Goal: Transaction & Acquisition: Purchase product/service

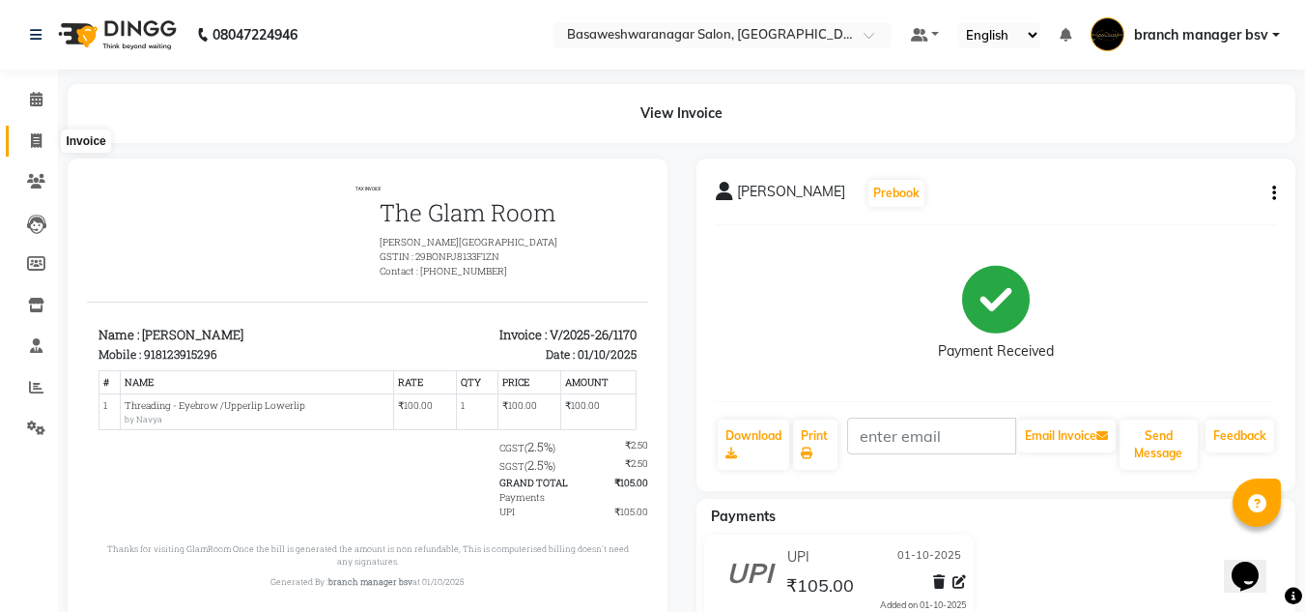
click at [45, 139] on span at bounding box center [36, 141] width 34 height 22
select select "service"
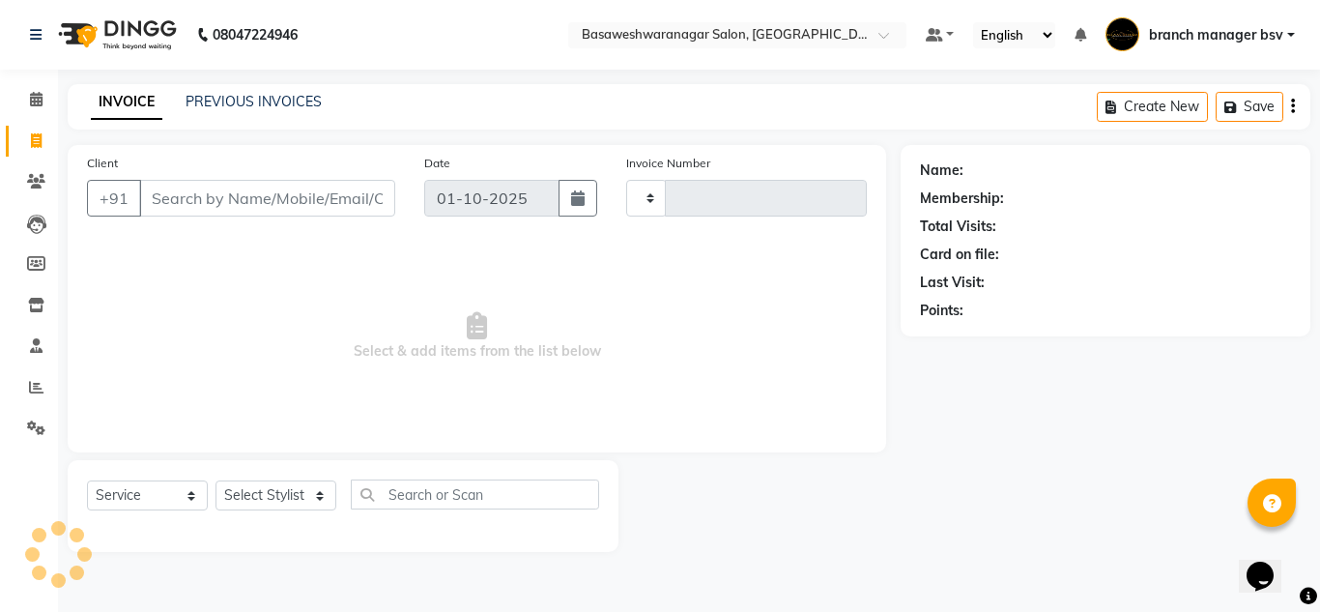
type input "1171"
select select "842"
click at [47, 89] on span at bounding box center [36, 100] width 34 height 22
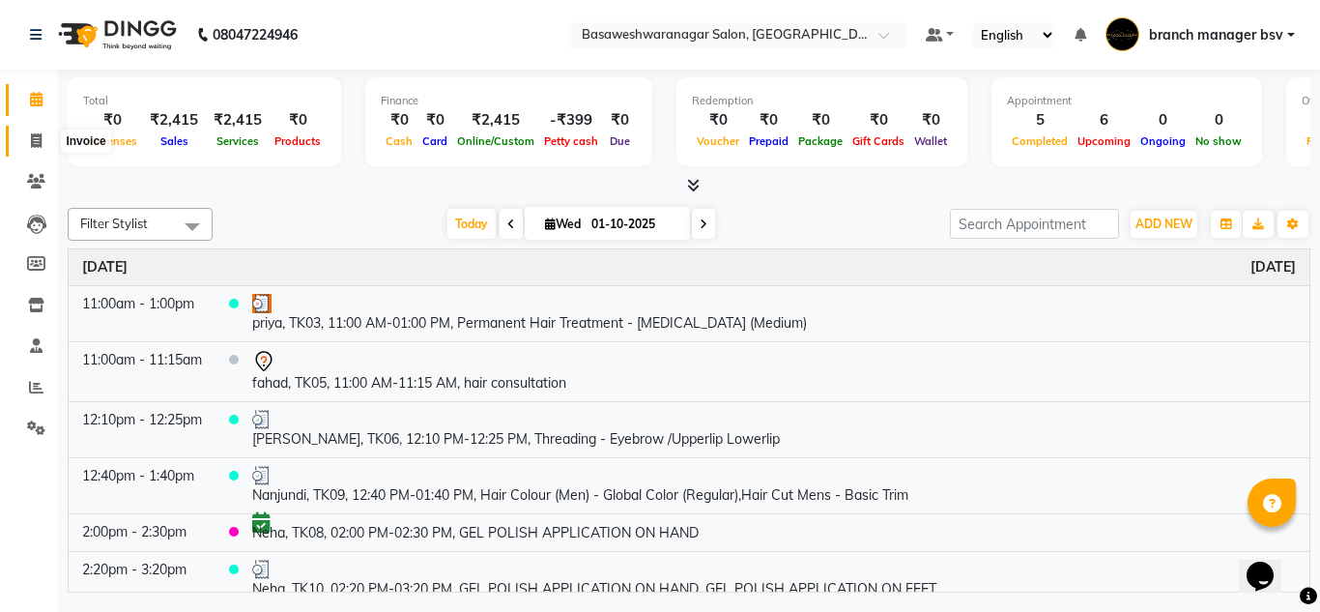
click at [31, 146] on icon at bounding box center [36, 140] width 11 height 14
select select "842"
select select "service"
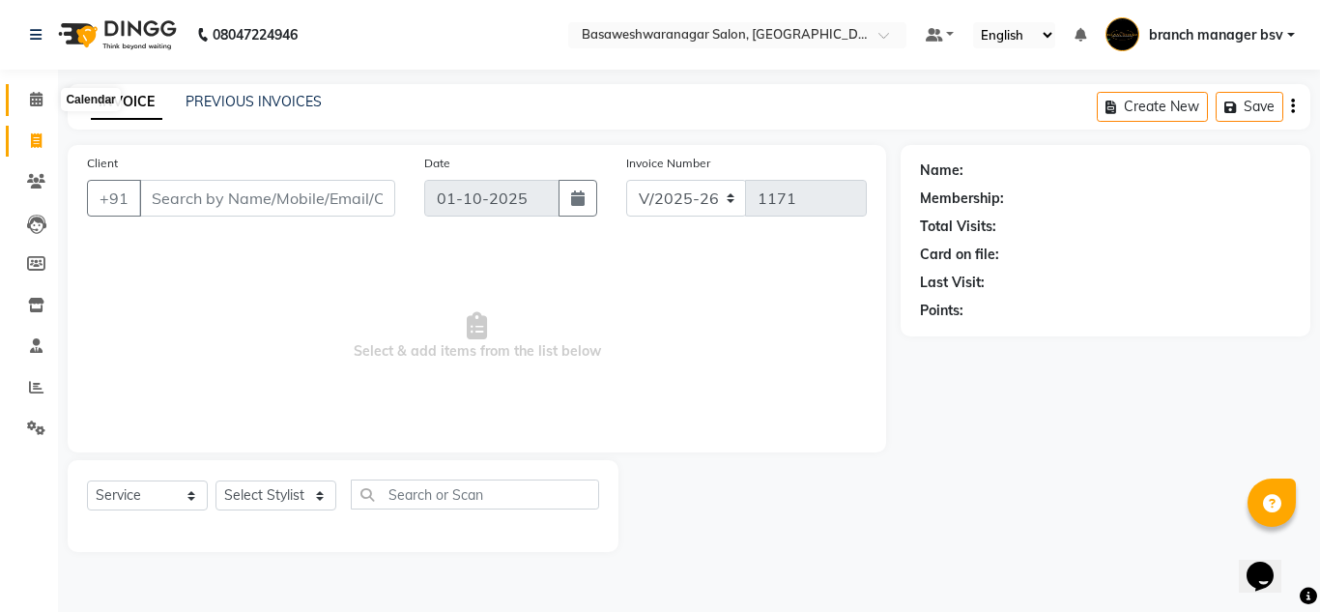
click at [40, 96] on icon at bounding box center [36, 99] width 13 height 14
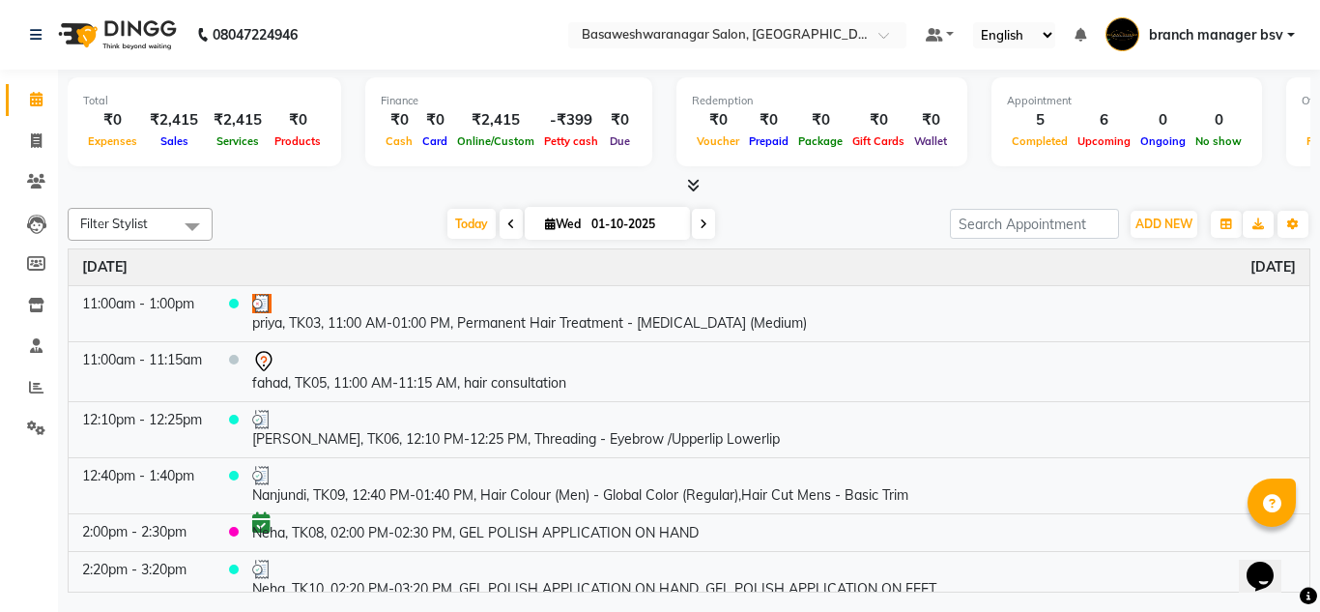
click at [703, 228] on icon at bounding box center [703, 224] width 8 height 12
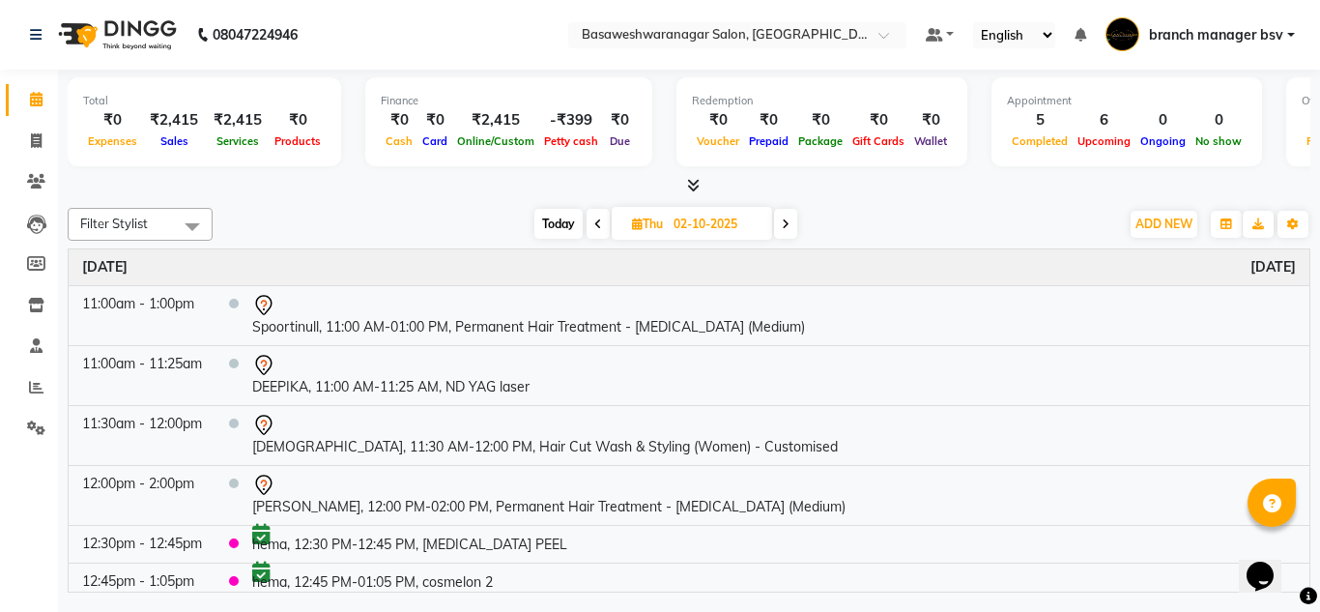
click at [791, 223] on span at bounding box center [785, 224] width 23 height 30
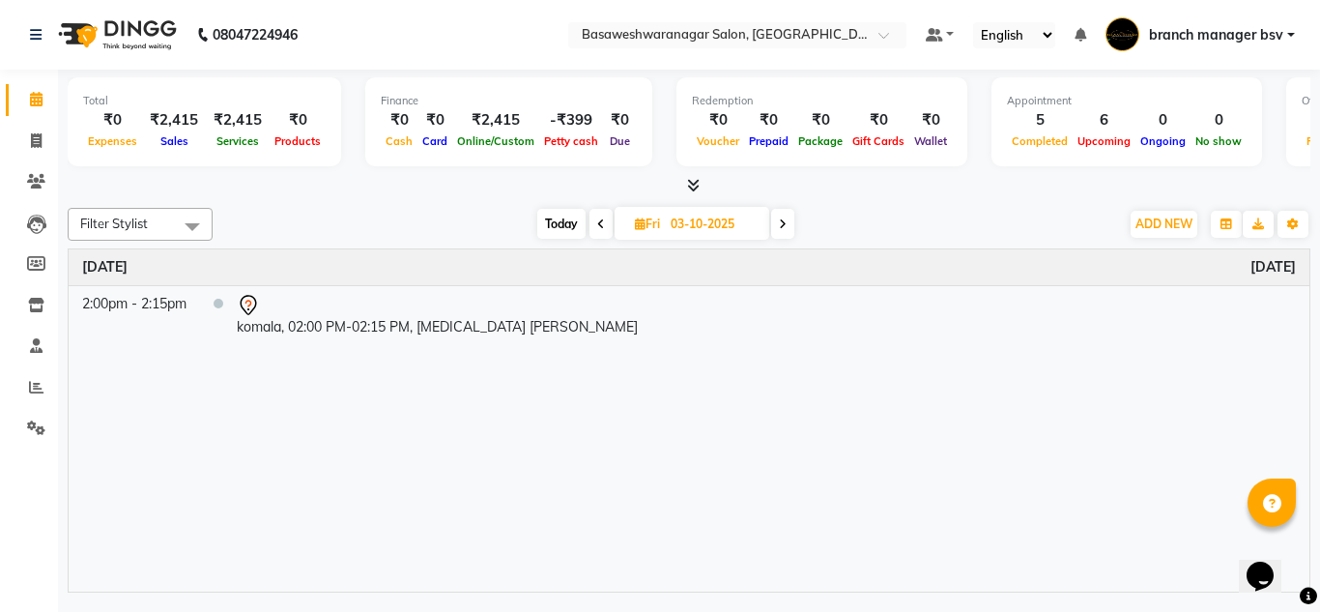
click at [587, 229] on div "Today Fri 03-10-2025" at bounding box center [665, 224] width 261 height 29
click at [608, 224] on span at bounding box center [600, 224] width 23 height 30
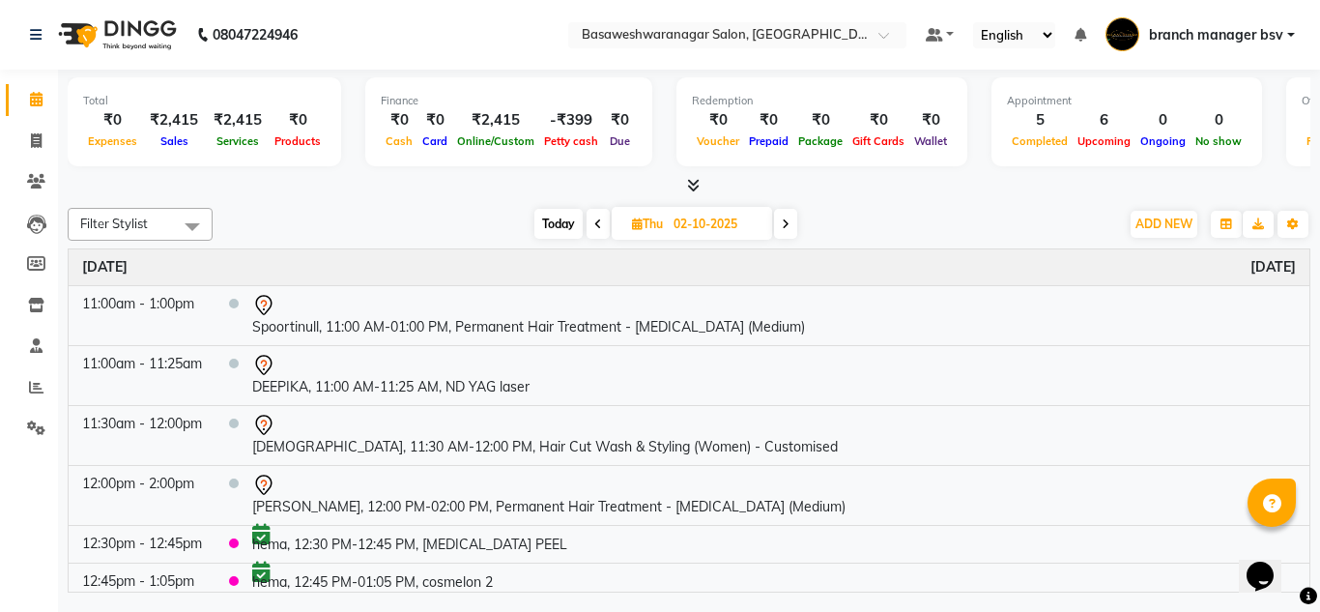
click at [584, 222] on div "Today Thu 02-10-2025" at bounding box center [665, 224] width 267 height 29
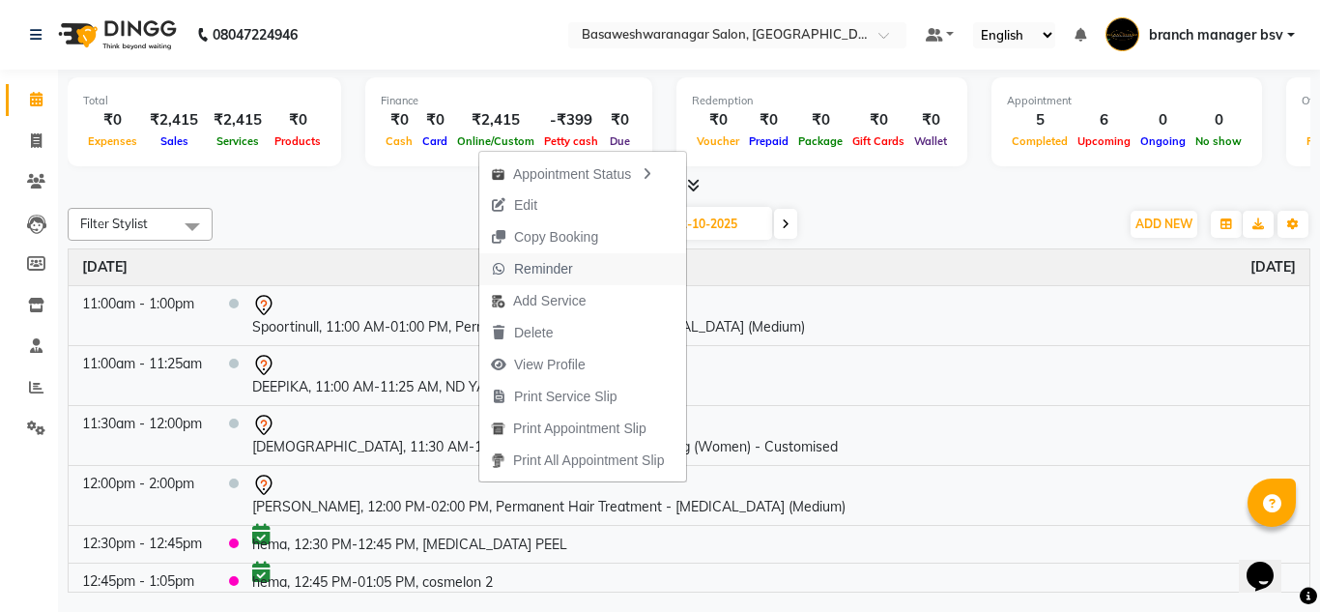
click at [571, 263] on span "Reminder" at bounding box center [543, 269] width 59 height 20
click at [569, 262] on span "Reminder" at bounding box center [526, 265] width 105 height 32
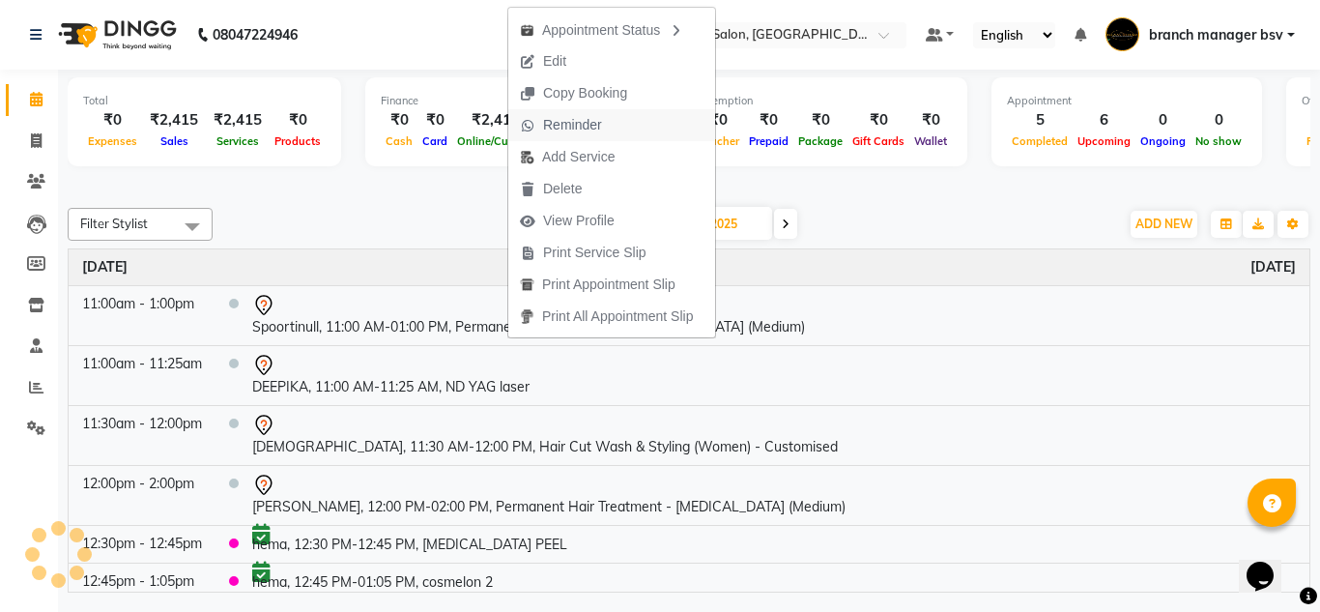
click at [586, 132] on span "Reminder" at bounding box center [572, 125] width 59 height 20
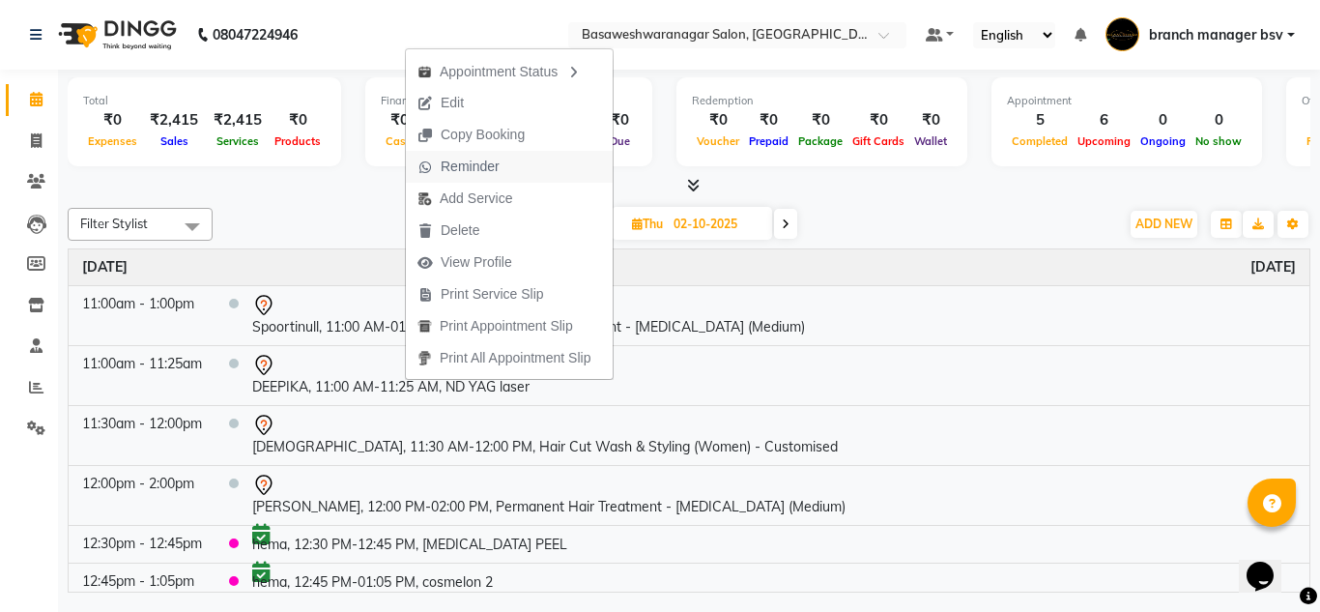
click at [497, 177] on span "Reminder" at bounding box center [458, 167] width 105 height 32
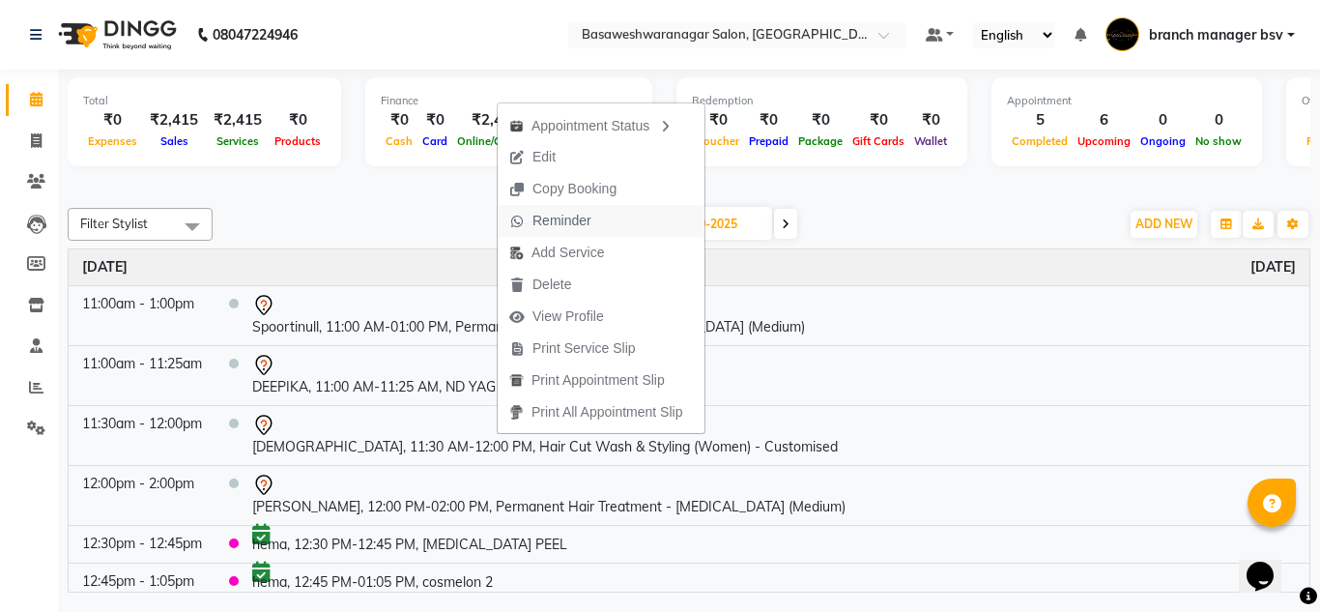
click at [591, 210] on span "Reminder" at bounding box center [550, 221] width 105 height 32
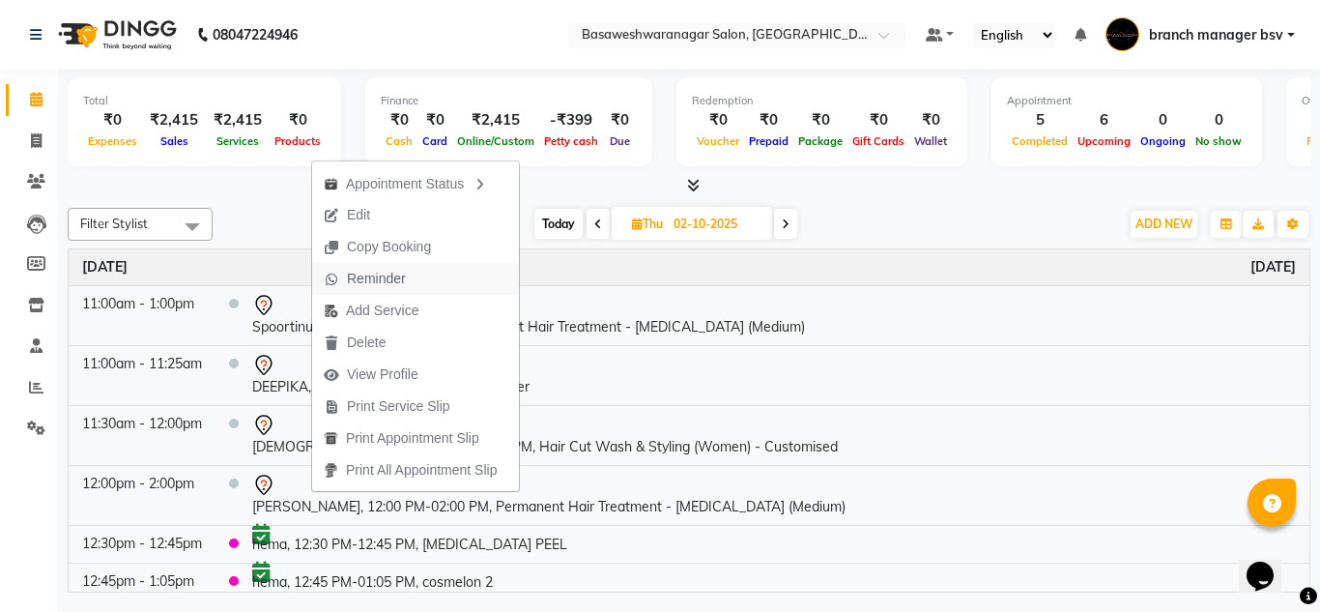
click at [410, 272] on span "Reminder" at bounding box center [364, 279] width 105 height 32
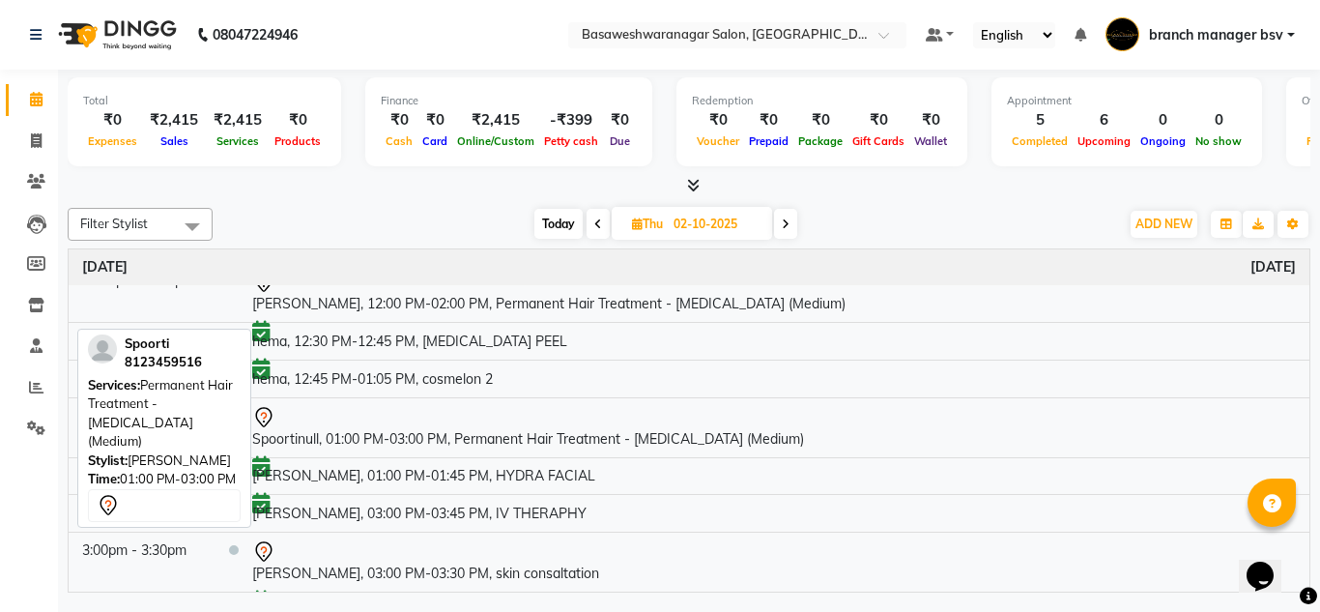
scroll to position [278, 0]
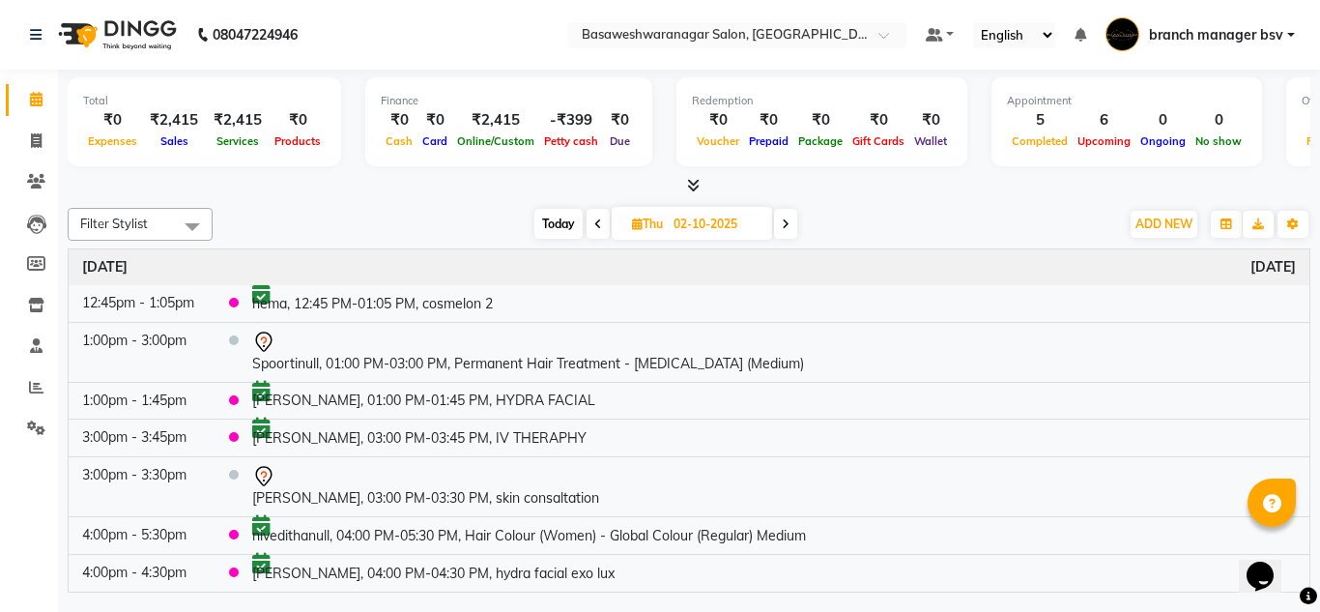
click at [596, 234] on span at bounding box center [597, 224] width 23 height 30
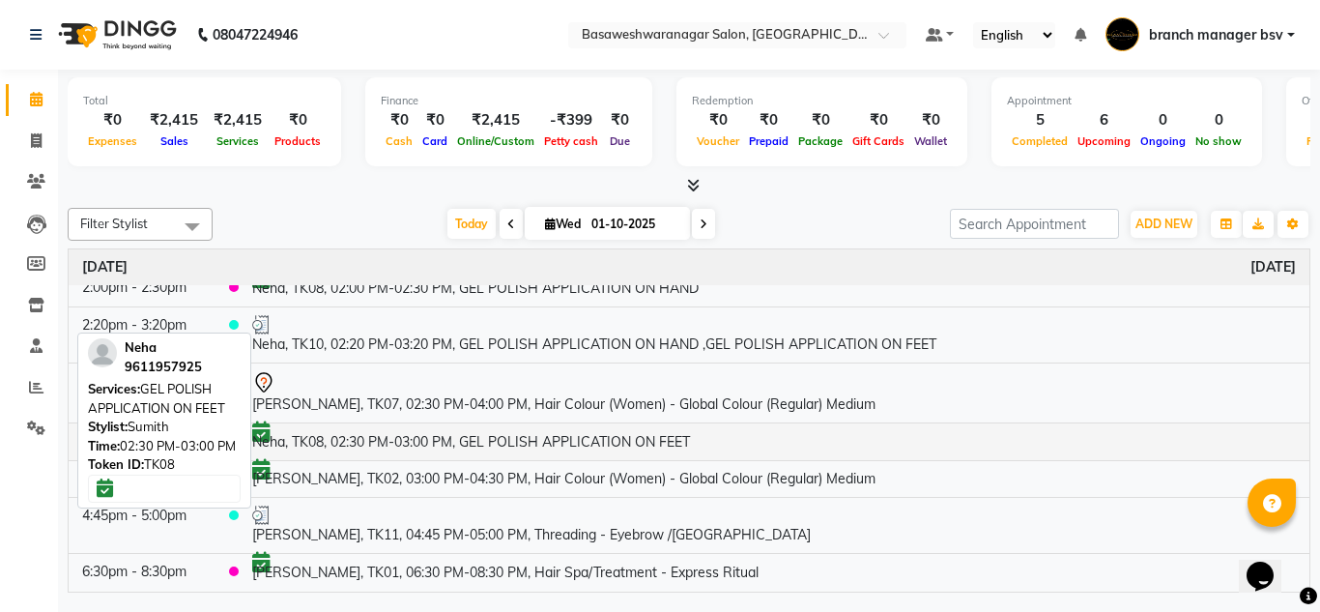
scroll to position [243, 0]
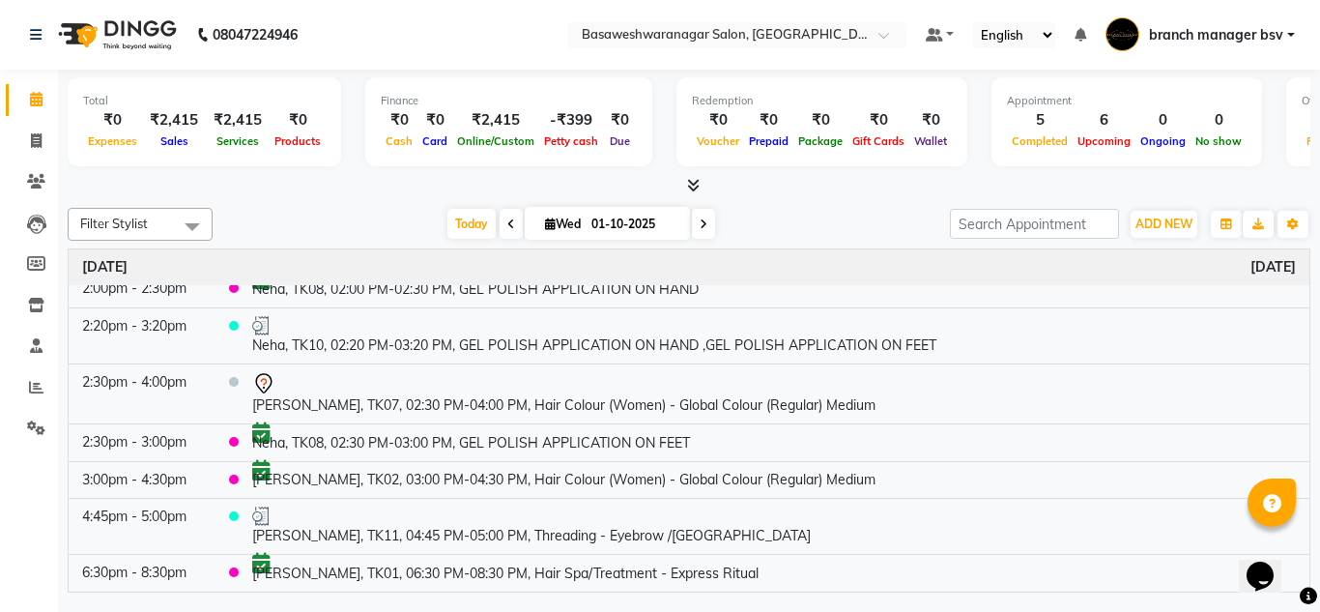
click at [699, 223] on icon at bounding box center [703, 224] width 8 height 12
type input "02-10-2025"
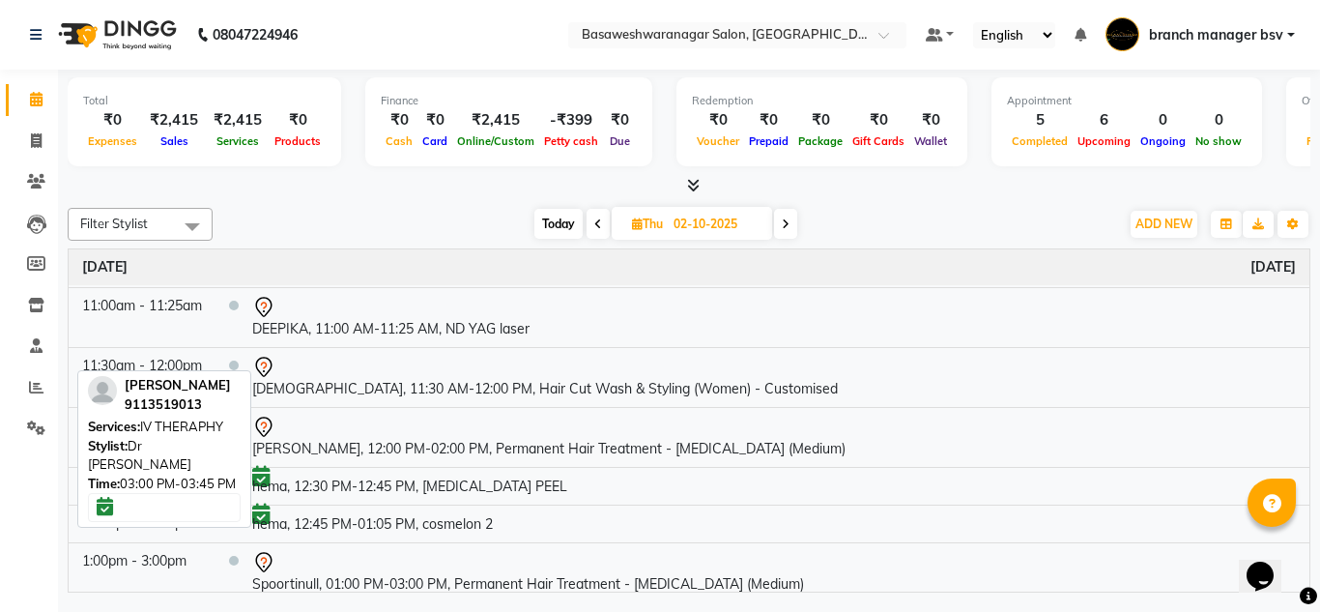
scroll to position [278, 0]
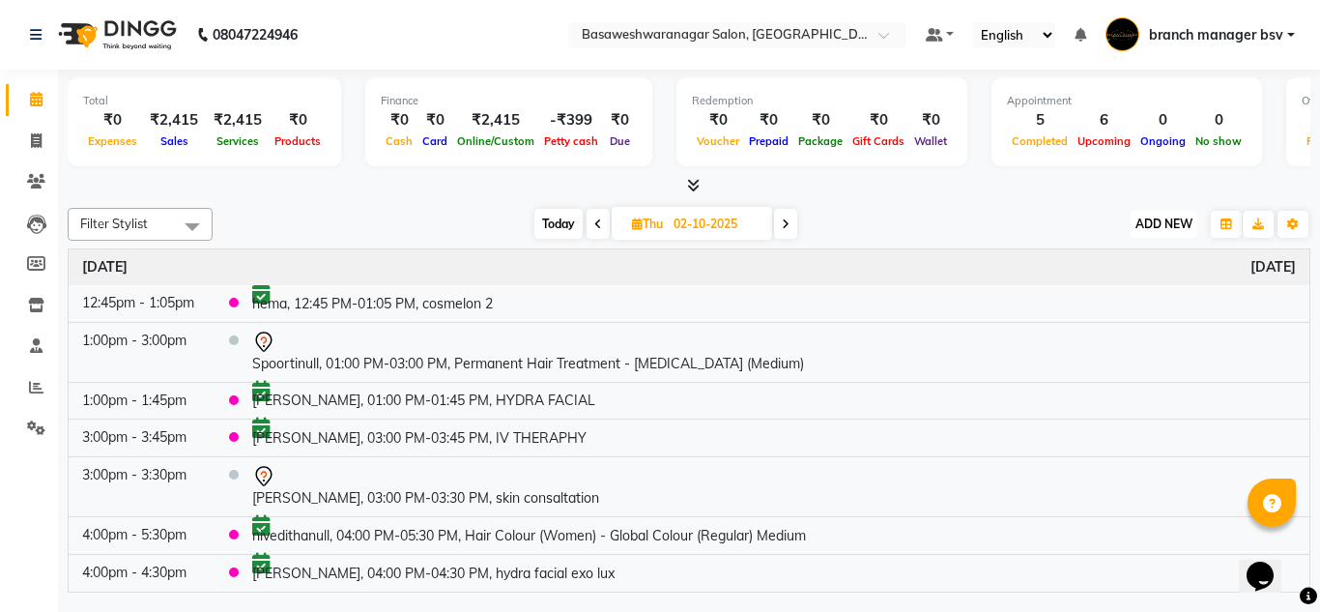
click at [1150, 229] on span "ADD NEW" at bounding box center [1163, 223] width 57 height 14
click at [1130, 261] on button "Add Appointment" at bounding box center [1119, 260] width 153 height 25
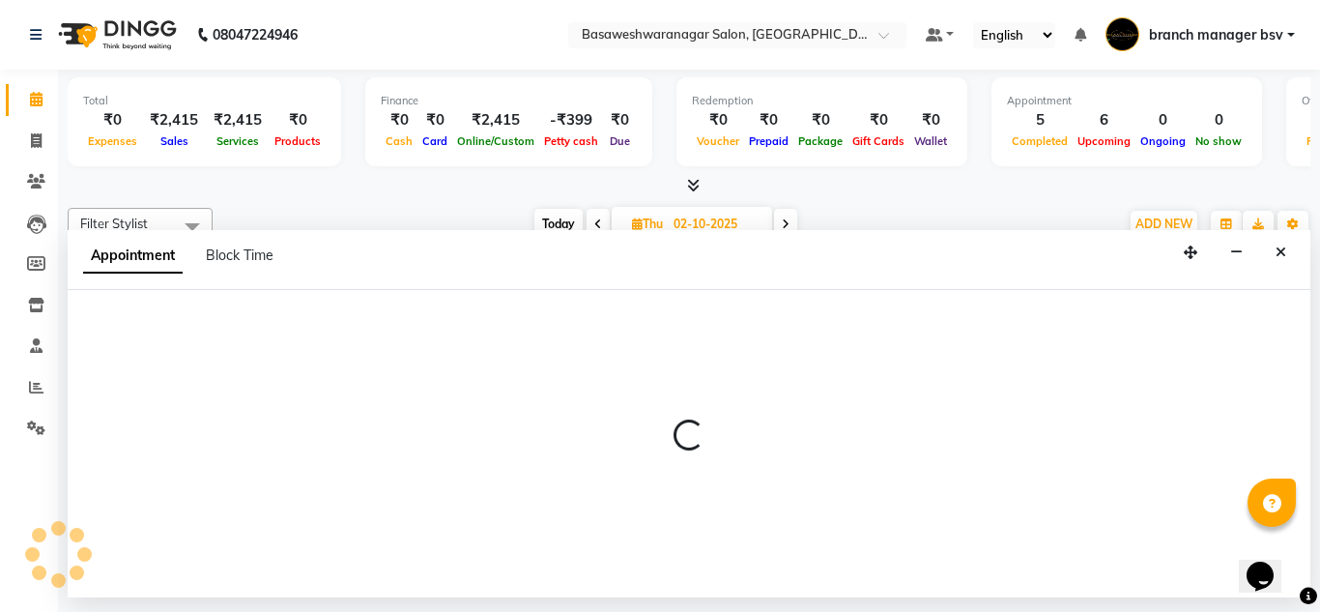
select select "tentative"
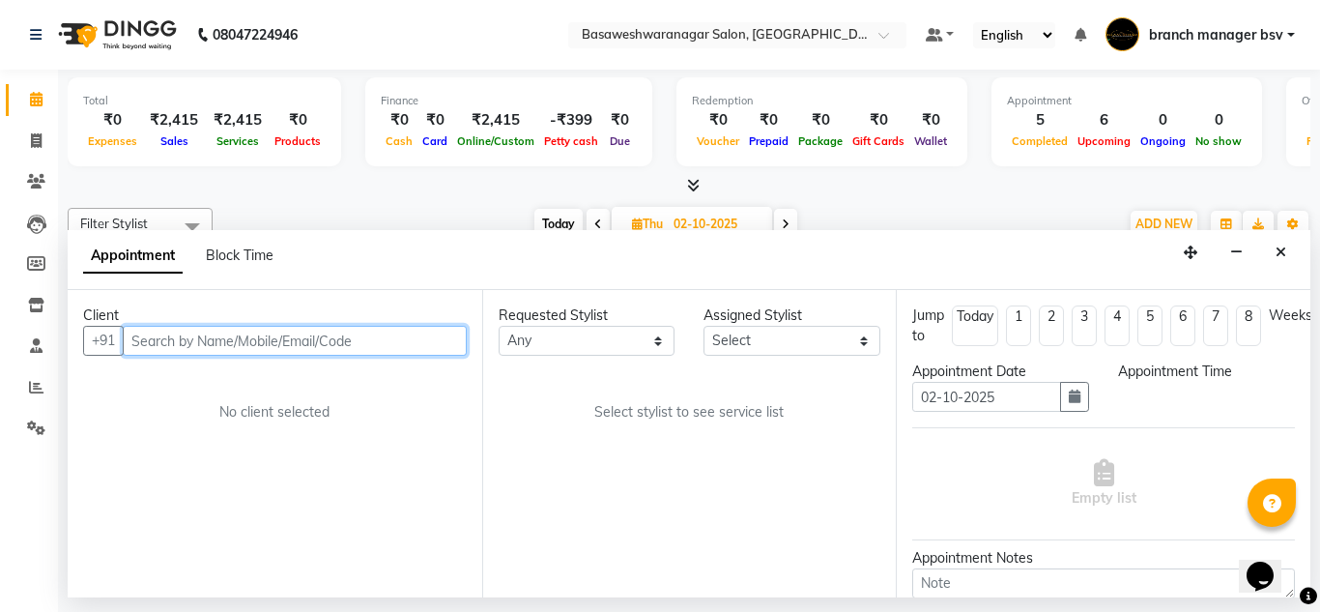
select select "540"
click at [381, 330] on input "text" at bounding box center [295, 341] width 344 height 30
type input "9136777733"
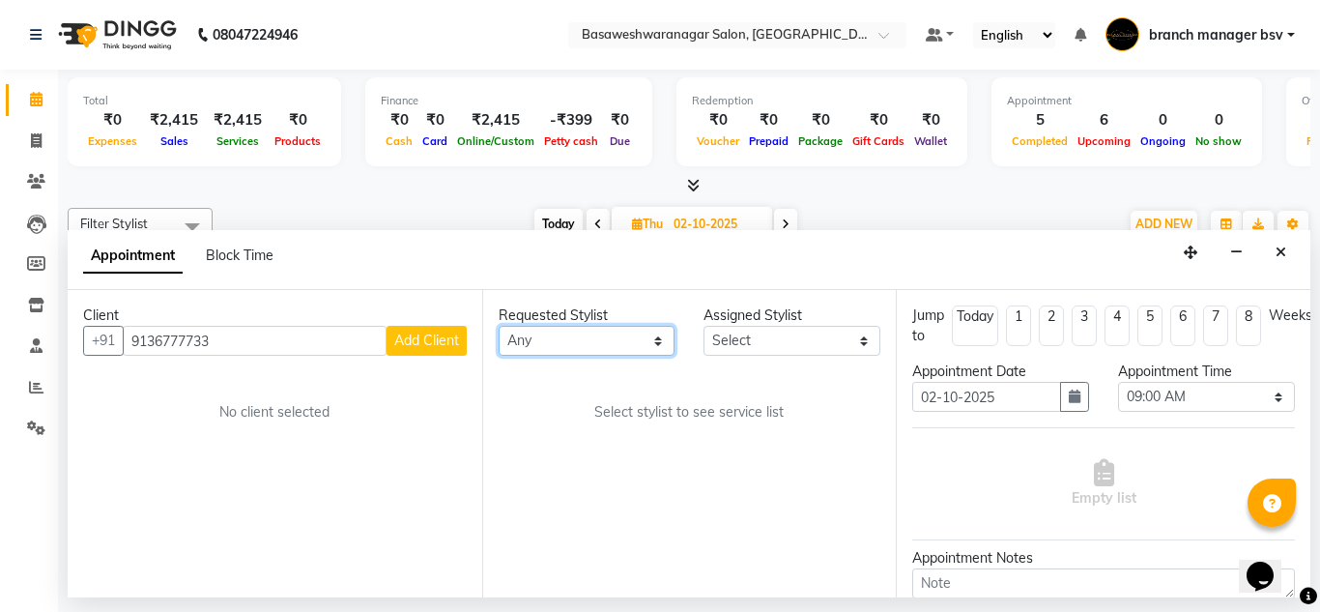
click at [531, 341] on select "Any branch manager bsv Dr.Jabin Dr mehzabin JASSI Jayshree Navya PRATIK RAJEESH…" at bounding box center [586, 341] width 177 height 30
select select "64363"
click at [498, 326] on select "Any branch manager bsv Dr.Jabin Dr mehzabin JASSI Jayshree Navya PRATIK RAJEESH…" at bounding box center [586, 341] width 177 height 30
select select "64363"
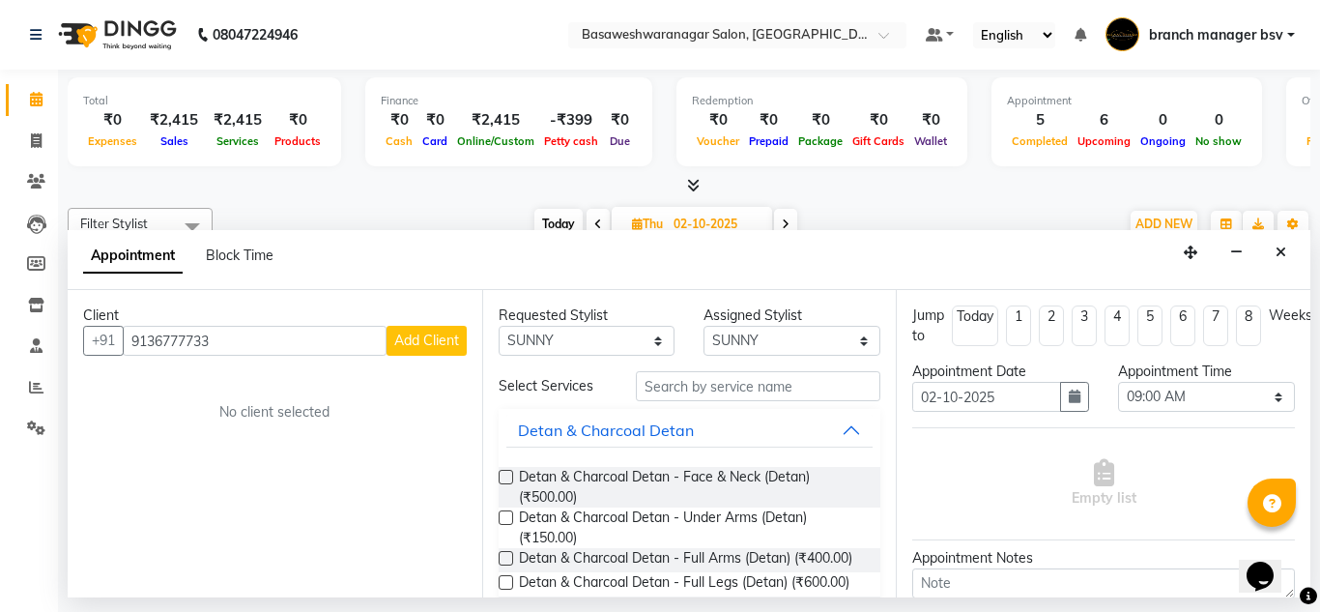
click at [684, 399] on input "text" at bounding box center [758, 386] width 245 height 30
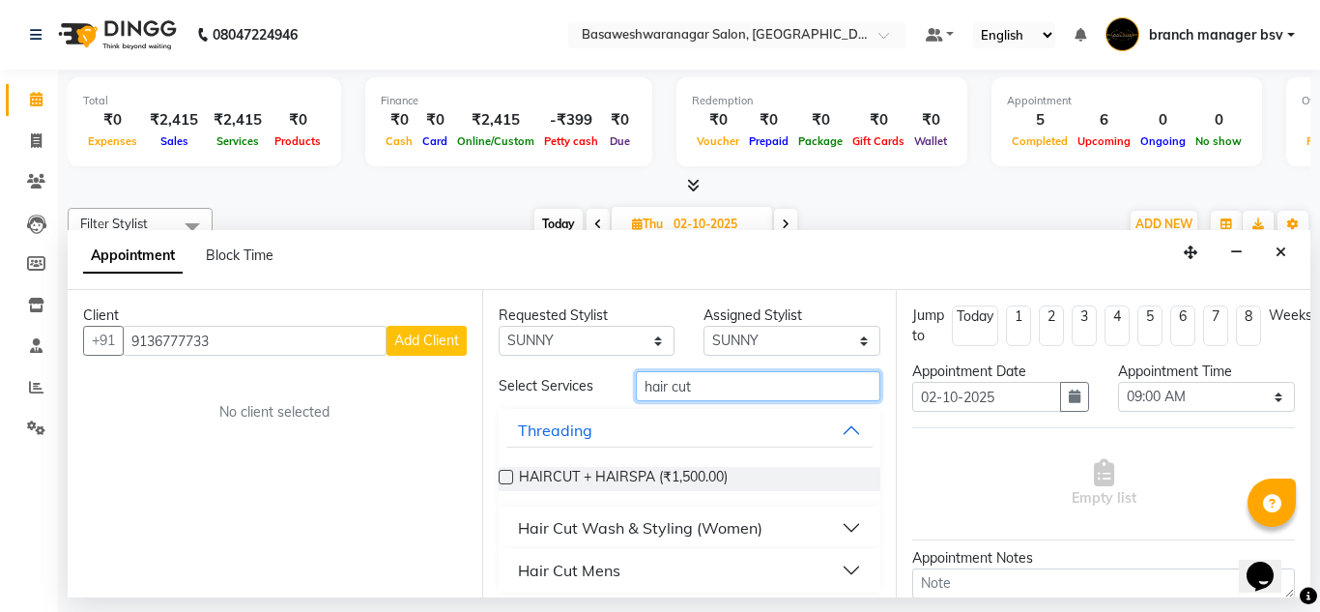
scroll to position [10, 0]
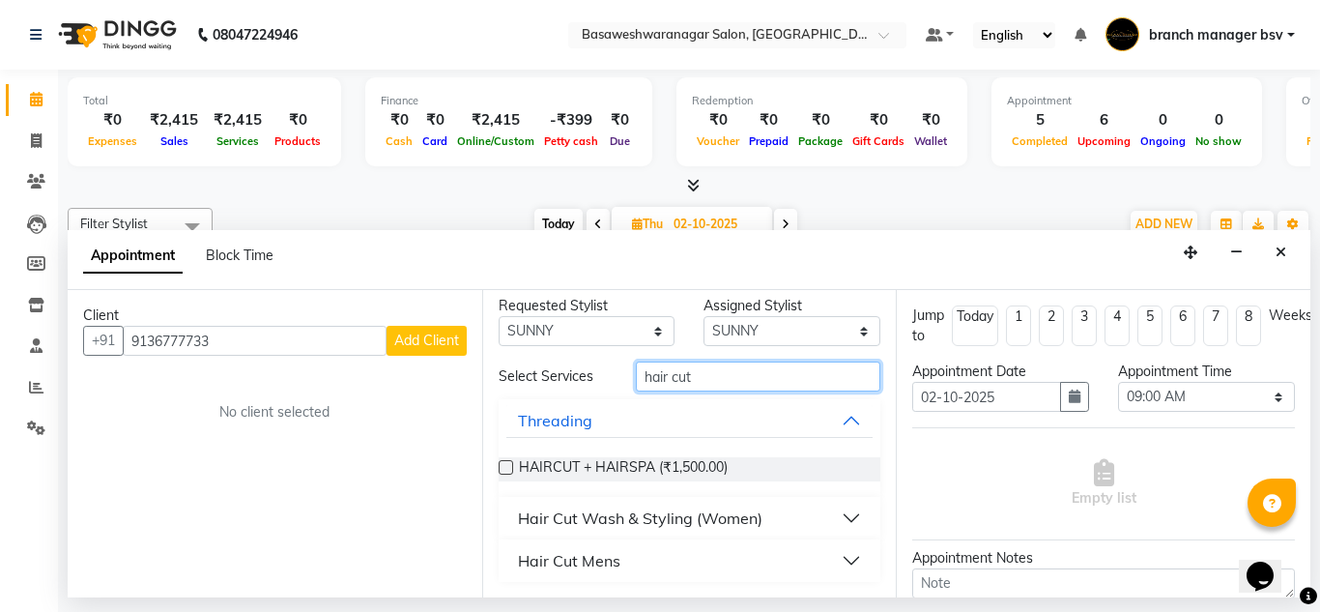
type input "hair cut"
click at [828, 510] on button "Hair Cut Wash & Styling (Women)" at bounding box center [689, 517] width 367 height 35
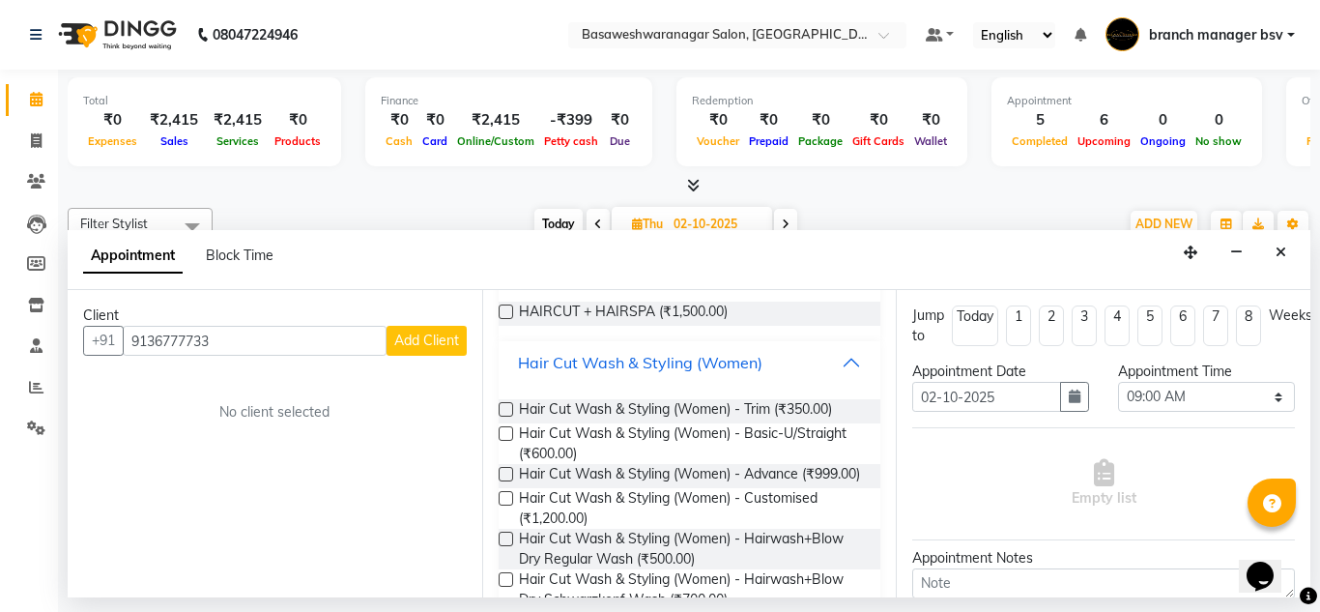
scroll to position [166, 0]
click at [502, 474] on label at bounding box center [505, 473] width 14 height 14
click at [502, 474] on input "checkbox" at bounding box center [504, 475] width 13 height 13
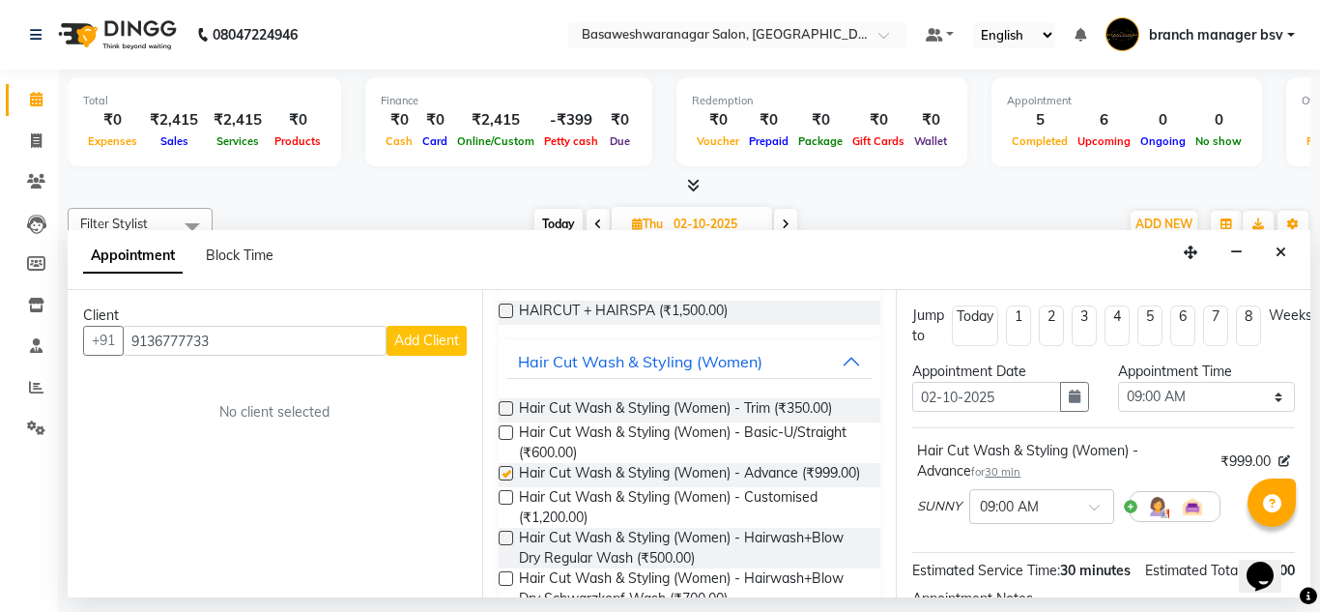
checkbox input "false"
click at [1214, 399] on select "Select 09:00 AM 09:15 AM 09:30 AM 09:45 AM 10:00 AM 10:15 AM 10:30 AM 10:45 AM …" at bounding box center [1206, 397] width 177 height 30
select select "1020"
click at [1118, 382] on select "Select 09:00 AM 09:15 AM 09:30 AM 09:45 AM 10:00 AM 10:15 AM 10:30 AM 10:45 AM …" at bounding box center [1206, 397] width 177 height 30
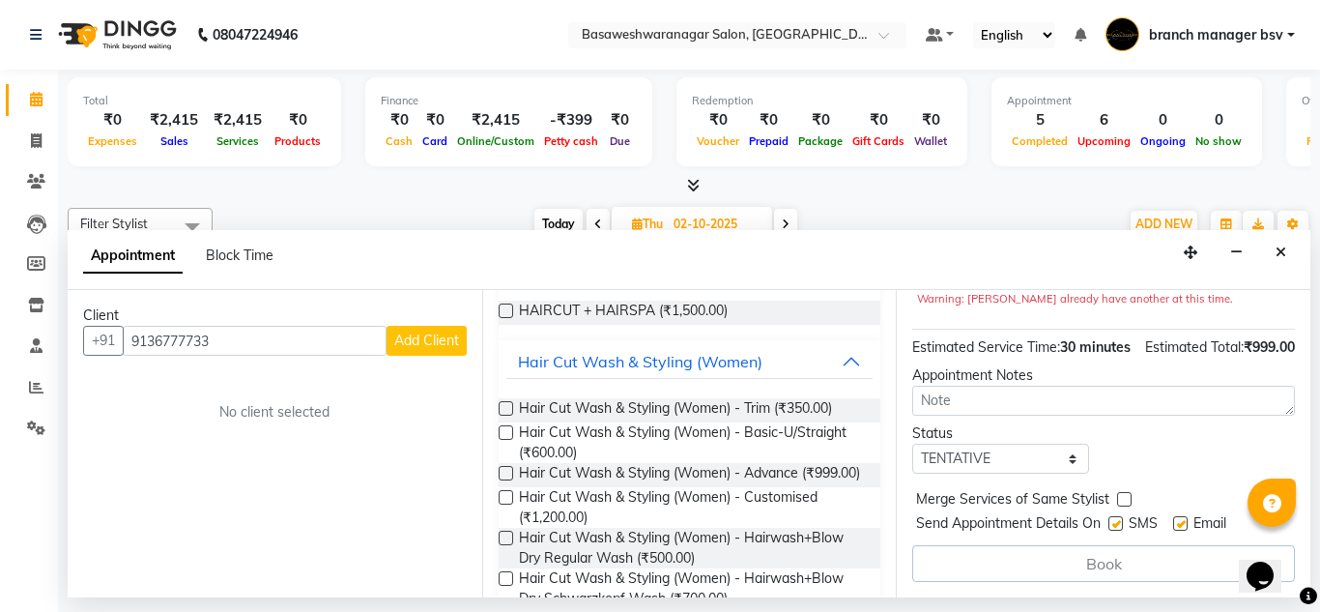
scroll to position [278, 0]
click at [442, 331] on span "Add Client" at bounding box center [426, 339] width 65 height 17
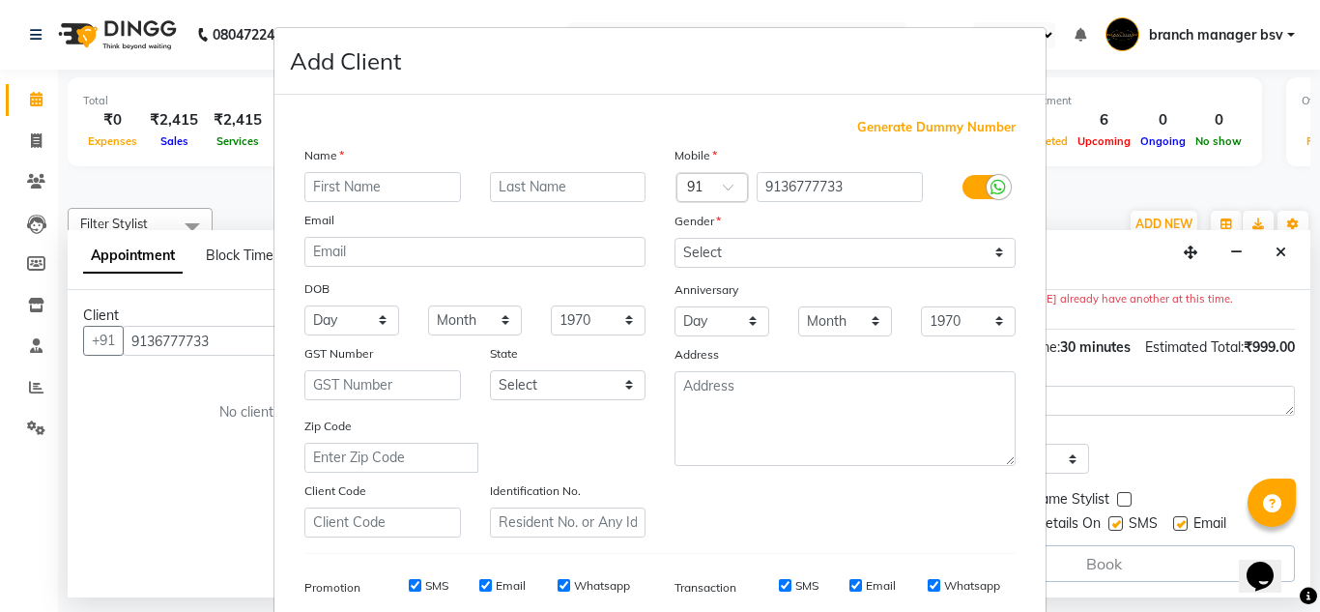
click at [350, 182] on input "text" at bounding box center [382, 187] width 157 height 30
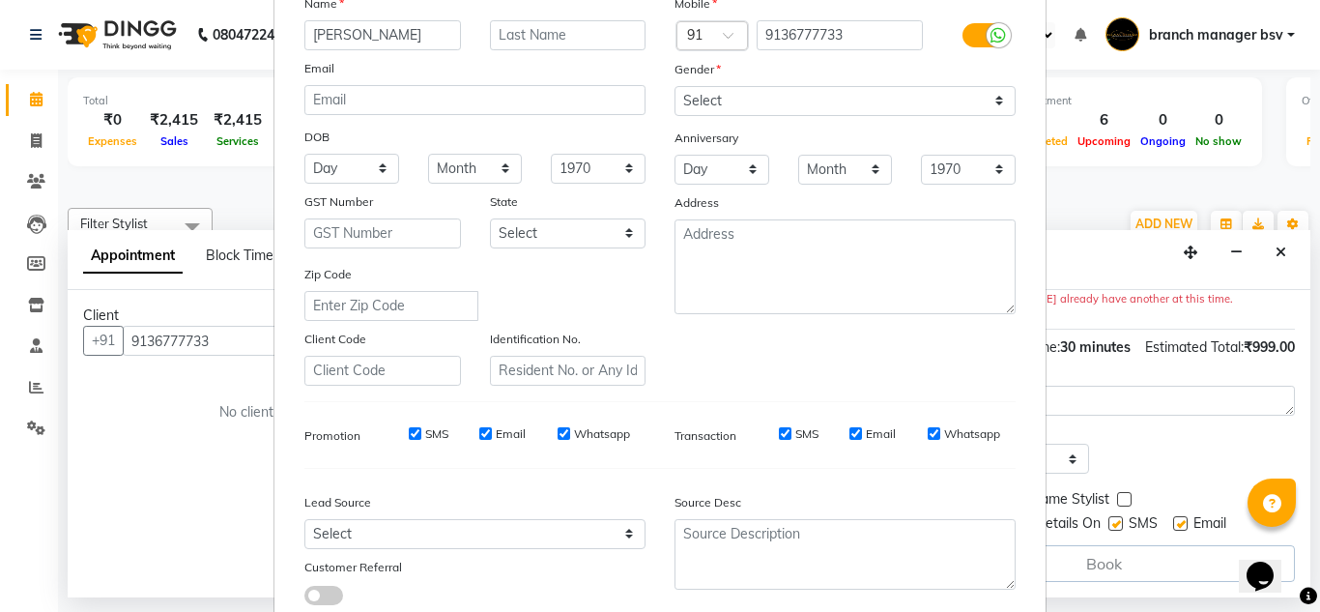
scroll to position [153, 0]
type input "Ankitha"
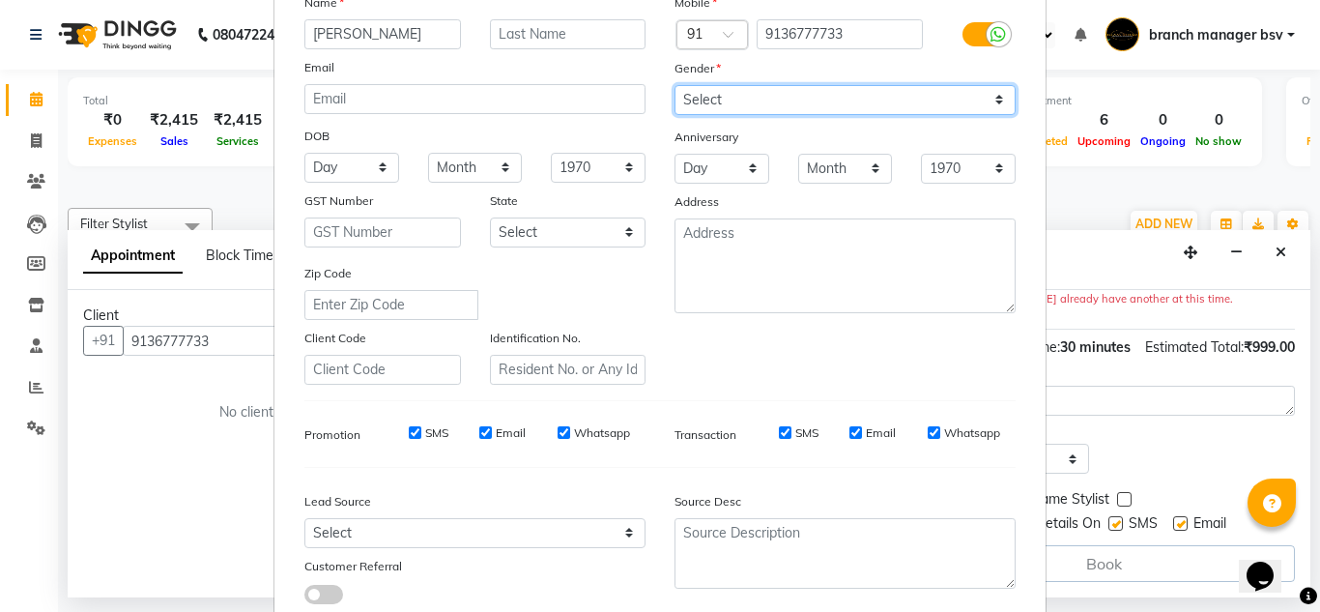
click at [843, 95] on select "Select [DEMOGRAPHIC_DATA] [DEMOGRAPHIC_DATA] Other Prefer Not To Say" at bounding box center [844, 100] width 341 height 30
select select "[DEMOGRAPHIC_DATA]"
click at [674, 85] on select "Select [DEMOGRAPHIC_DATA] [DEMOGRAPHIC_DATA] Other Prefer Not To Say" at bounding box center [844, 100] width 341 height 30
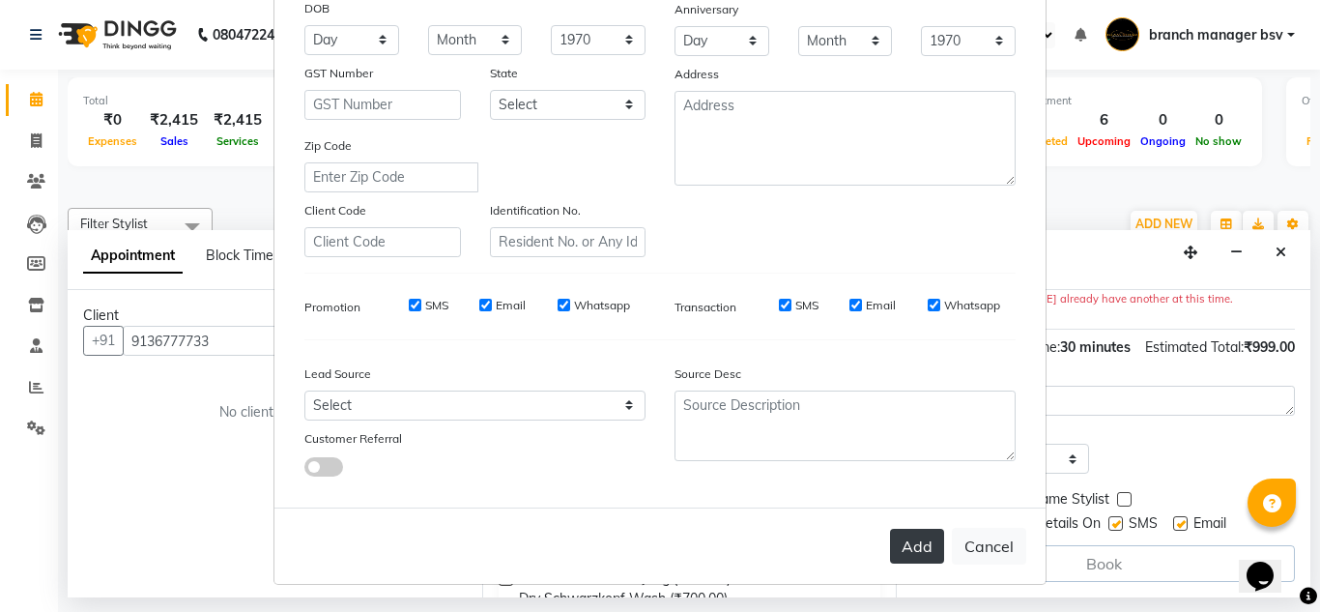
click at [898, 559] on button "Add" at bounding box center [917, 545] width 54 height 35
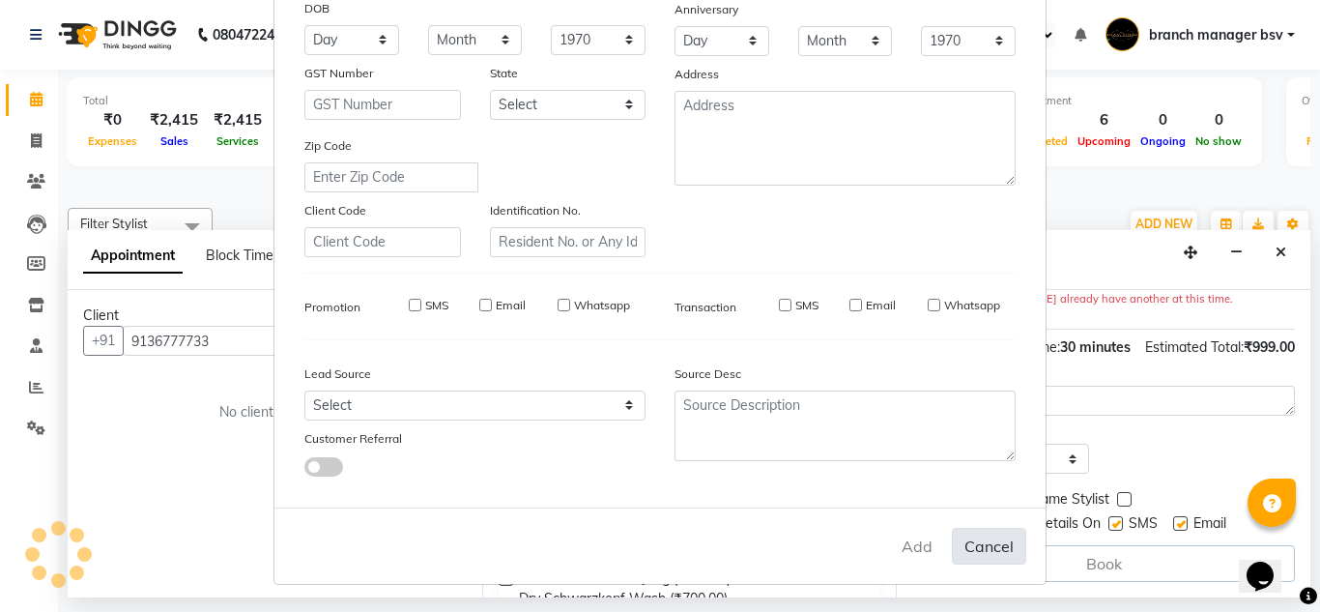
select select
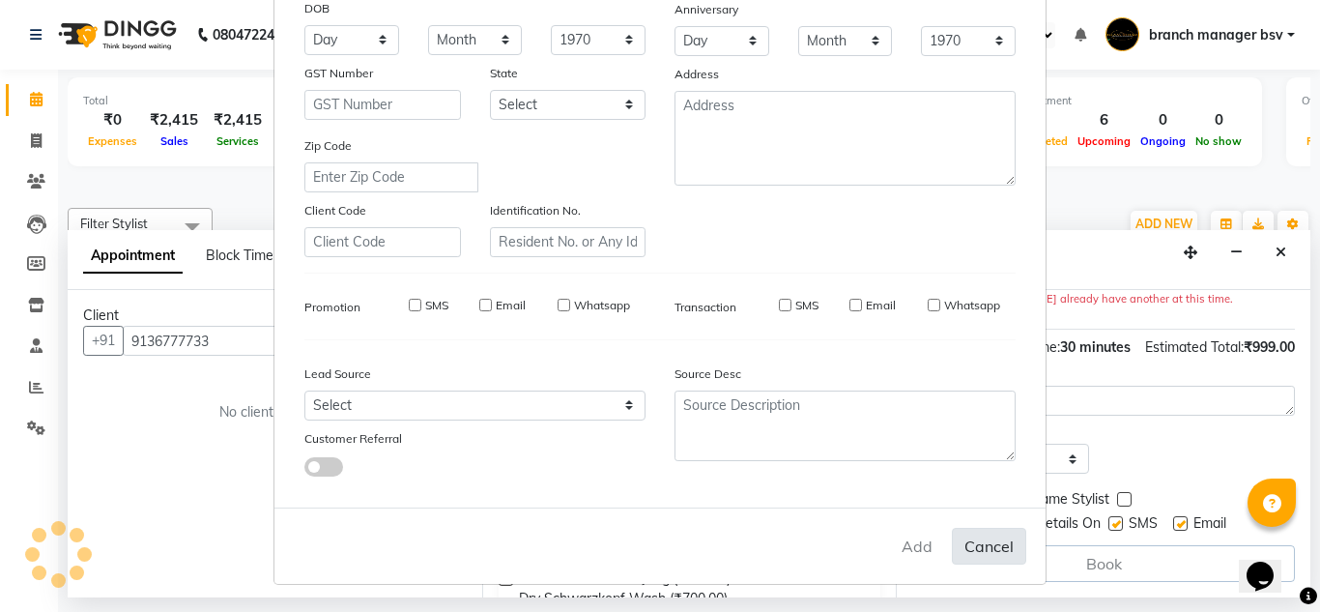
select select
checkbox input "false"
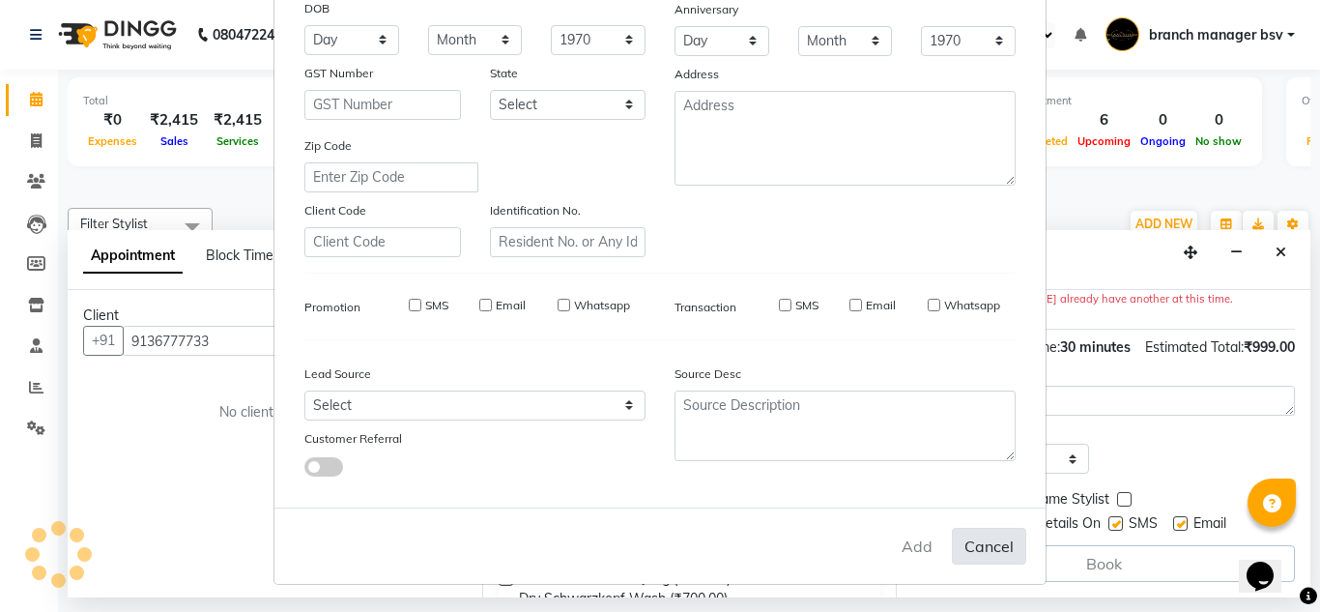
checkbox input "false"
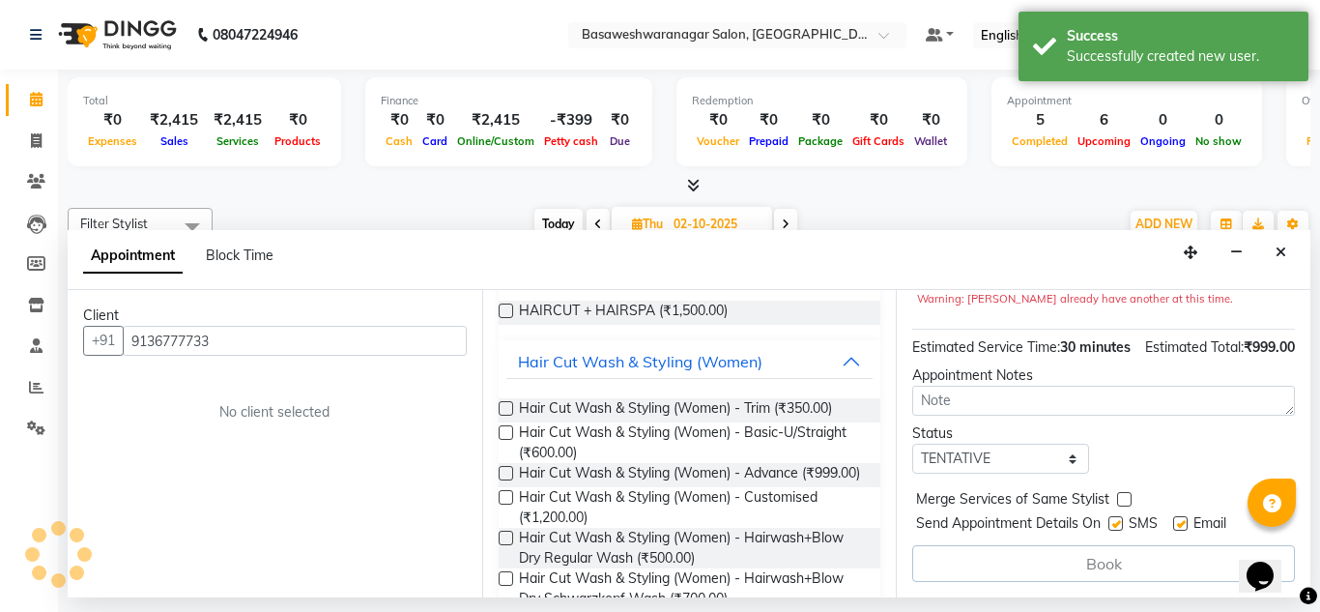
scroll to position [276, 0]
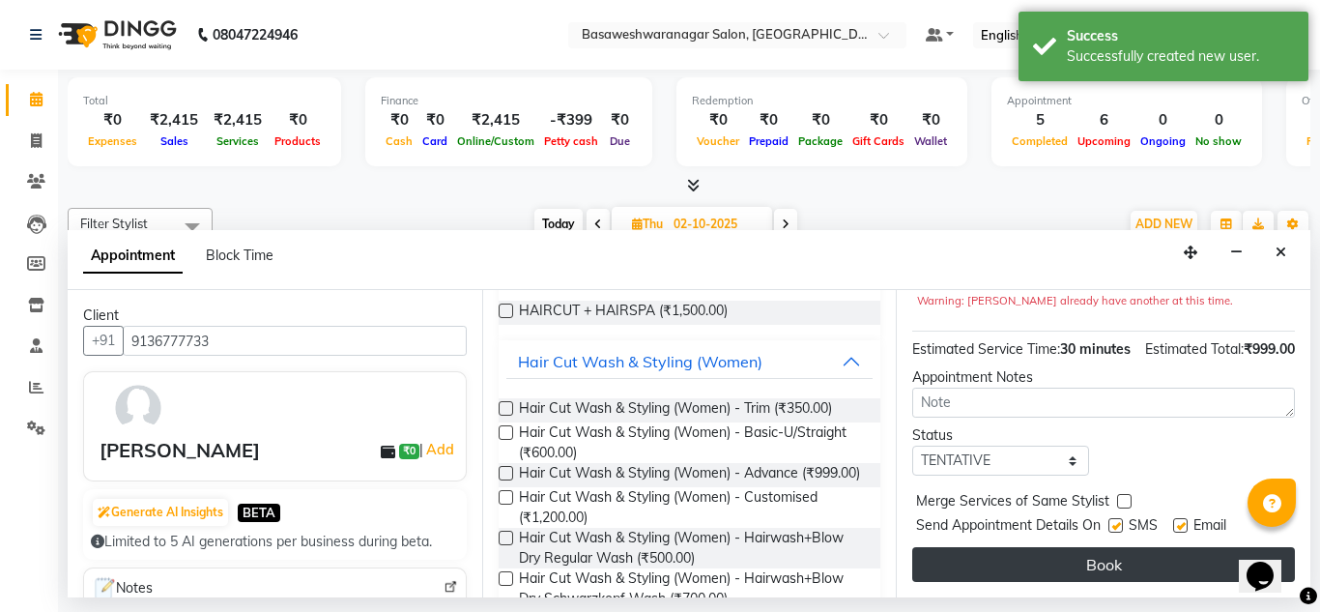
click at [1058, 547] on button "Book" at bounding box center [1103, 564] width 383 height 35
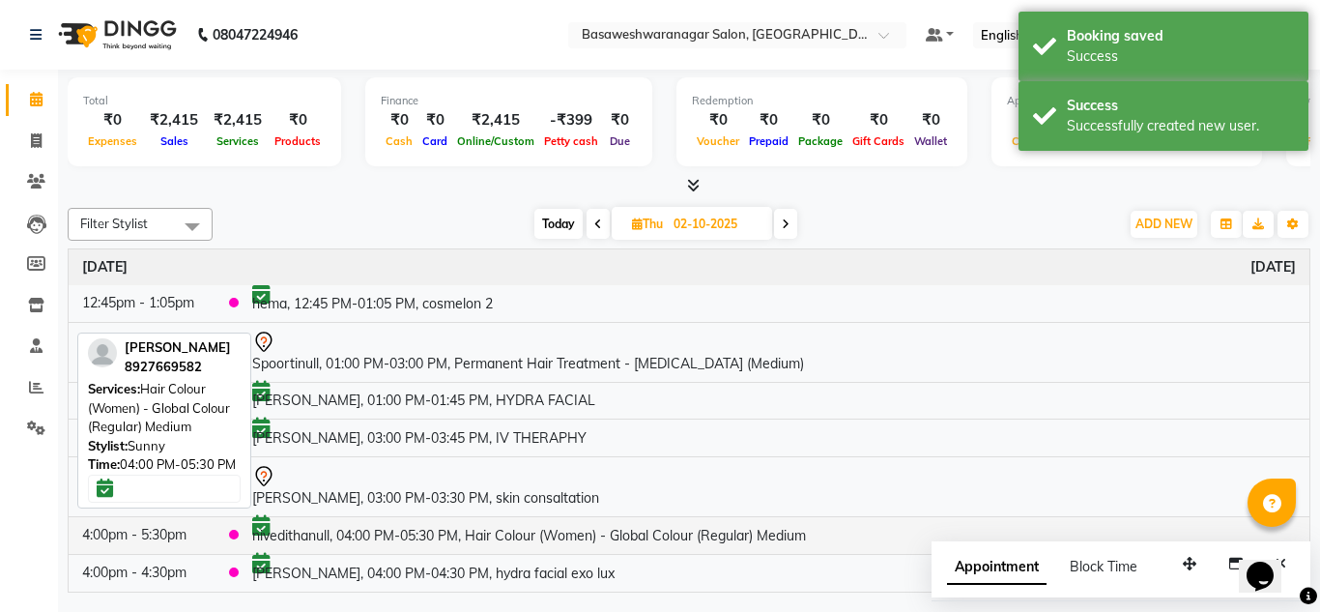
scroll to position [338, 0]
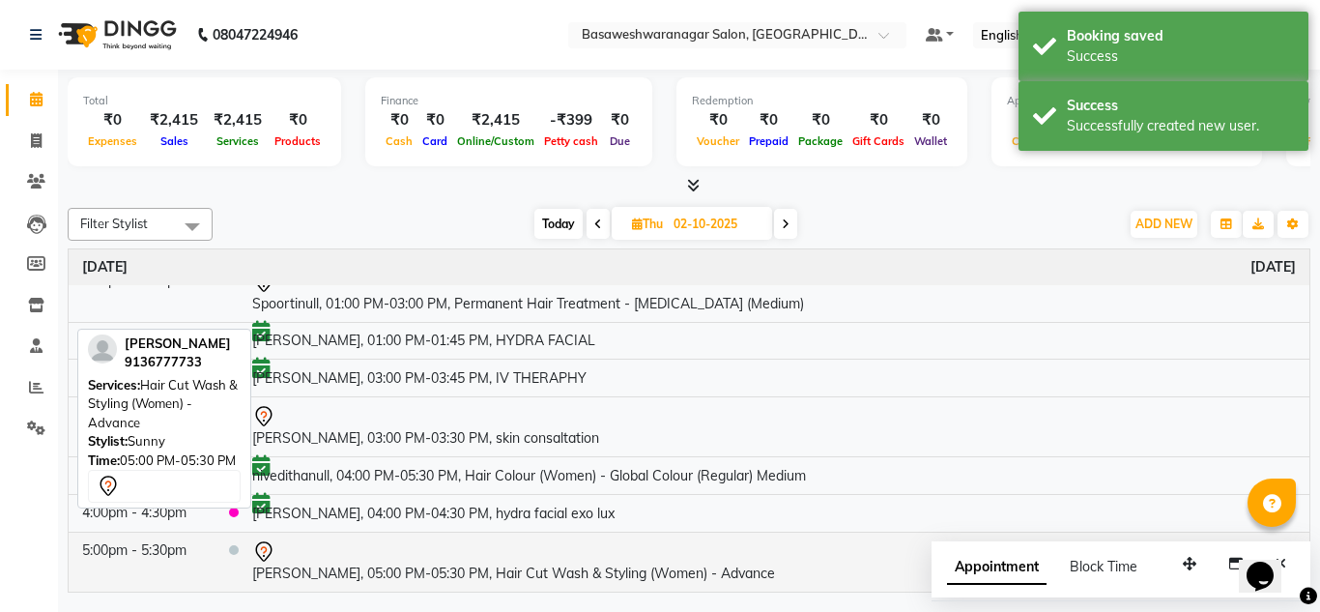
click at [703, 571] on td "Ankitha, 05:00 PM-05:30 PM, Hair Cut Wash & Styling (Women) - Advance" at bounding box center [774, 562] width 1070 height 60
select select "7"
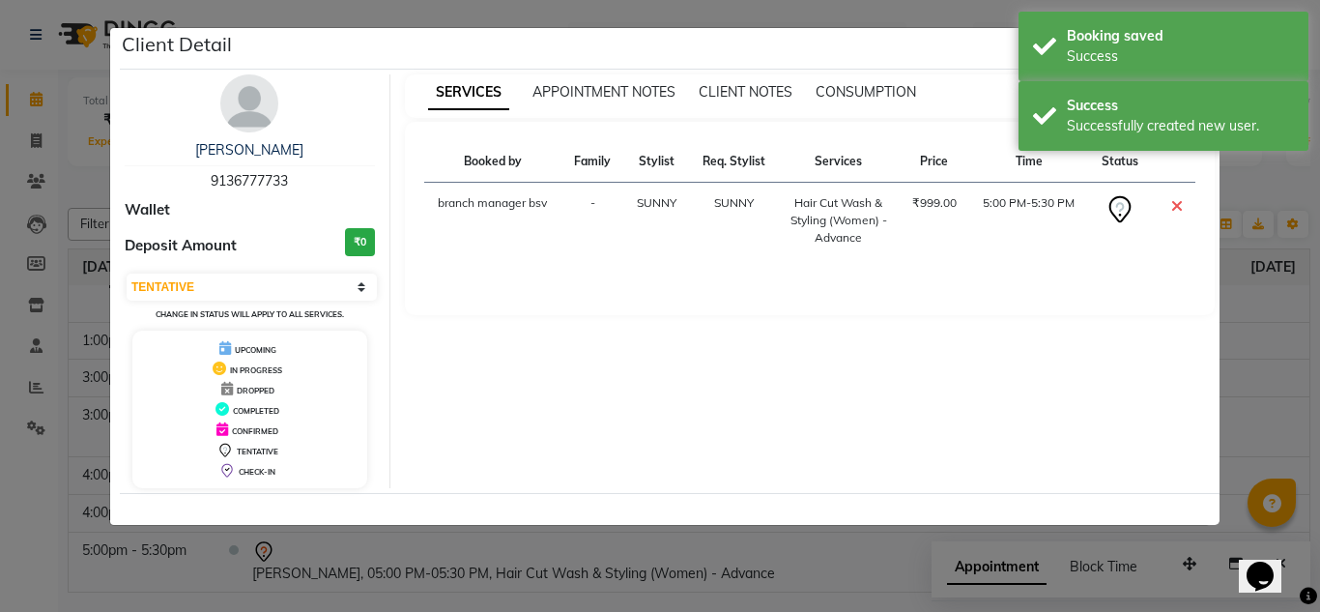
click at [723, 570] on ngb-modal-window "Client Detail Ankitha 9136777733 Wallet Deposit Amount ₹0 Select CONFIRMED TENT…" at bounding box center [660, 306] width 1320 height 612
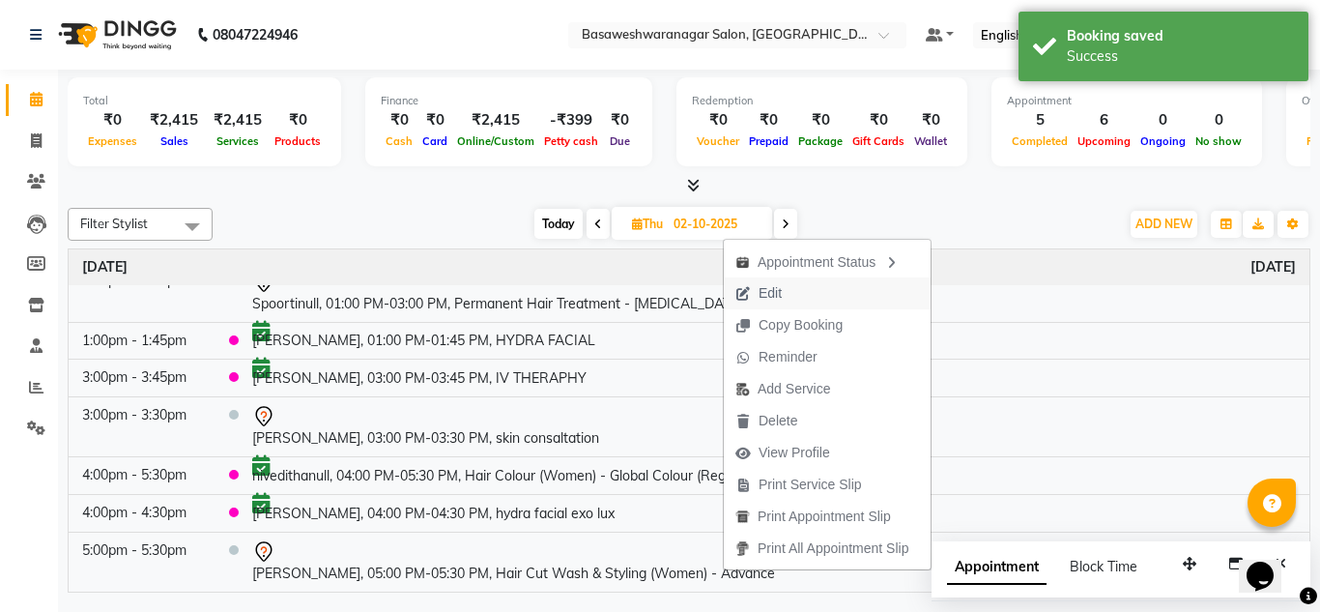
click at [819, 291] on button "Edit" at bounding box center [827, 293] width 207 height 32
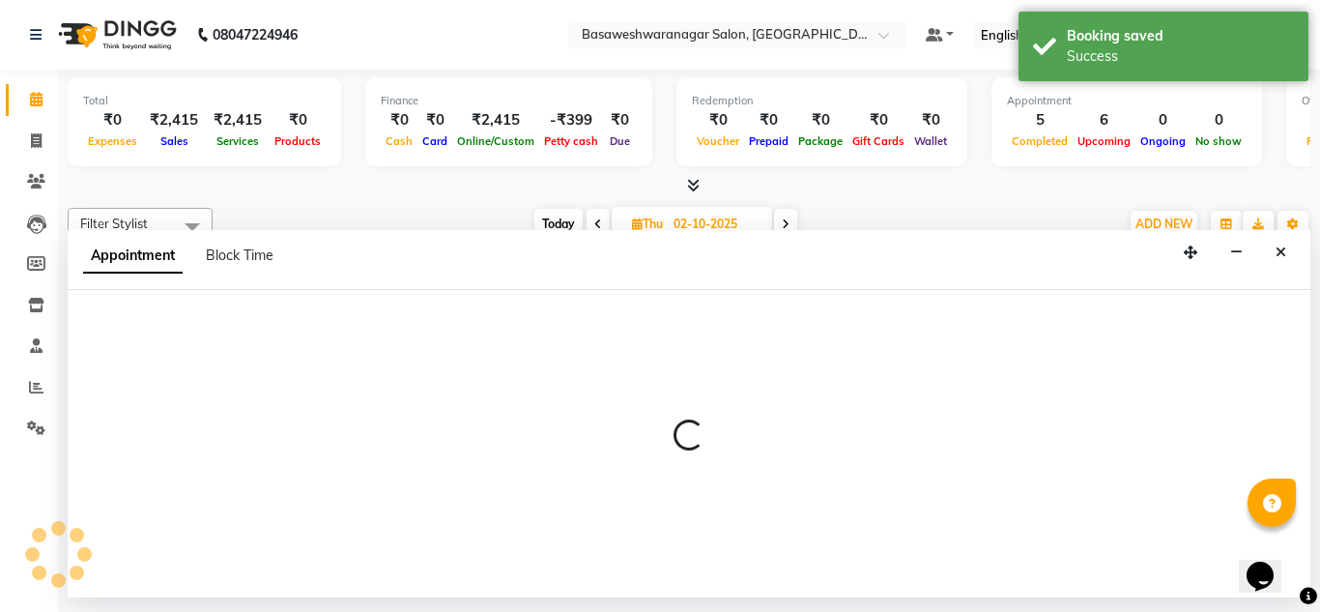
select select "tentative"
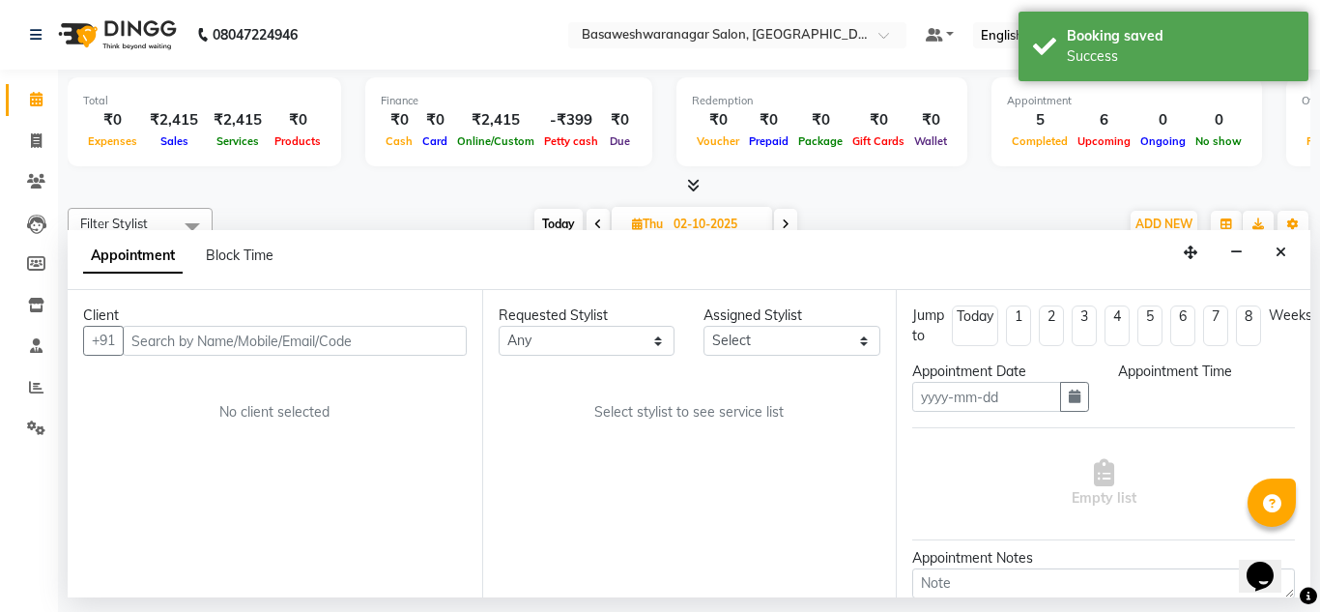
type input "02-10-2025"
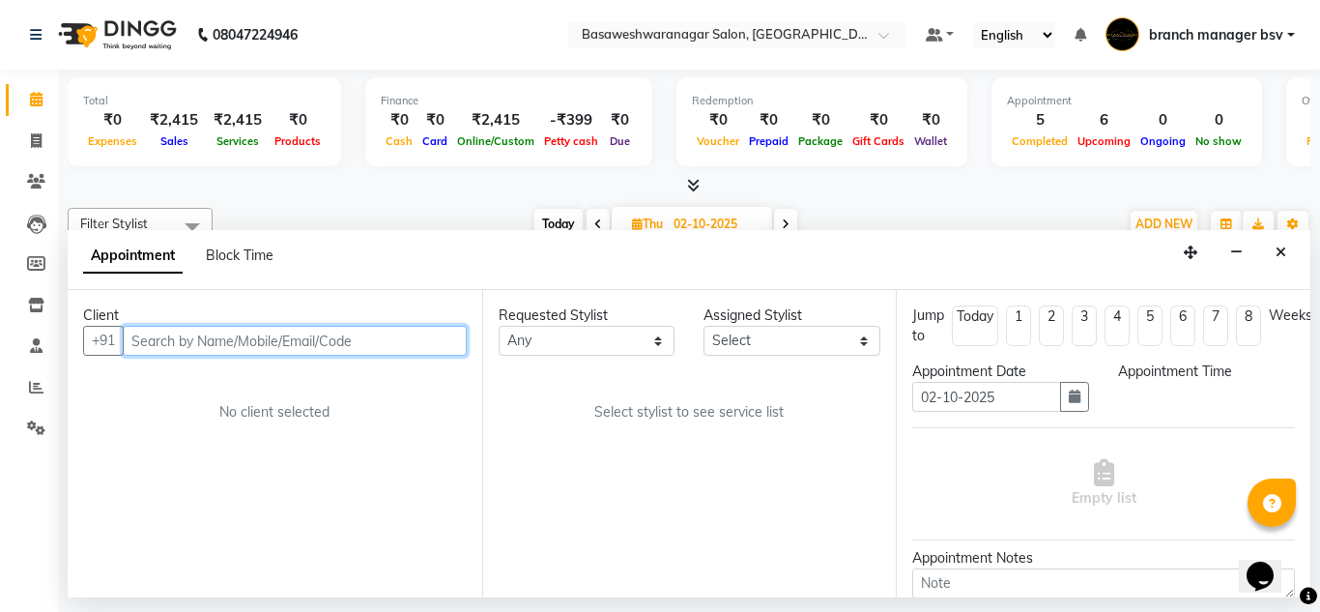
select select "64363"
select select "1020"
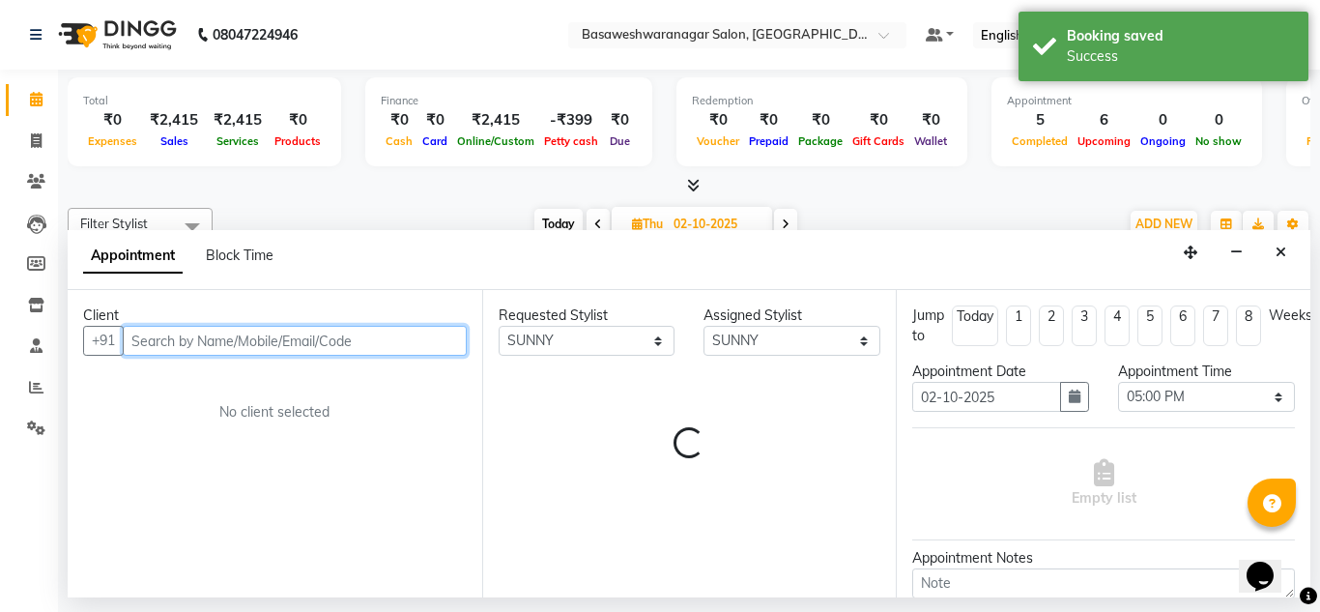
select select "1239"
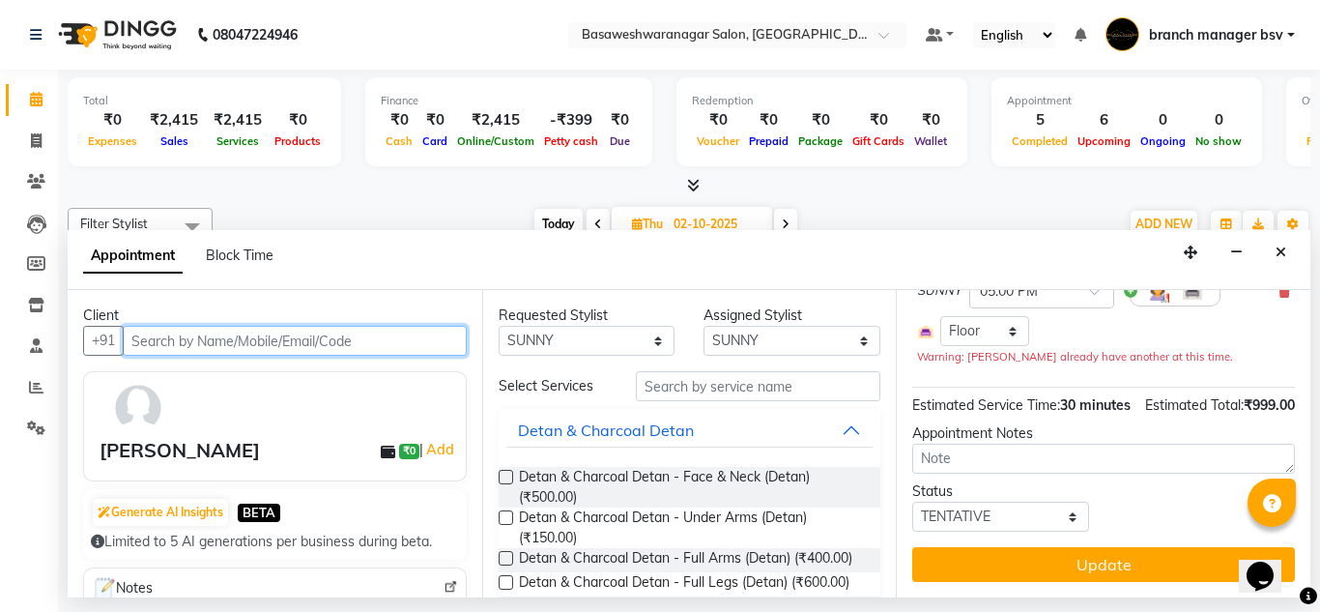
scroll to position [249, 0]
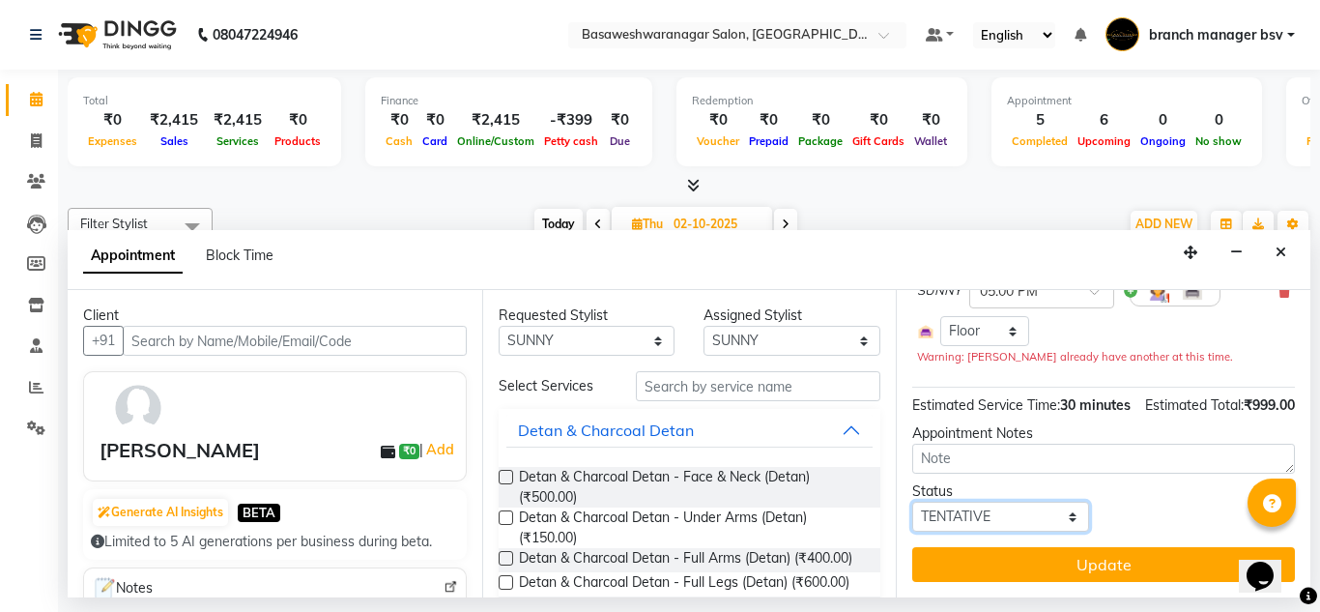
click at [1079, 501] on select "Select TENTATIVE CONFIRM UPCOMING" at bounding box center [1000, 516] width 177 height 30
select select "confirm booking"
click at [912, 501] on select "Select TENTATIVE CONFIRM UPCOMING" at bounding box center [1000, 516] width 177 height 30
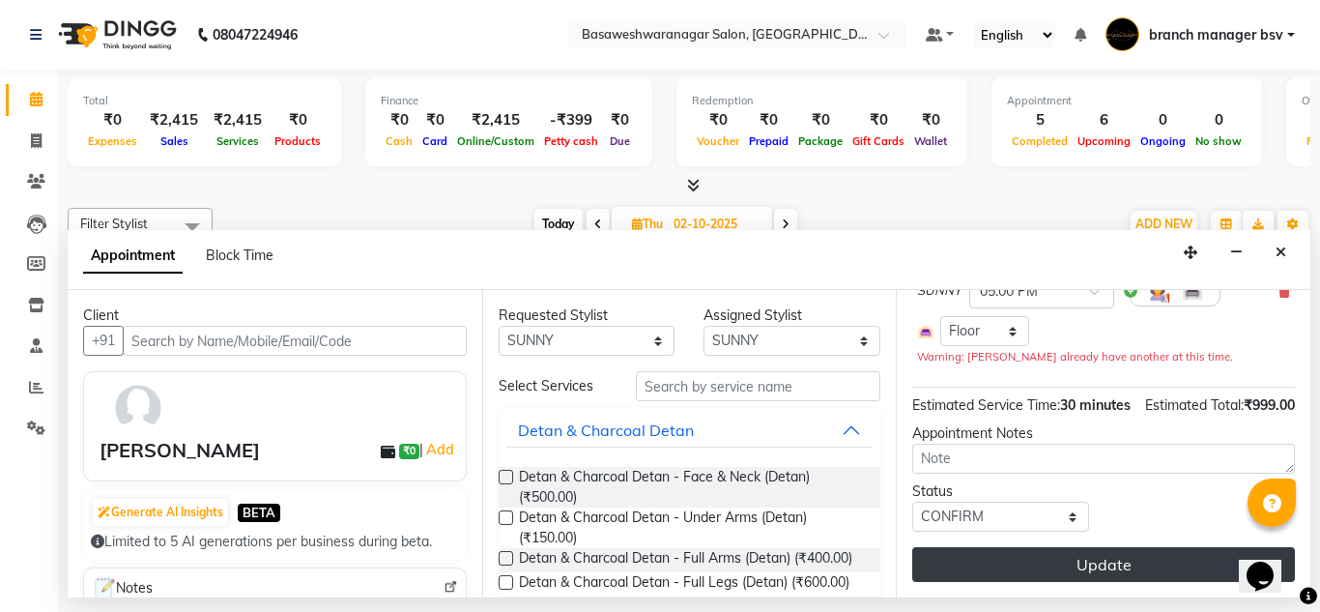
click at [1094, 561] on button "Update" at bounding box center [1103, 564] width 383 height 35
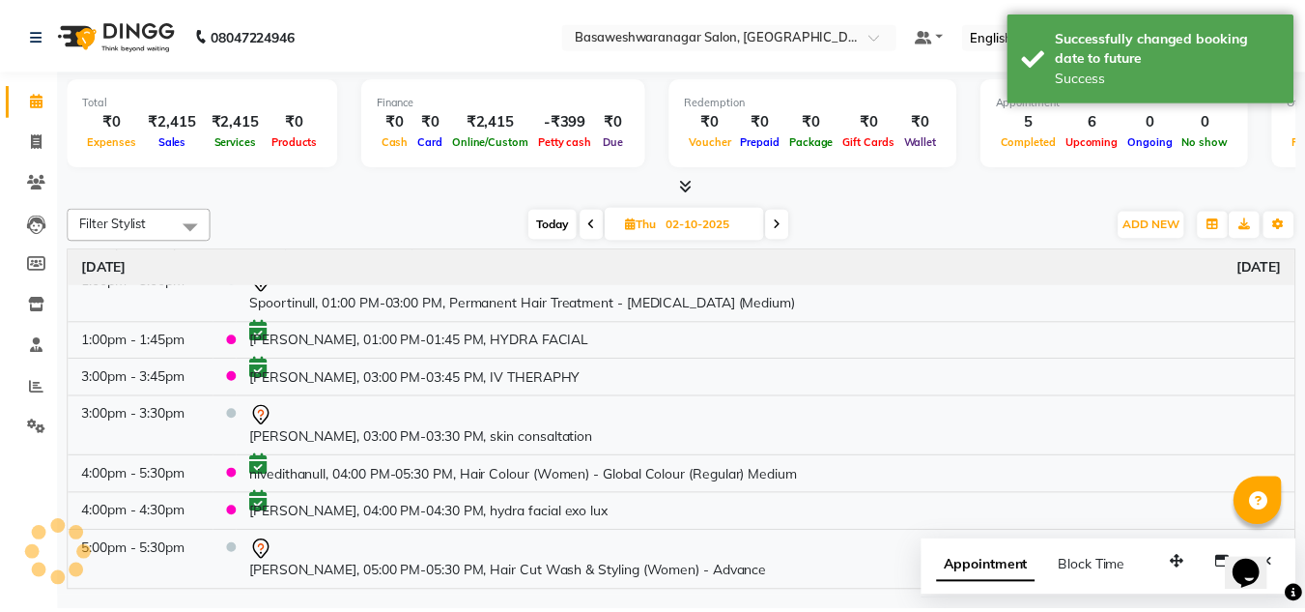
scroll to position [316, 0]
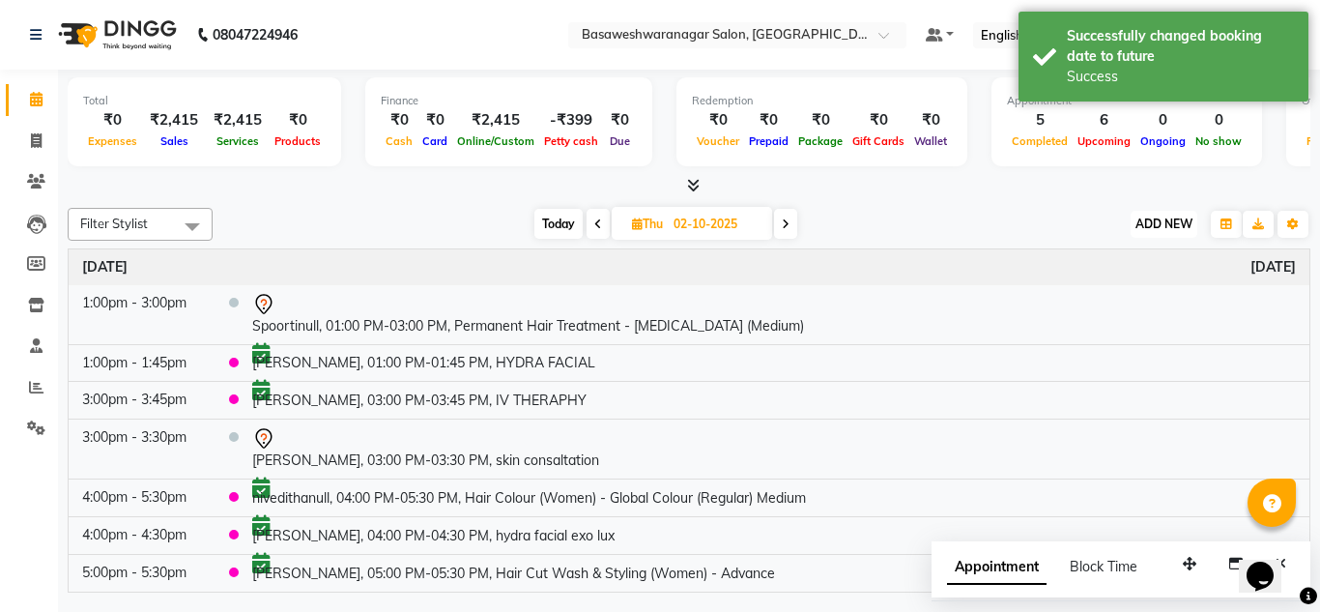
click at [1181, 221] on span "ADD NEW" at bounding box center [1163, 223] width 57 height 14
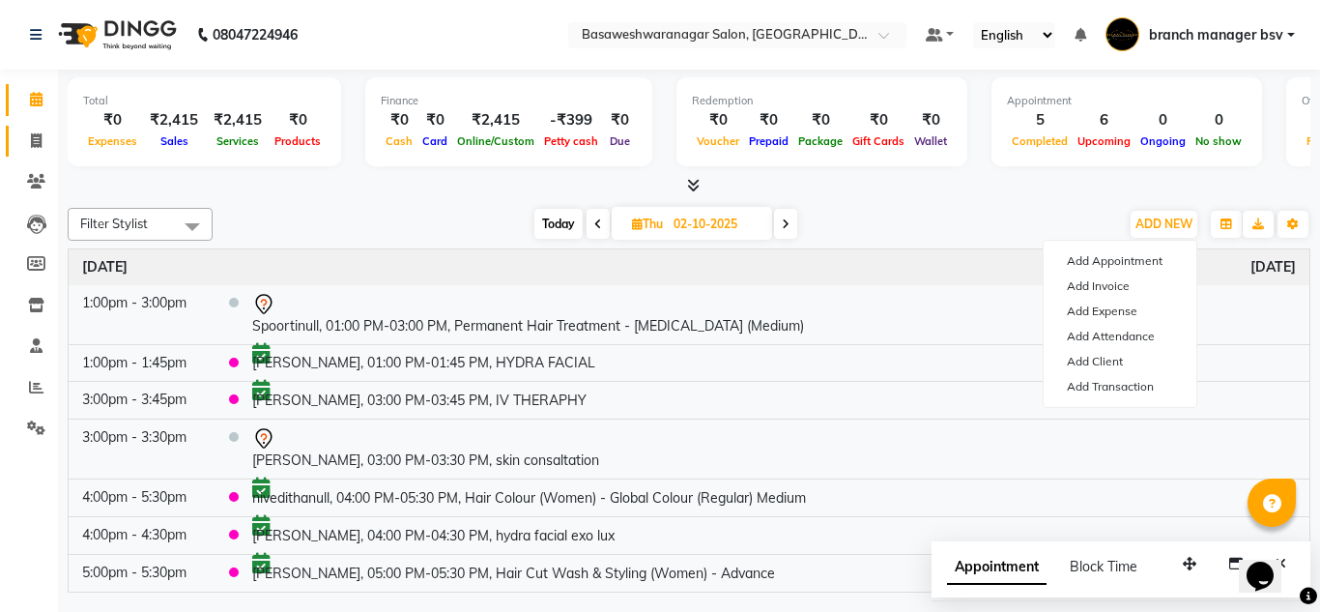
click at [37, 155] on link "Invoice" at bounding box center [29, 142] width 46 height 32
select select "service"
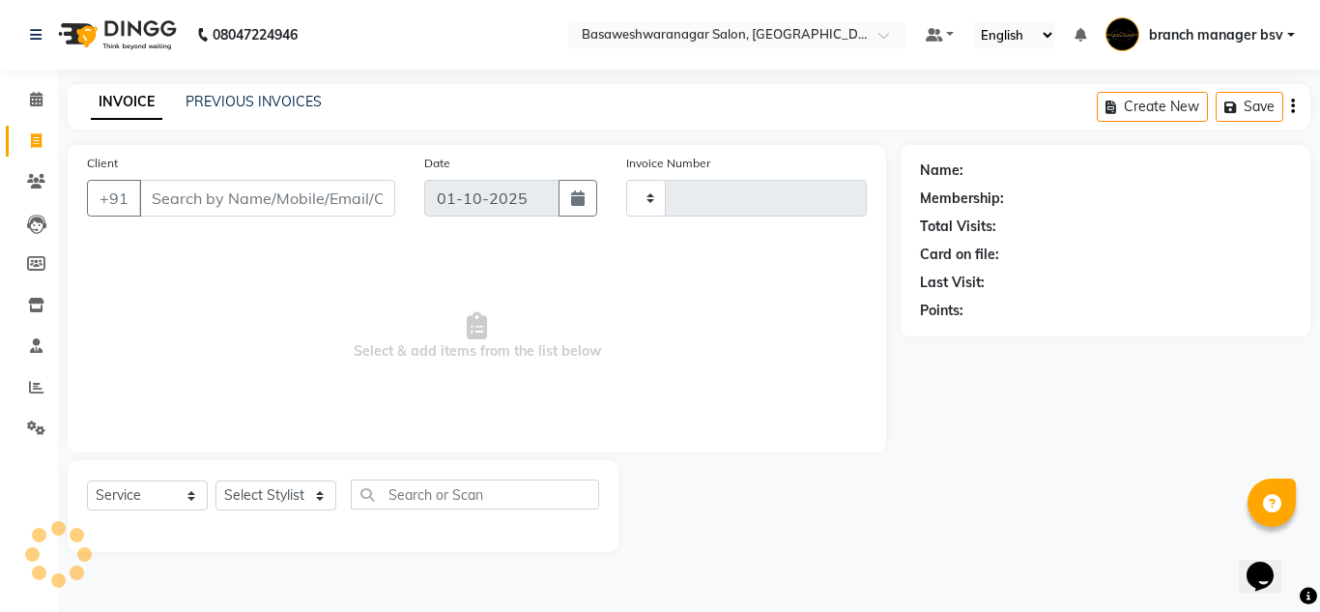
type input "1171"
select select "842"
click at [252, 175] on div "Client +91" at bounding box center [240, 192] width 337 height 79
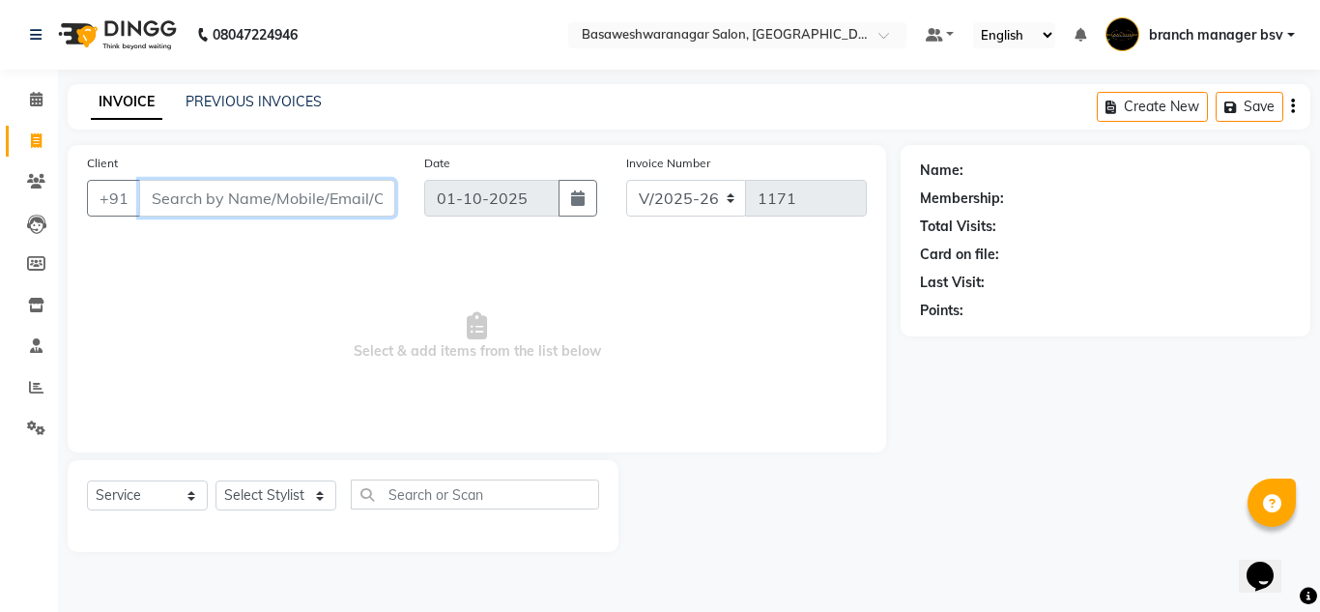
click at [263, 206] on input "Client" at bounding box center [267, 198] width 256 height 37
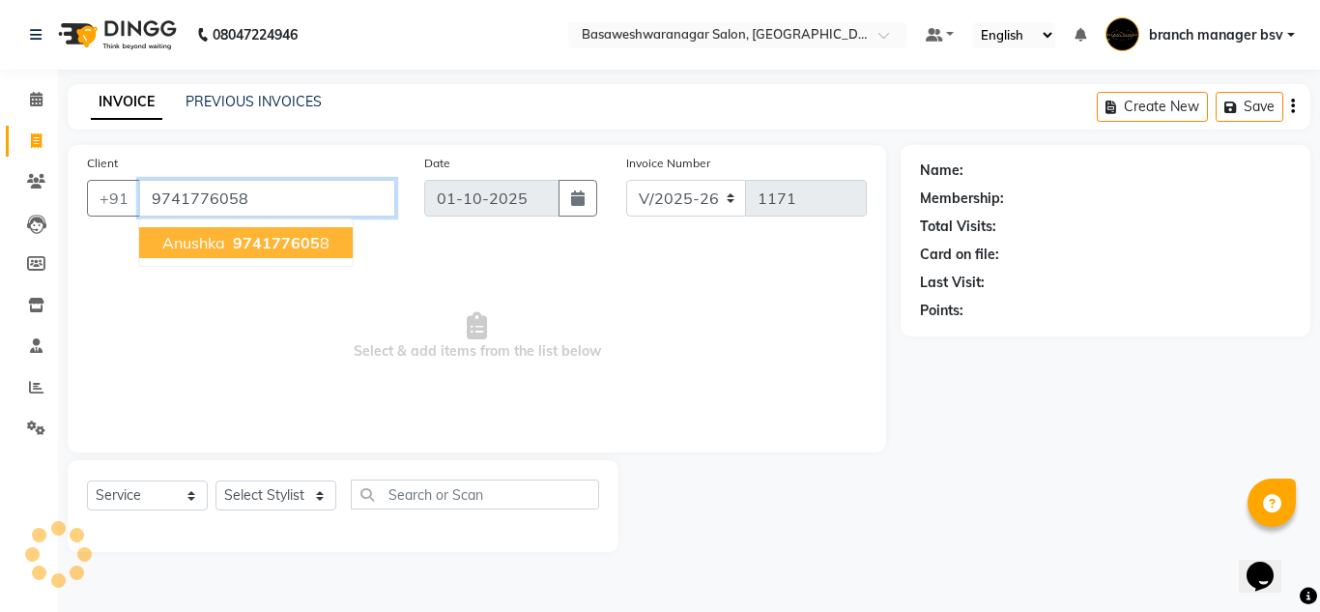
type input "9741776058"
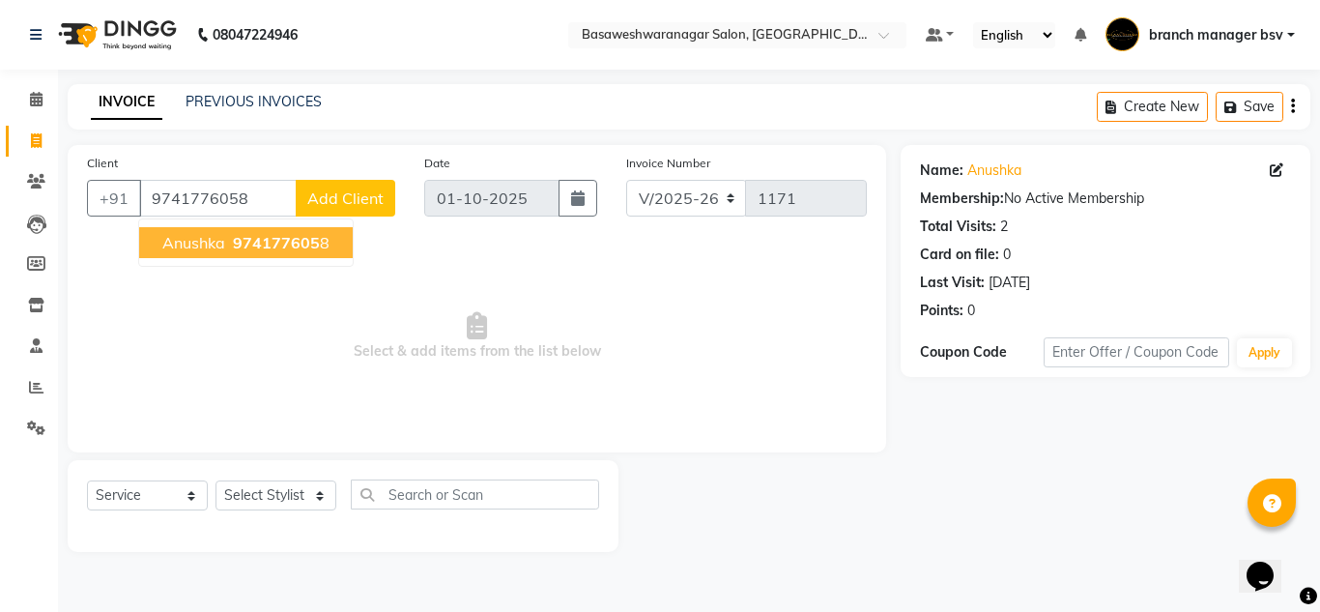
click at [250, 242] on span "974177605" at bounding box center [276, 242] width 87 height 19
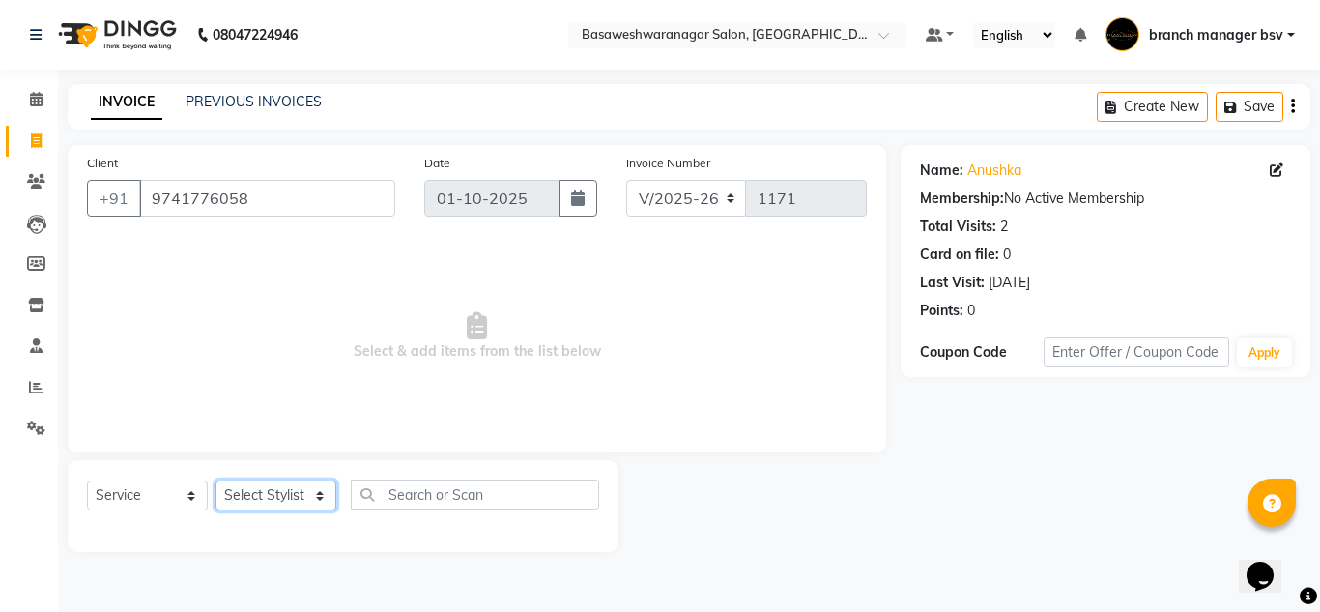
click at [300, 498] on select "Select Stylist branch manager bsv [PERSON_NAME] Dr [PERSON_NAME] [PERSON_NAME] …" at bounding box center [275, 495] width 121 height 30
select select "64363"
click at [215, 480] on select "Select Stylist branch manager bsv [PERSON_NAME] Dr [PERSON_NAME] [PERSON_NAME] …" at bounding box center [275, 495] width 121 height 30
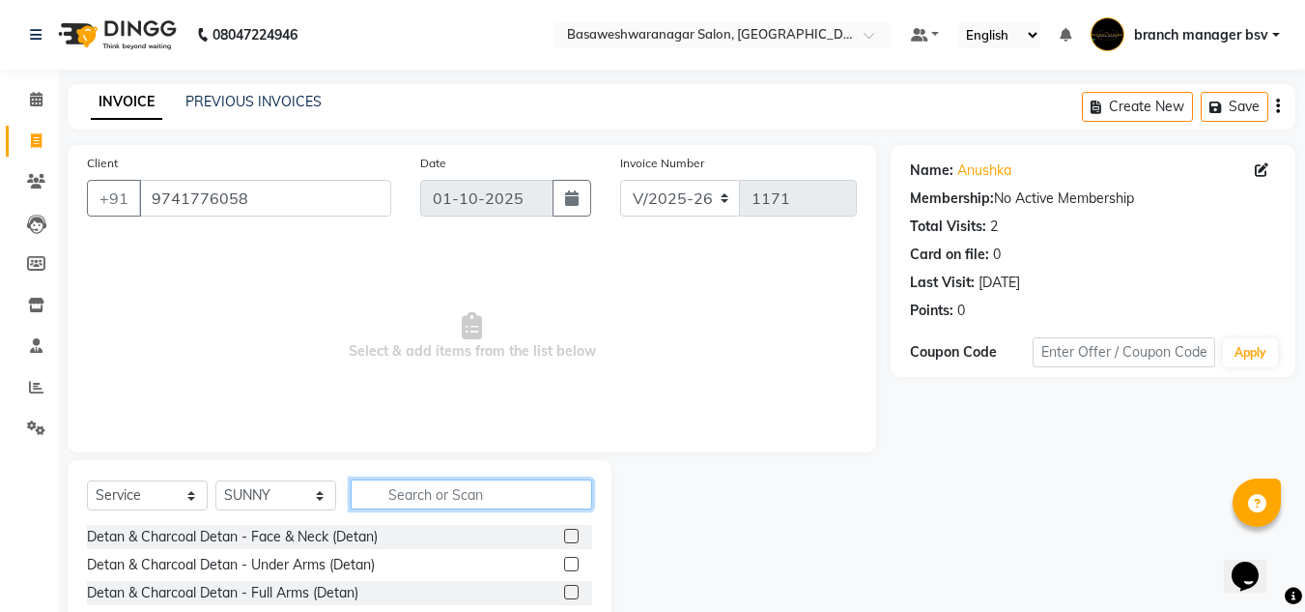
click at [427, 497] on input "text" at bounding box center [472, 494] width 242 height 30
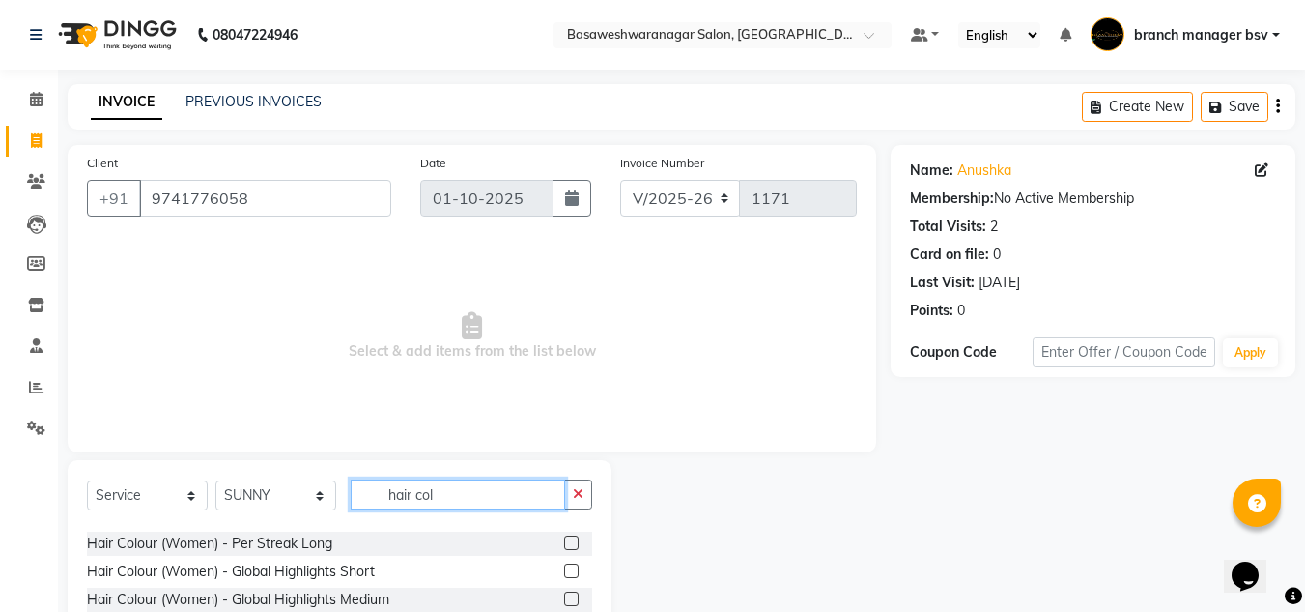
scroll to position [274, 0]
type input "hair col"
drag, startPoint x: 439, startPoint y: 545, endPoint x: 559, endPoint y: 593, distance: 130.1
click at [564, 593] on label at bounding box center [571, 597] width 14 height 14
click at [564, 593] on input "checkbox" at bounding box center [570, 598] width 13 height 13
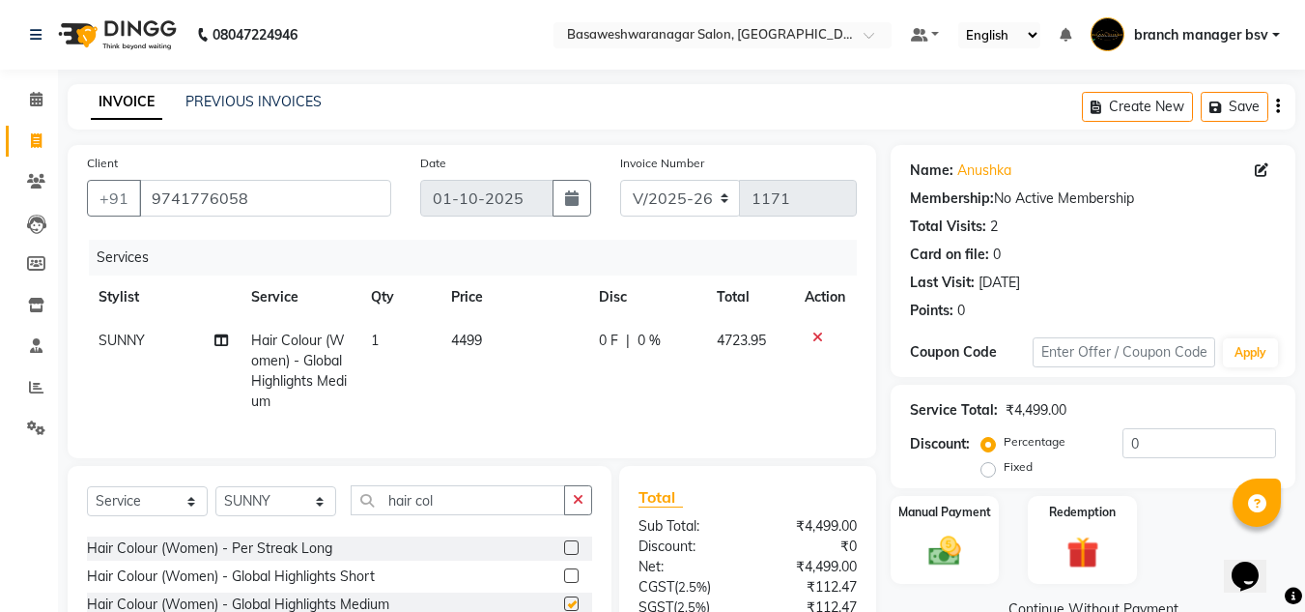
checkbox input "false"
click at [498, 339] on td "4499" at bounding box center [514, 371] width 148 height 104
select select "64363"
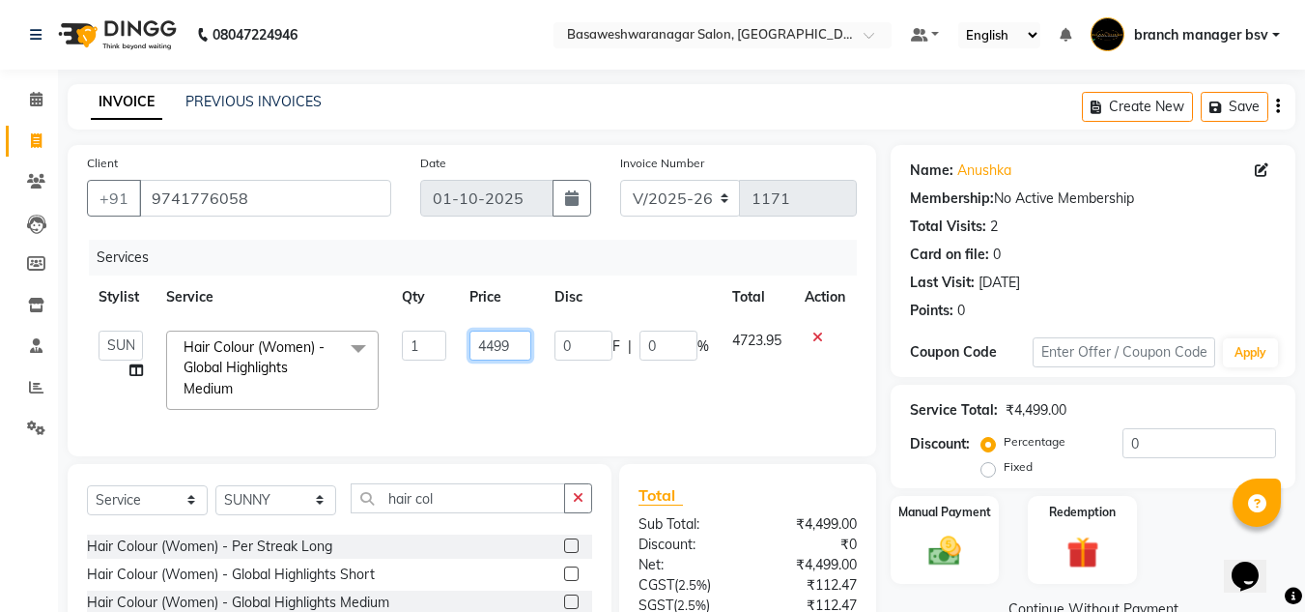
click at [514, 330] on input "4499" at bounding box center [501, 345] width 62 height 30
type input "4"
type input "6000"
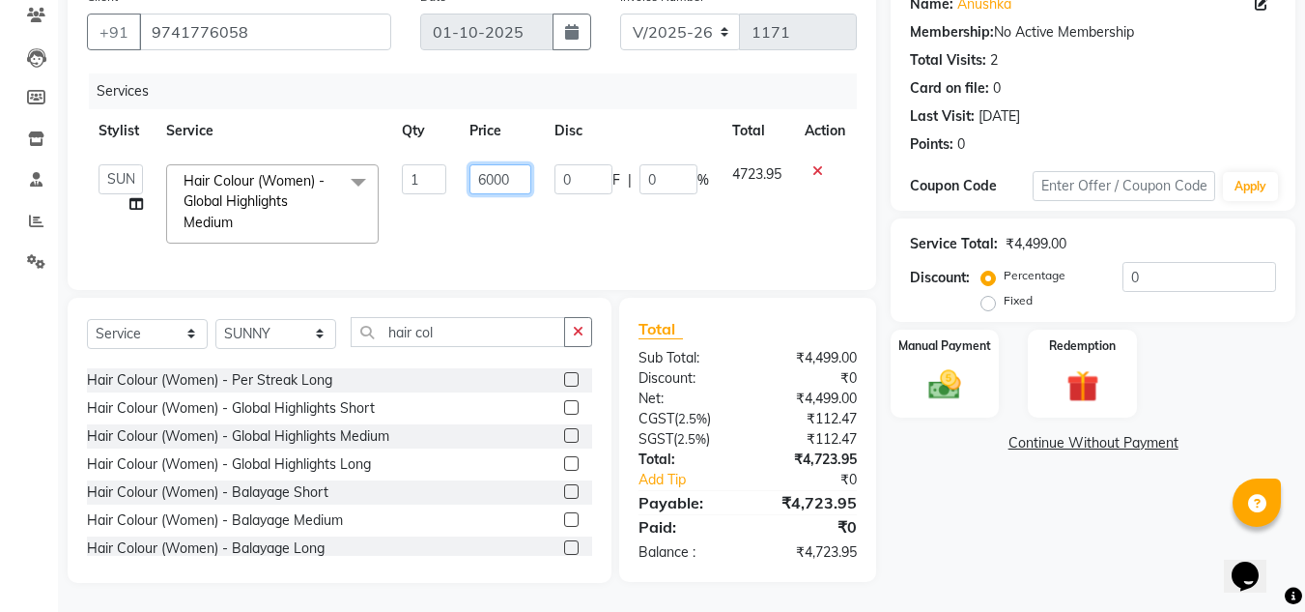
scroll to position [174, 0]
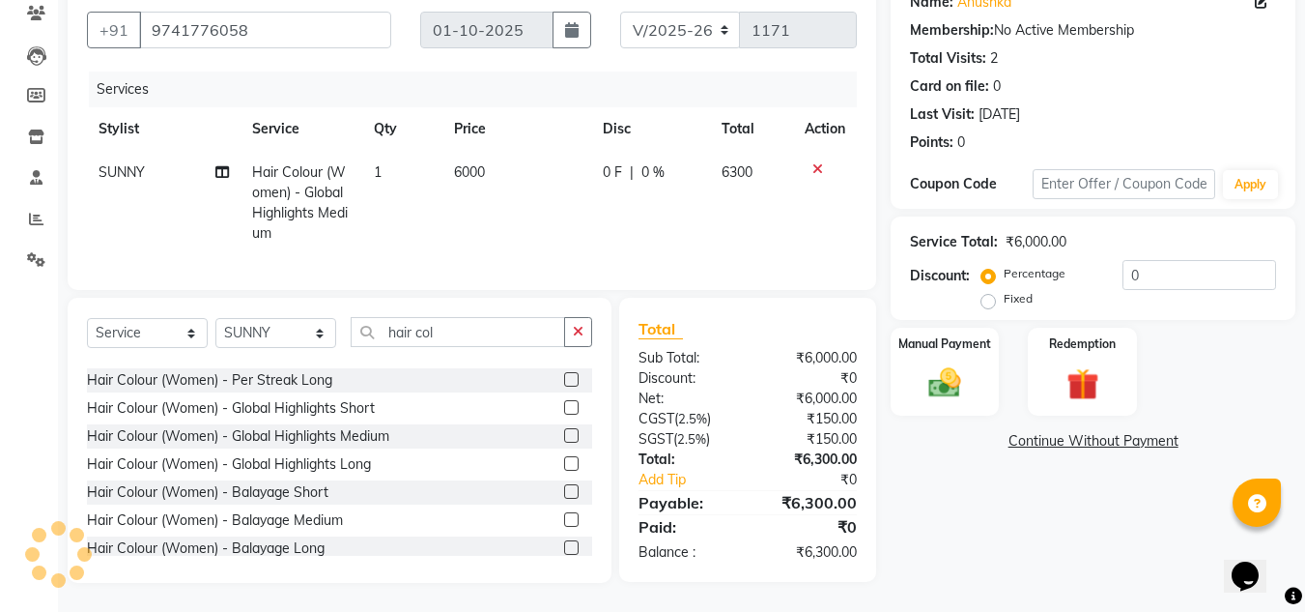
click at [976, 521] on div "Name: Anushka Membership: No Active Membership Total Visits: 2 Card on file: 0 …" at bounding box center [1100, 280] width 419 height 606
click at [918, 378] on img at bounding box center [945, 382] width 54 height 39
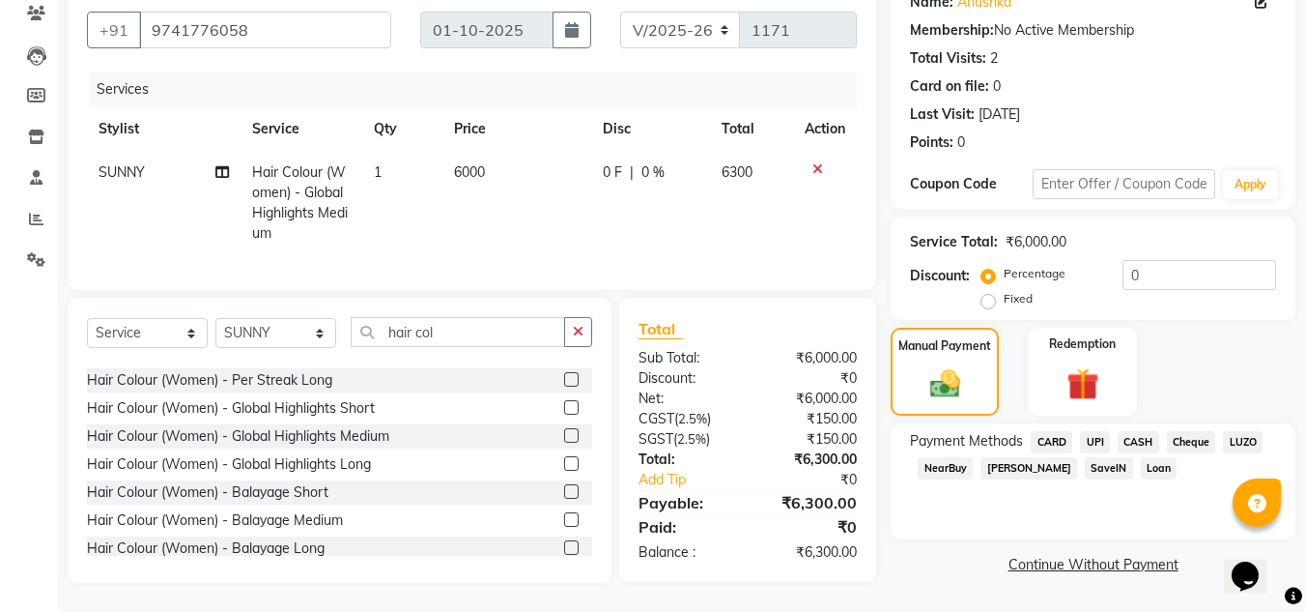
scroll to position [0, 0]
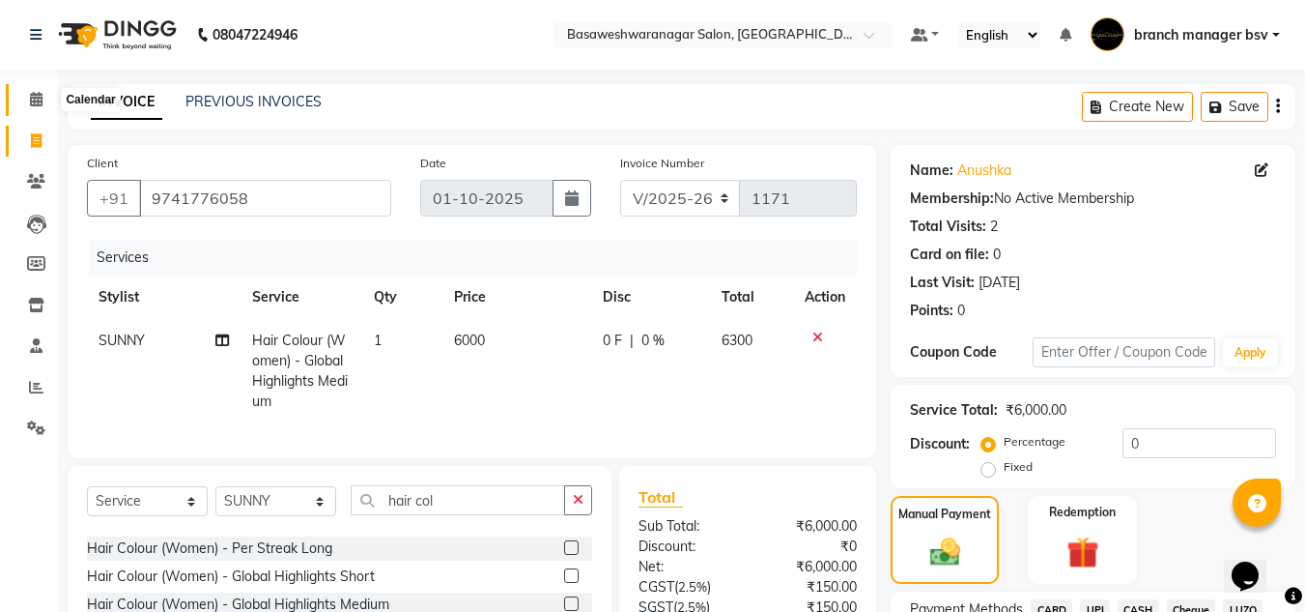
click at [43, 97] on icon at bounding box center [36, 99] width 13 height 14
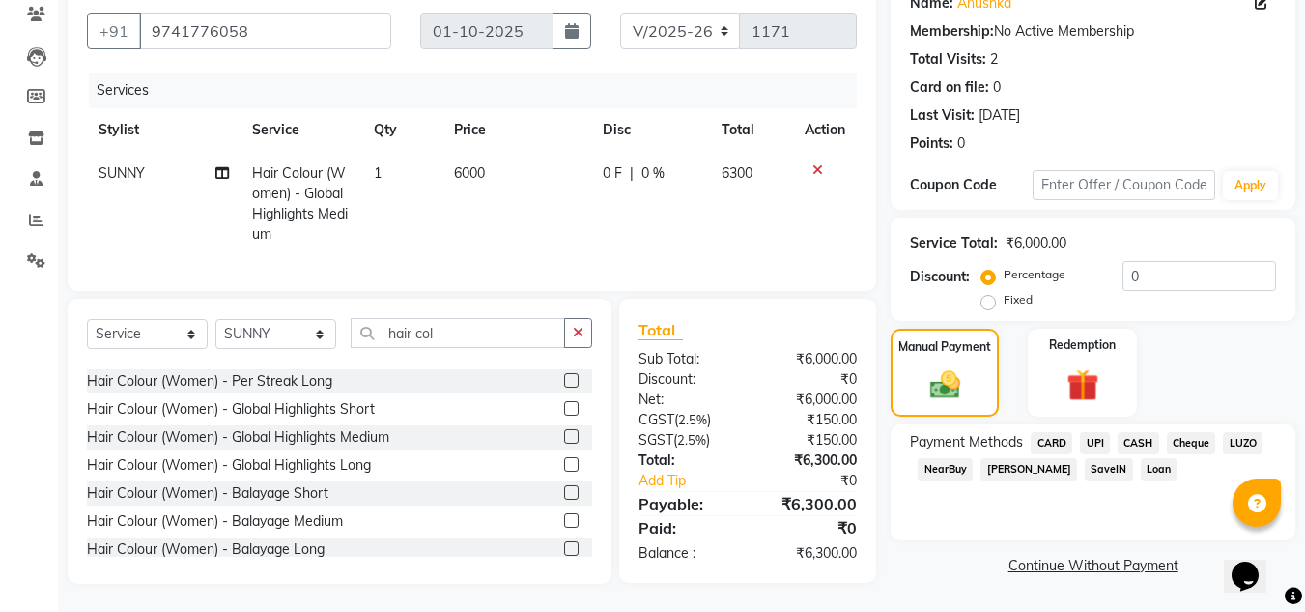
scroll to position [171, 0]
click at [1088, 443] on span "UPI" at bounding box center [1095, 442] width 30 height 22
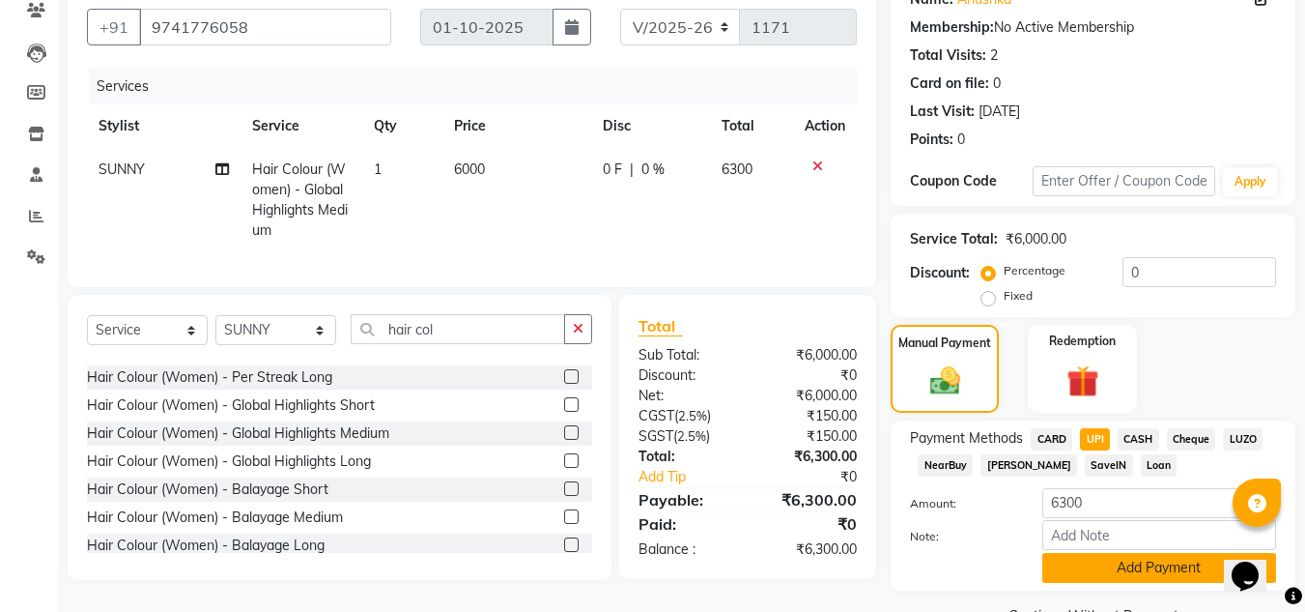
click at [1105, 579] on button "Add Payment" at bounding box center [1159, 568] width 234 height 30
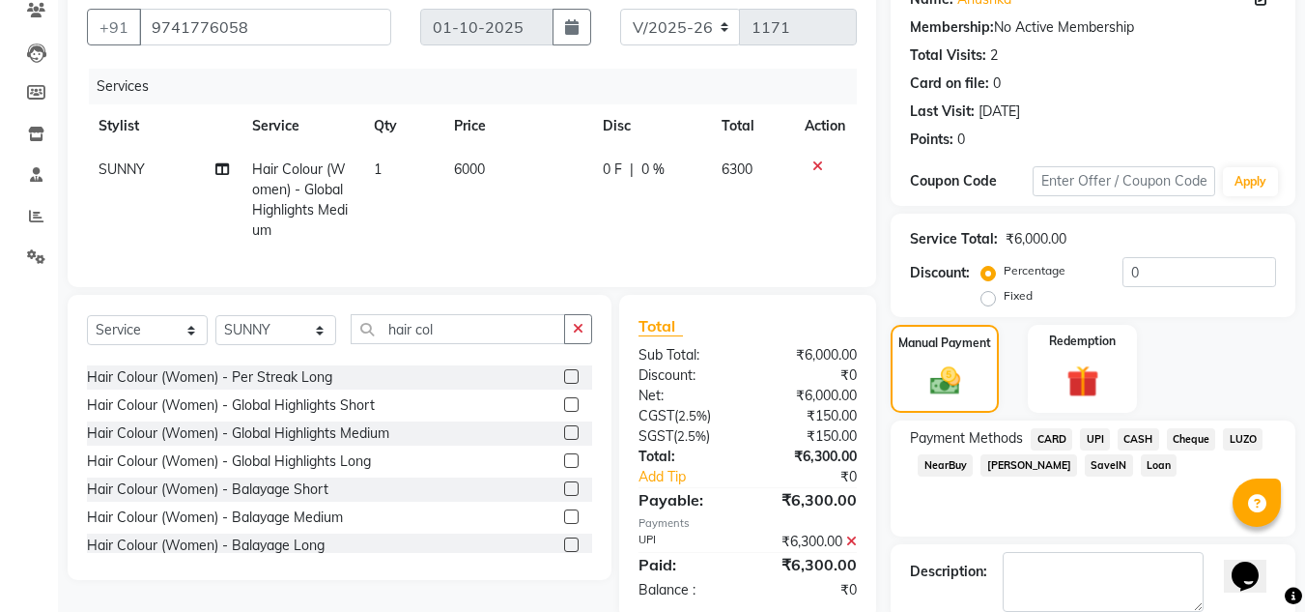
scroll to position [273, 0]
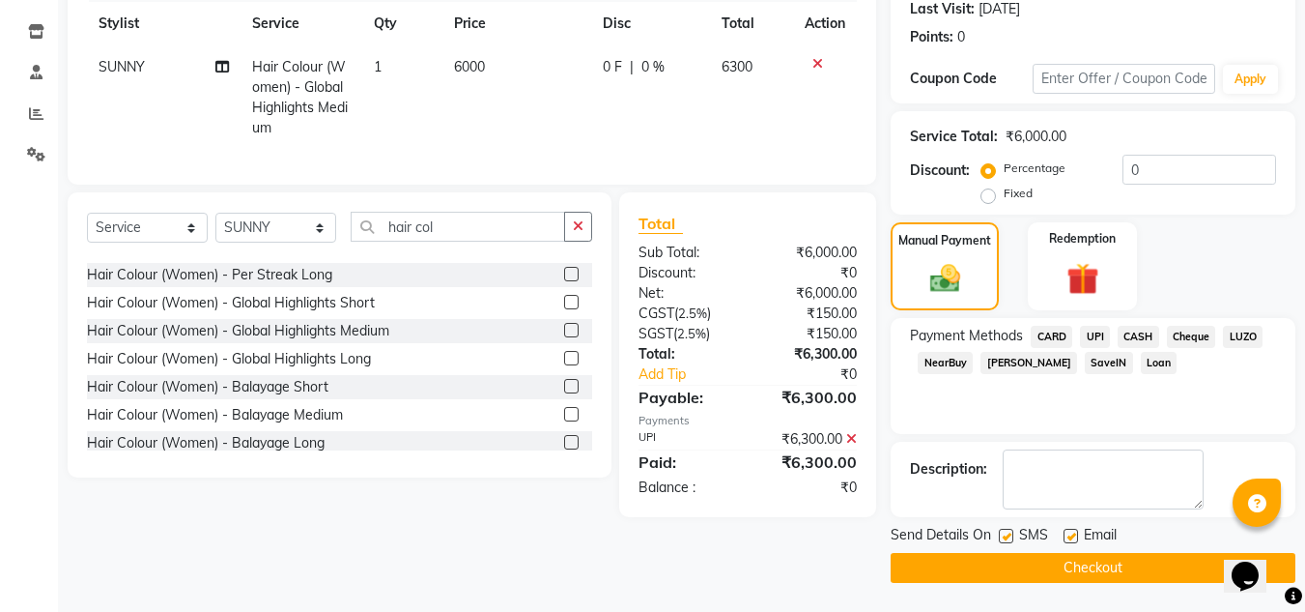
click at [1105, 572] on button "Checkout" at bounding box center [1093, 568] width 405 height 30
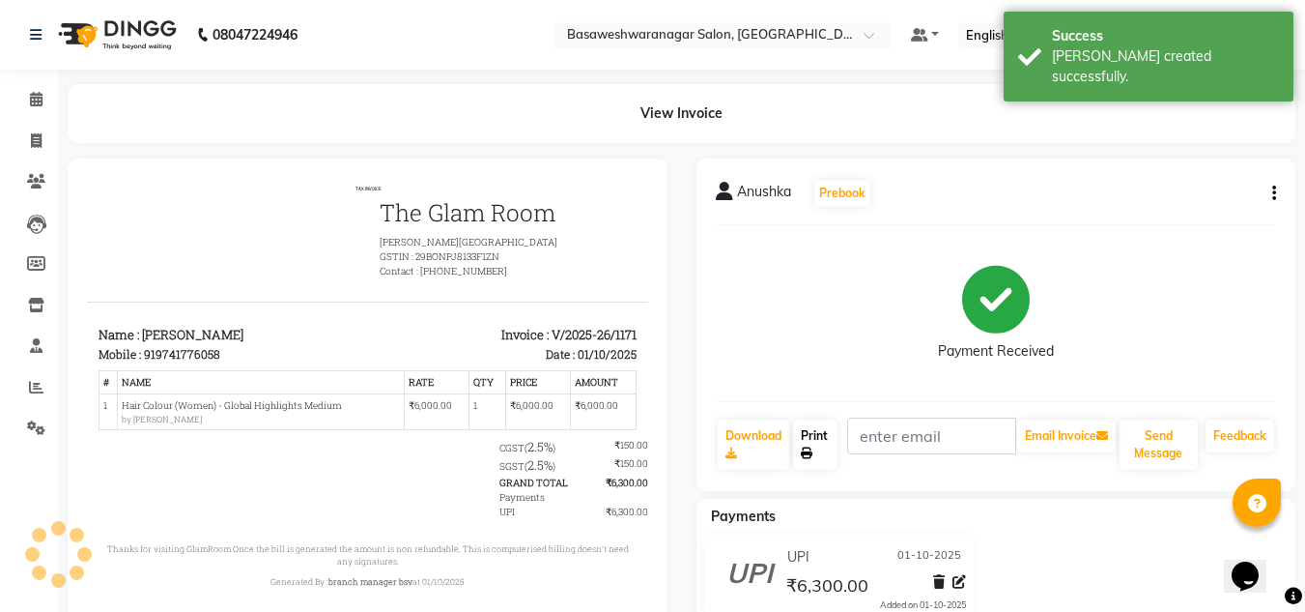
click at [832, 444] on link "Print" at bounding box center [815, 444] width 44 height 50
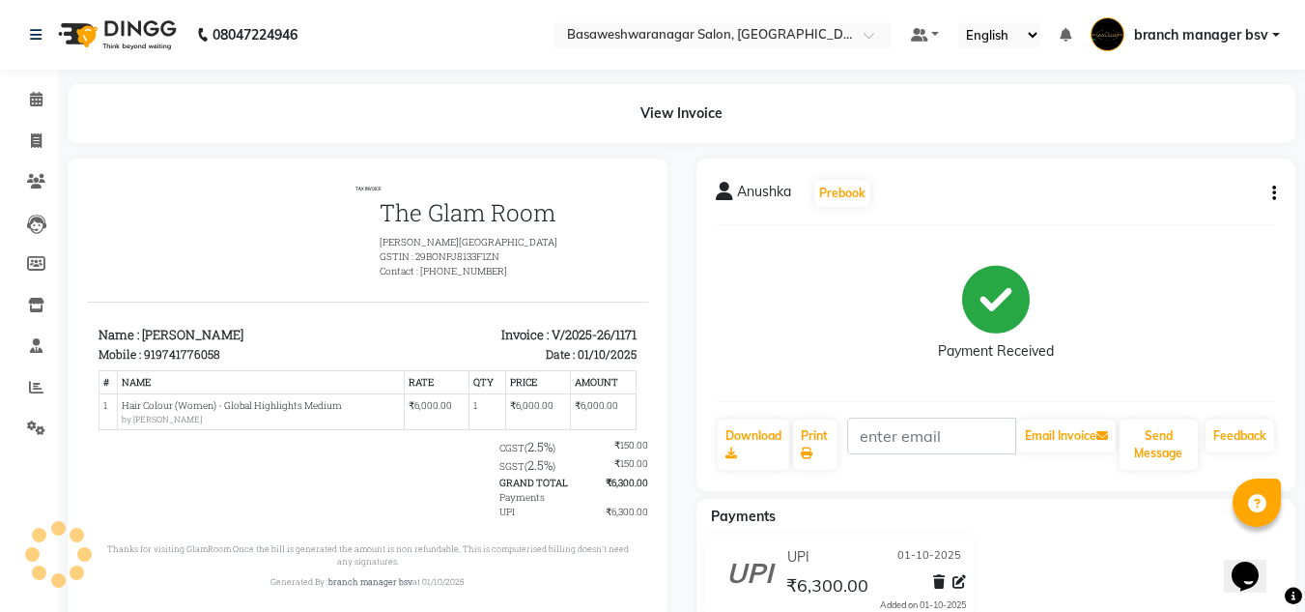
drag, startPoint x: 1313, startPoint y: 439, endPoint x: 525, endPoint y: 123, distance: 849.2
click at [35, 134] on icon at bounding box center [36, 140] width 11 height 14
select select "service"
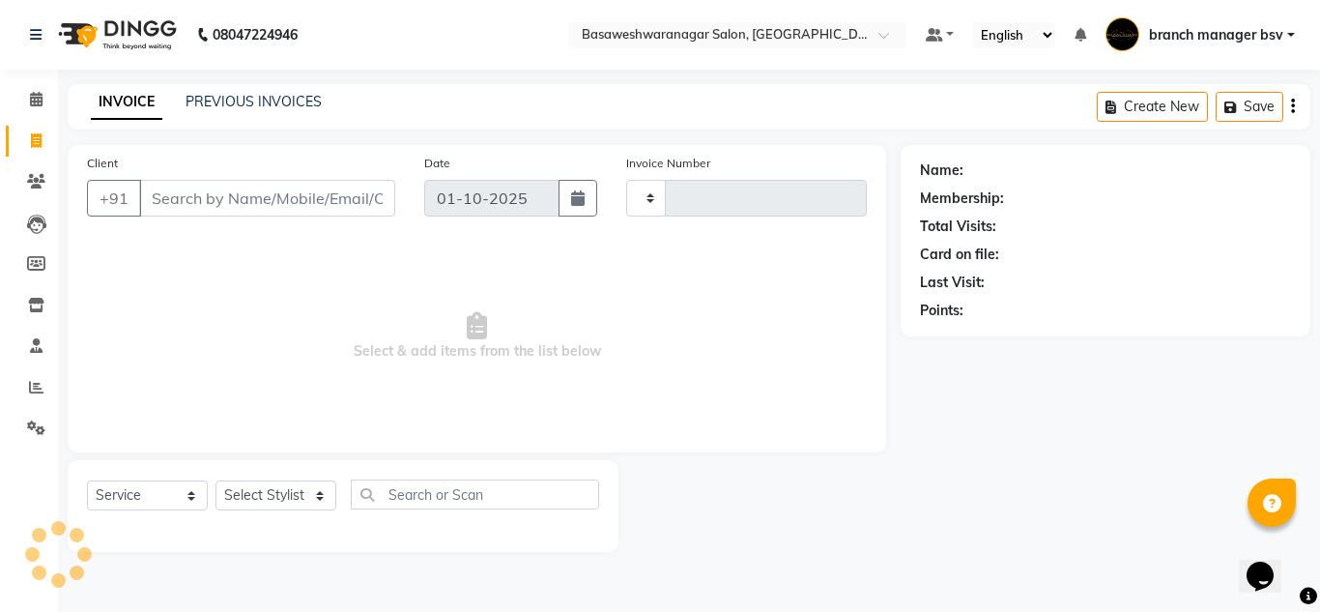
type input "1172"
select select "842"
click at [207, 204] on input "Client" at bounding box center [267, 198] width 256 height 37
click at [314, 492] on select "Select Stylist branch manager bsv [PERSON_NAME] Dr [PERSON_NAME] [PERSON_NAME] …" at bounding box center [275, 495] width 121 height 30
select select "64364"
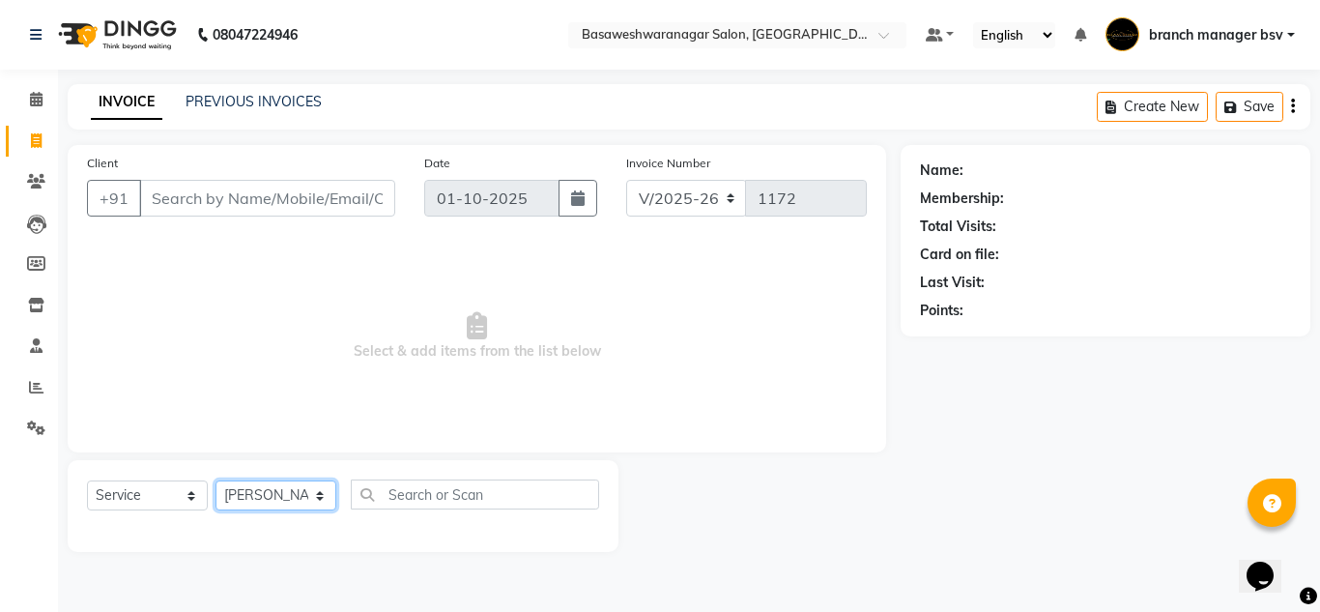
click at [215, 480] on select "Select Stylist branch manager bsv [PERSON_NAME] Dr [PERSON_NAME] [PERSON_NAME] …" at bounding box center [275, 495] width 121 height 30
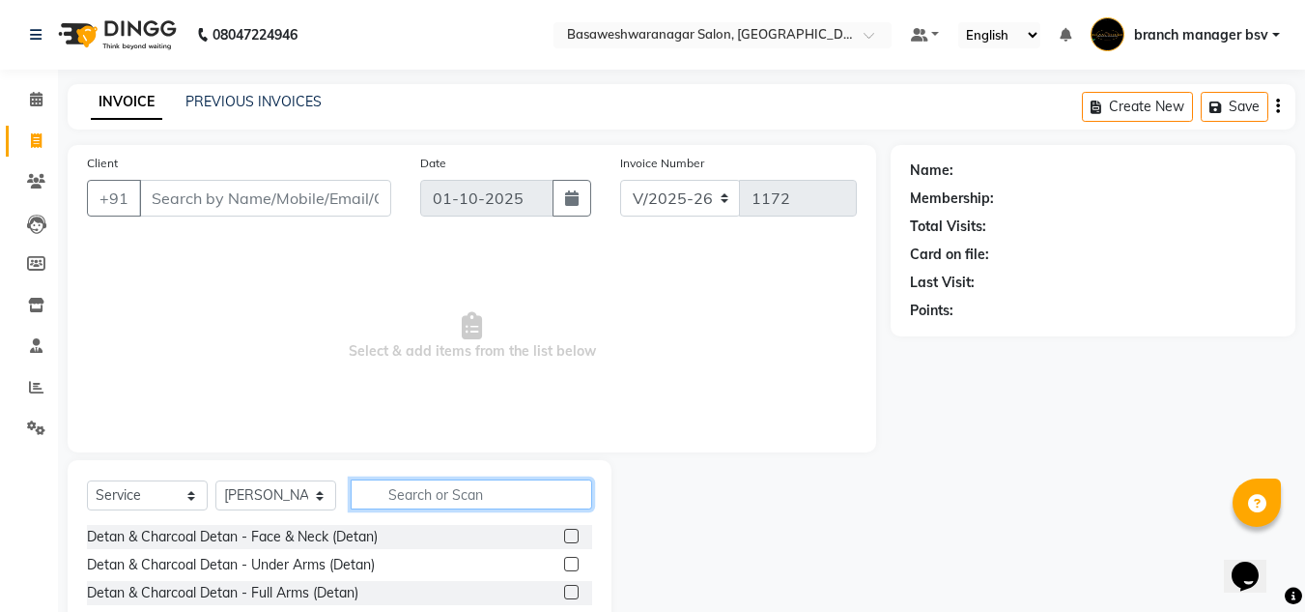
click at [450, 490] on input "text" at bounding box center [472, 494] width 242 height 30
type input "boto"
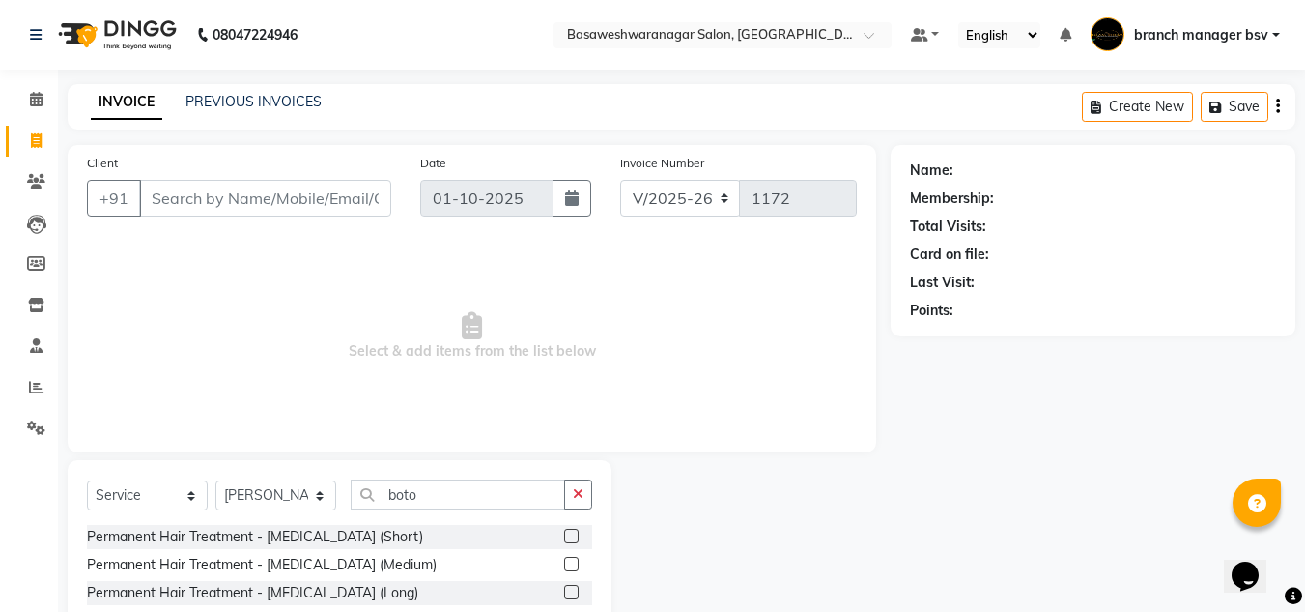
click at [568, 596] on label at bounding box center [571, 591] width 14 height 14
click at [568, 596] on input "checkbox" at bounding box center [570, 592] width 13 height 13
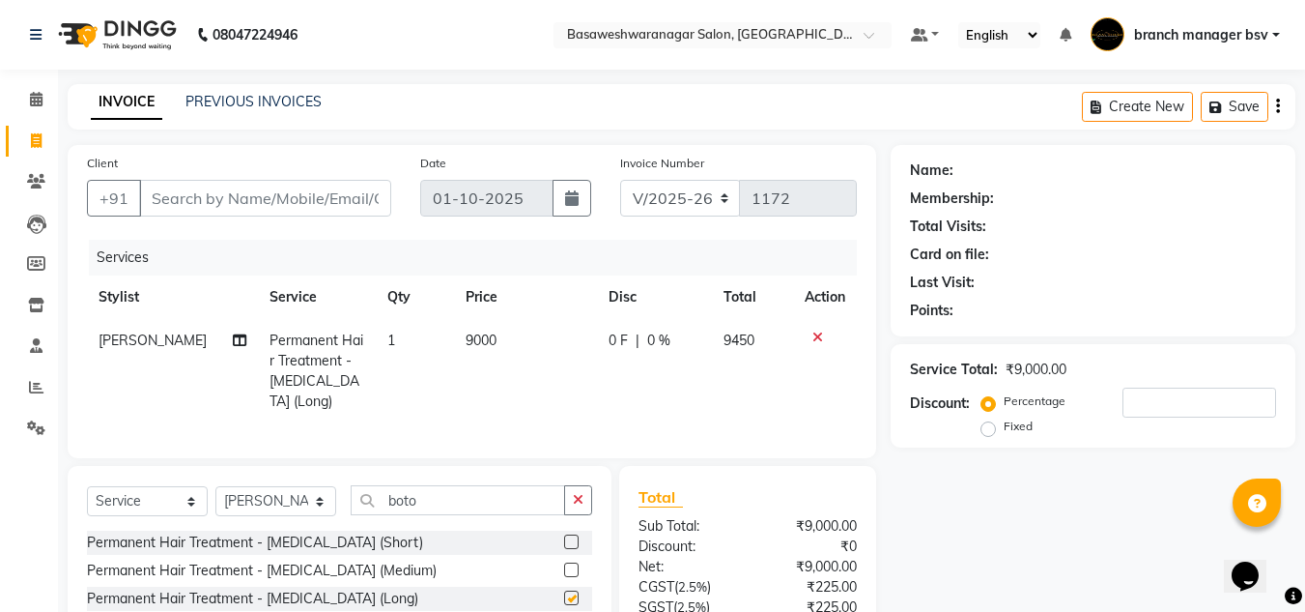
checkbox input "false"
click at [497, 331] on td "9000" at bounding box center [525, 371] width 143 height 104
select select "64364"
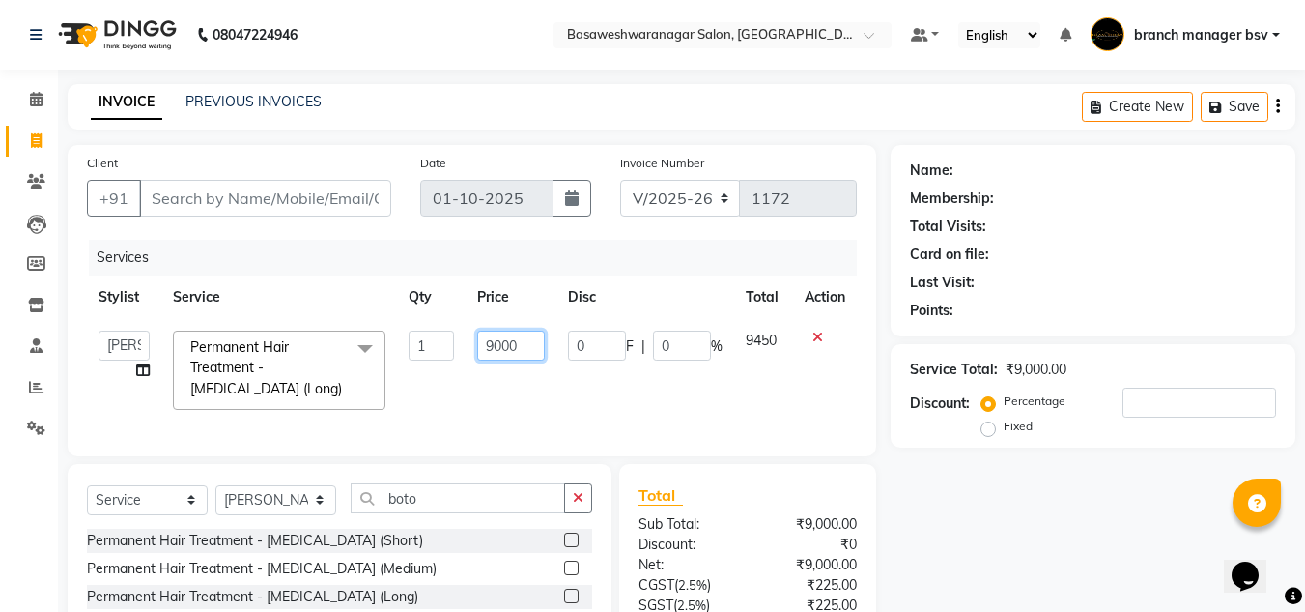
click at [522, 348] on input "9000" at bounding box center [510, 345] width 67 height 30
type input "9"
type input "10000"
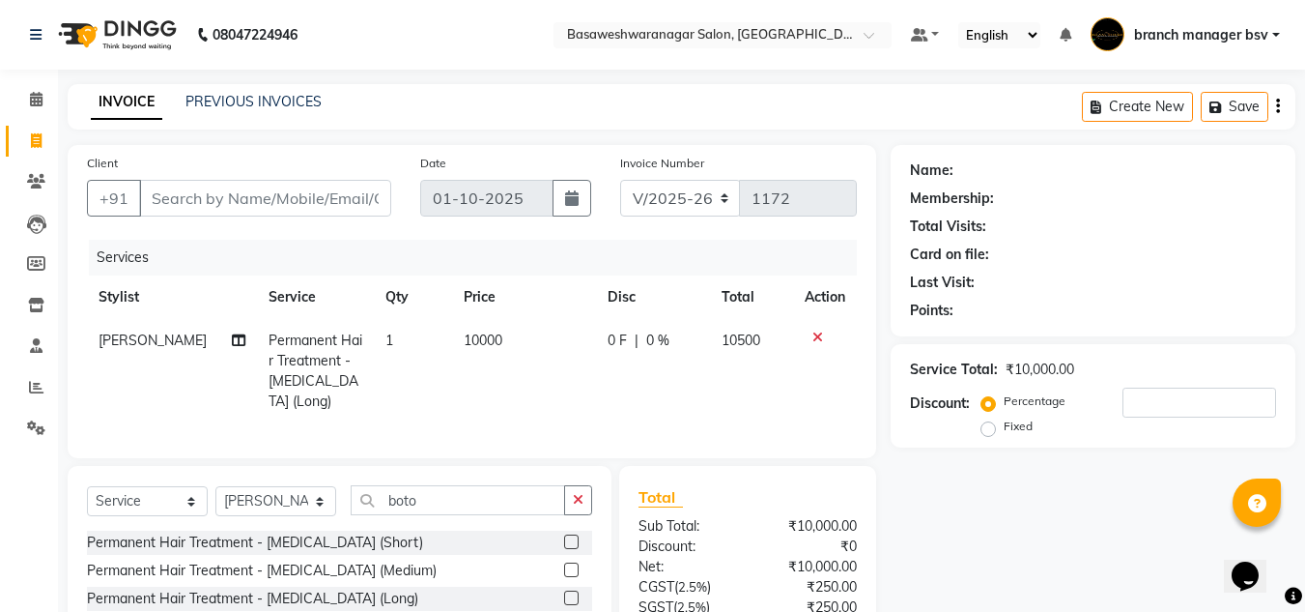
click at [963, 491] on div "Name: Membership: Total Visits: Card on file: Last Visit: Points: Service Total…" at bounding box center [1100, 447] width 419 height 605
click at [203, 193] on input "Client" at bounding box center [265, 198] width 252 height 37
type input "9"
type input "0"
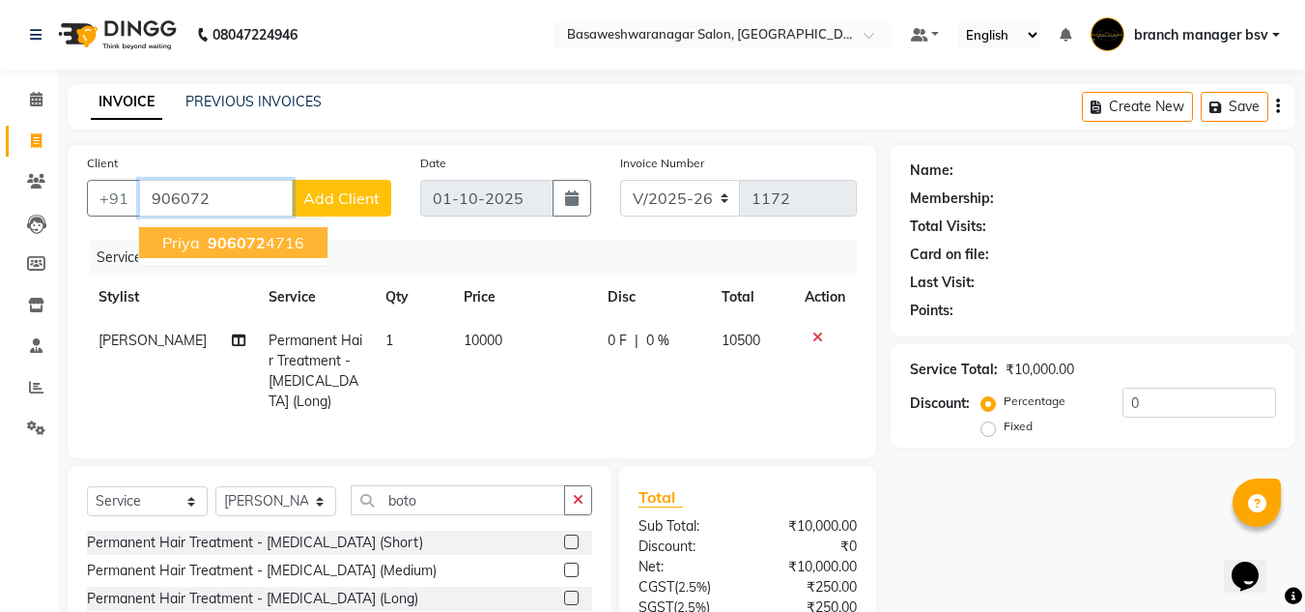
click at [268, 233] on ngb-highlight "906072 4716" at bounding box center [254, 242] width 100 height 19
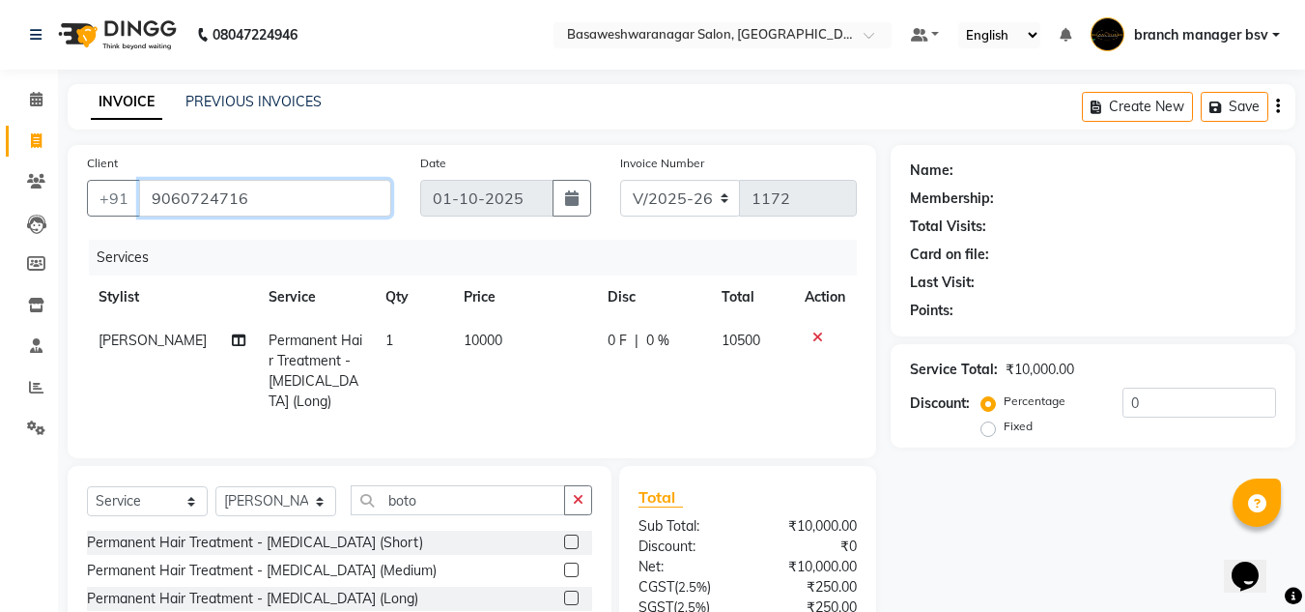
type input "9060724716"
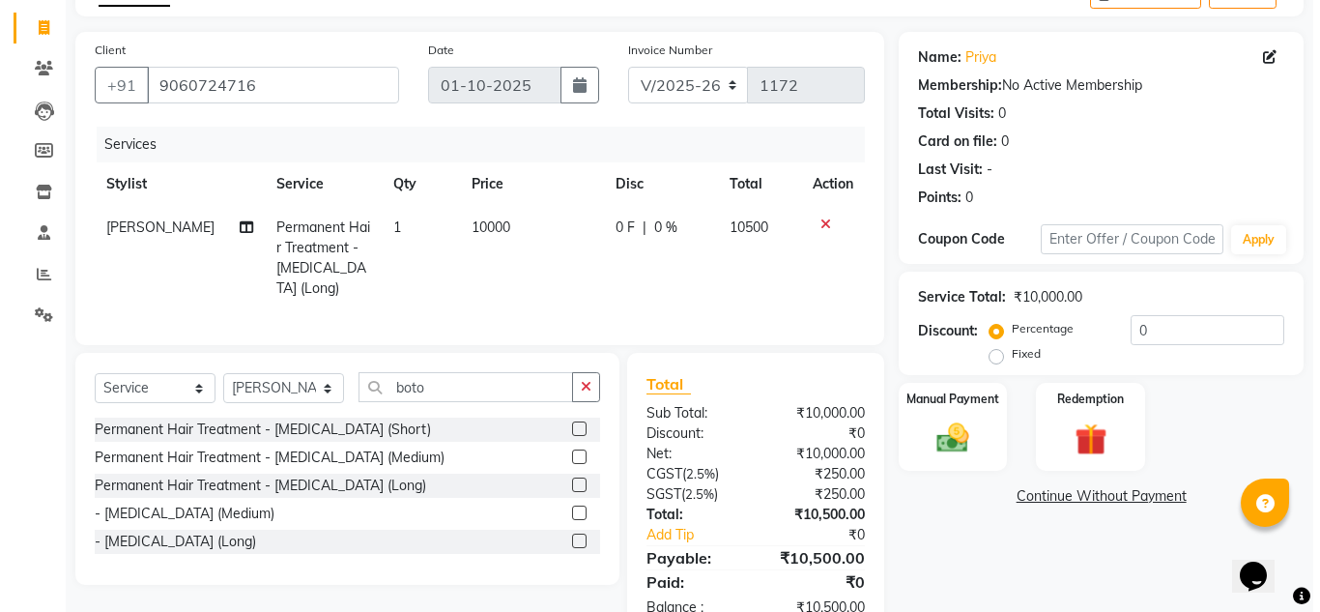
scroll to position [130, 0]
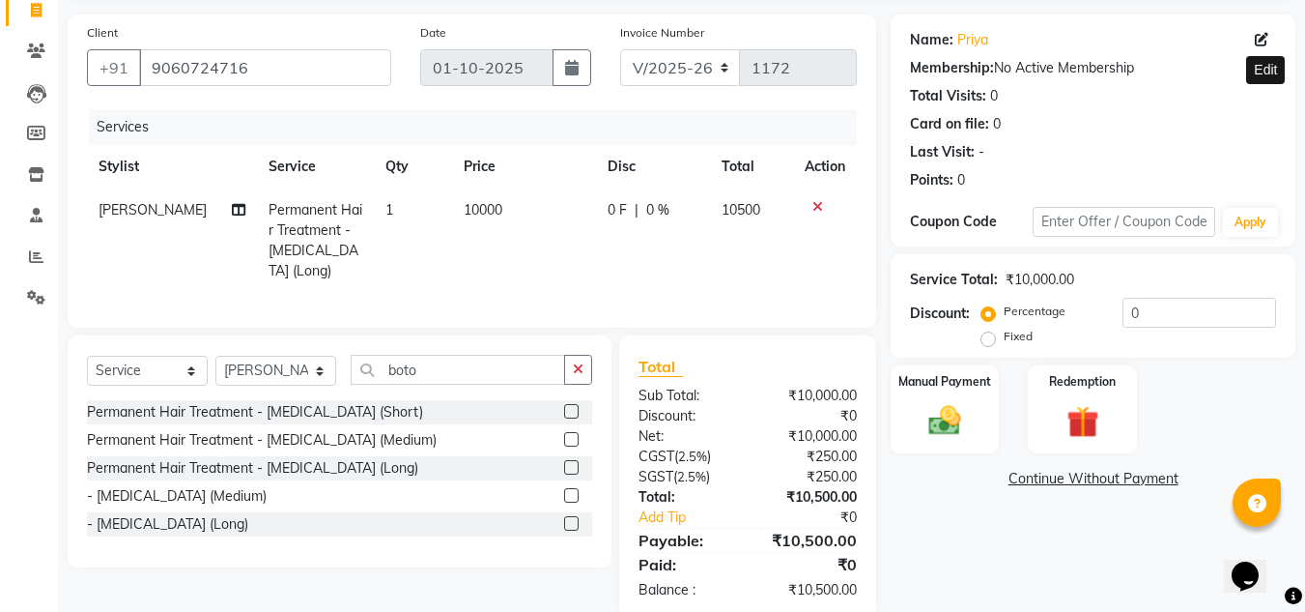
click at [1264, 37] on icon at bounding box center [1262, 40] width 14 height 14
select select "[DEMOGRAPHIC_DATA]"
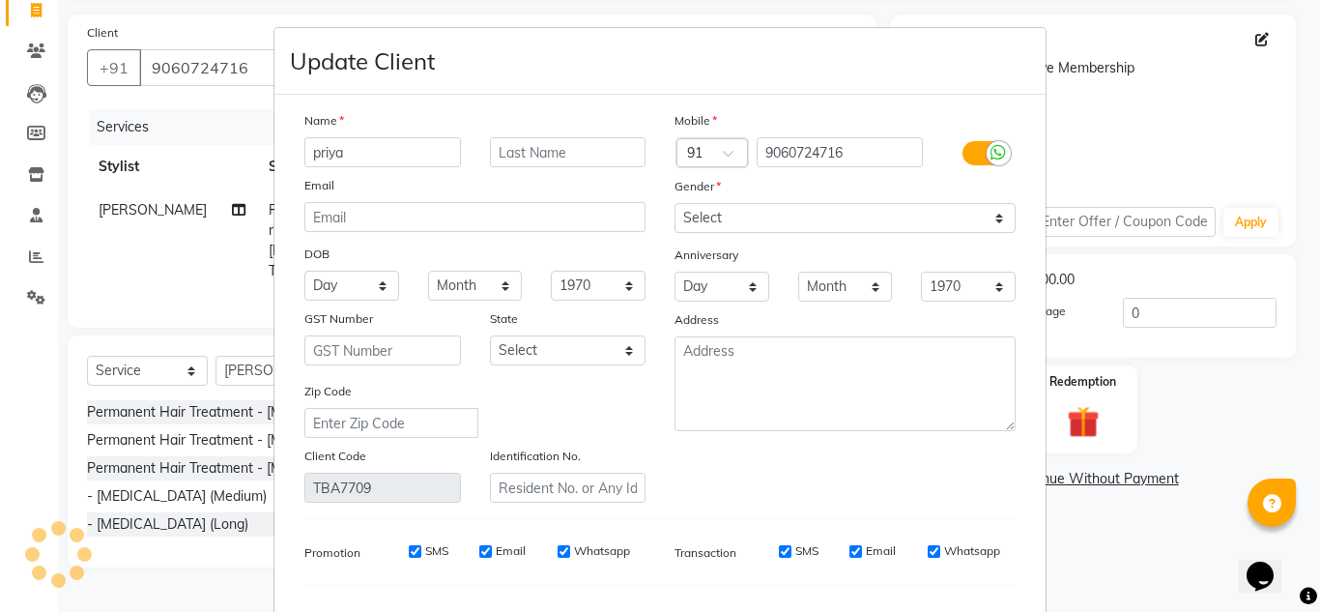
click at [398, 136] on div "Name" at bounding box center [475, 123] width 370 height 27
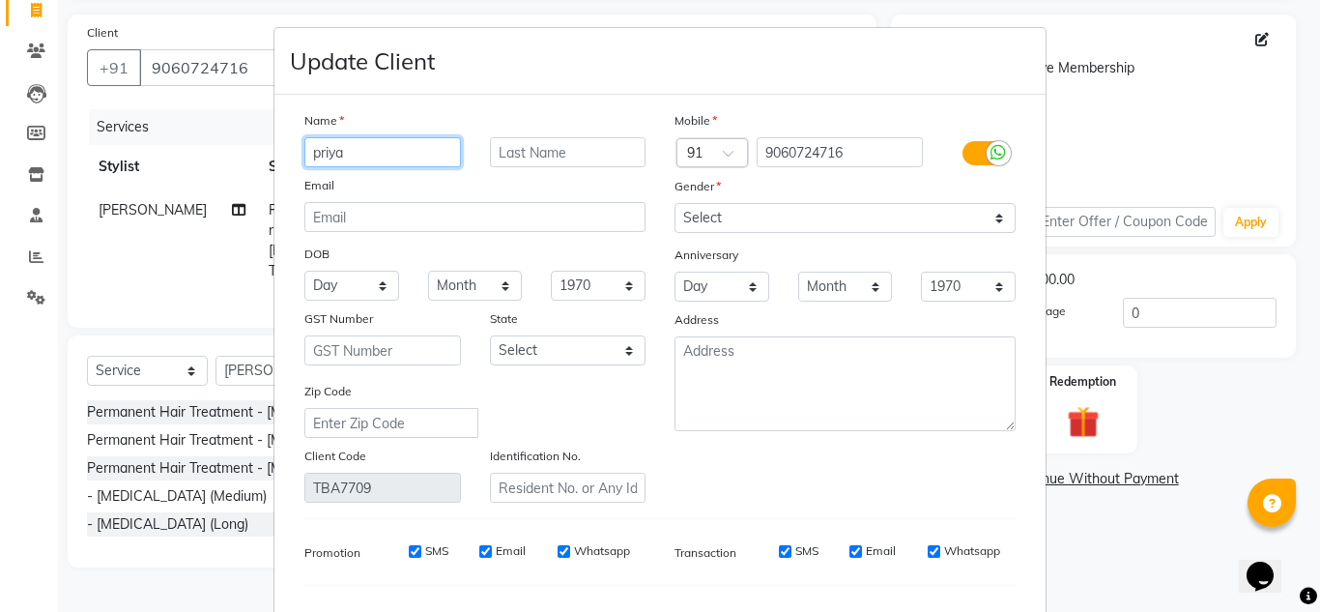
click at [388, 157] on input "priya" at bounding box center [382, 152] width 157 height 30
type input "p"
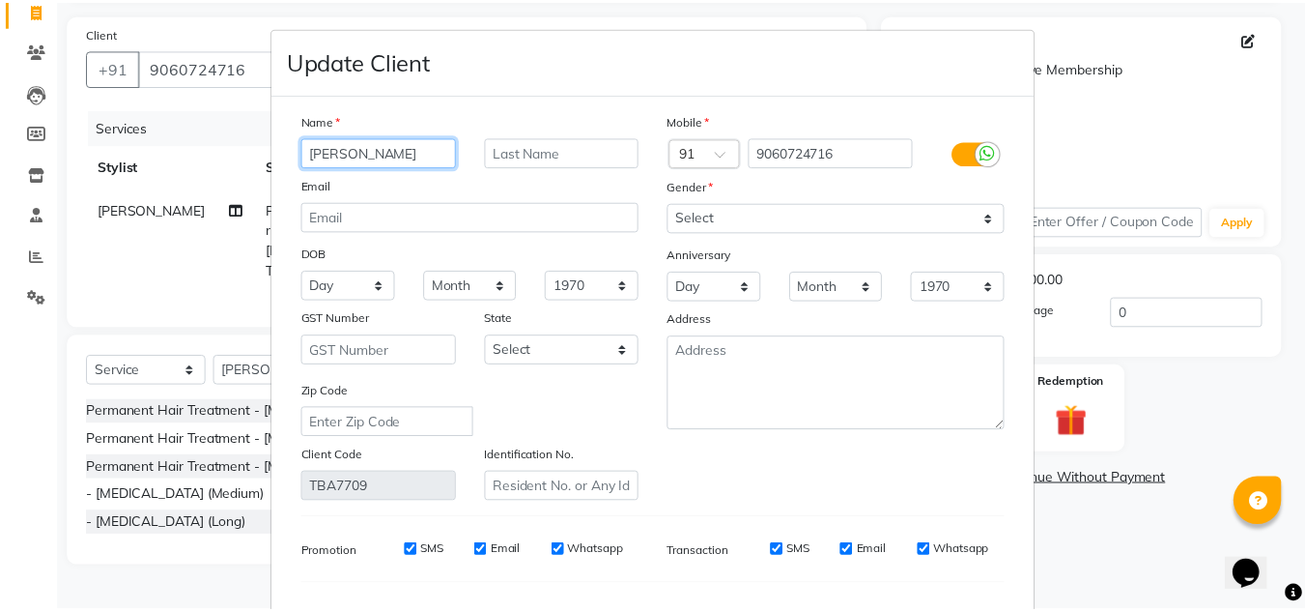
scroll to position [245, 0]
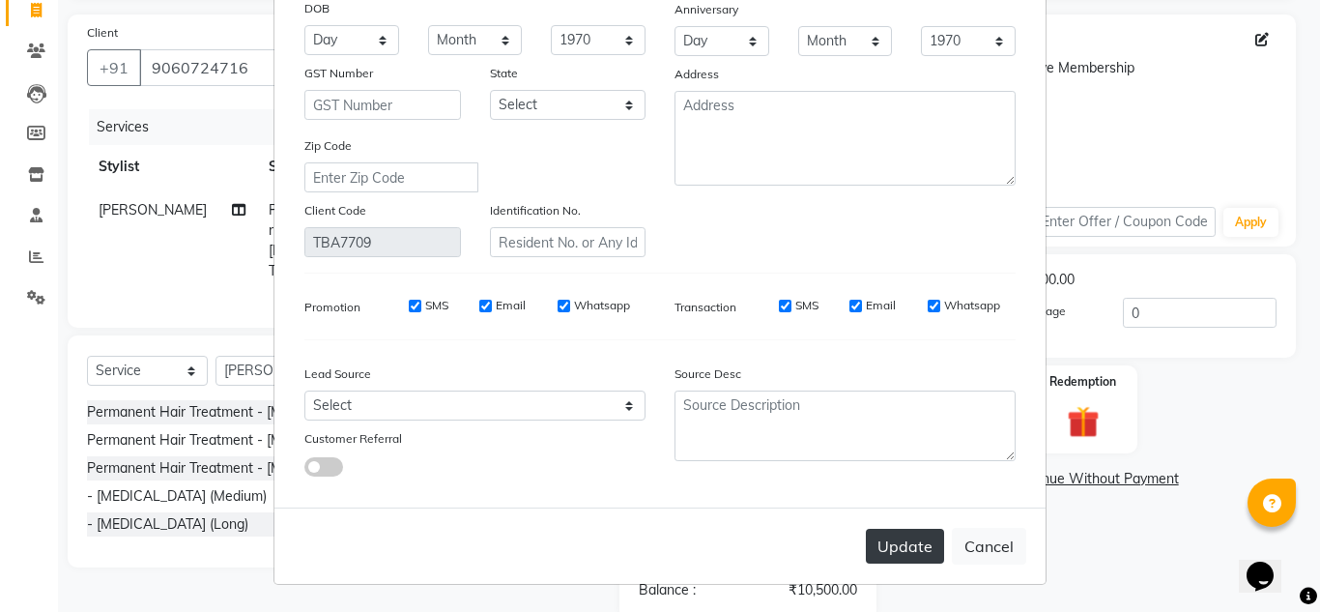
type input "[PERSON_NAME]"
click at [910, 532] on button "Update" at bounding box center [905, 545] width 78 height 35
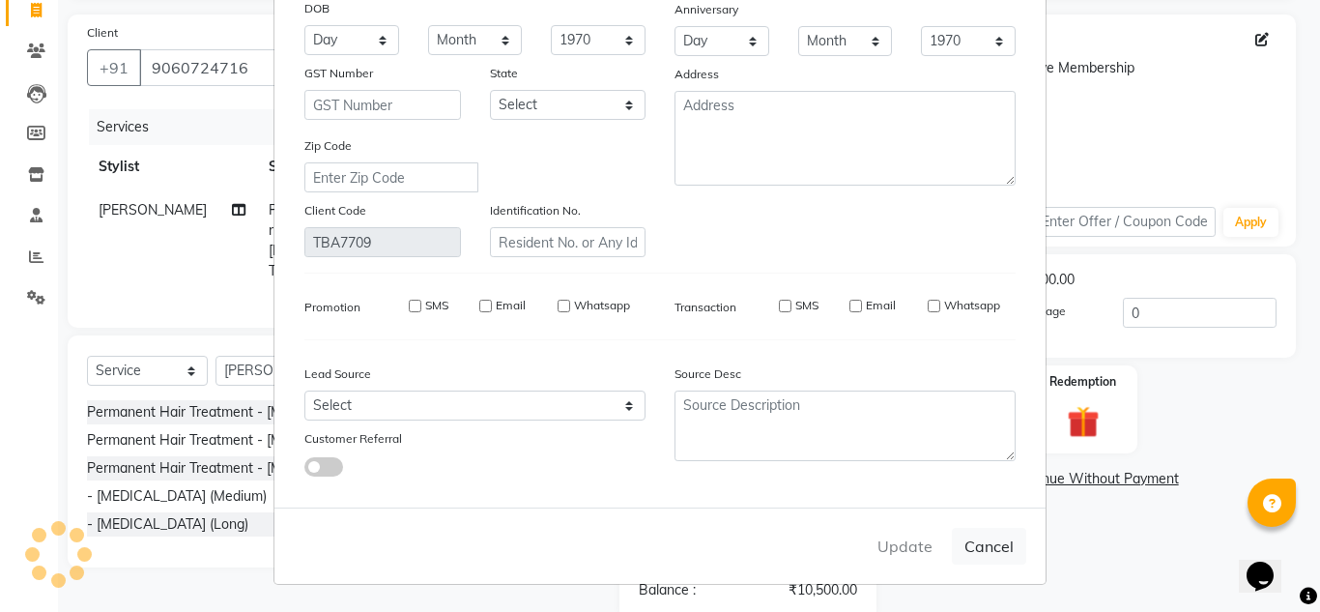
select select
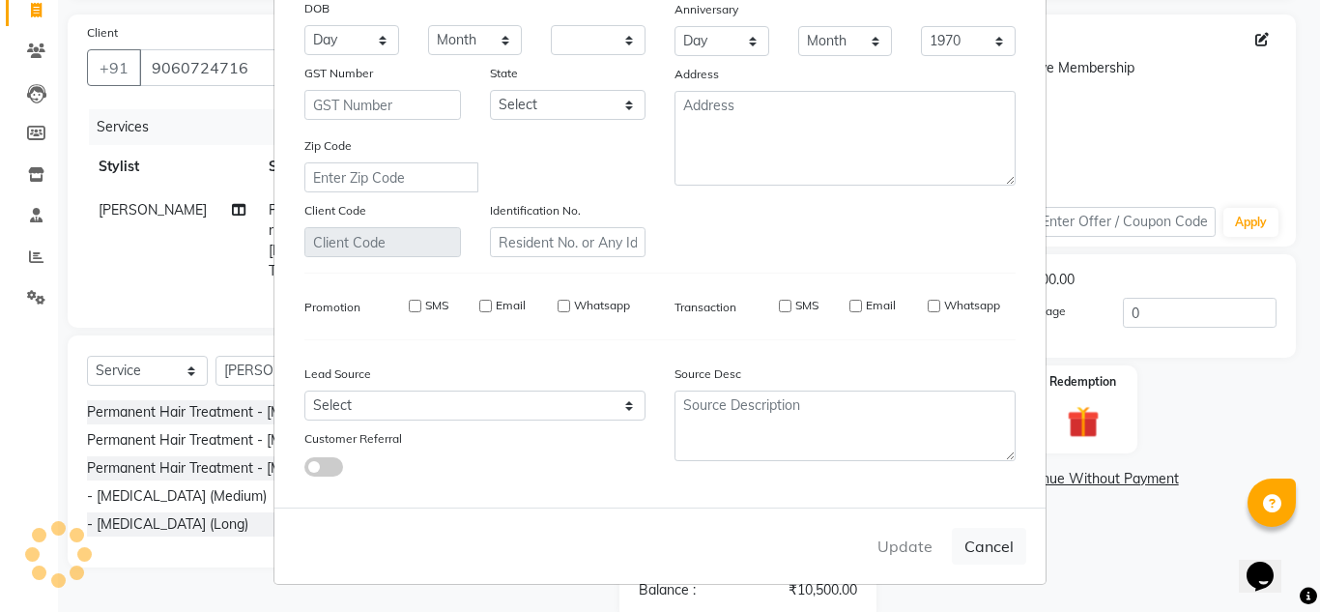
select select
checkbox input "false"
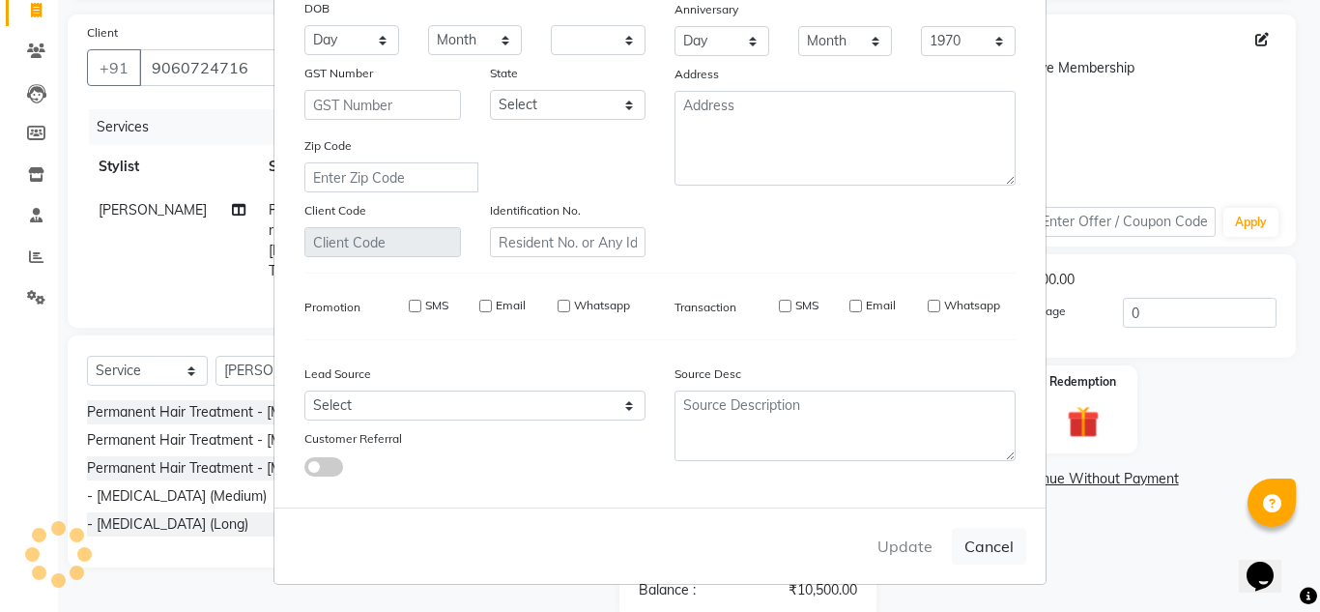
checkbox input "false"
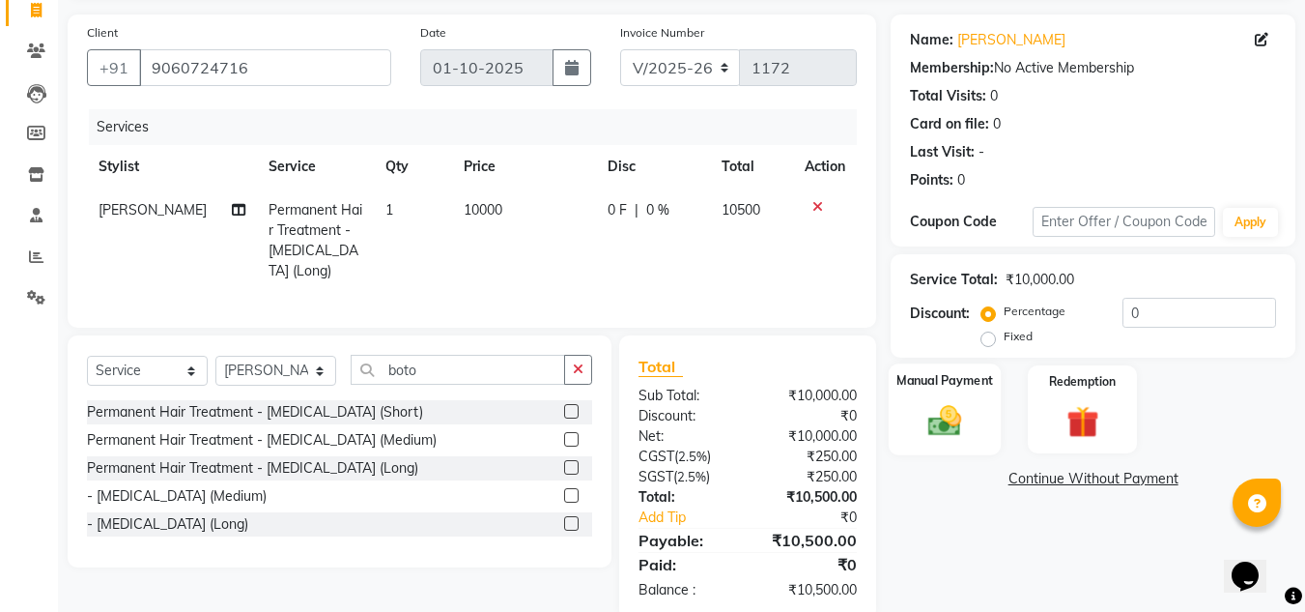
click at [965, 418] on img at bounding box center [945, 420] width 54 height 39
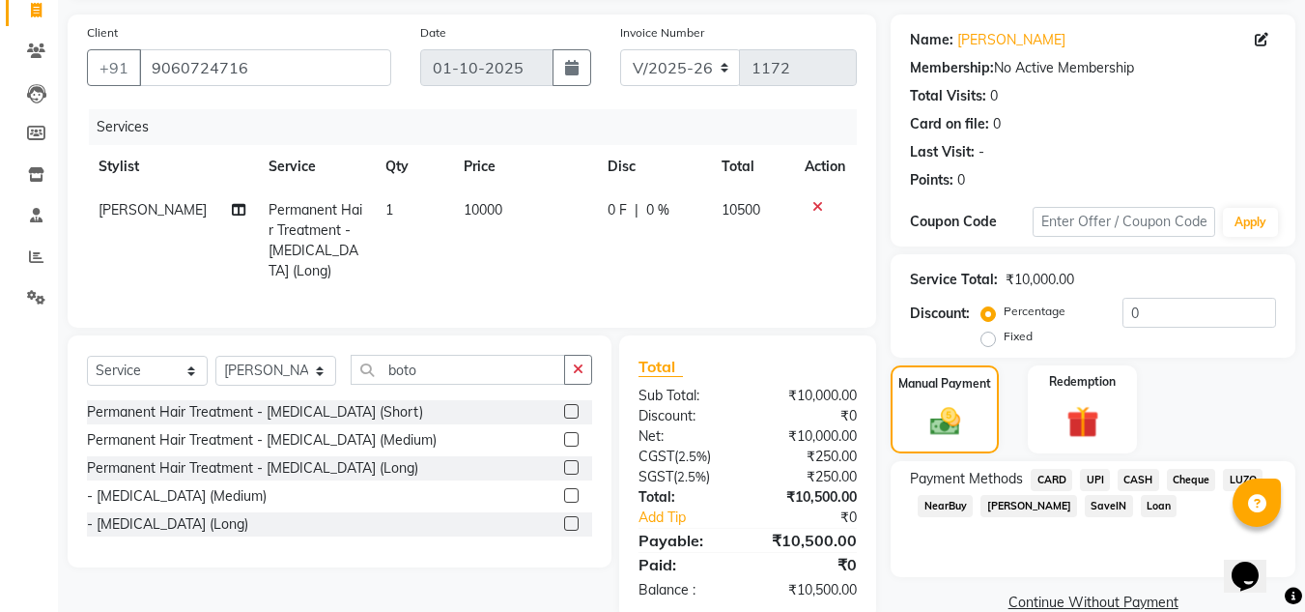
scroll to position [164, 0]
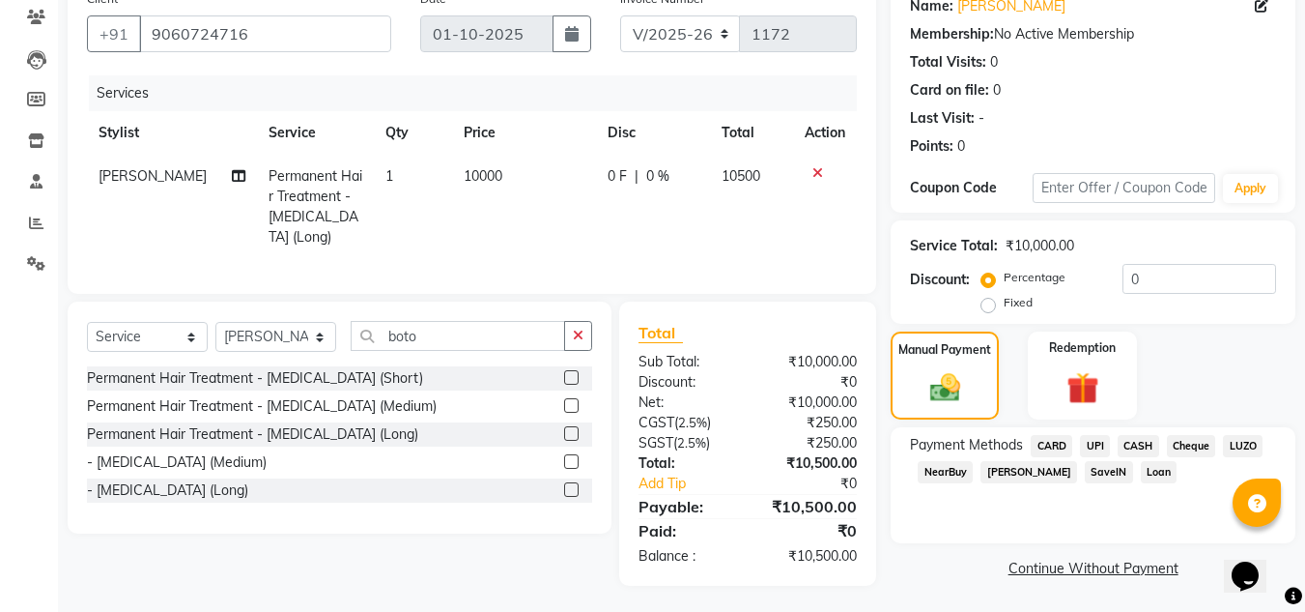
click at [1103, 443] on span "UPI" at bounding box center [1095, 446] width 30 height 22
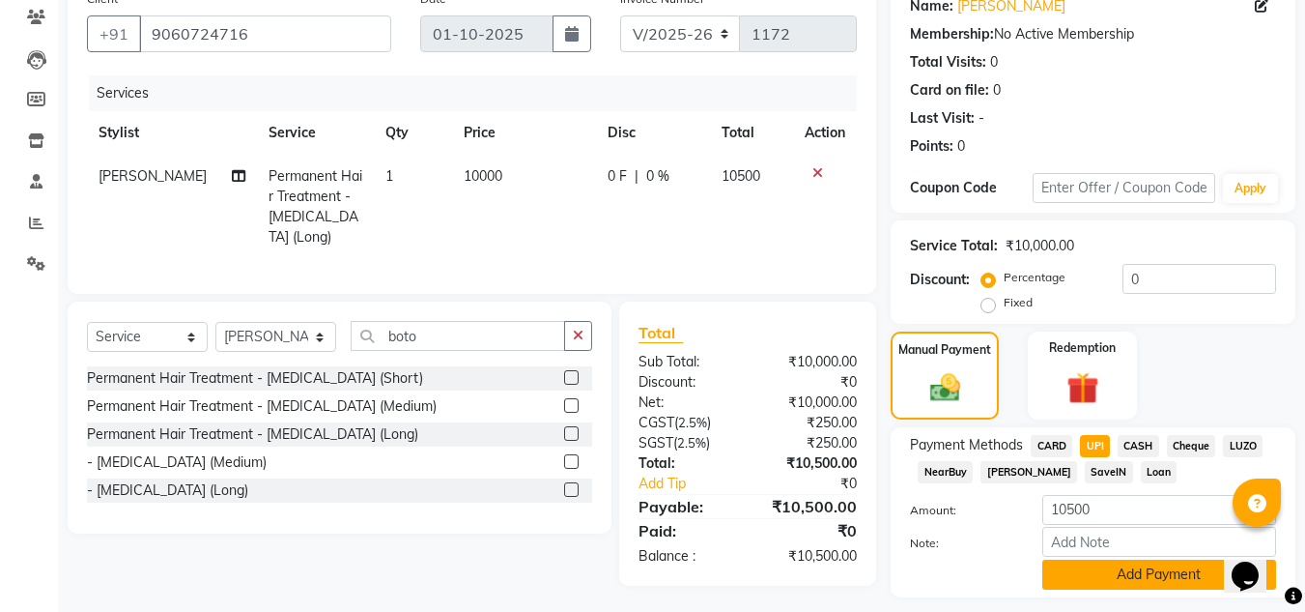
click at [1113, 584] on button "Add Payment" at bounding box center [1159, 574] width 234 height 30
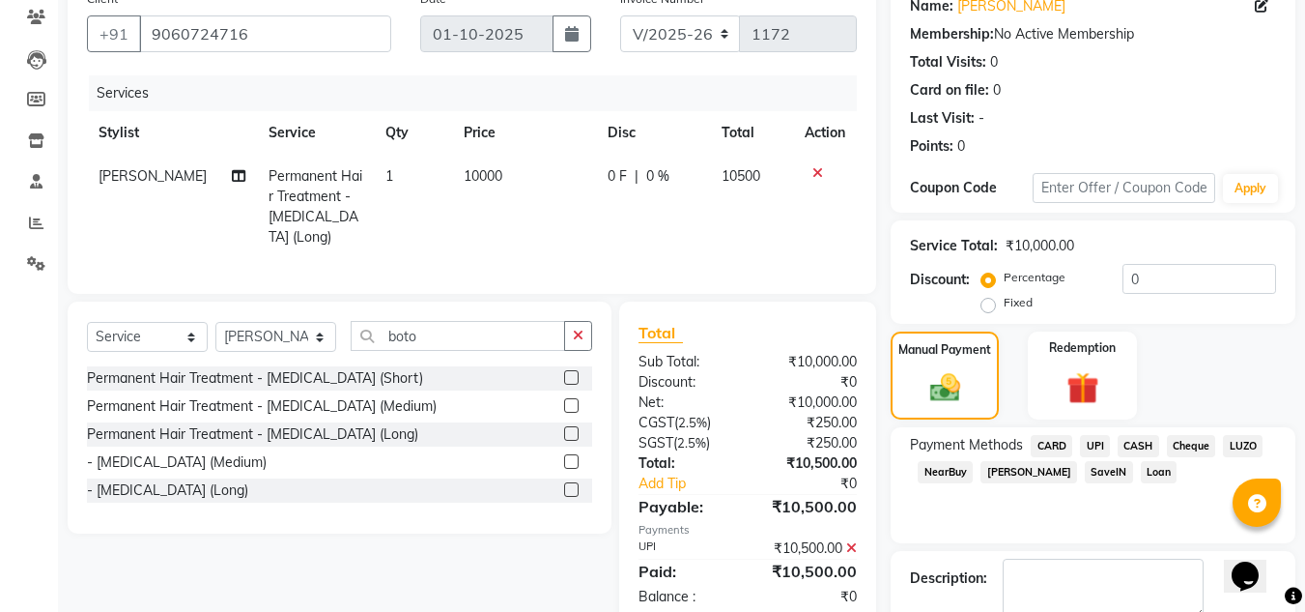
scroll to position [273, 0]
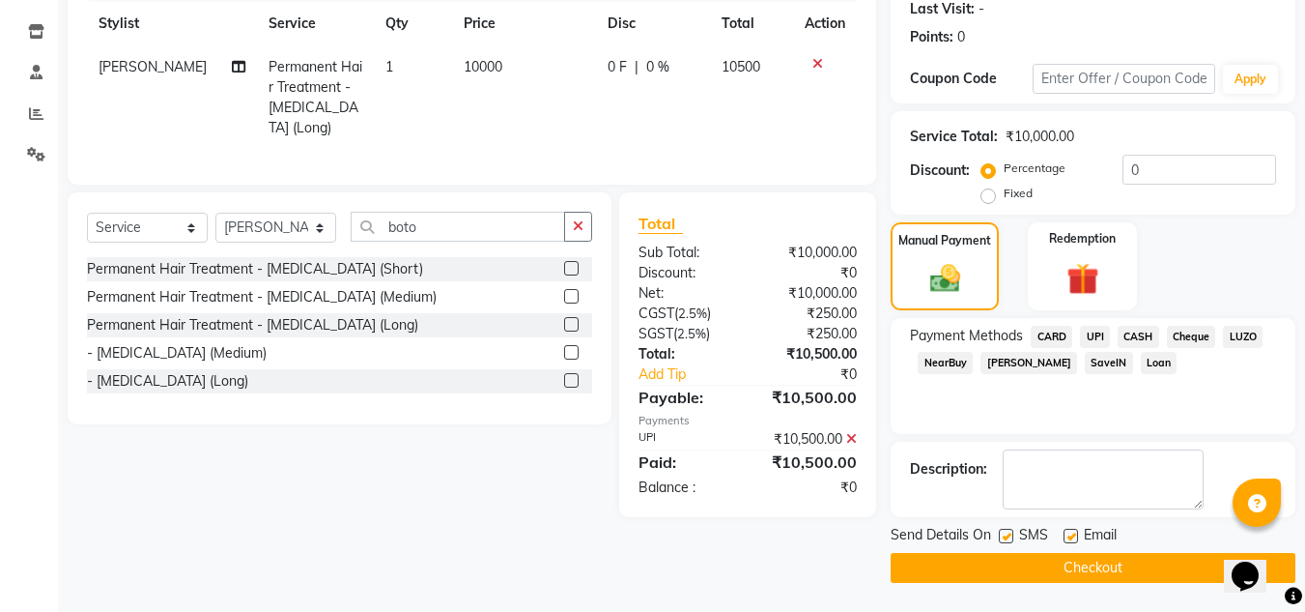
click at [1115, 557] on button "Checkout" at bounding box center [1093, 568] width 405 height 30
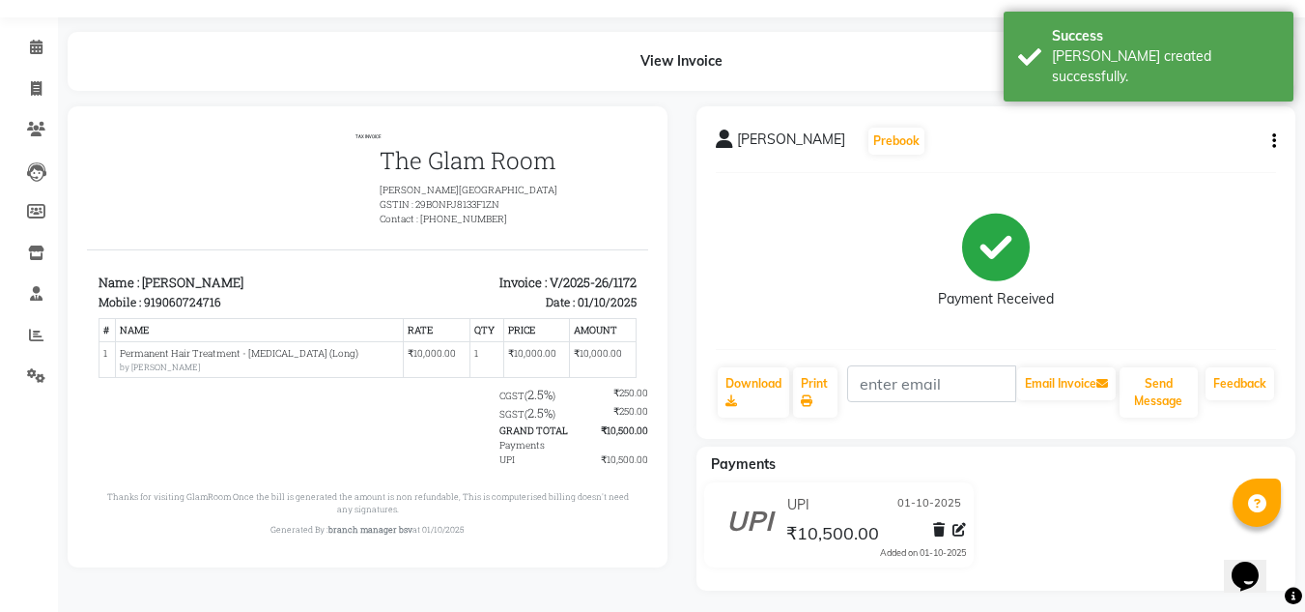
click at [840, 384] on div "Print" at bounding box center [815, 392] width 48 height 54
click at [835, 384] on link "Print" at bounding box center [815, 392] width 44 height 50
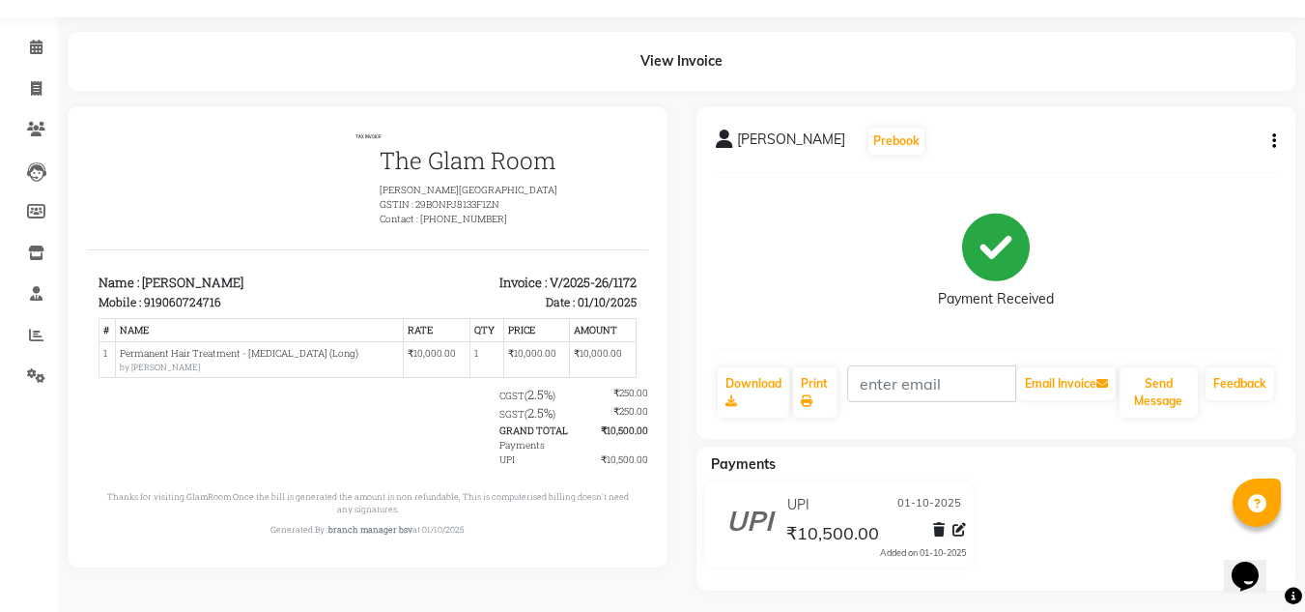
click at [1119, 275] on div "Payment Received" at bounding box center [996, 260] width 561 height 145
click at [36, 91] on icon at bounding box center [36, 88] width 11 height 14
select select "842"
select select "service"
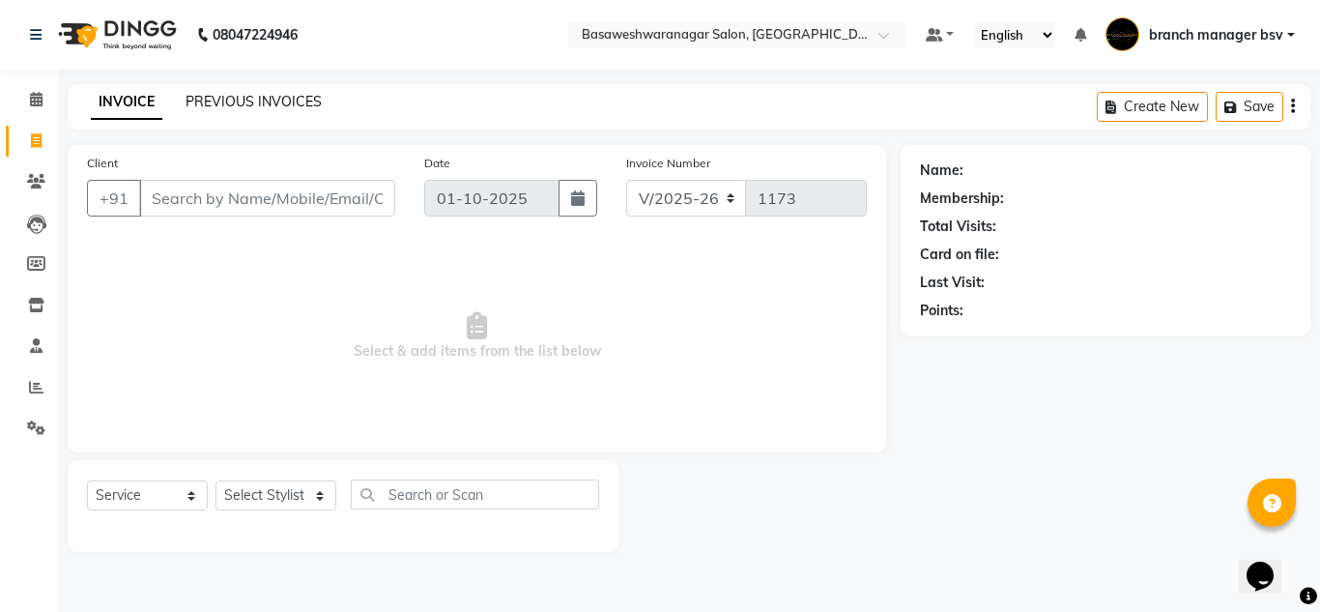
click at [251, 93] on link "PREVIOUS INVOICES" at bounding box center [253, 101] width 136 height 17
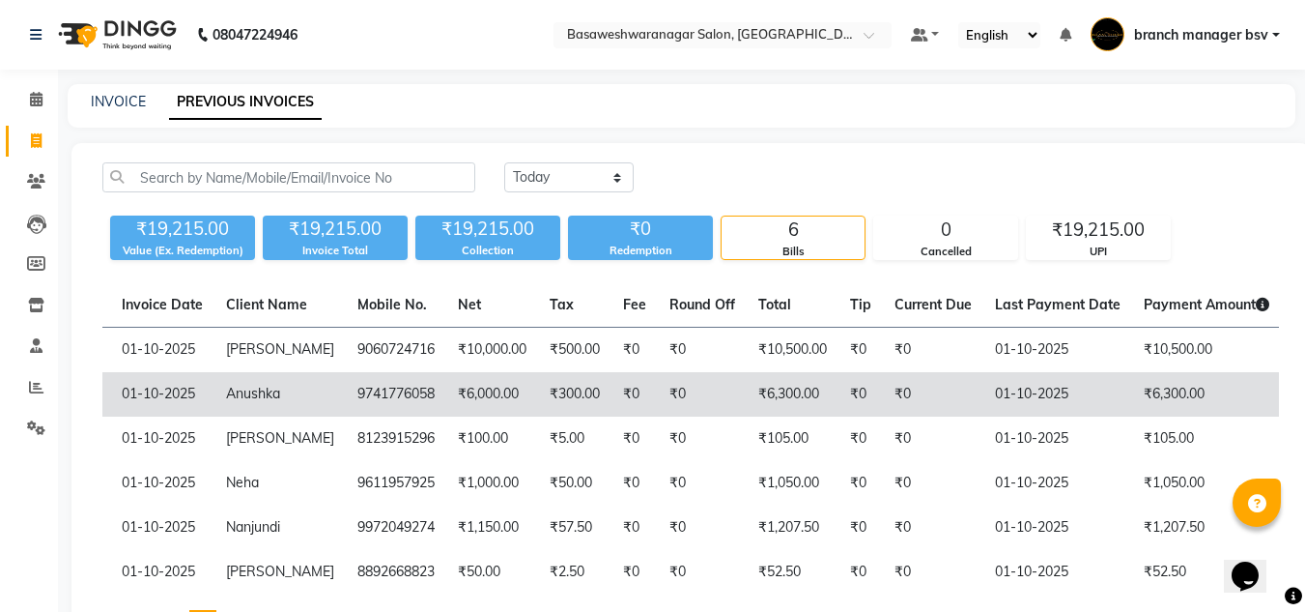
scroll to position [0, 112]
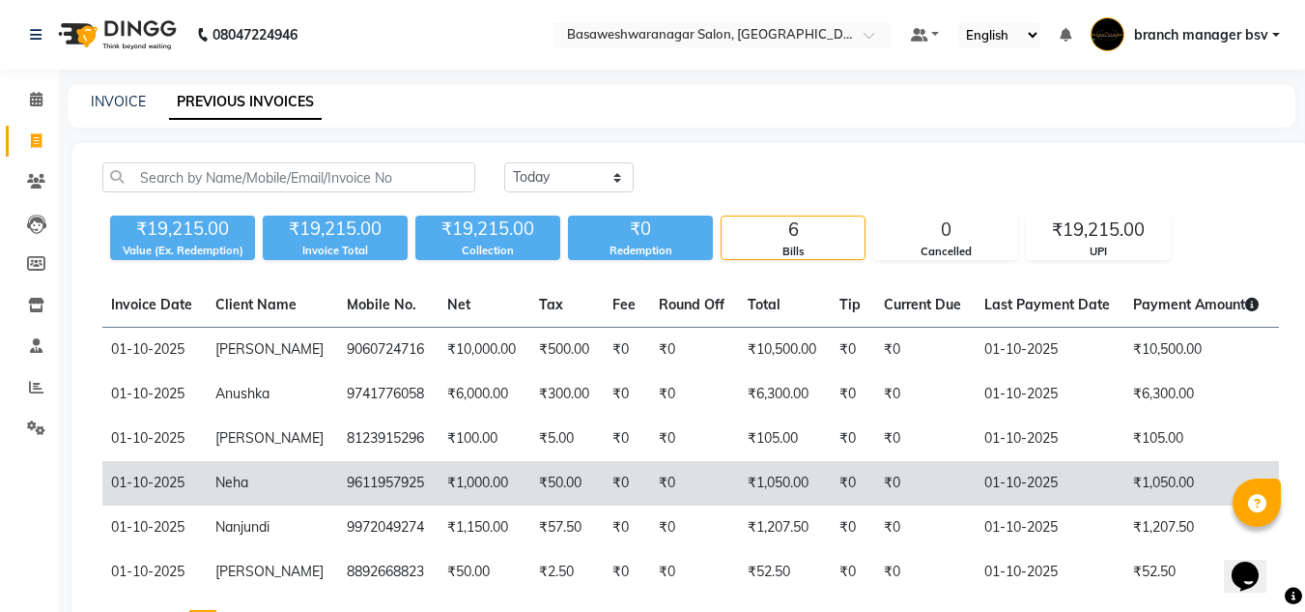
click at [258, 485] on td "Neha" at bounding box center [269, 483] width 131 height 44
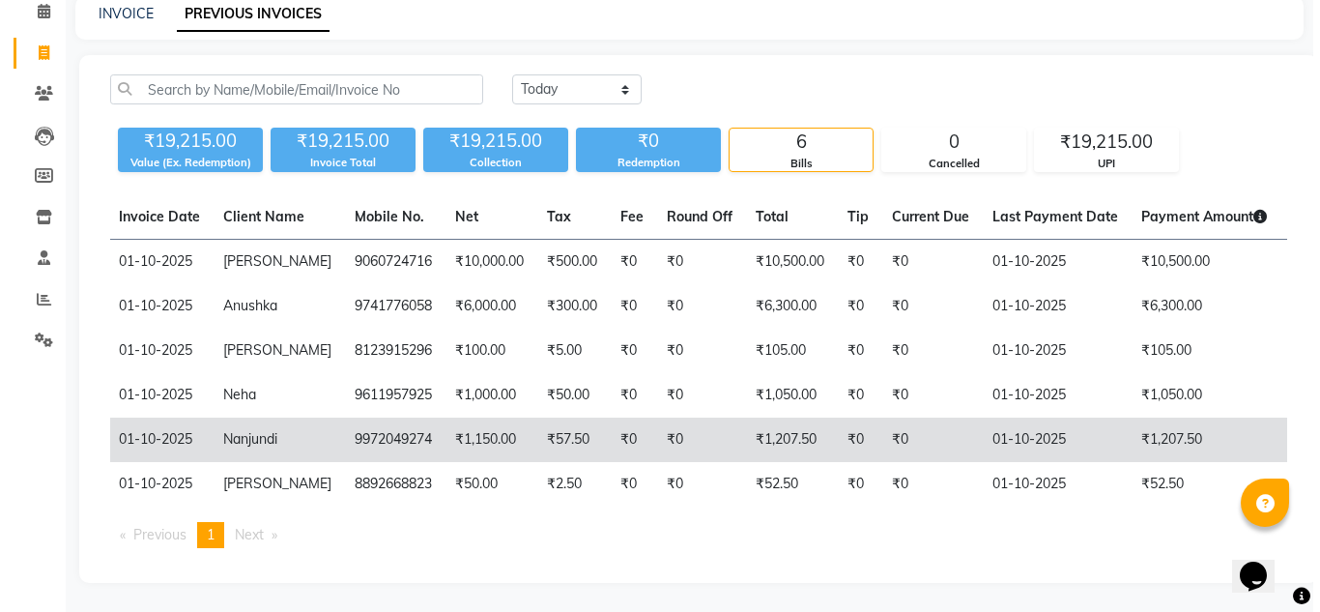
scroll to position [0, 0]
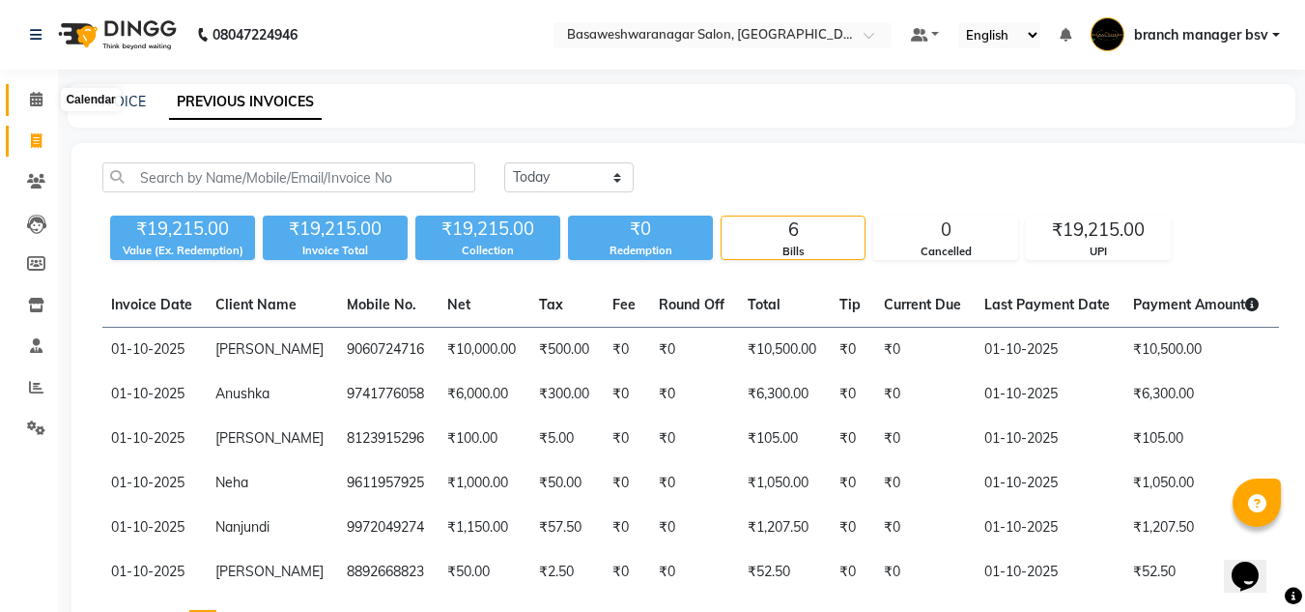
click at [41, 100] on icon at bounding box center [36, 99] width 13 height 14
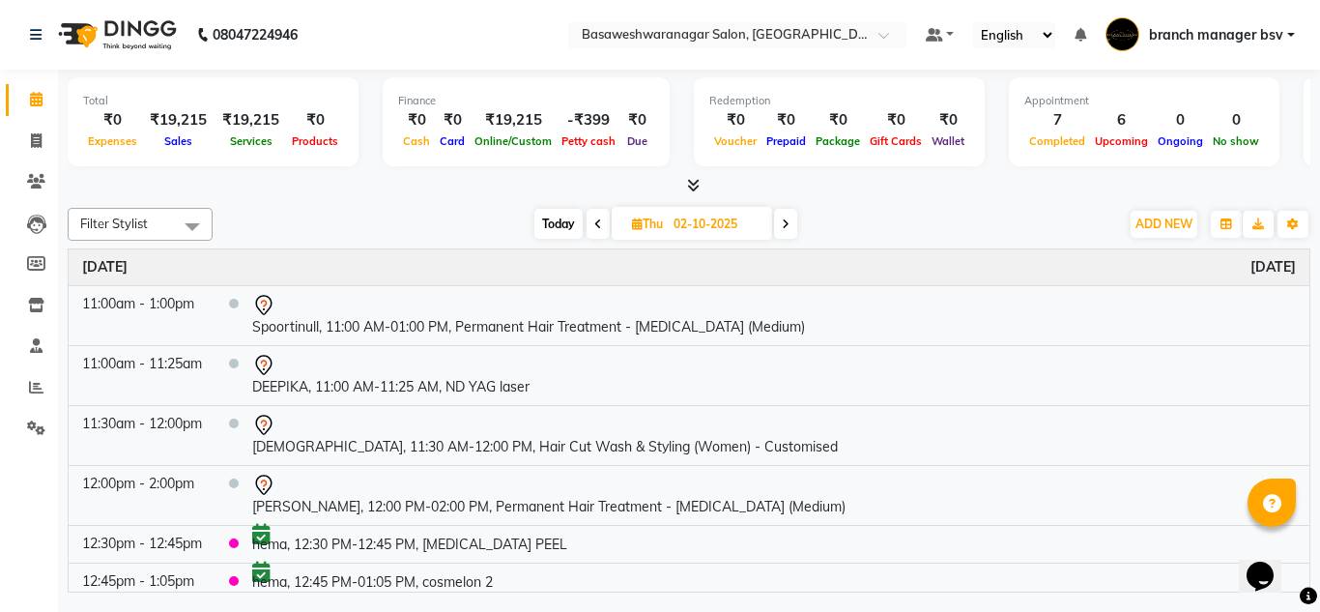
click at [789, 221] on icon at bounding box center [786, 224] width 8 height 12
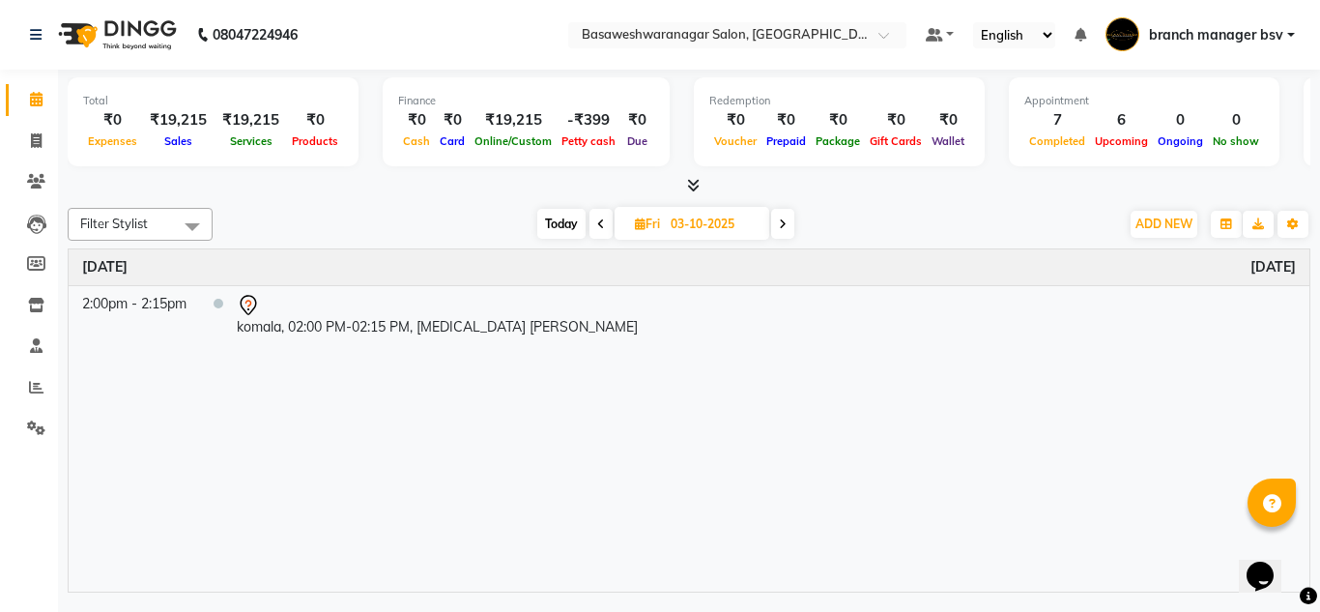
click at [607, 222] on span at bounding box center [600, 224] width 23 height 30
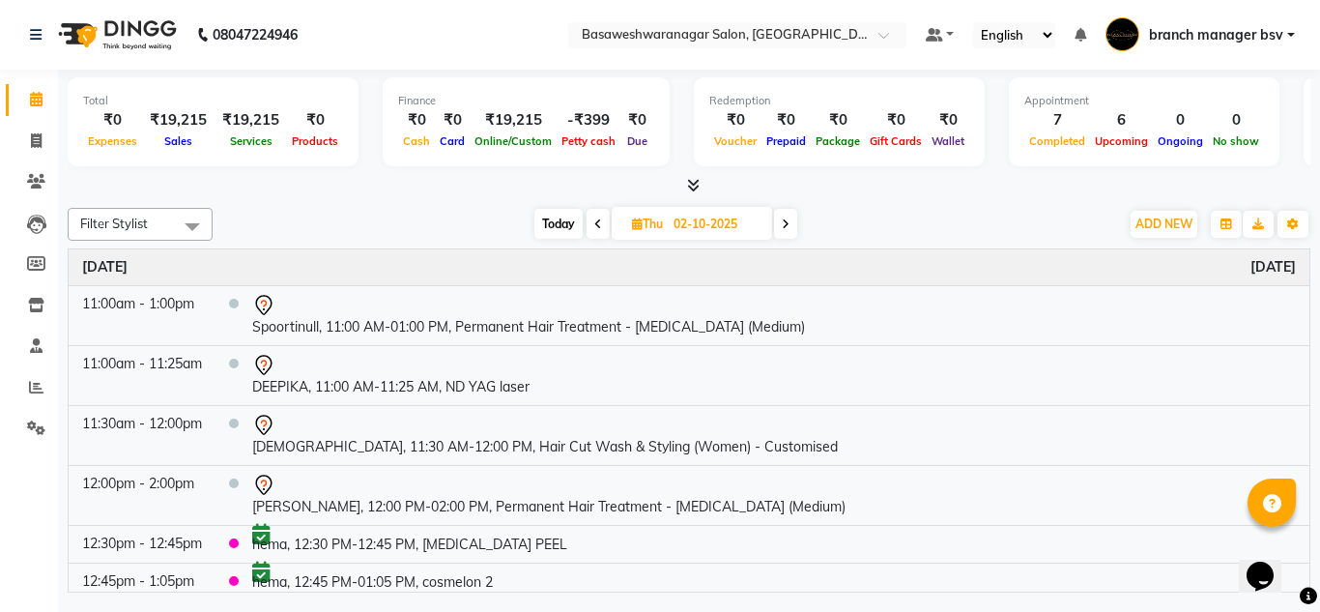
click at [607, 222] on span at bounding box center [597, 224] width 23 height 30
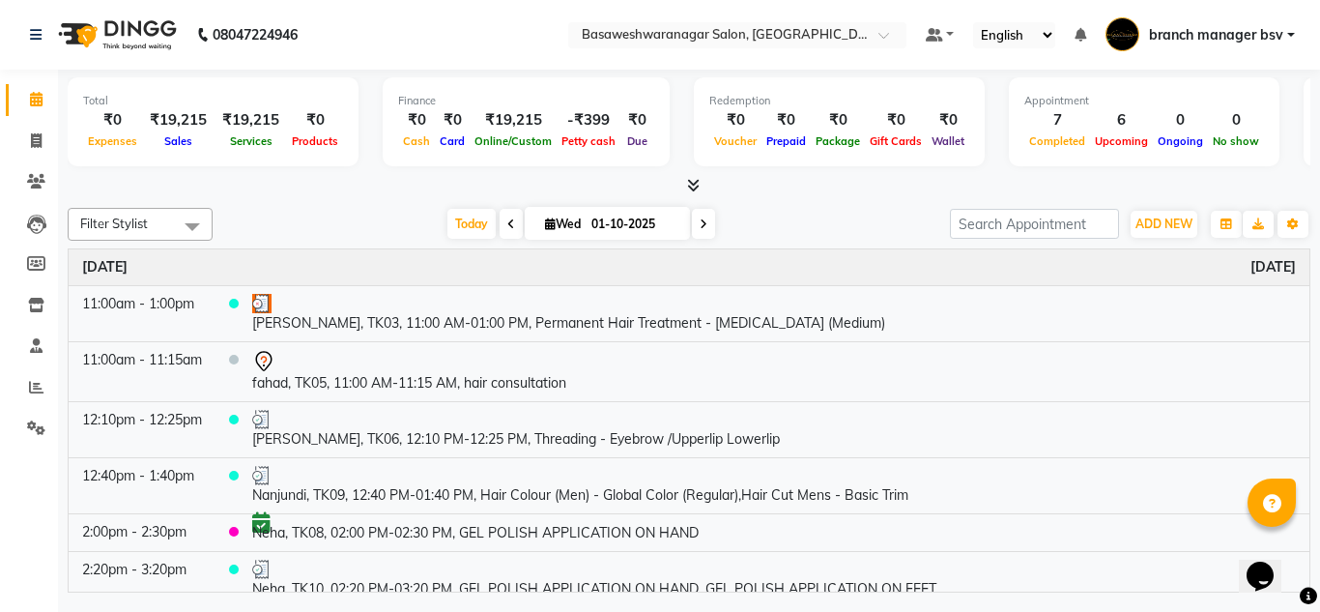
click at [697, 225] on span at bounding box center [703, 224] width 23 height 30
type input "02-10-2025"
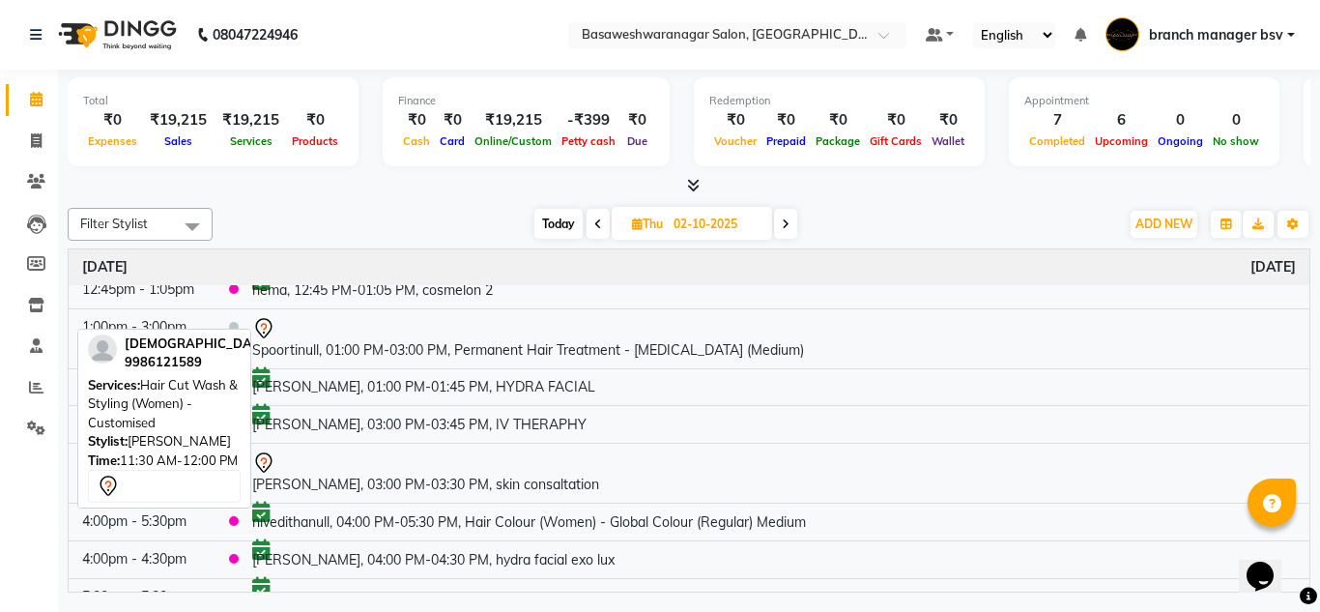
scroll to position [316, 0]
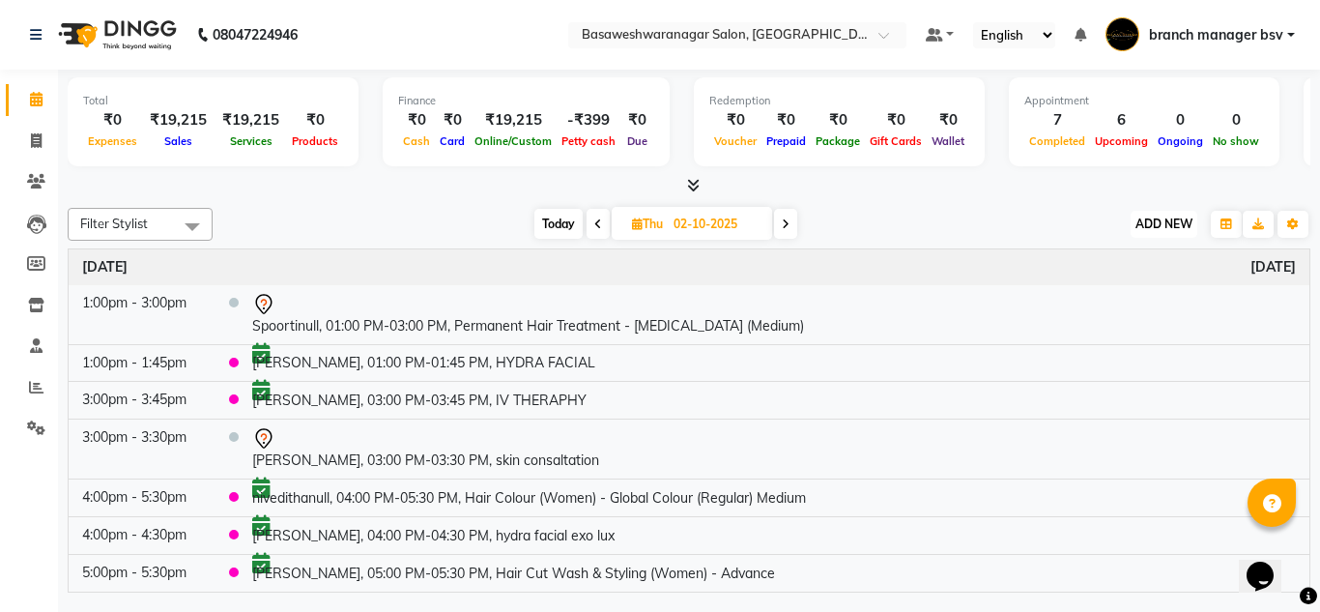
click at [1187, 223] on span "ADD NEW" at bounding box center [1163, 223] width 57 height 14
click at [365, 172] on div "Total ₹0 Expenses ₹19,215 Sales ₹19,215 Services ₹0 Products Finance ₹0 Cash ₹0…" at bounding box center [689, 133] width 1242 height 127
click at [383, 245] on div "Filter Stylist Select All branch manager bsv Dr mehzabin Dr.Jabin JASSI Jayshre…" at bounding box center [689, 396] width 1242 height 392
click at [23, 138] on span at bounding box center [36, 141] width 34 height 22
select select "service"
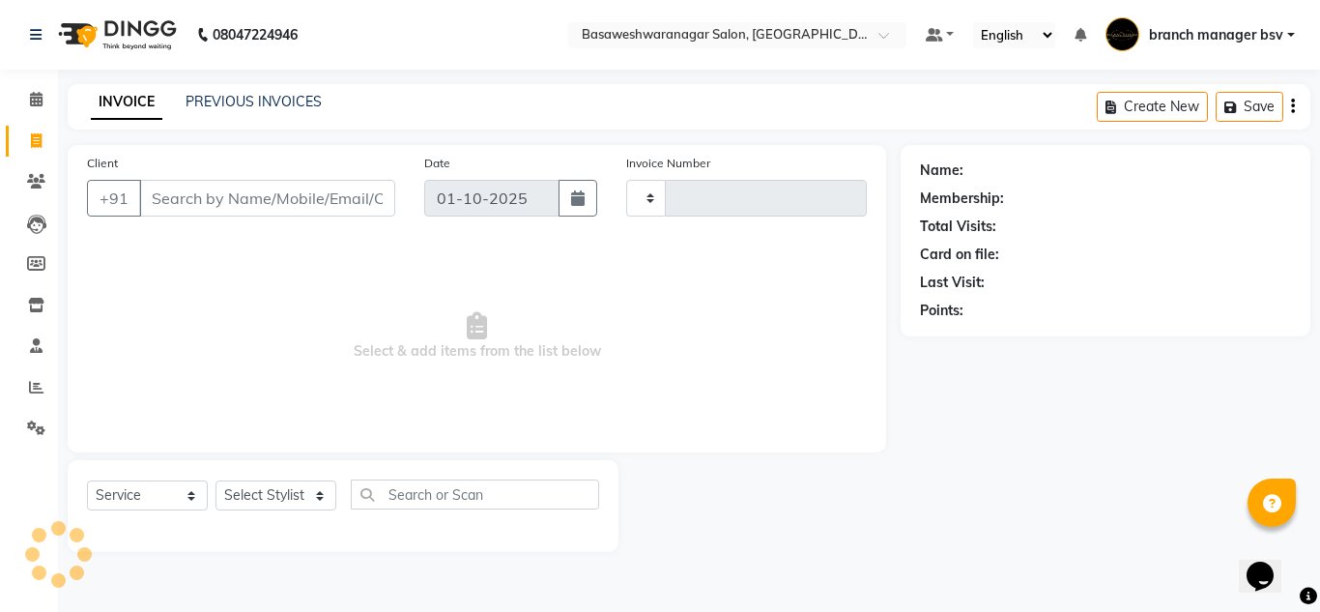
type input "1173"
select select "842"
click at [270, 186] on input "Client" at bounding box center [267, 198] width 256 height 37
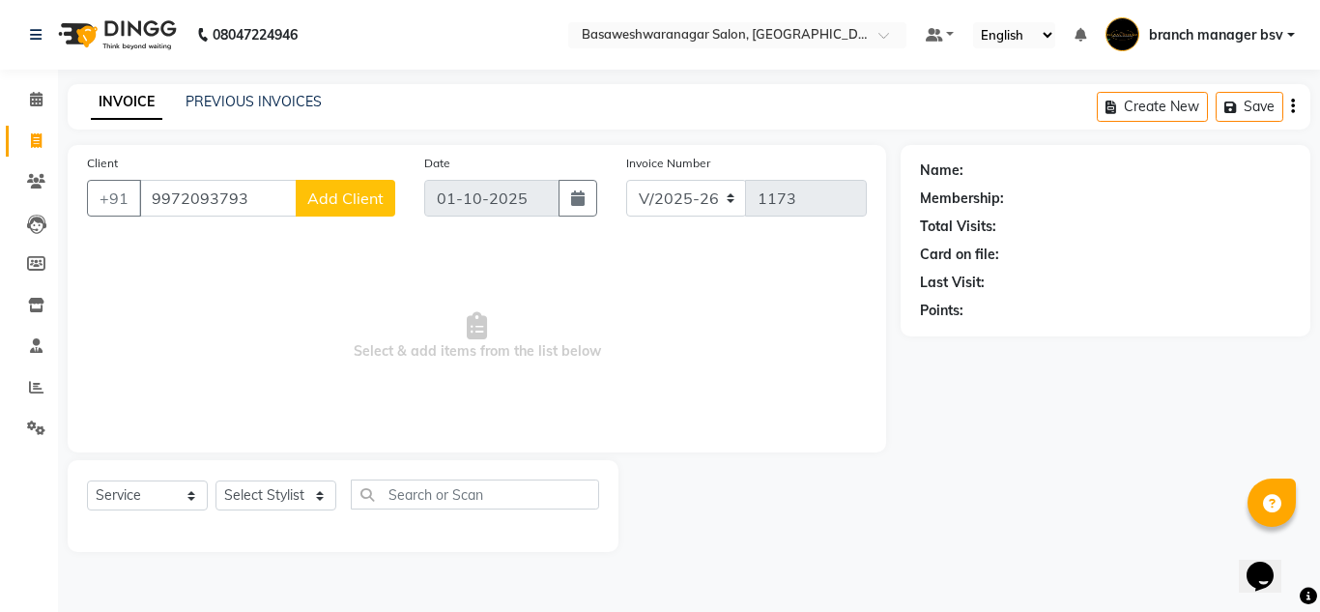
type input "9972093793"
click at [338, 185] on button "Add Client" at bounding box center [346, 198] width 100 height 37
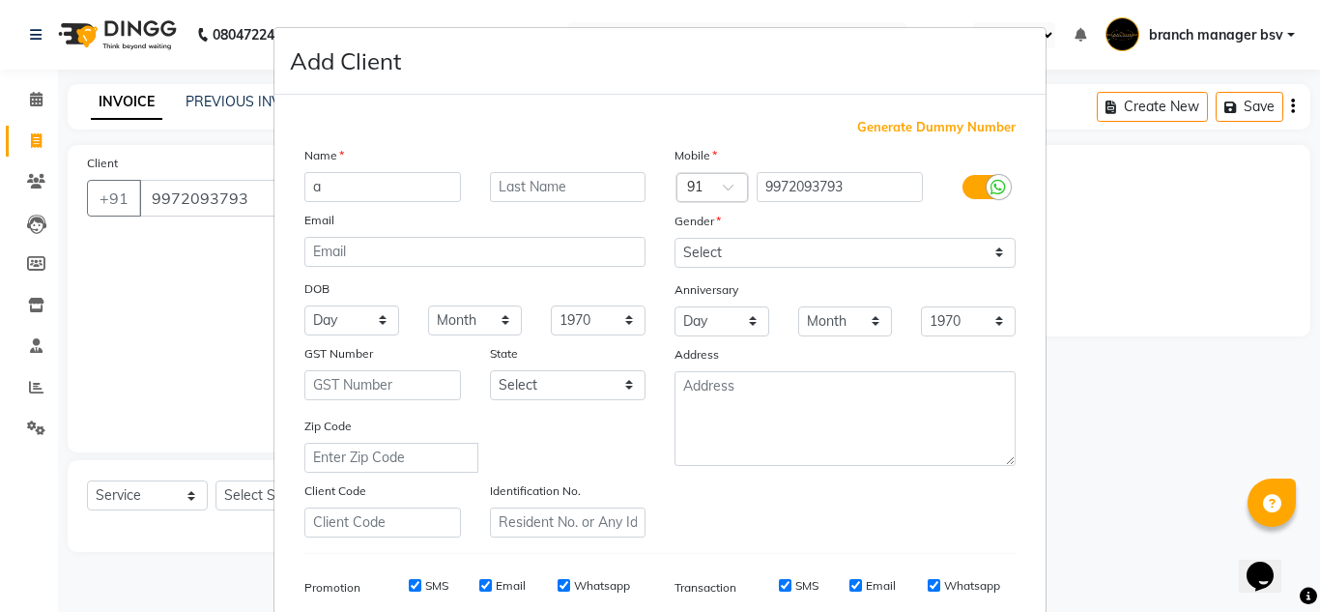
click at [353, 178] on input "a" at bounding box center [382, 187] width 157 height 30
type input "Amulya"
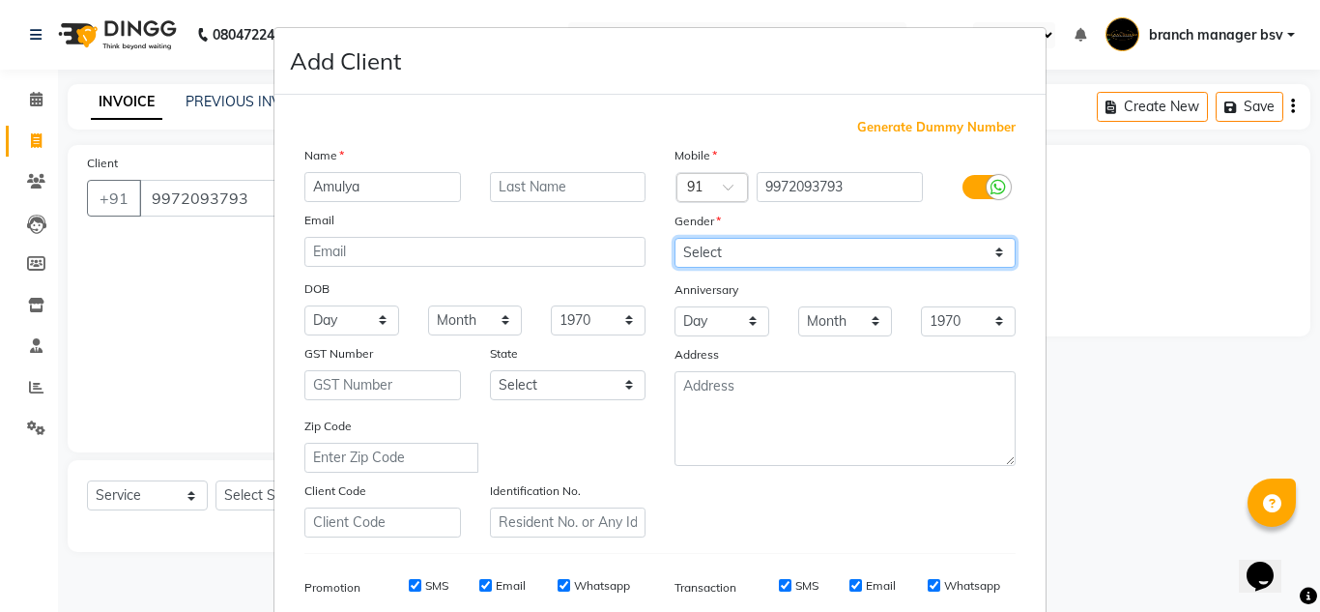
click at [723, 263] on select "Select [DEMOGRAPHIC_DATA] [DEMOGRAPHIC_DATA] Other Prefer Not To Say" at bounding box center [844, 253] width 341 height 30
select select "[DEMOGRAPHIC_DATA]"
click at [674, 238] on select "Select [DEMOGRAPHIC_DATA] [DEMOGRAPHIC_DATA] Other Prefer Not To Say" at bounding box center [844, 253] width 341 height 30
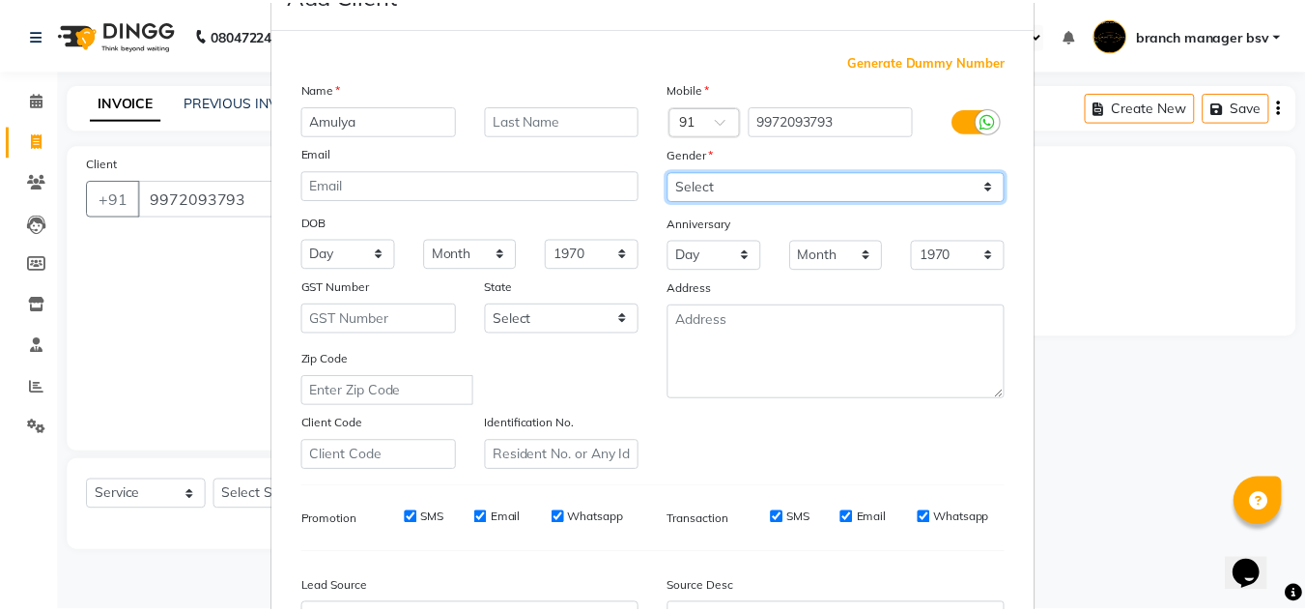
scroll to position [280, 0]
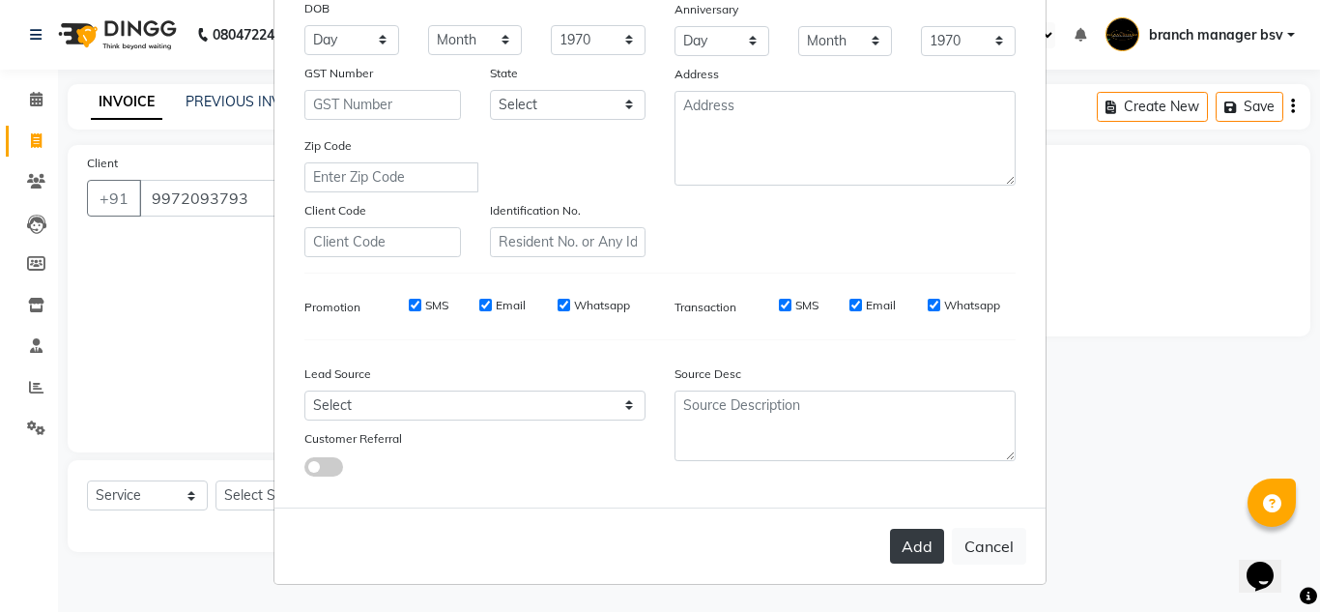
click at [923, 549] on button "Add" at bounding box center [917, 545] width 54 height 35
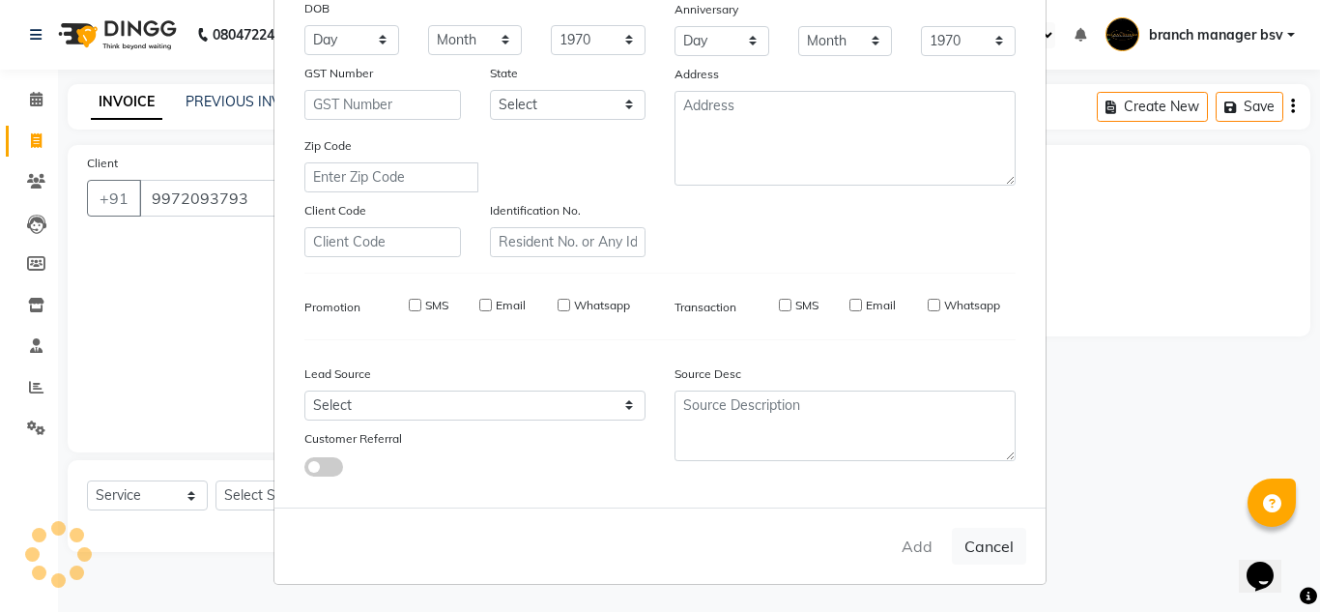
select select
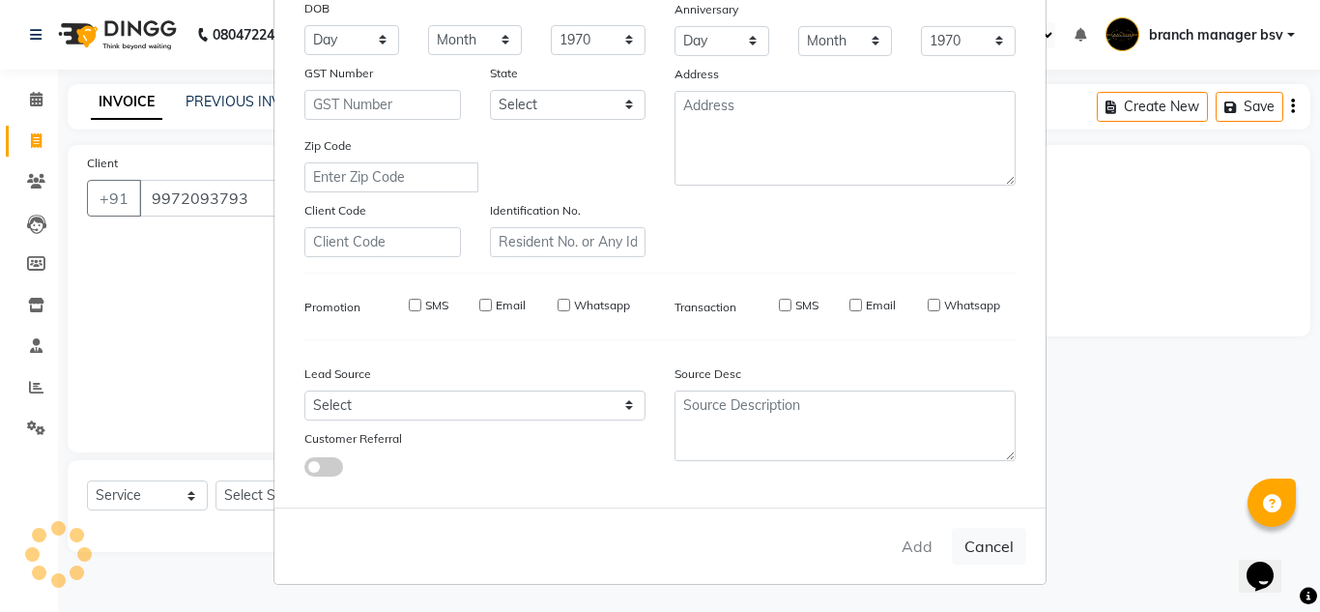
select select
checkbox input "false"
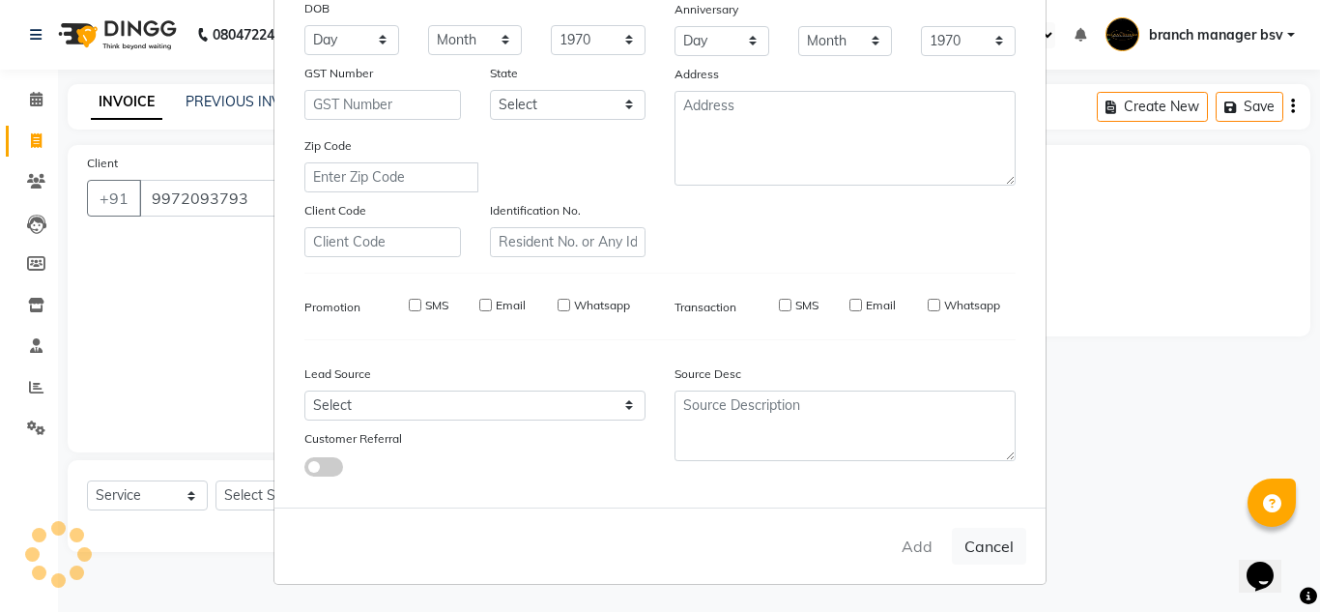
checkbox input "false"
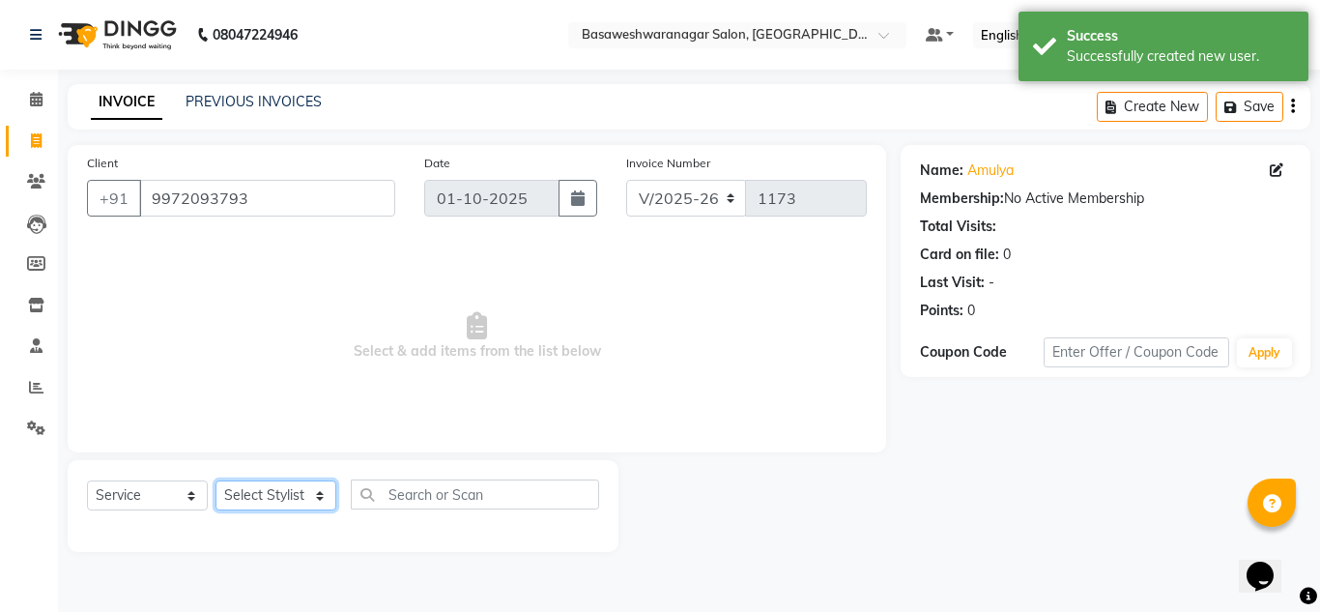
click at [272, 488] on select "Select Stylist branch manager bsv [PERSON_NAME] Dr [PERSON_NAME] [PERSON_NAME] …" at bounding box center [275, 495] width 121 height 30
select select "64363"
click at [215, 480] on select "Select Stylist branch manager bsv [PERSON_NAME] Dr [PERSON_NAME] [PERSON_NAME] …" at bounding box center [275, 495] width 121 height 30
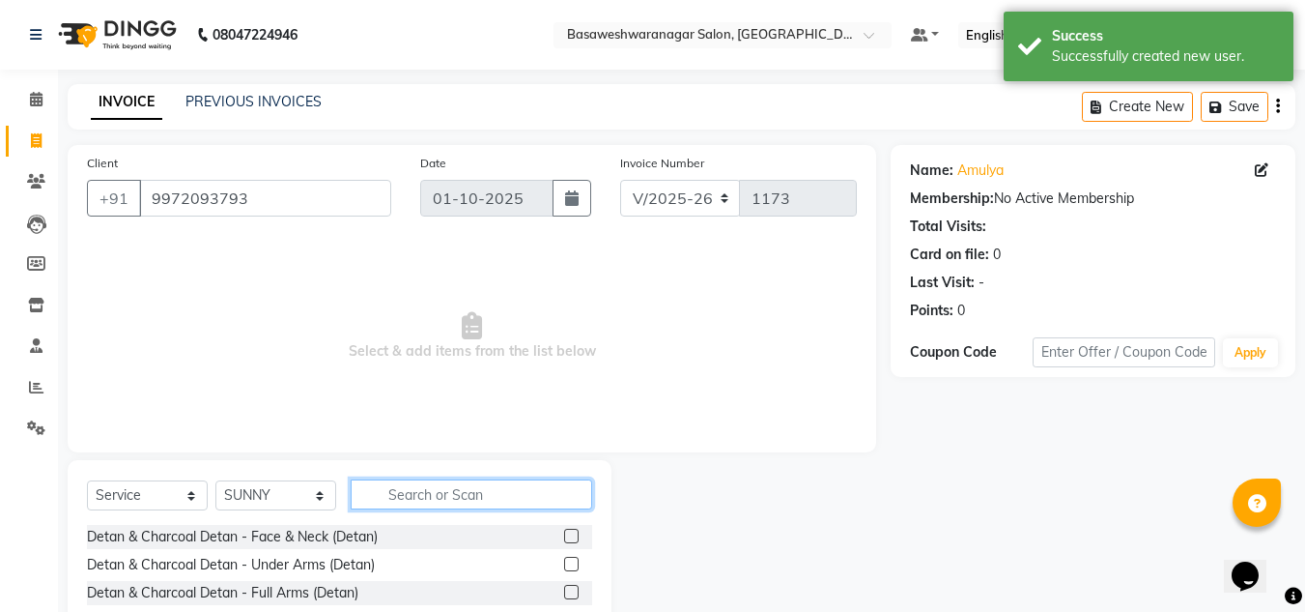
click at [455, 494] on input "text" at bounding box center [472, 494] width 242 height 30
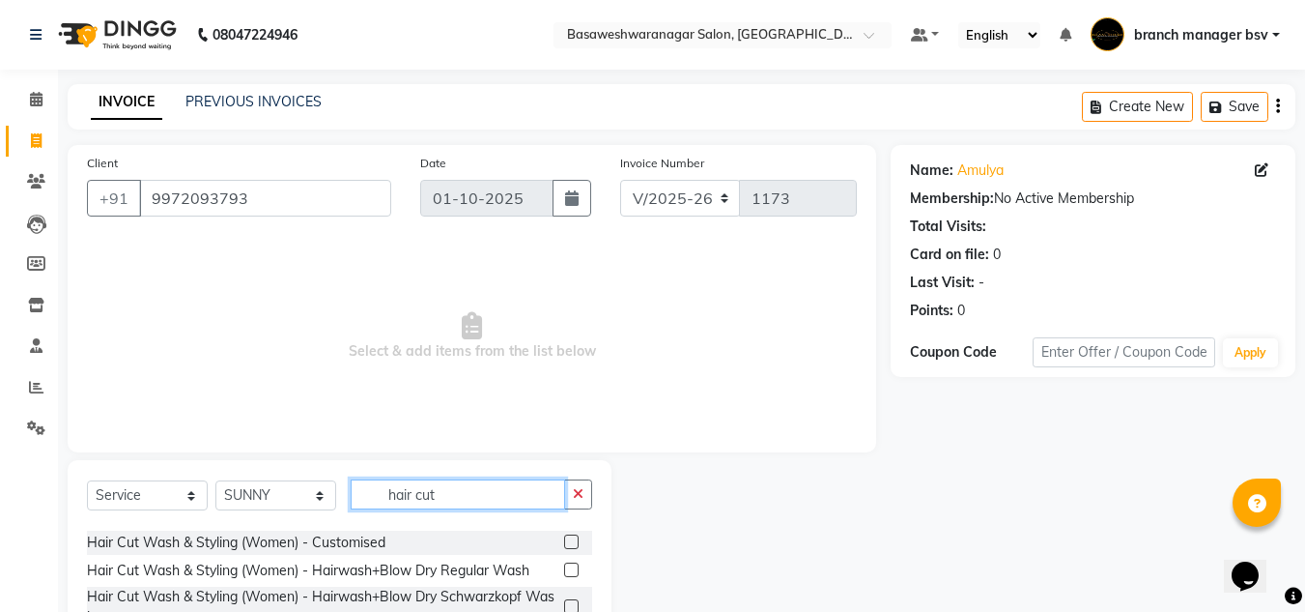
scroll to position [101, 0]
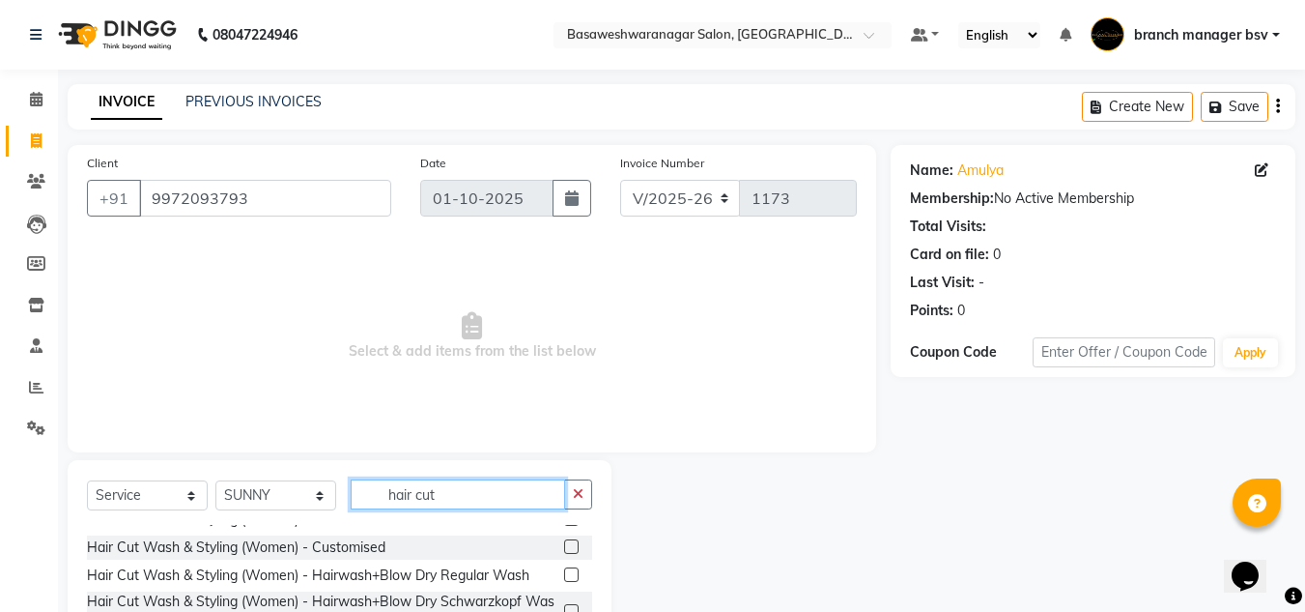
type input "hair cut"
click at [564, 549] on label at bounding box center [571, 546] width 14 height 14
click at [564, 549] on input "checkbox" at bounding box center [570, 547] width 13 height 13
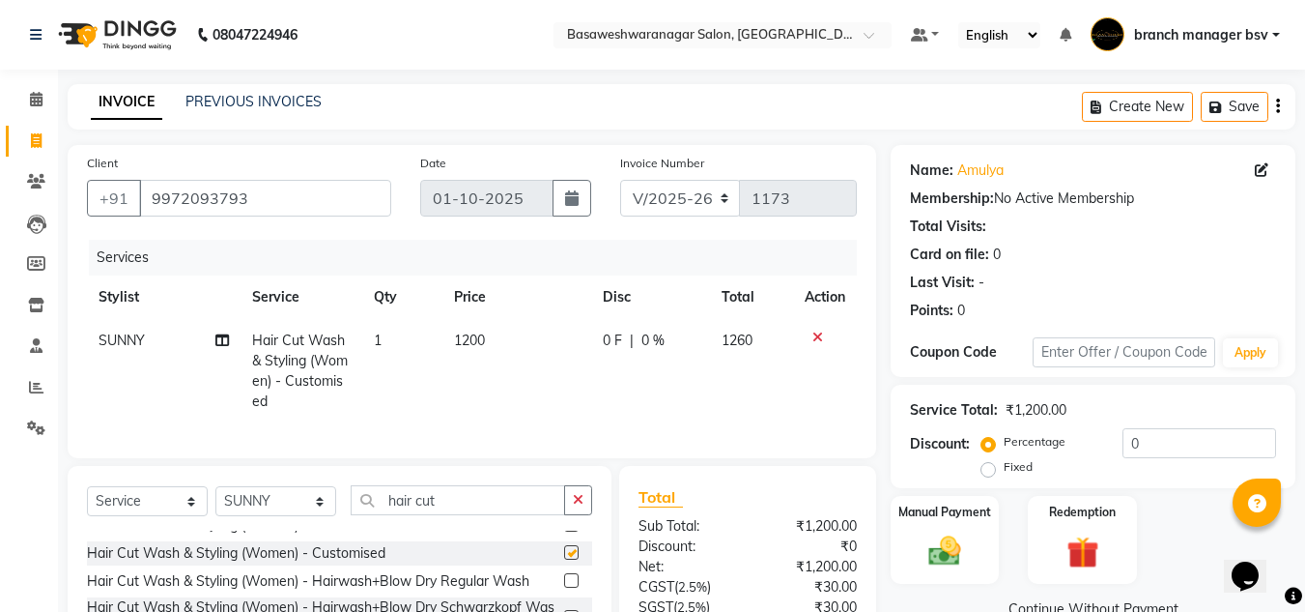
checkbox input "false"
click at [489, 334] on td "1200" at bounding box center [516, 371] width 149 height 104
select select "64363"
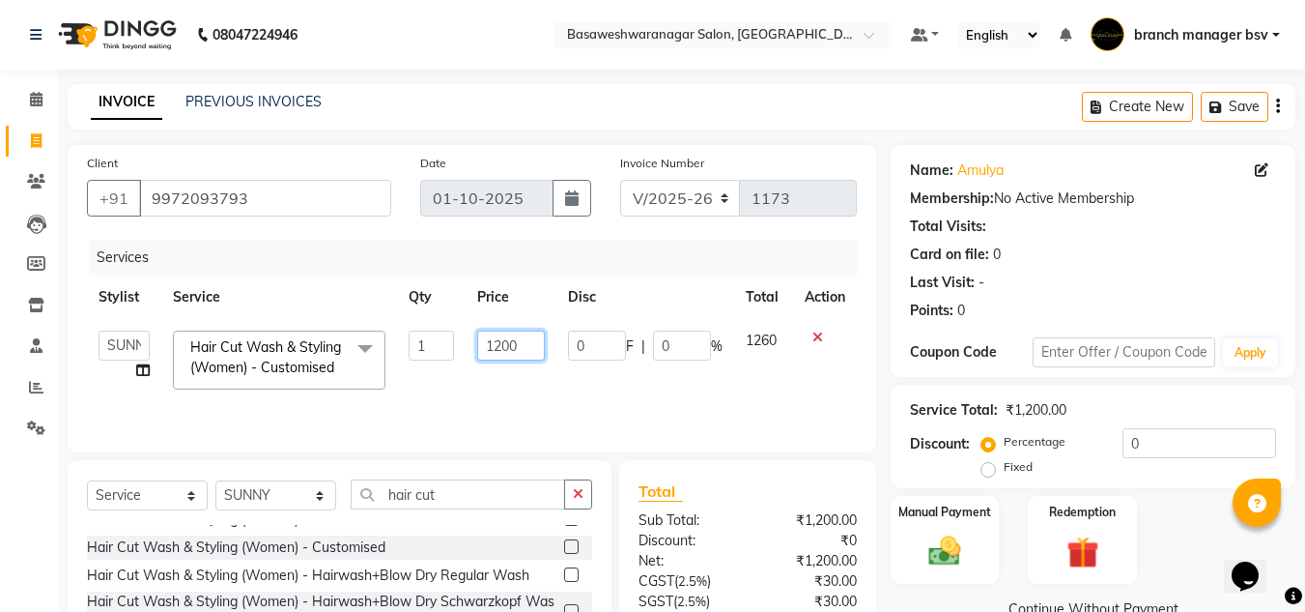
click at [533, 341] on input "1200" at bounding box center [510, 345] width 67 height 30
type input "18"
type input "1800"
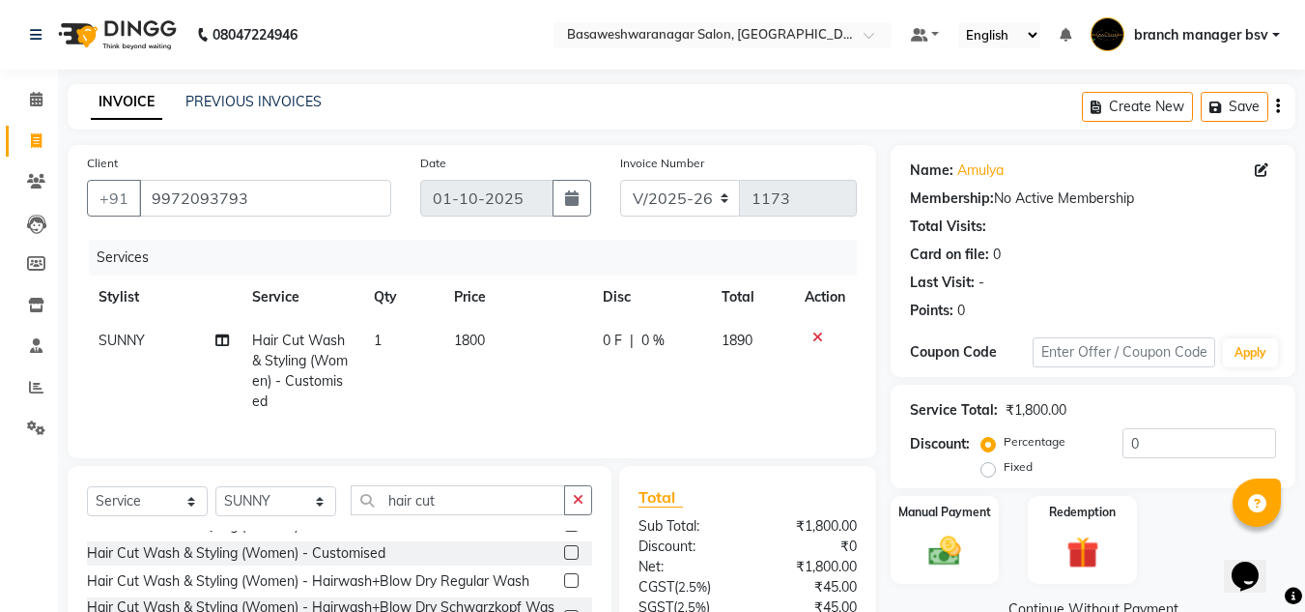
click at [925, 588] on div "Name: Amulya Membership: No Active Membership Total Visits: Card on file: 0 Las…" at bounding box center [1100, 448] width 419 height 606
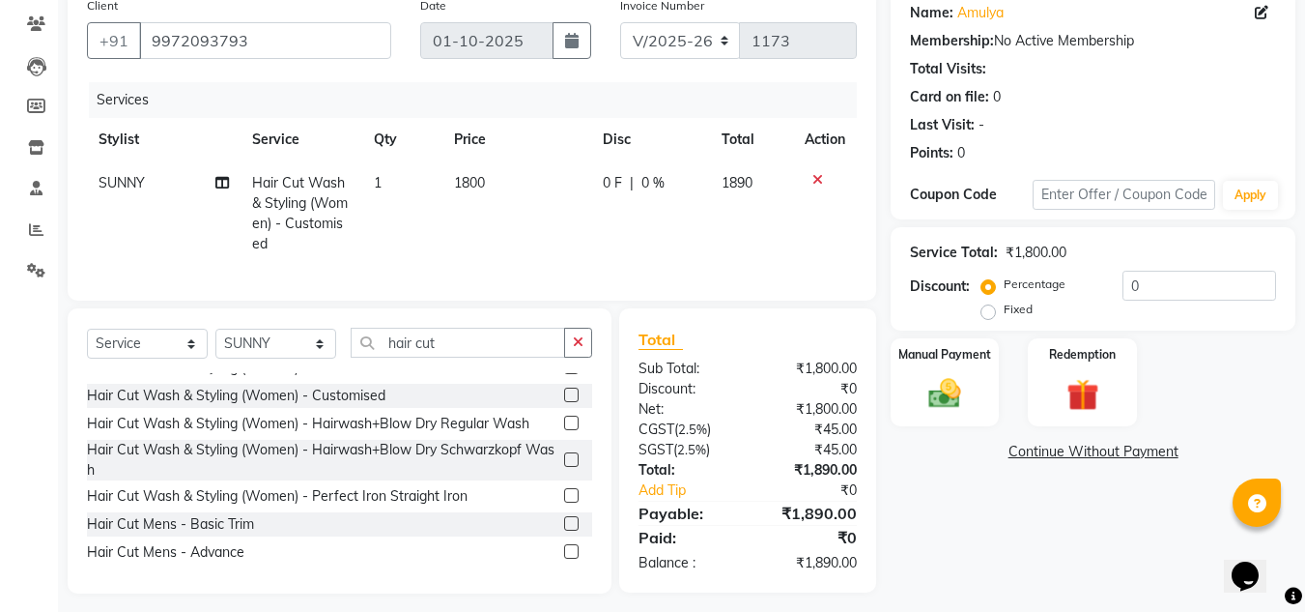
scroll to position [183, 0]
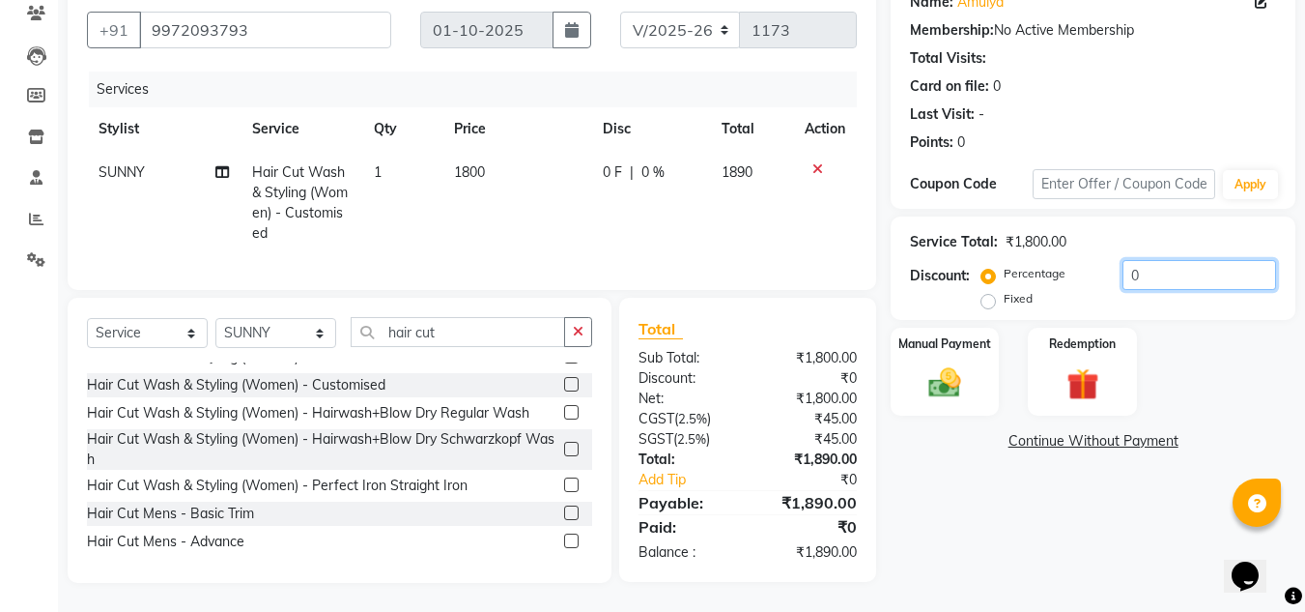
click at [1173, 260] on input "0" at bounding box center [1200, 275] width 154 height 30
type input "9"
click at [1004, 290] on label "Fixed" at bounding box center [1018, 298] width 29 height 17
click at [985, 292] on input "Fixed" at bounding box center [992, 299] width 14 height 14
radio input "true"
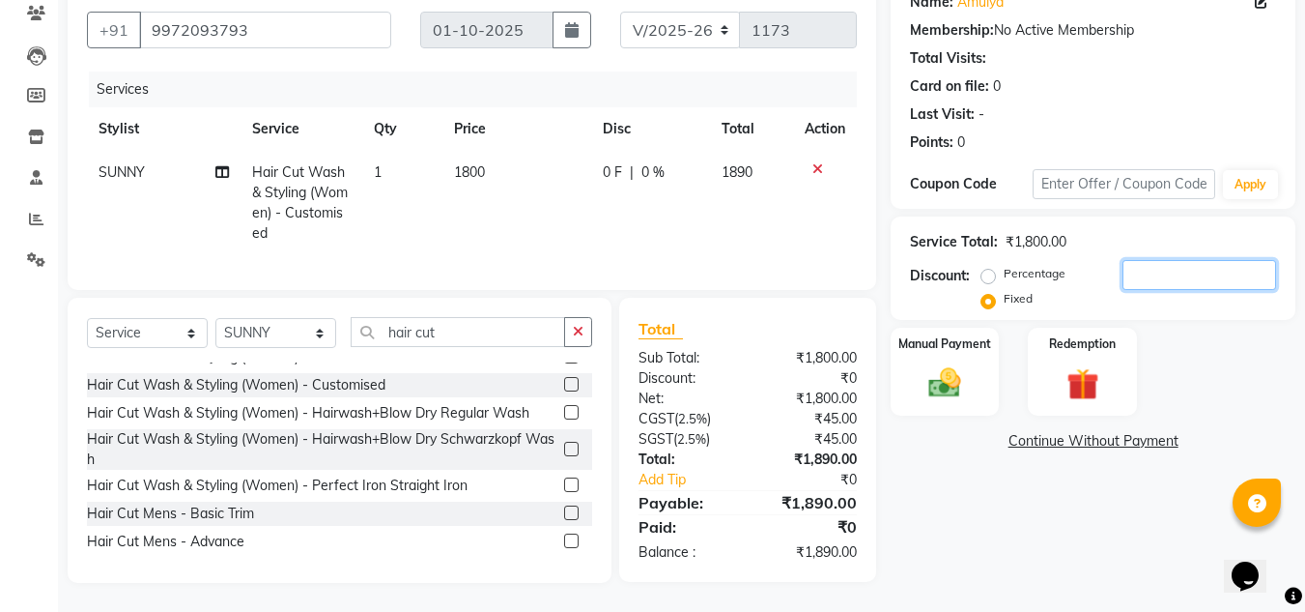
click at [1155, 260] on input "number" at bounding box center [1200, 275] width 154 height 30
type input "90"
click at [941, 386] on img at bounding box center [945, 382] width 54 height 39
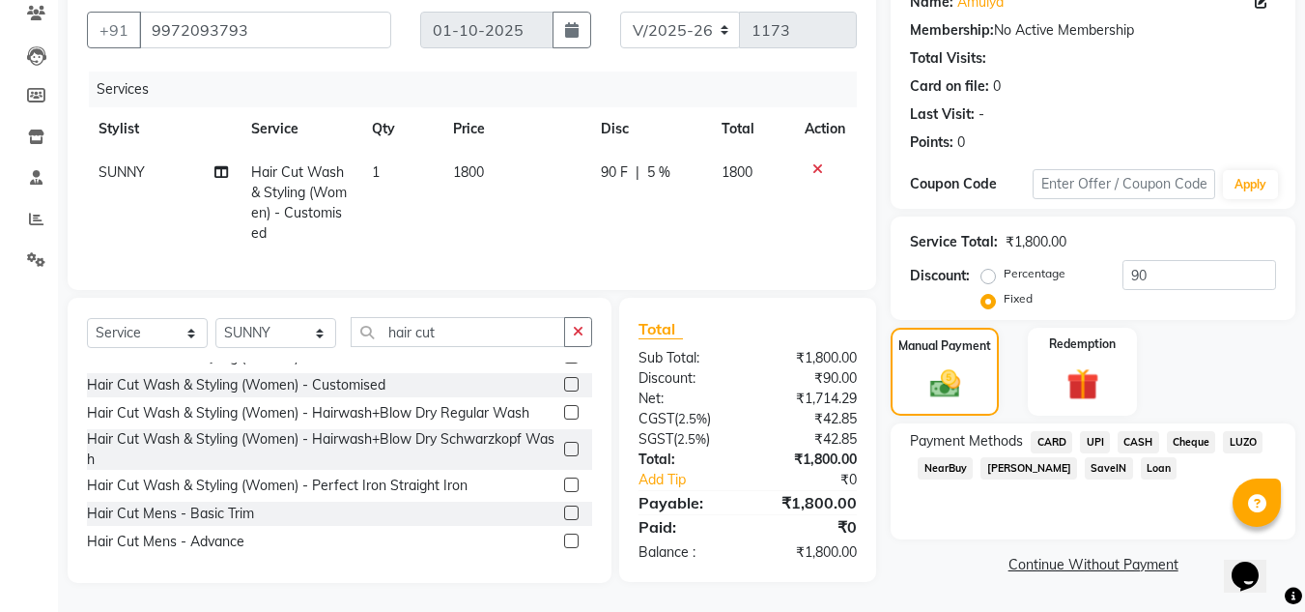
click at [1092, 431] on span "UPI" at bounding box center [1095, 442] width 30 height 22
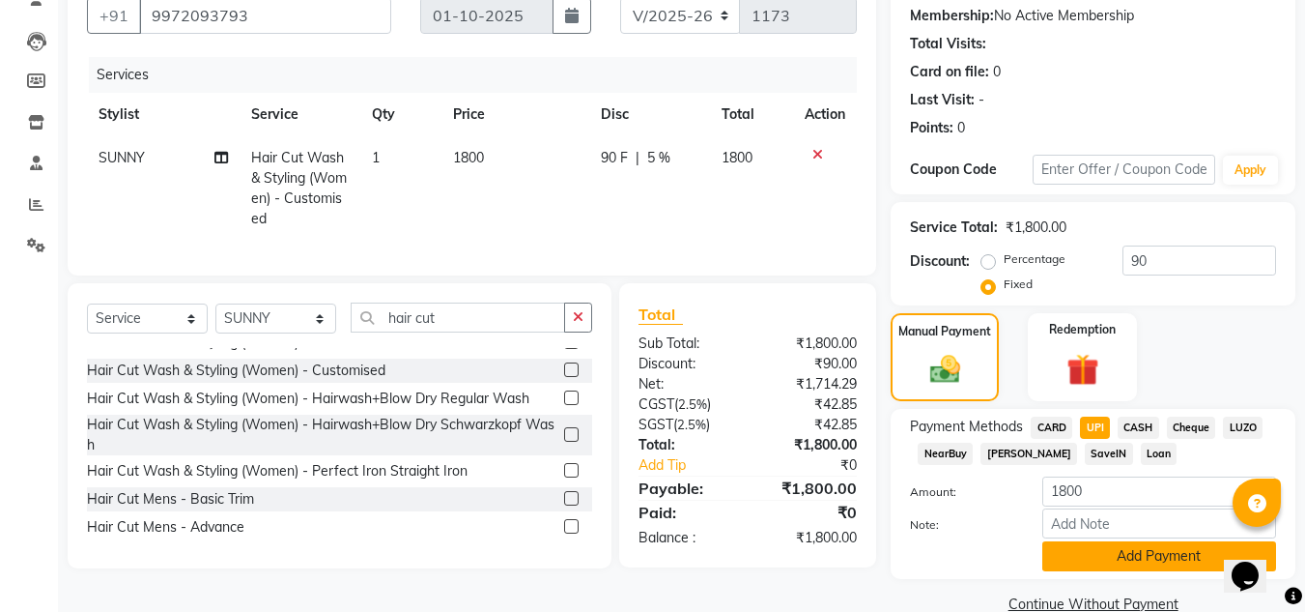
click at [1101, 555] on button "Add Payment" at bounding box center [1159, 556] width 234 height 30
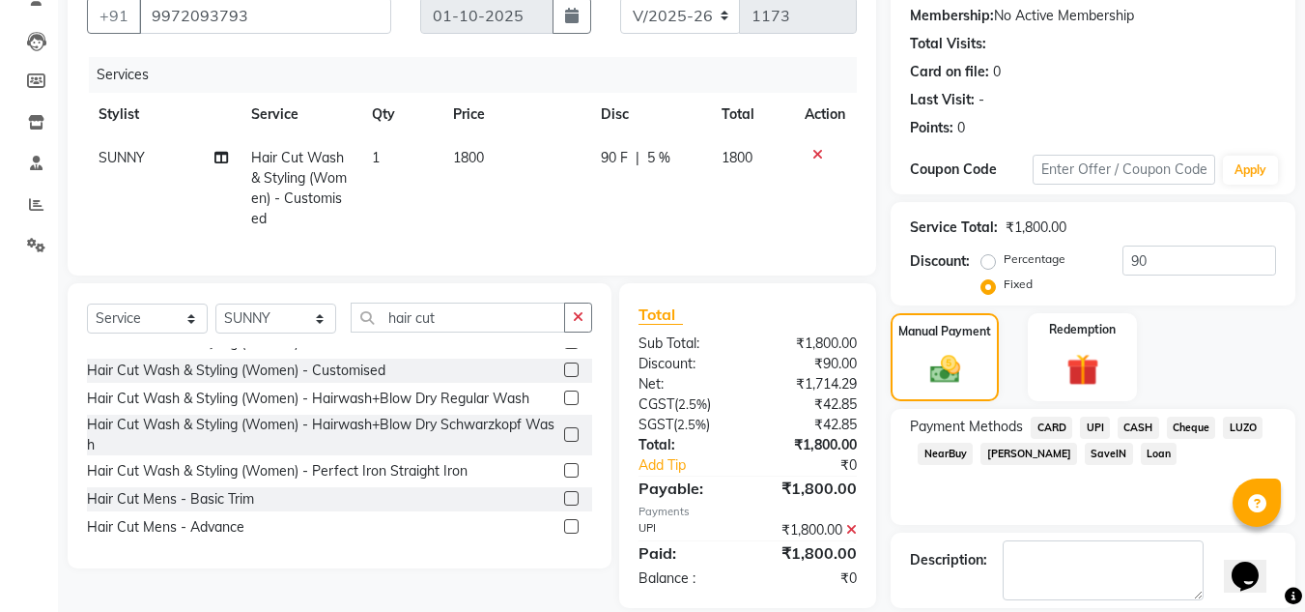
scroll to position [273, 0]
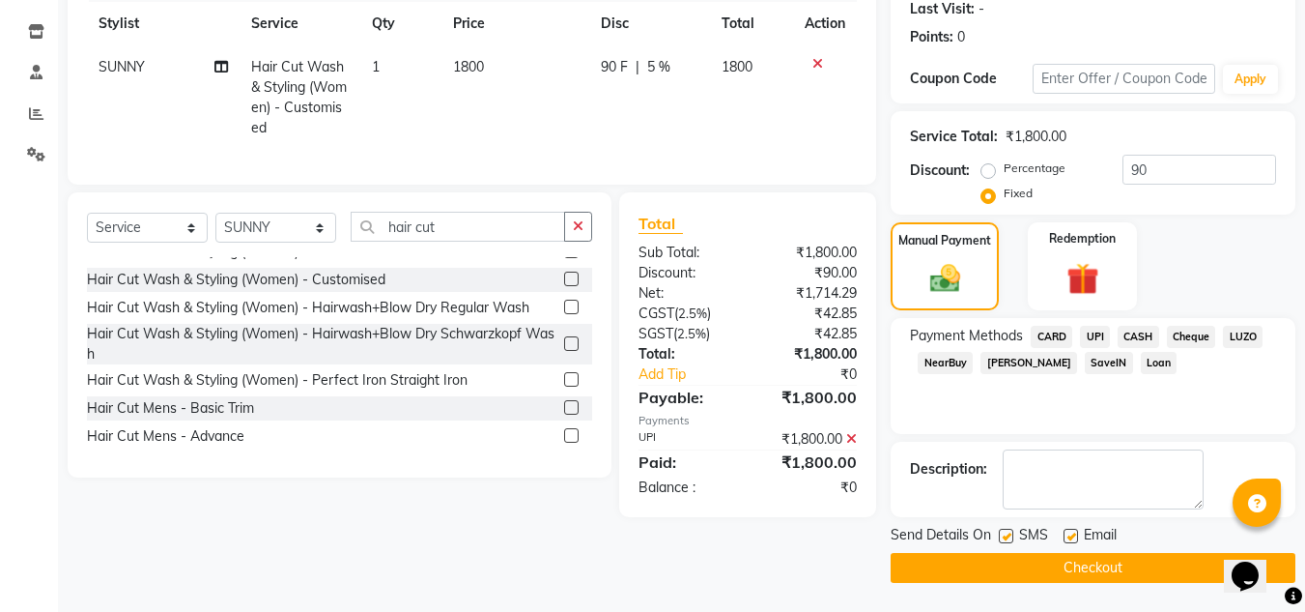
click at [1012, 560] on button "Checkout" at bounding box center [1093, 568] width 405 height 30
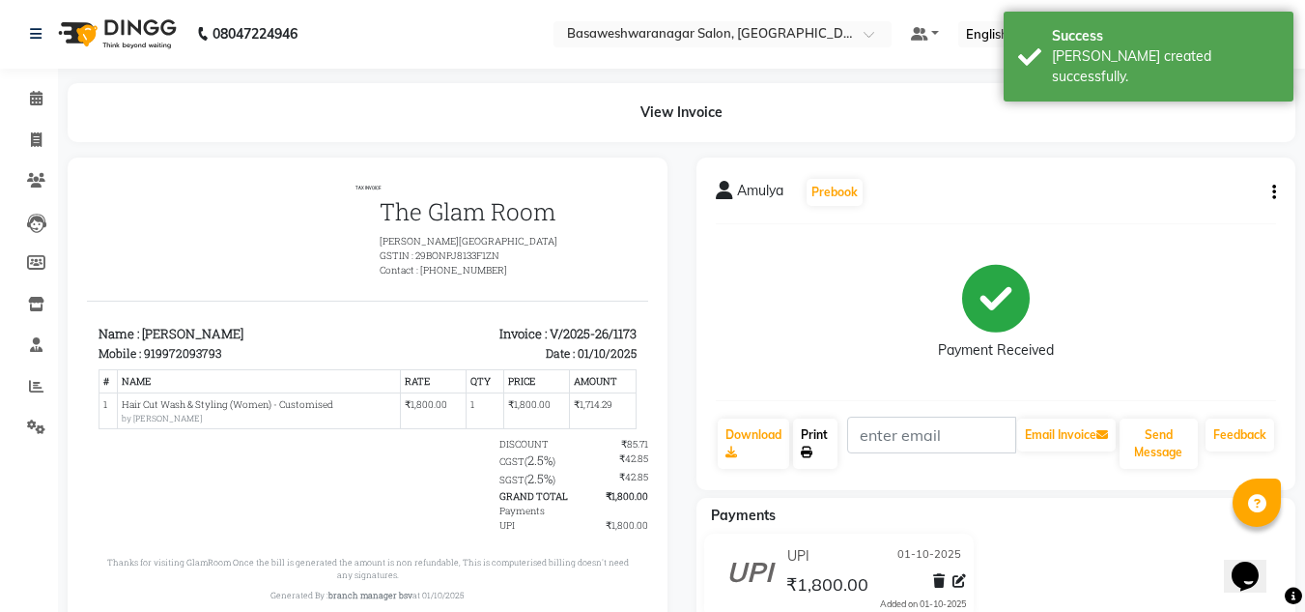
click at [804, 444] on link "Print" at bounding box center [815, 443] width 44 height 50
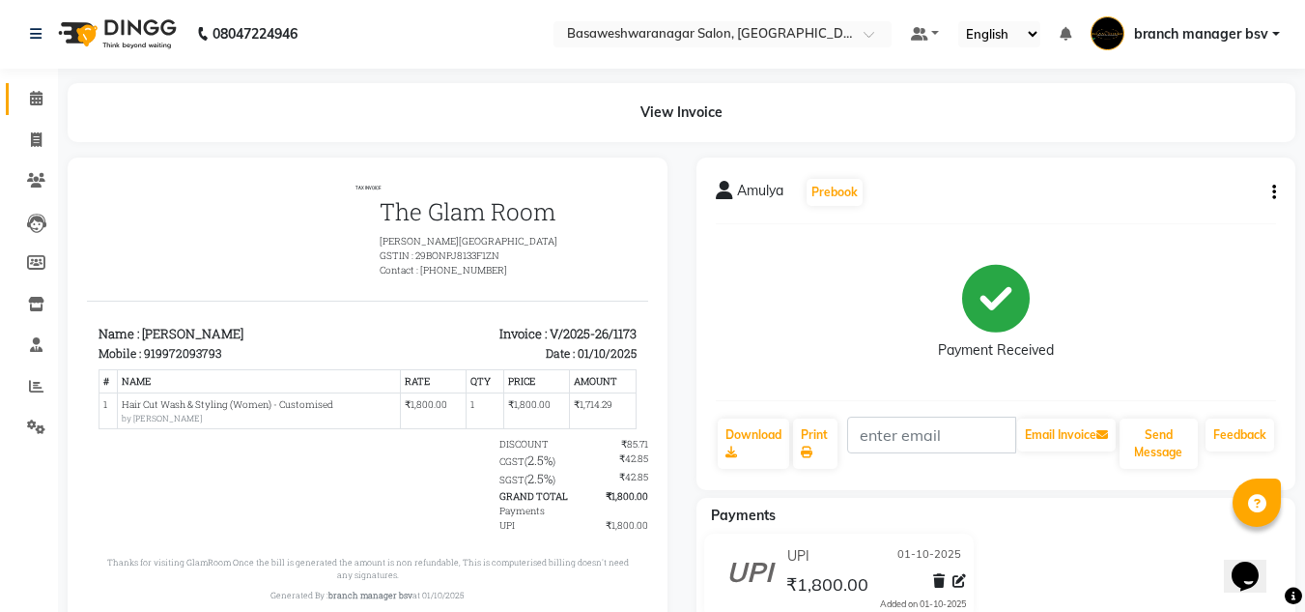
click at [40, 111] on link "Calendar" at bounding box center [29, 99] width 46 height 32
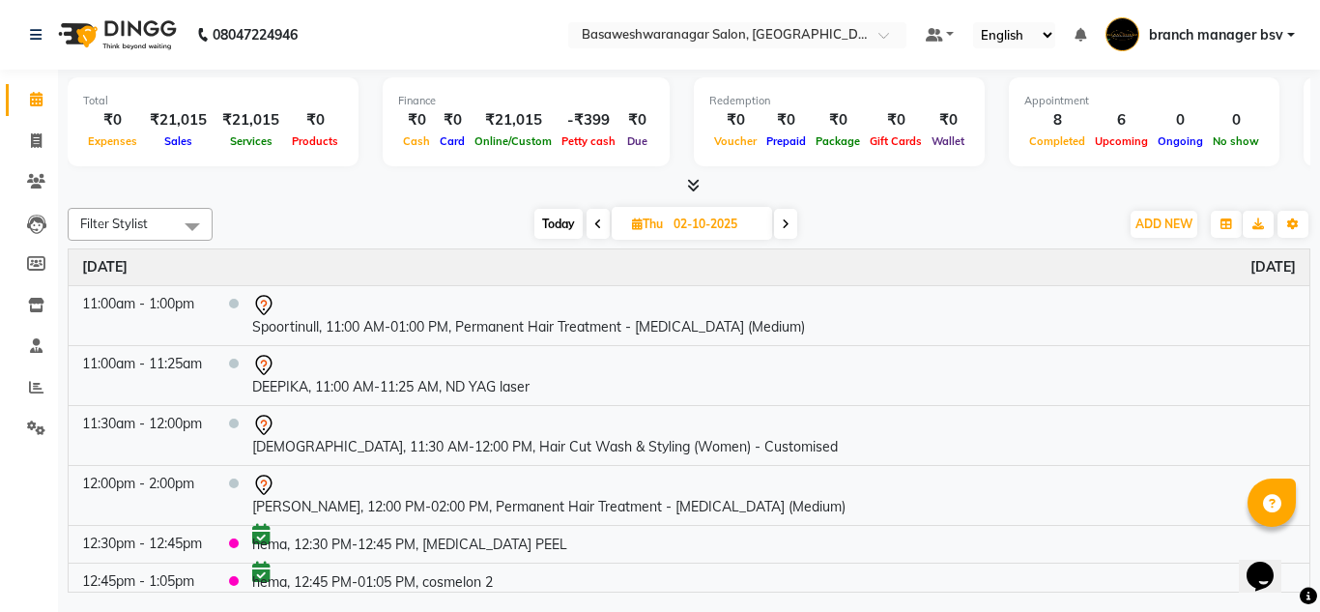
click at [1293, 542] on div "Opens Chat This icon Opens the chat window." at bounding box center [1269, 542] width 46 height 0
click at [1300, 578] on html "Opens Chat This icon Opens the chat window." at bounding box center [1269, 563] width 62 height 58
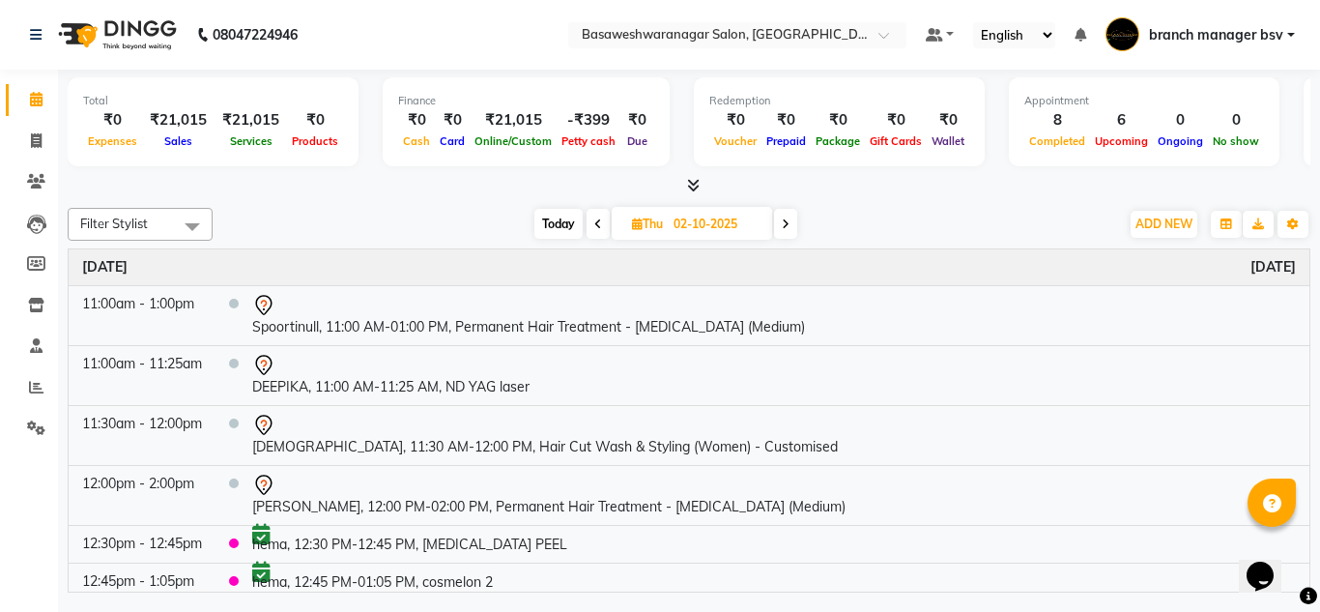
scroll to position [299, 0]
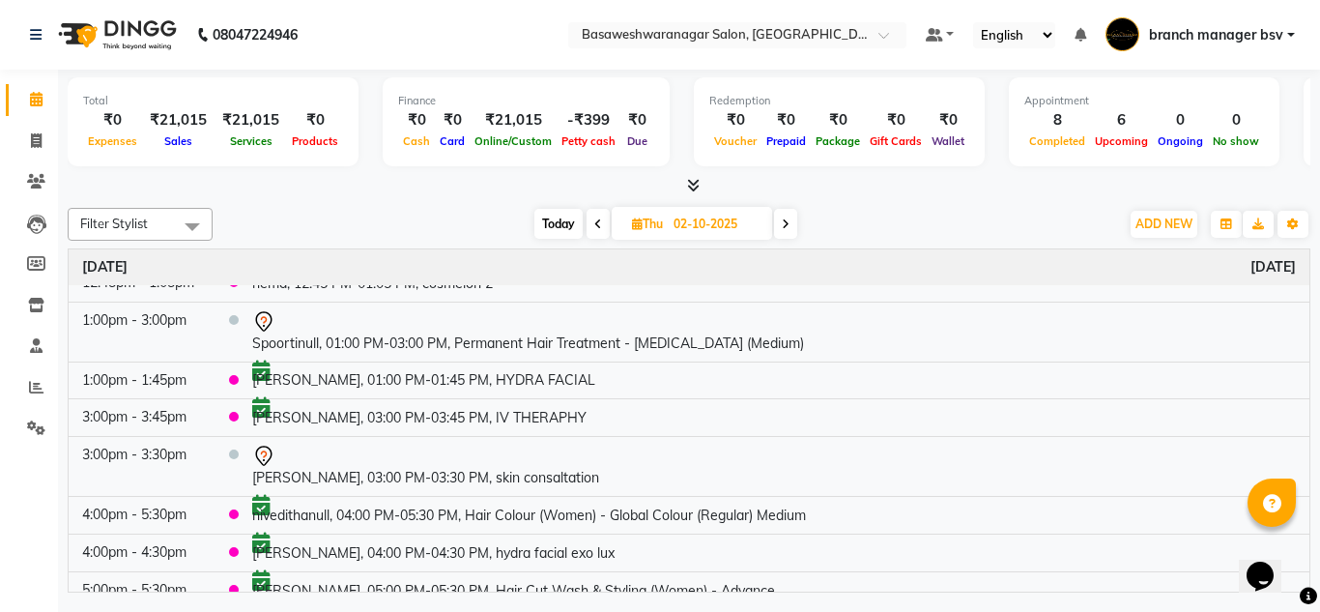
click at [1293, 542] on div "Opens Chat This icon Opens the chat window." at bounding box center [1269, 542] width 46 height 0
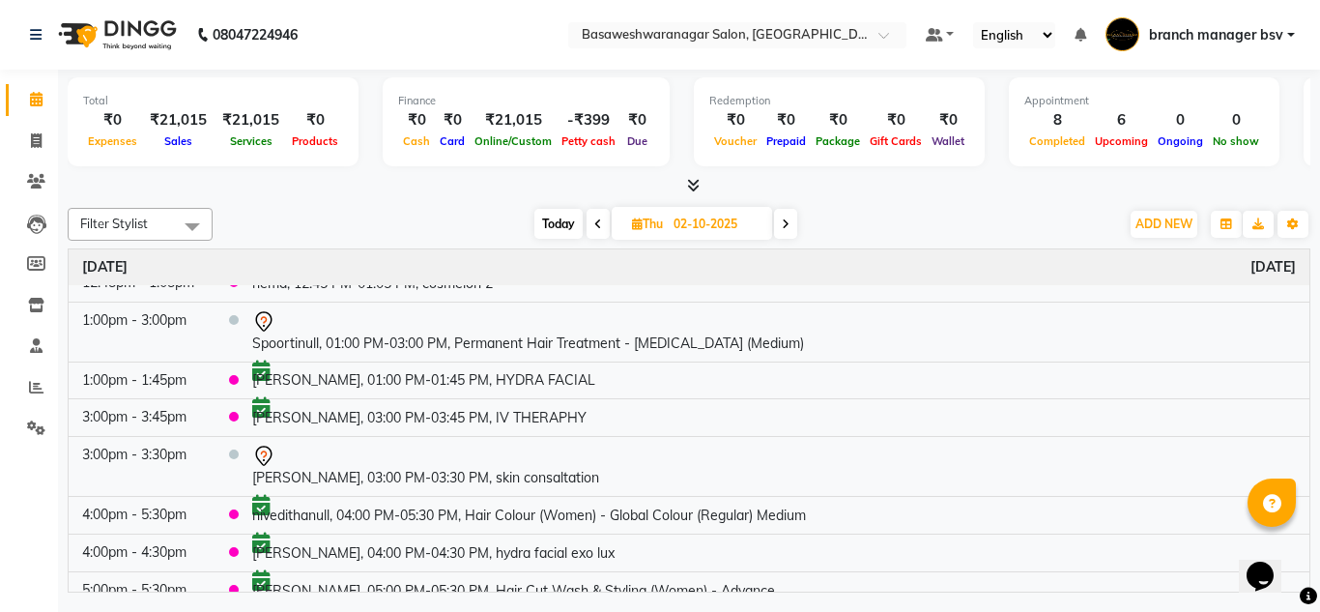
drag, startPoint x: 1298, startPoint y: 582, endPoint x: 1300, endPoint y: 571, distance: 10.8
click at [1300, 571] on html "Opens Chat This icon Opens the chat window." at bounding box center [1269, 563] width 62 height 58
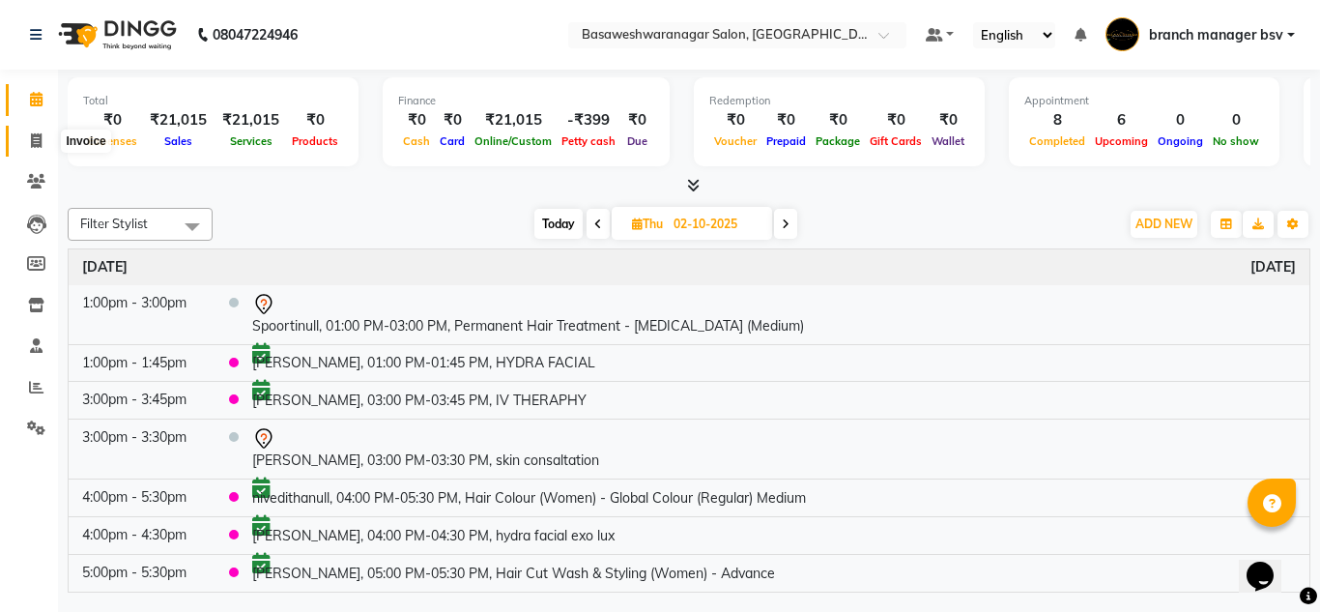
click at [40, 140] on icon at bounding box center [36, 140] width 11 height 14
select select "service"
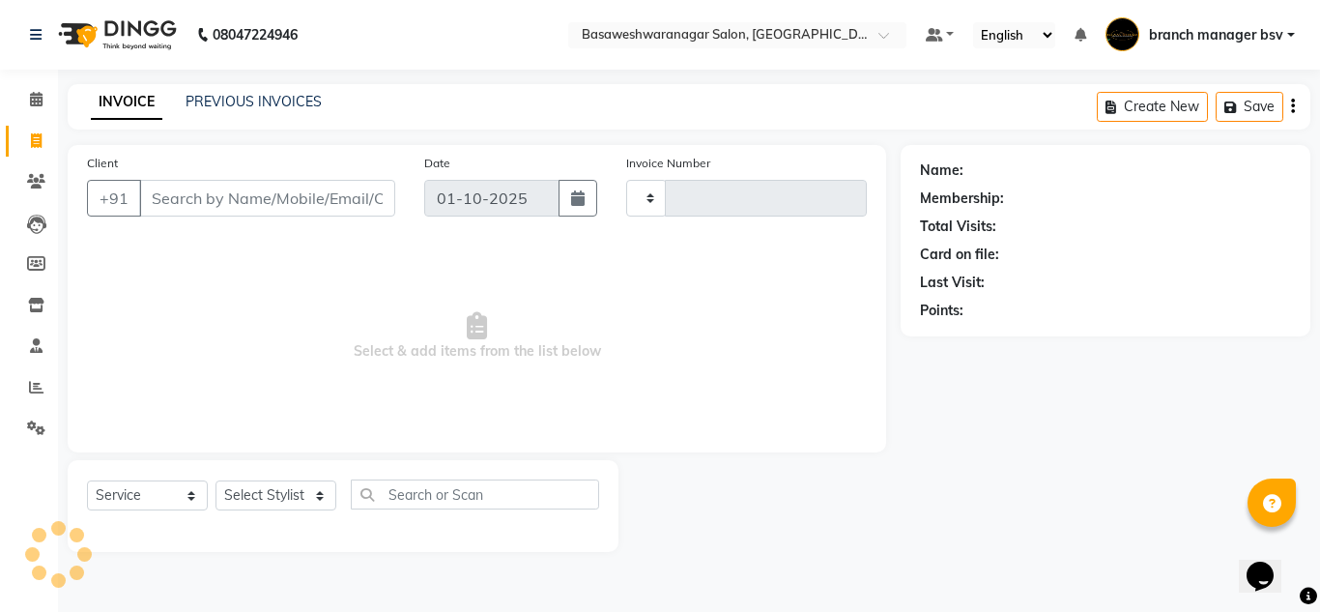
type input "1174"
select select "842"
click at [221, 195] on input "Client" at bounding box center [267, 198] width 256 height 37
click at [283, 505] on select "Select Stylist" at bounding box center [275, 495] width 121 height 30
click at [309, 484] on select "Select Stylist" at bounding box center [275, 495] width 121 height 30
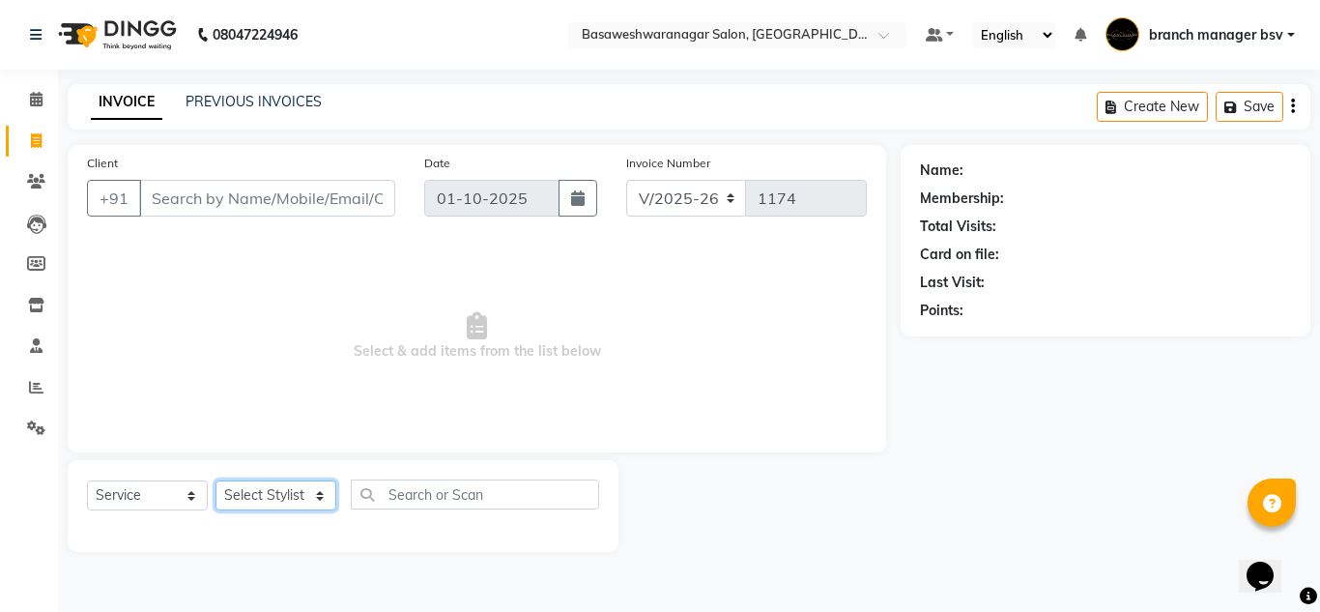
click at [310, 499] on select "Select Stylist" at bounding box center [275, 495] width 121 height 30
click at [300, 488] on select "Select Stylist" at bounding box center [275, 495] width 121 height 30
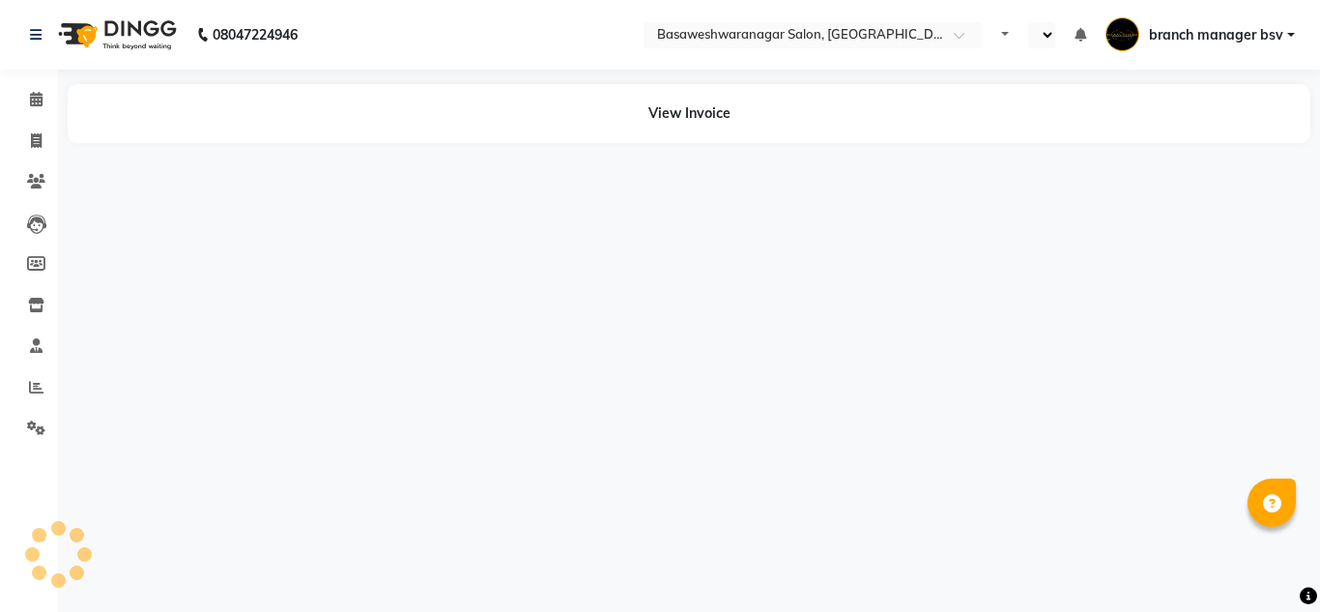
select select "en"
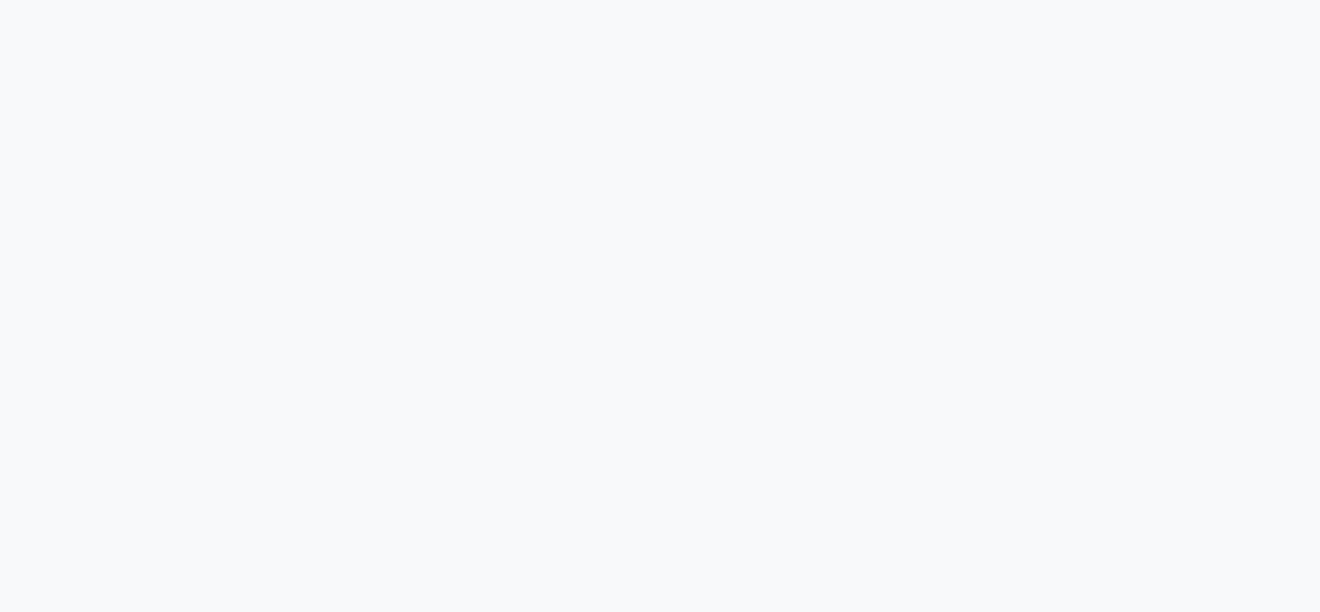
select select "842"
select select "service"
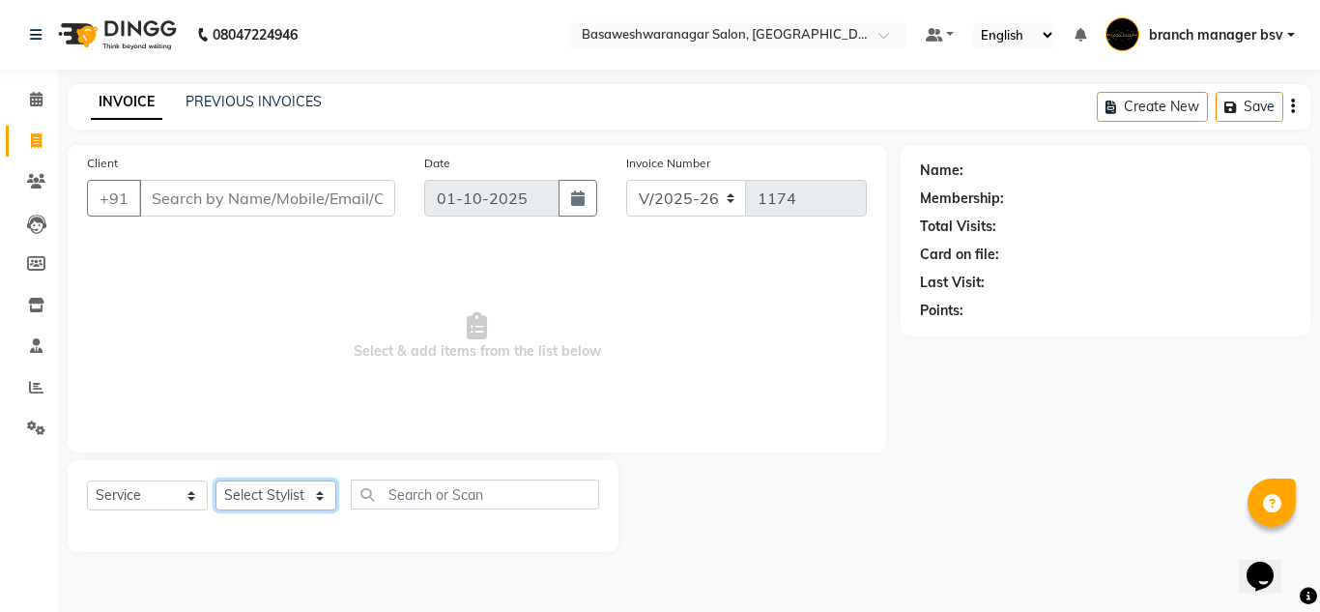
click at [292, 490] on select "Select Stylist branch manager bsv [PERSON_NAME] Dr [PERSON_NAME] [PERSON_NAME] …" at bounding box center [275, 495] width 121 height 30
select select "46115"
click at [215, 480] on select "Select Stylist branch manager bsv [PERSON_NAME] Dr [PERSON_NAME] [PERSON_NAME] …" at bounding box center [275, 495] width 121 height 30
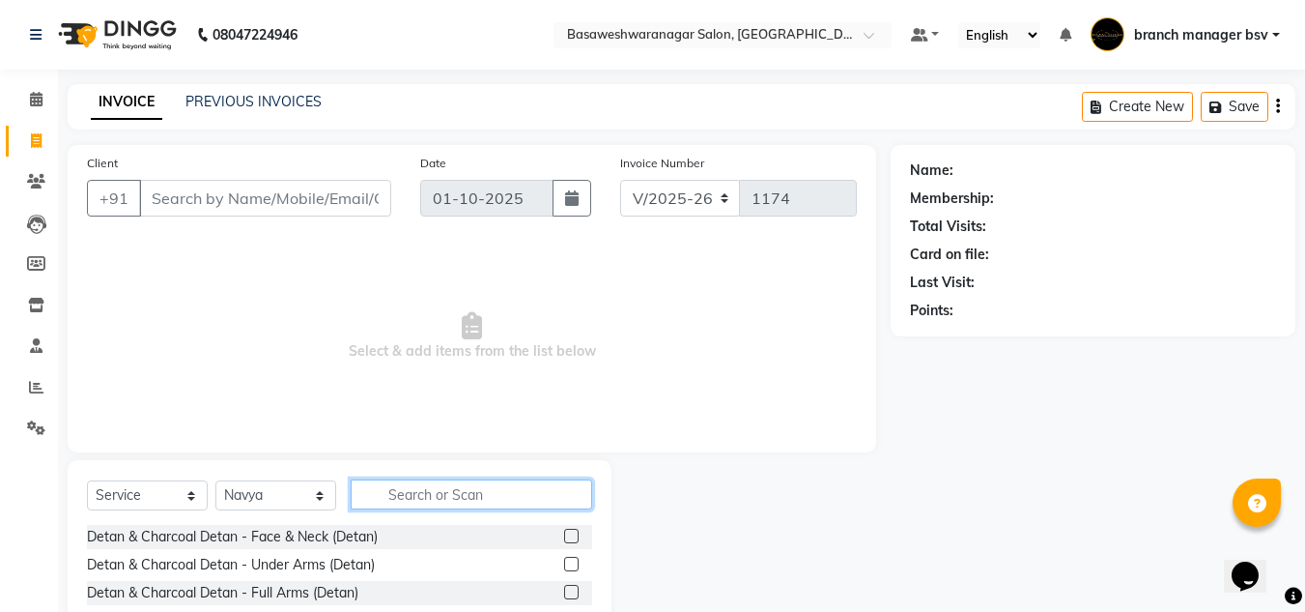
click at [482, 488] on input "text" at bounding box center [472, 494] width 242 height 30
type input "thre"
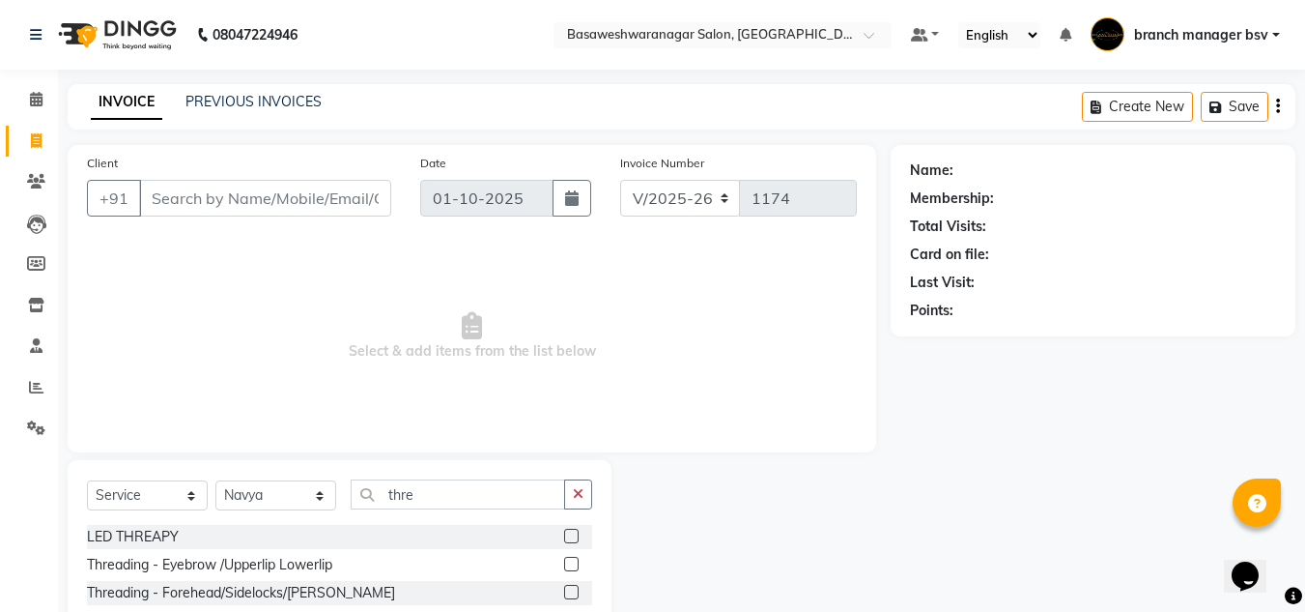
click at [566, 558] on label at bounding box center [571, 563] width 14 height 14
click at [566, 558] on input "checkbox" at bounding box center [570, 564] width 13 height 13
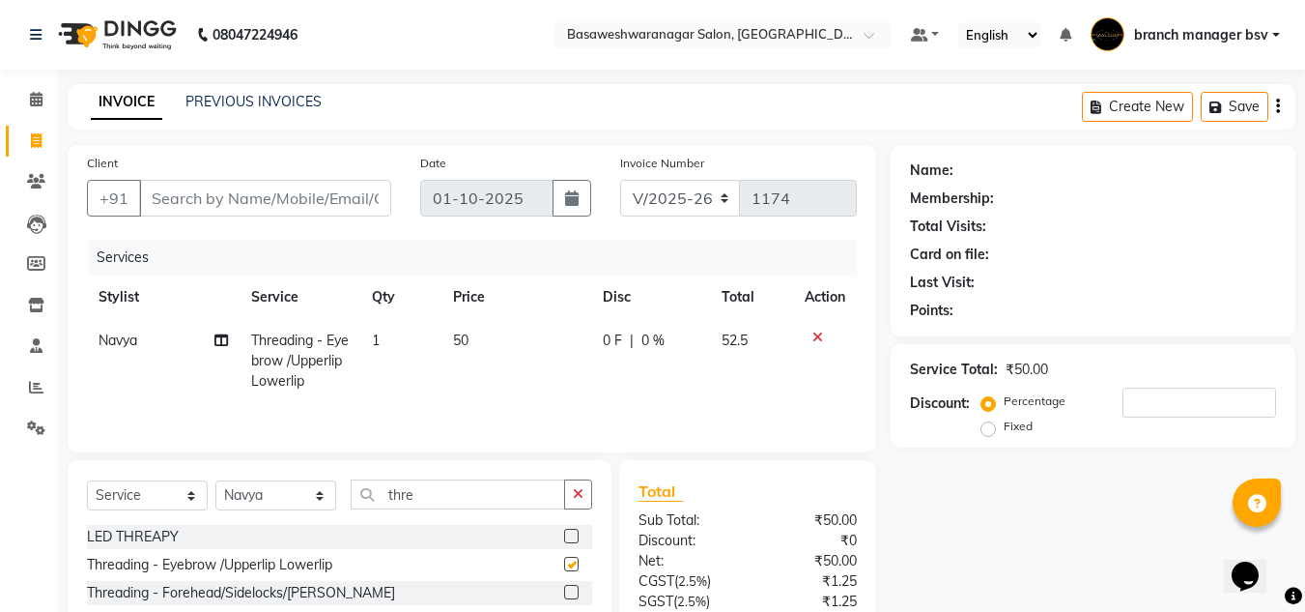
checkbox input "false"
click at [498, 330] on td "50" at bounding box center [516, 361] width 150 height 84
select select "46115"
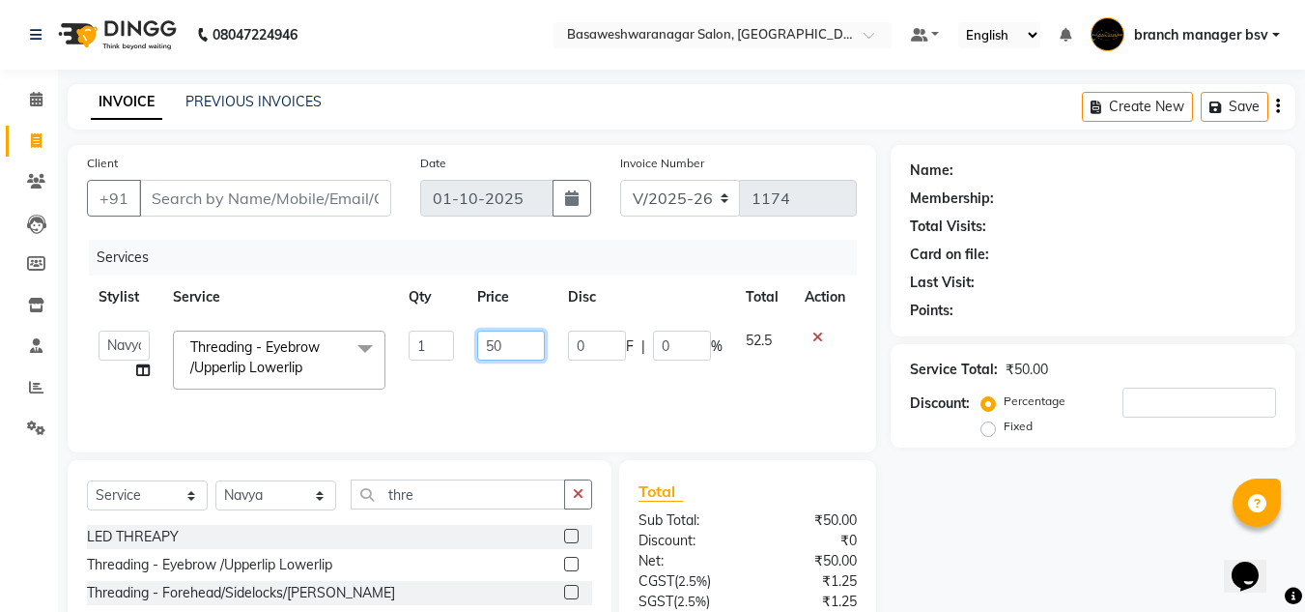
click at [516, 346] on input "50" at bounding box center [510, 345] width 67 height 30
type input "5"
type input "100"
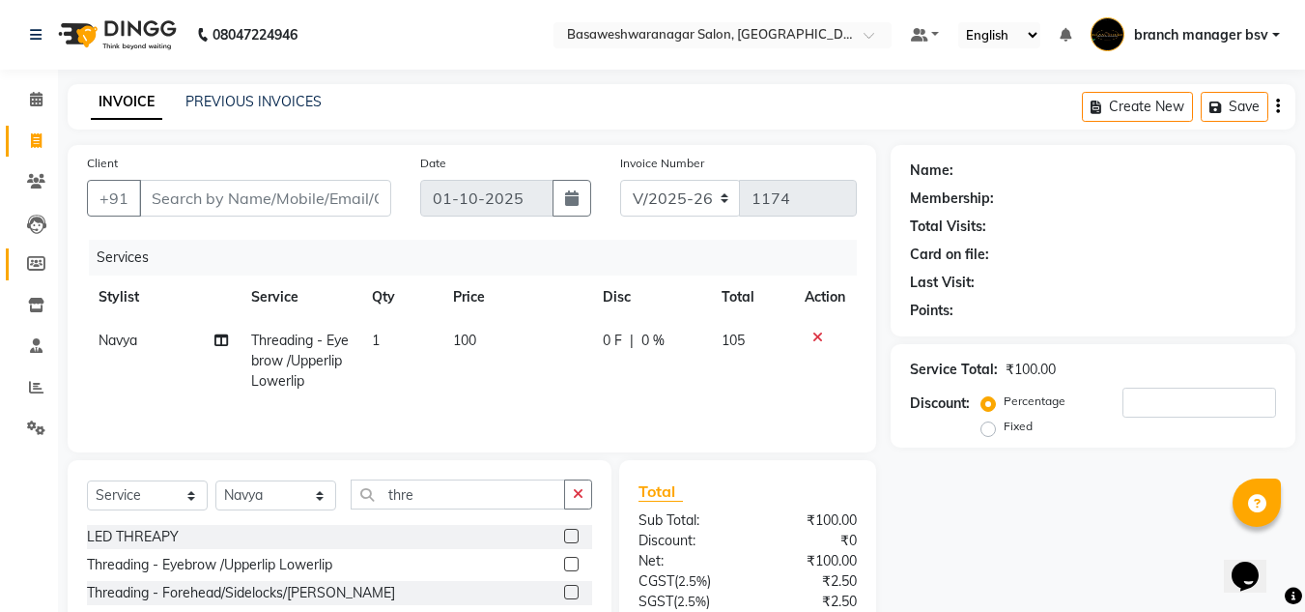
drag, startPoint x: 993, startPoint y: 536, endPoint x: 24, endPoint y: 272, distance: 1004.2
click at [24, 272] on app-home "08047224946 Select Location × Basaweshwaranagar Salon, Basveshwarnagar Default …" at bounding box center [652, 386] width 1305 height 773
click at [927, 561] on div "Name: Membership: Total Visits: Card on file: Last Visit: Points: Service Total…" at bounding box center [1100, 444] width 419 height 599
click at [511, 485] on input "thre" at bounding box center [458, 494] width 214 height 30
type input "t"
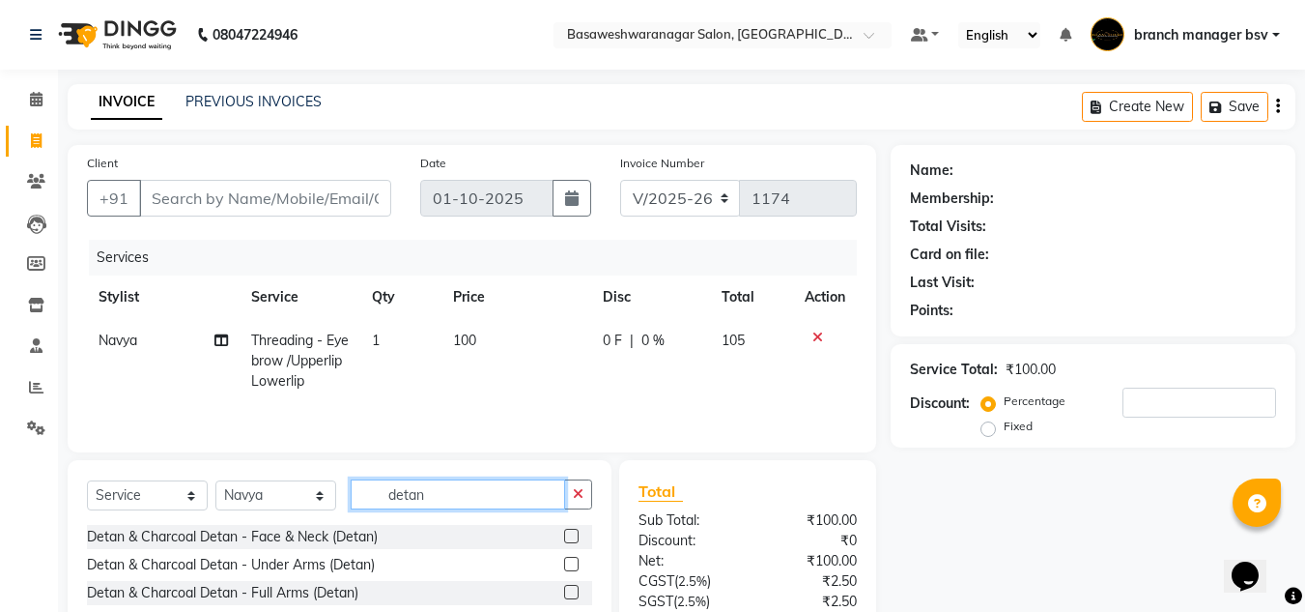
type input "detan"
click at [564, 535] on label at bounding box center [571, 535] width 14 height 14
click at [564, 535] on input "checkbox" at bounding box center [570, 536] width 13 height 13
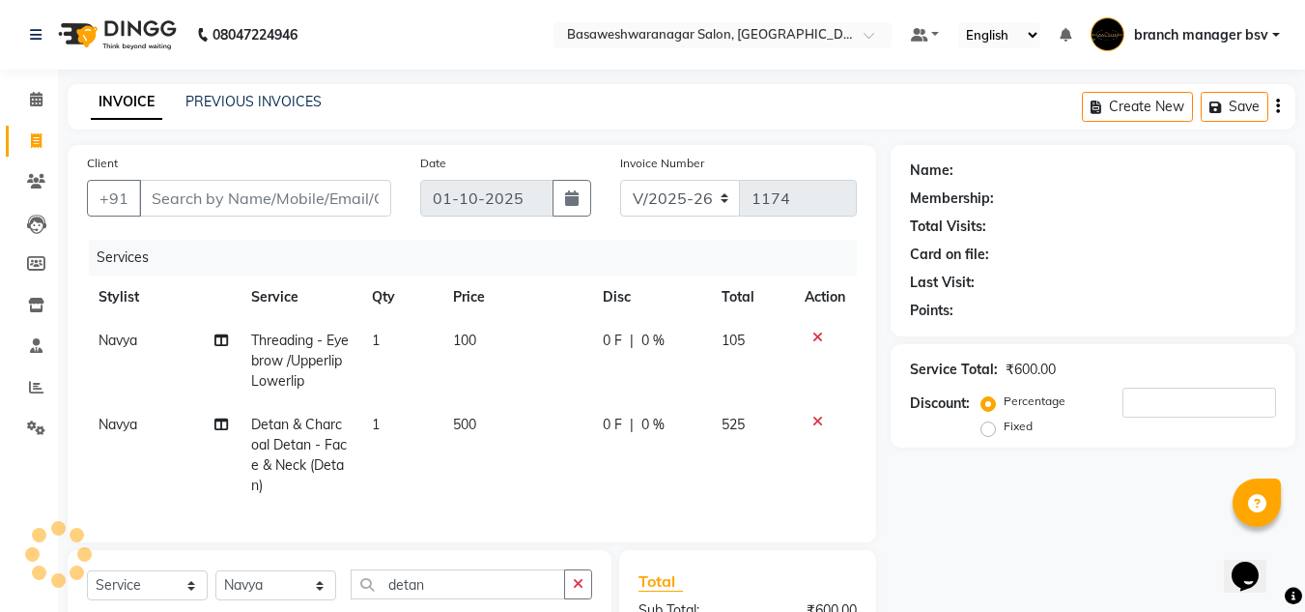
checkbox input "false"
click at [498, 422] on td "500" at bounding box center [516, 455] width 150 height 104
select select "46115"
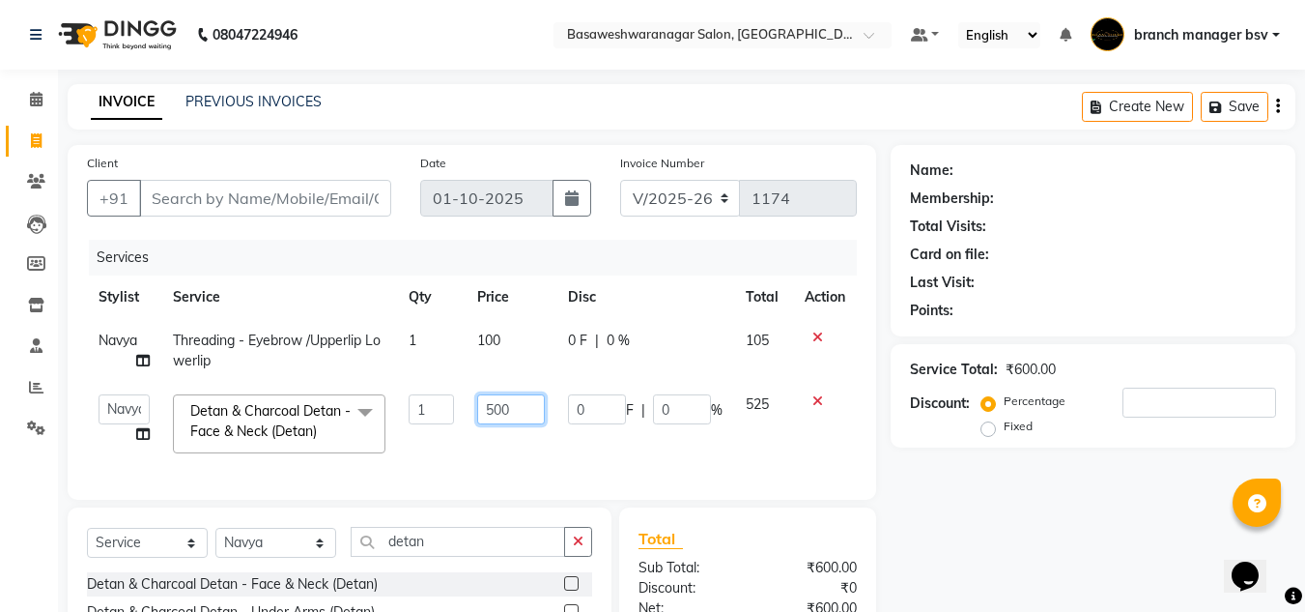
click at [512, 407] on input "500" at bounding box center [510, 409] width 67 height 30
type input "5"
type input "900"
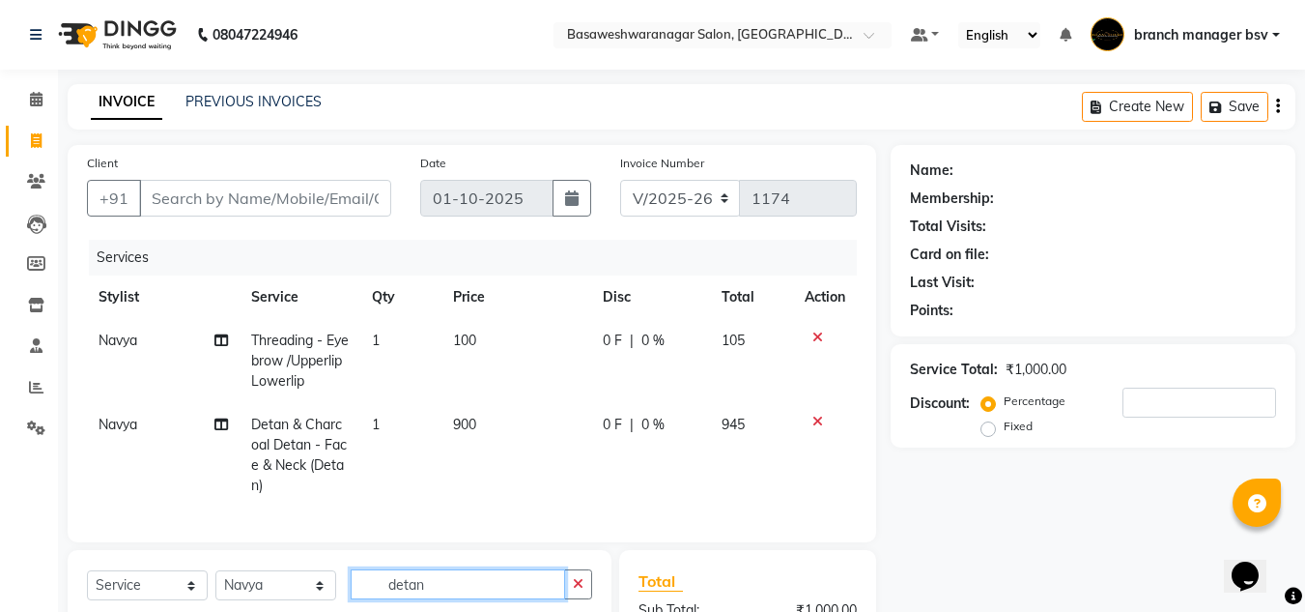
click at [536, 562] on div "Client +91 Date [DATE] Invoice Number V/2025 V/[PHONE_NUMBER] Services Stylist …" at bounding box center [472, 490] width 838 height 690
type input "d"
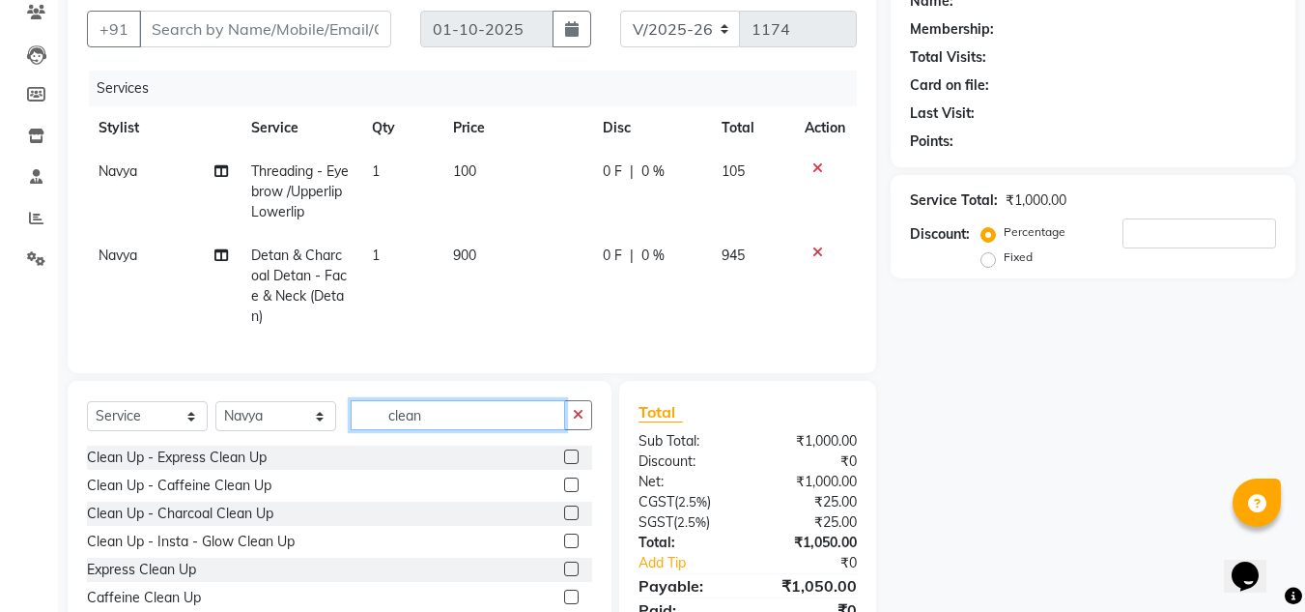
scroll to position [171, 0]
type input "clean"
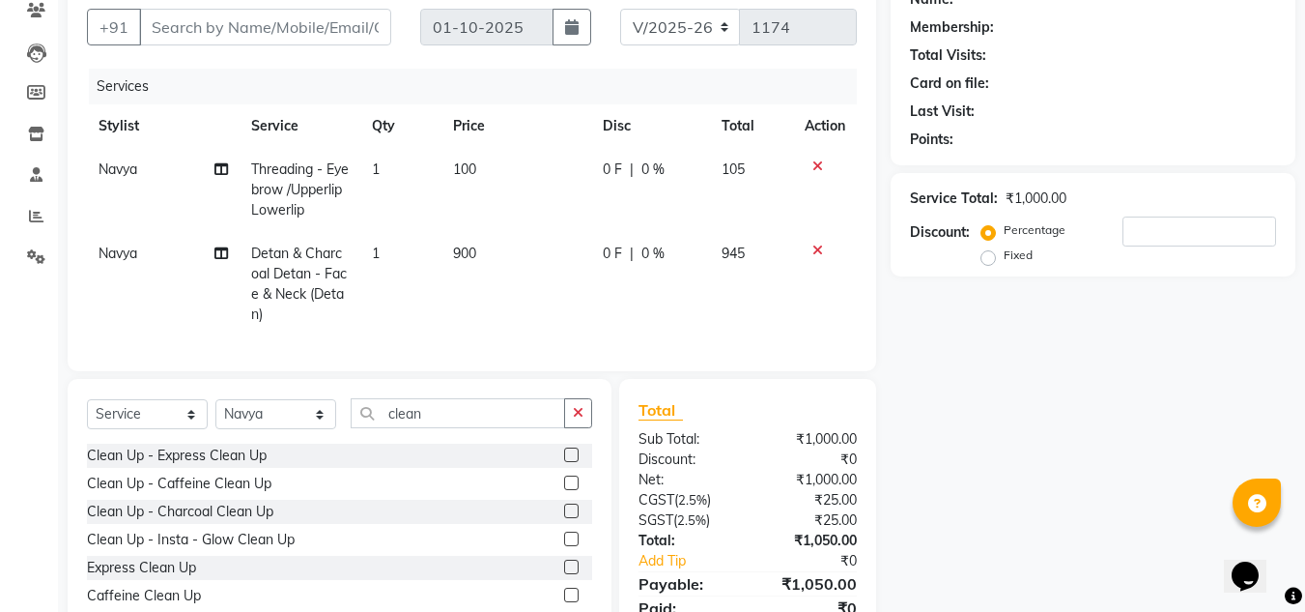
click at [564, 462] on label at bounding box center [571, 454] width 14 height 14
click at [564, 462] on input "checkbox" at bounding box center [570, 455] width 13 height 13
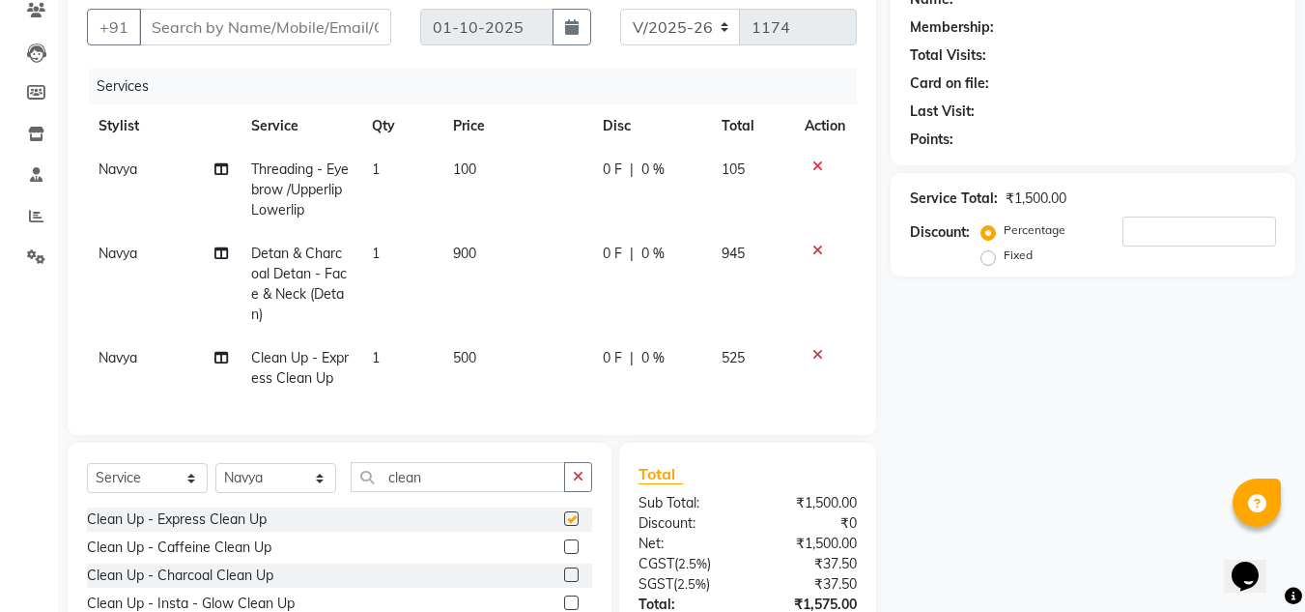
checkbox input "false"
click at [497, 354] on td "500" at bounding box center [516, 368] width 150 height 64
select select "46115"
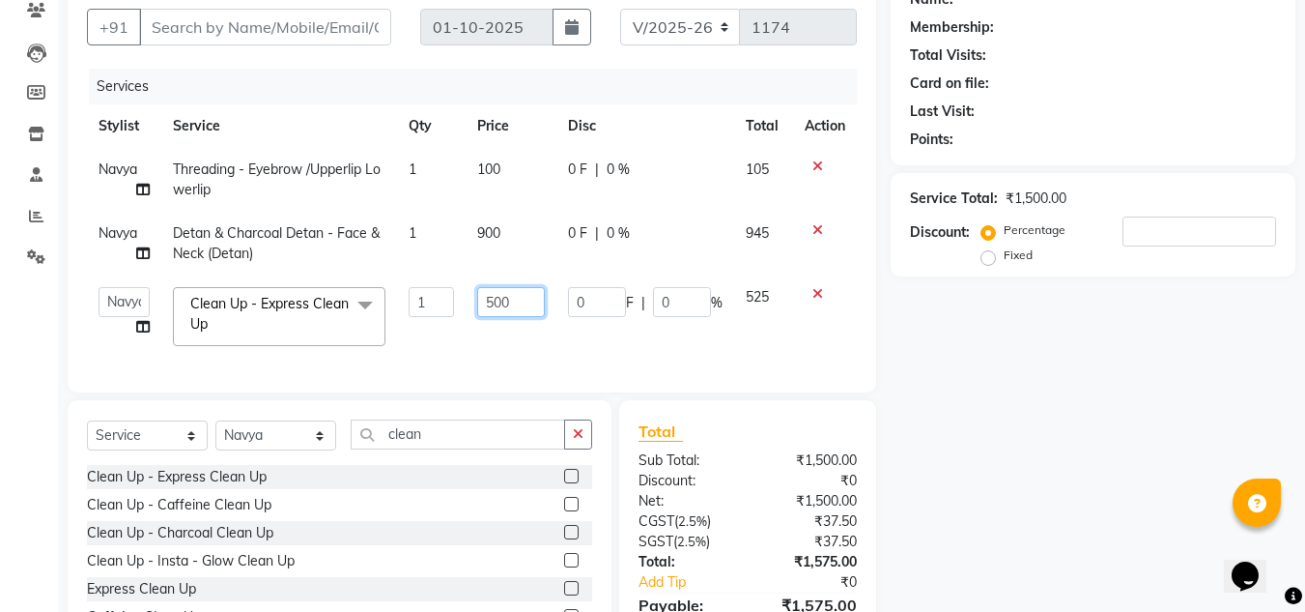
click at [516, 299] on input "500" at bounding box center [510, 302] width 67 height 30
type input "5"
type input "800"
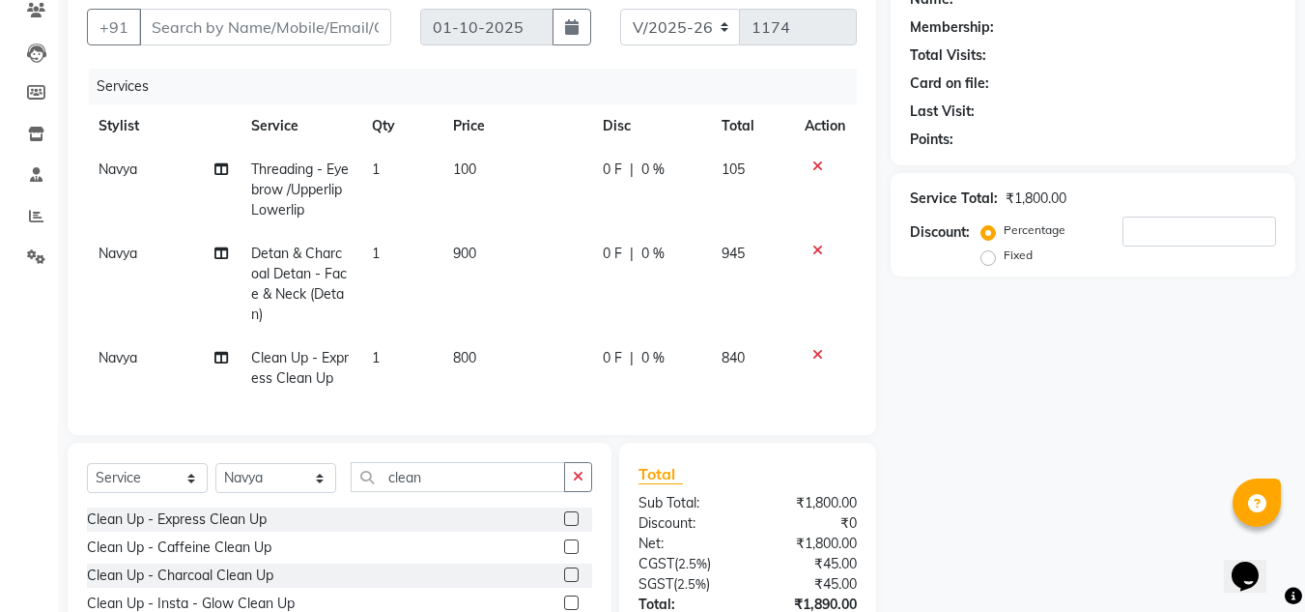
click at [966, 314] on div "Name: Membership: Total Visits: Card on file: Last Visit: Points: Service Total…" at bounding box center [1100, 351] width 419 height 754
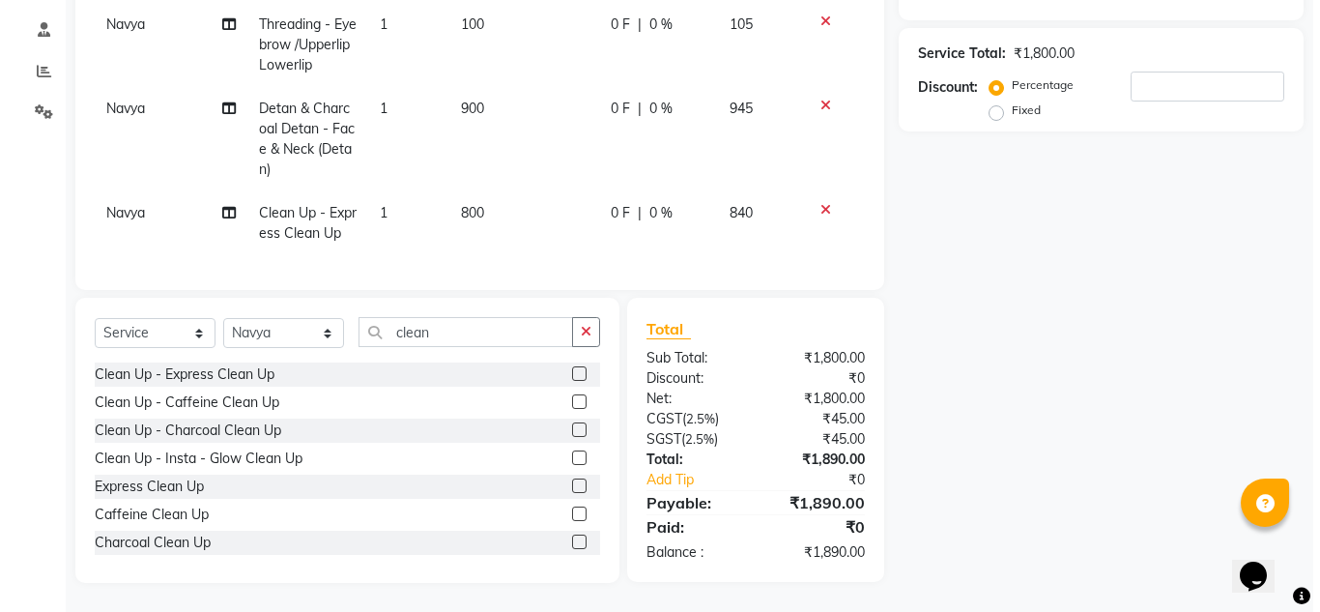
scroll to position [0, 0]
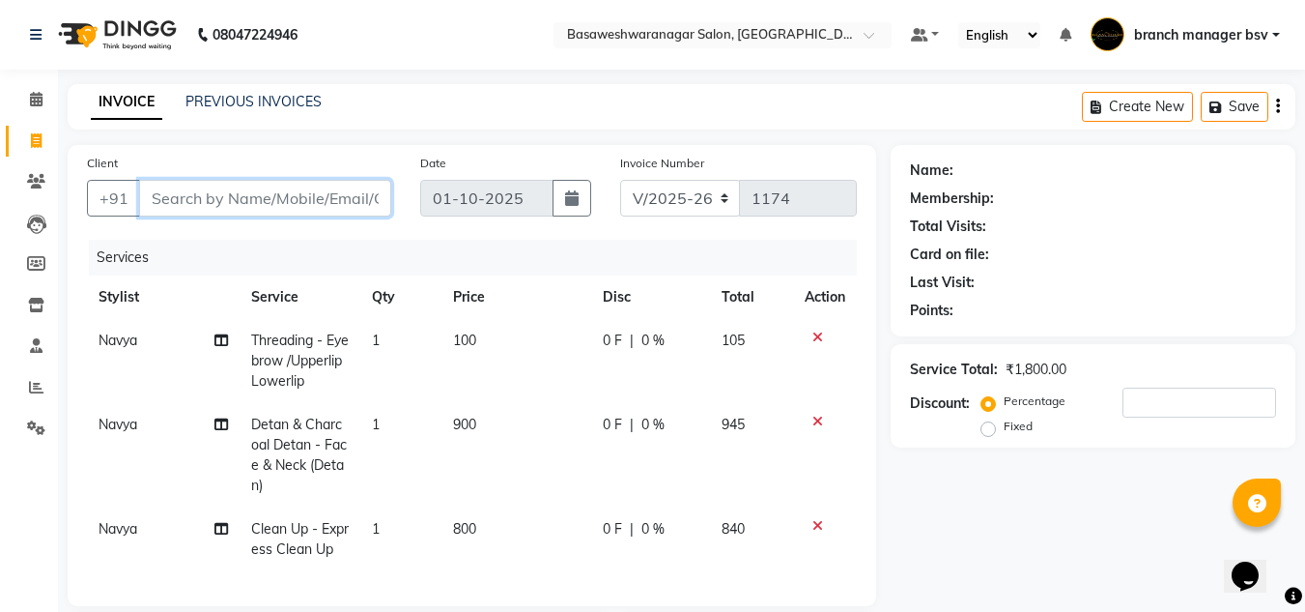
click at [241, 190] on input "Client" at bounding box center [265, 198] width 252 height 37
type input "9"
type input "0"
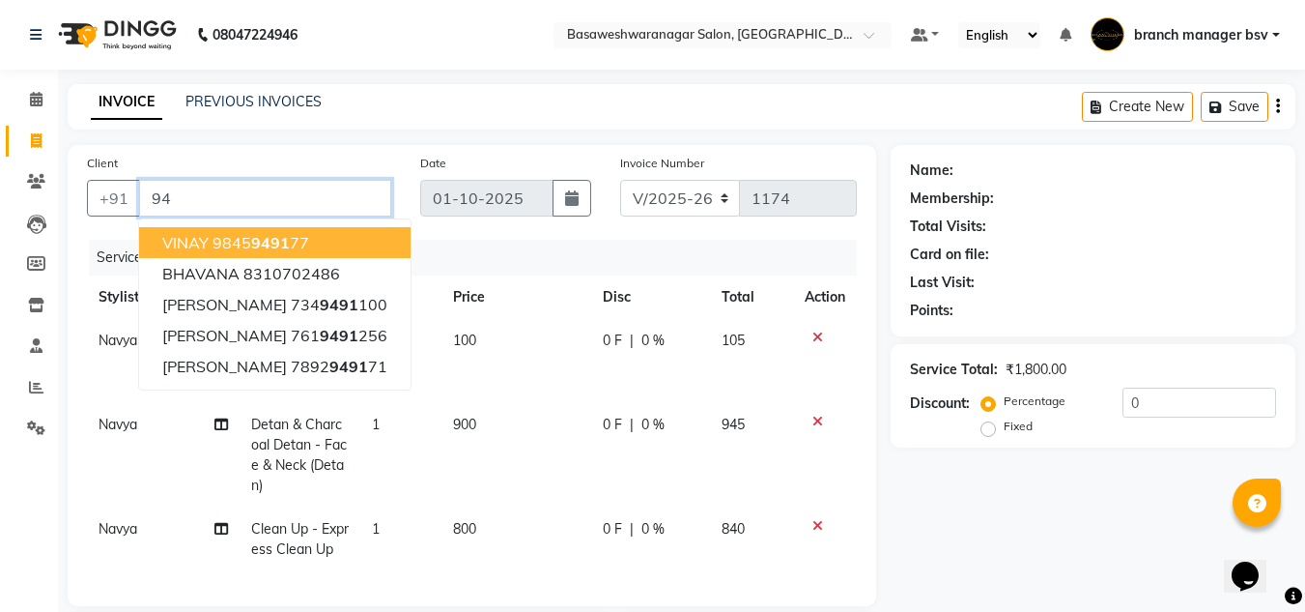
type input "9"
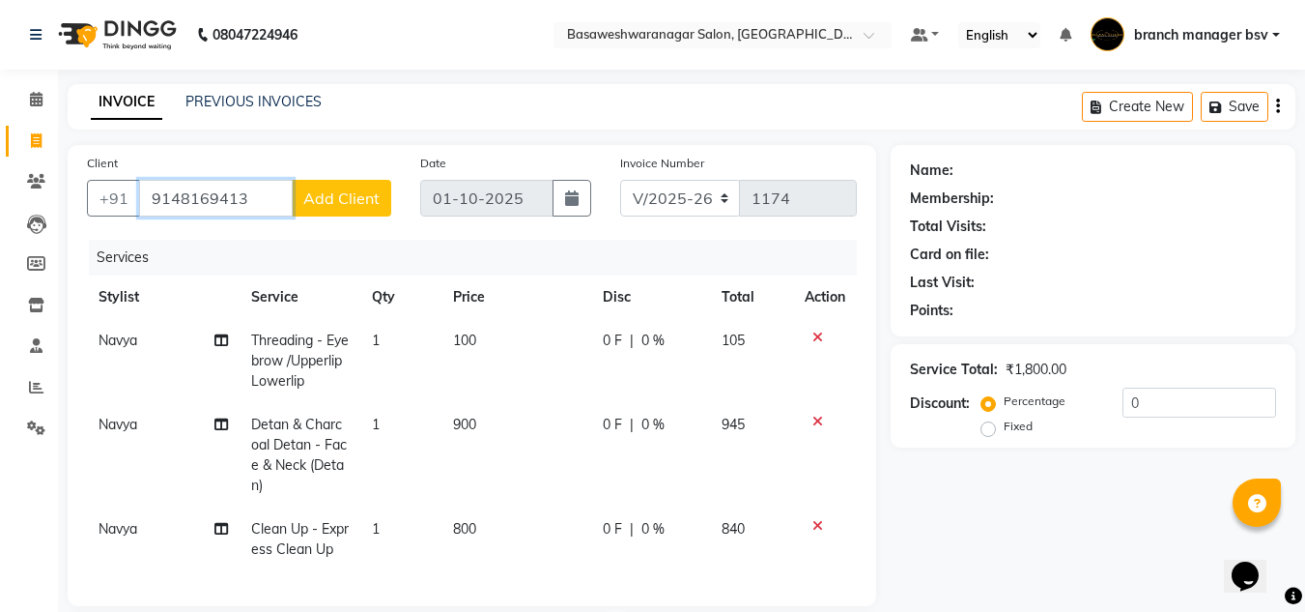
type input "9148169413"
click at [345, 187] on button "Add Client" at bounding box center [342, 198] width 100 height 37
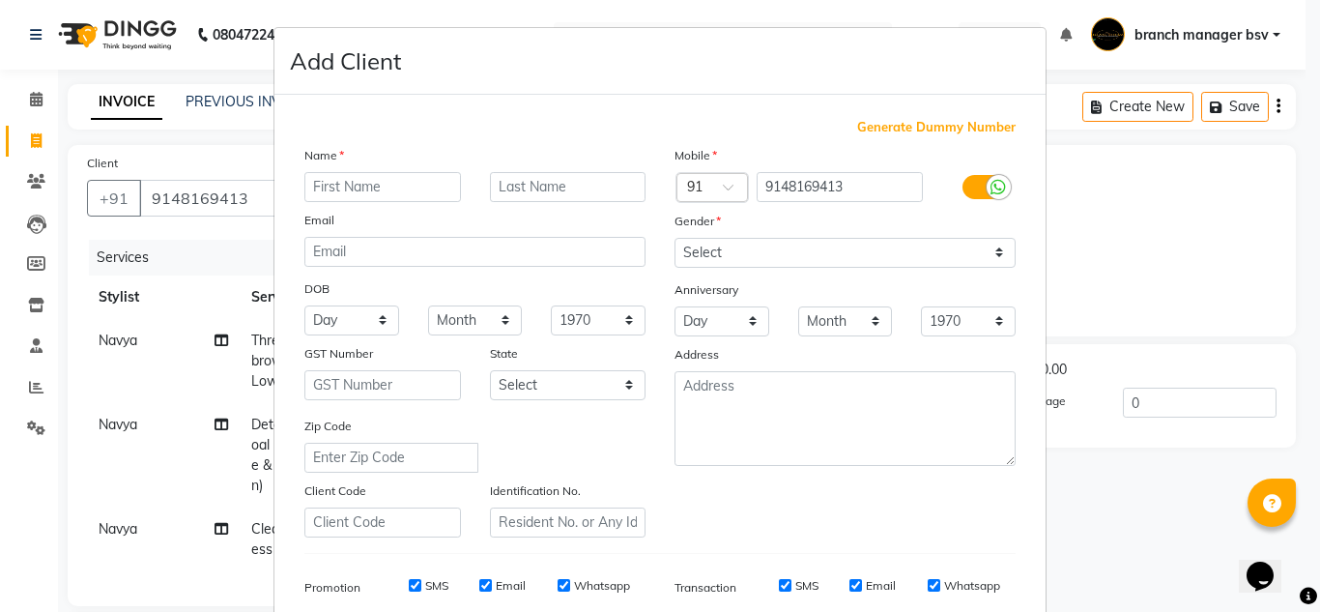
click at [336, 180] on input "text" at bounding box center [382, 187] width 157 height 30
type input "Rashmi"
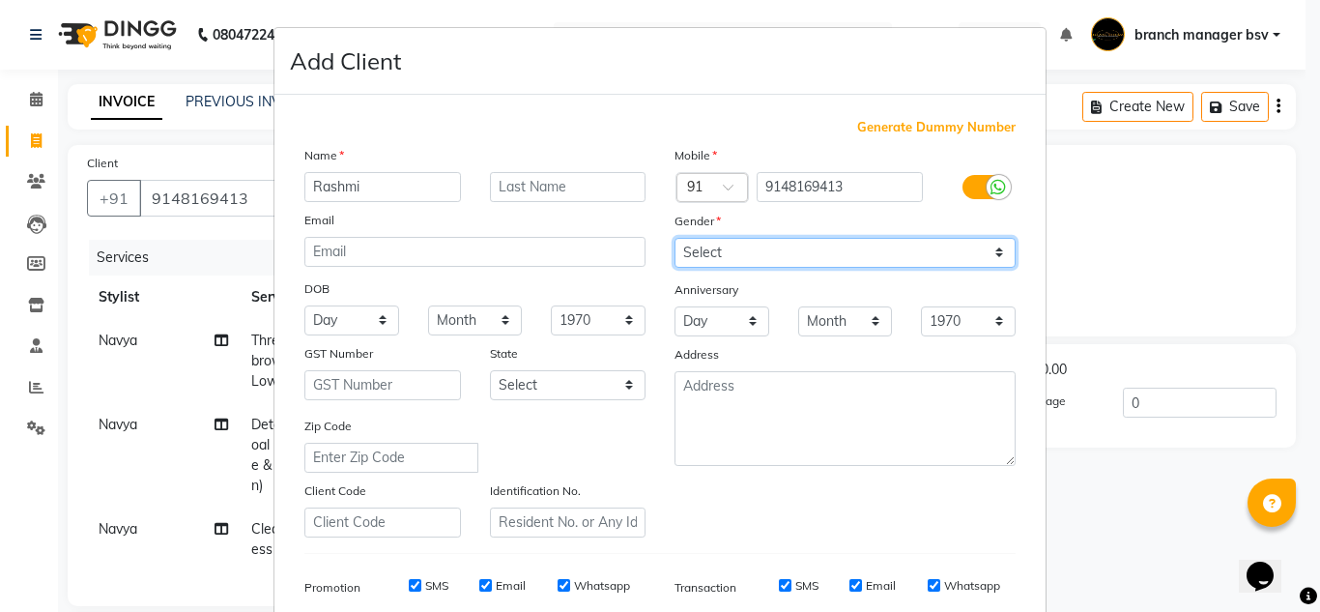
click at [778, 253] on select "Select [DEMOGRAPHIC_DATA] [DEMOGRAPHIC_DATA] Other Prefer Not To Say" at bounding box center [844, 253] width 341 height 30
select select "[DEMOGRAPHIC_DATA]"
click at [674, 238] on select "Select [DEMOGRAPHIC_DATA] [DEMOGRAPHIC_DATA] Other Prefer Not To Say" at bounding box center [844, 253] width 341 height 30
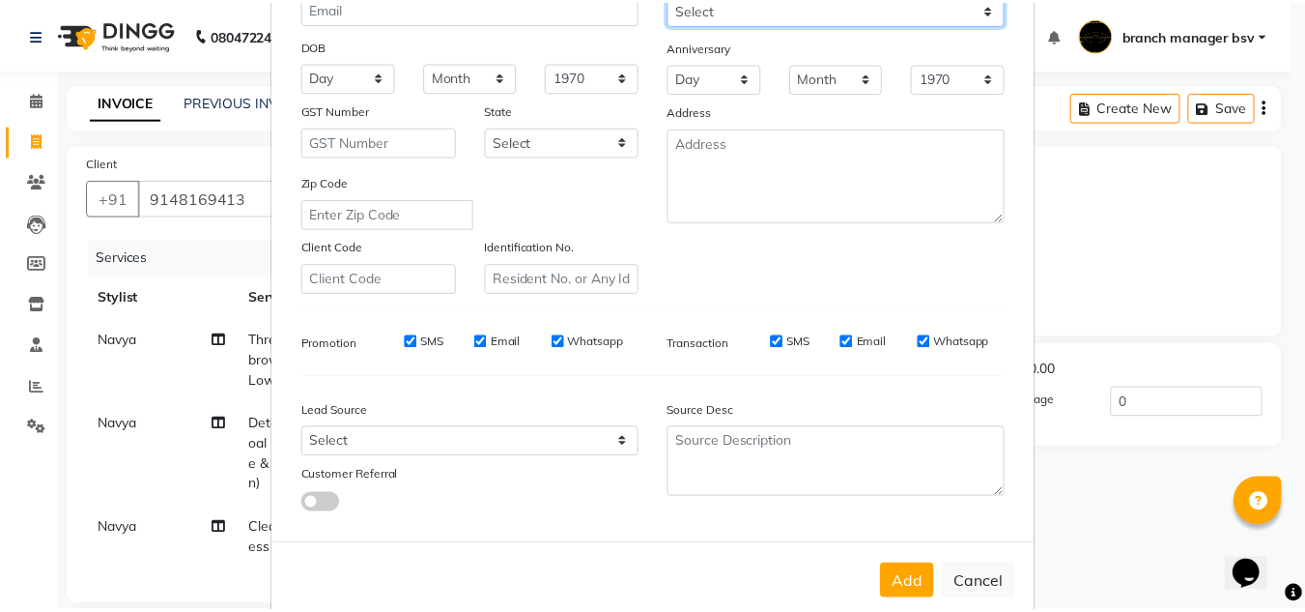
scroll to position [249, 0]
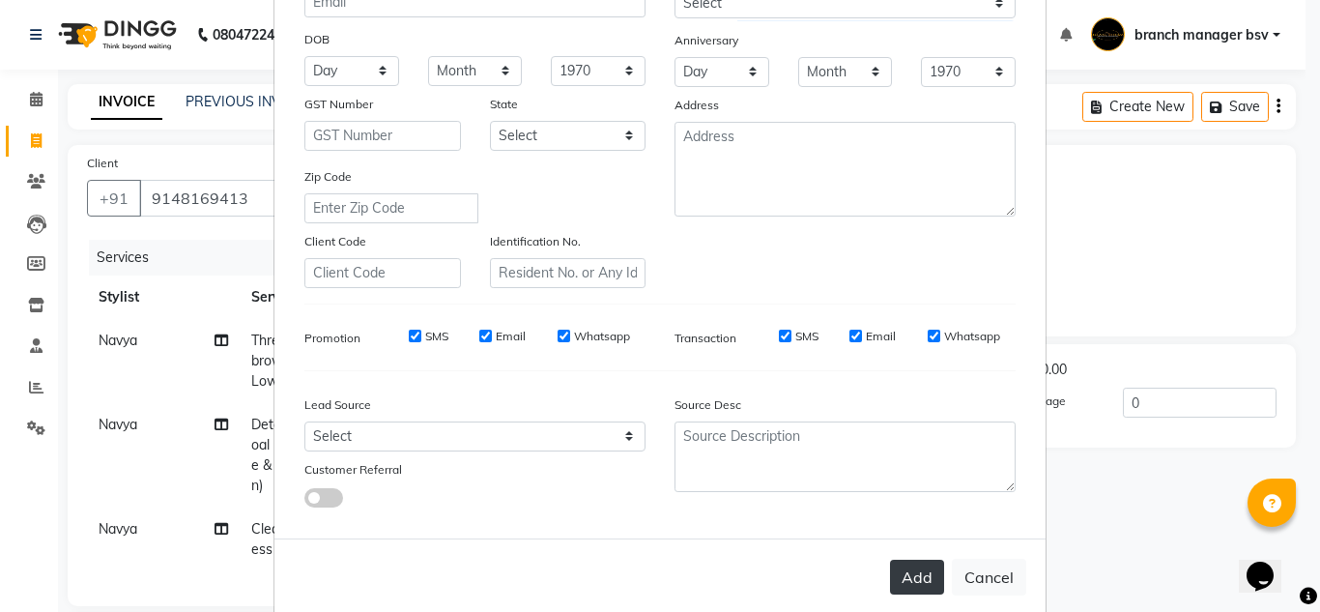
click at [917, 583] on button "Add" at bounding box center [917, 576] width 54 height 35
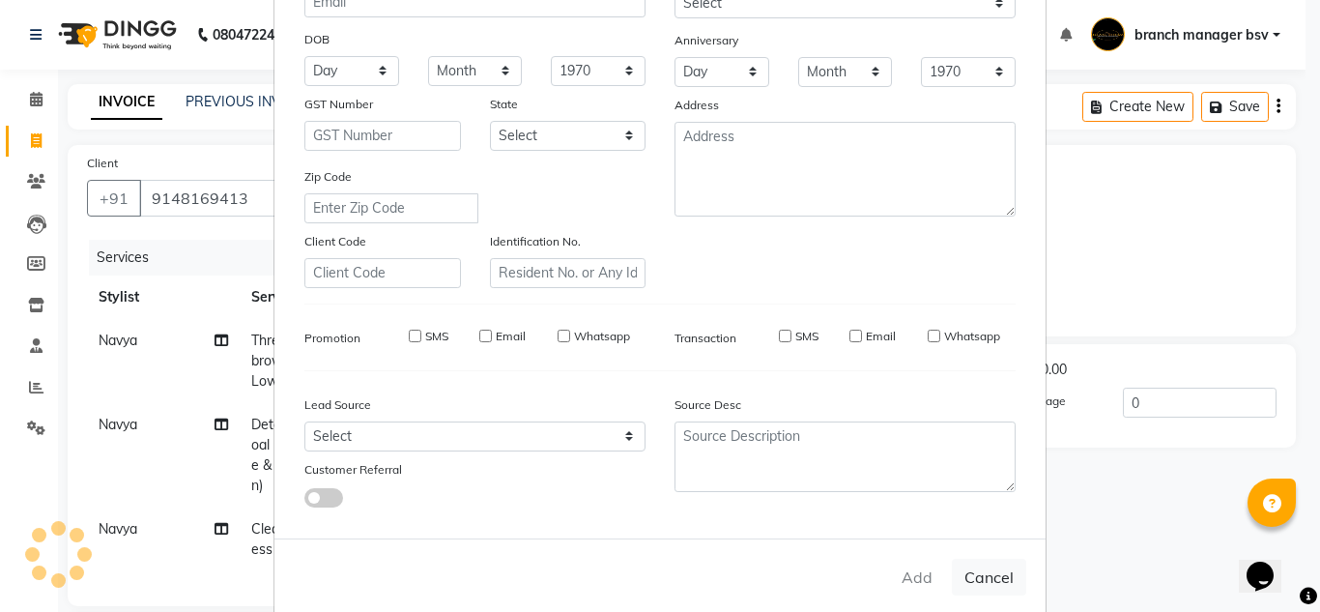
select select
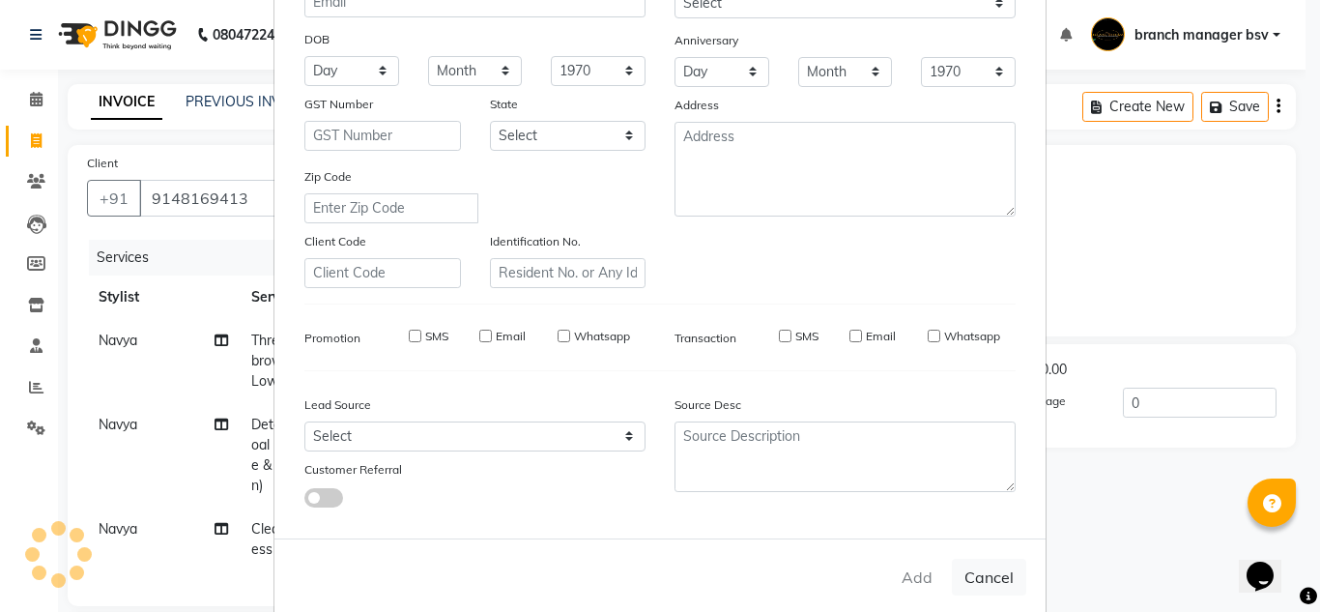
select select
checkbox input "false"
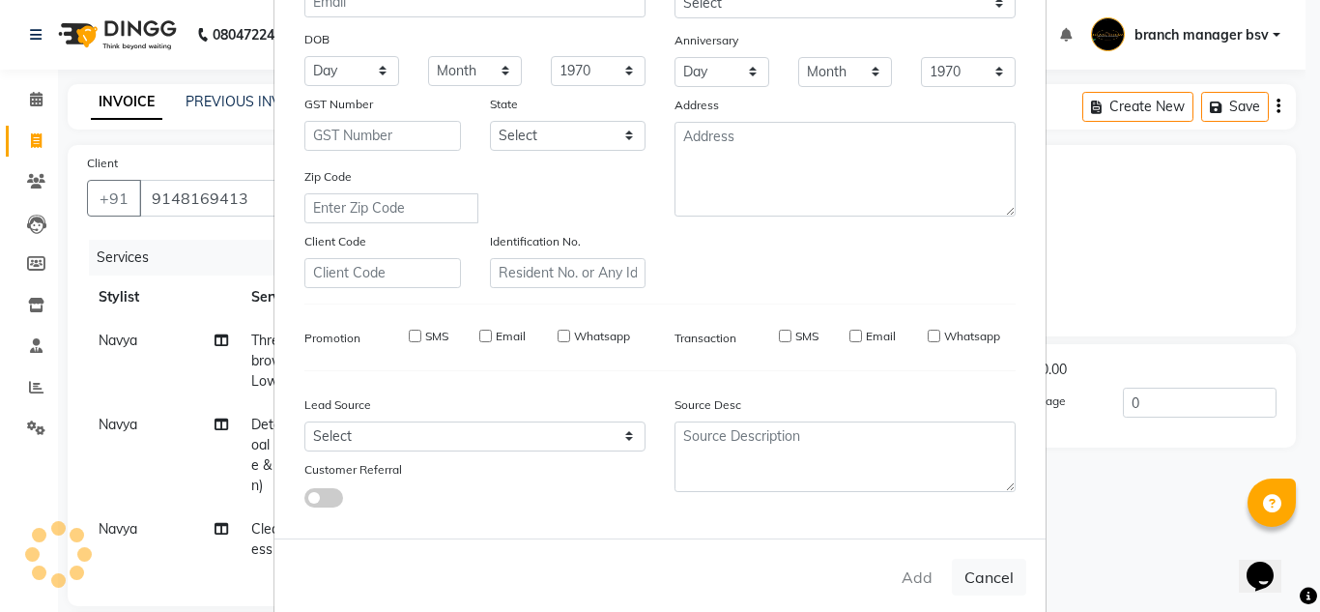
checkbox input "false"
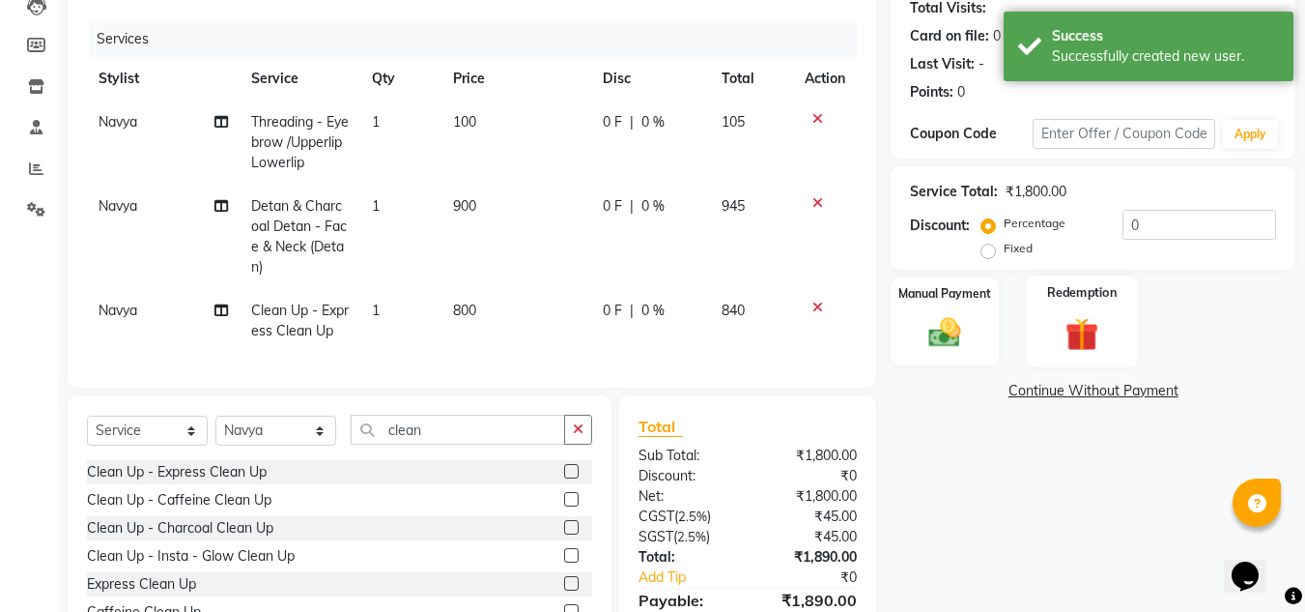
scroll to position [330, 0]
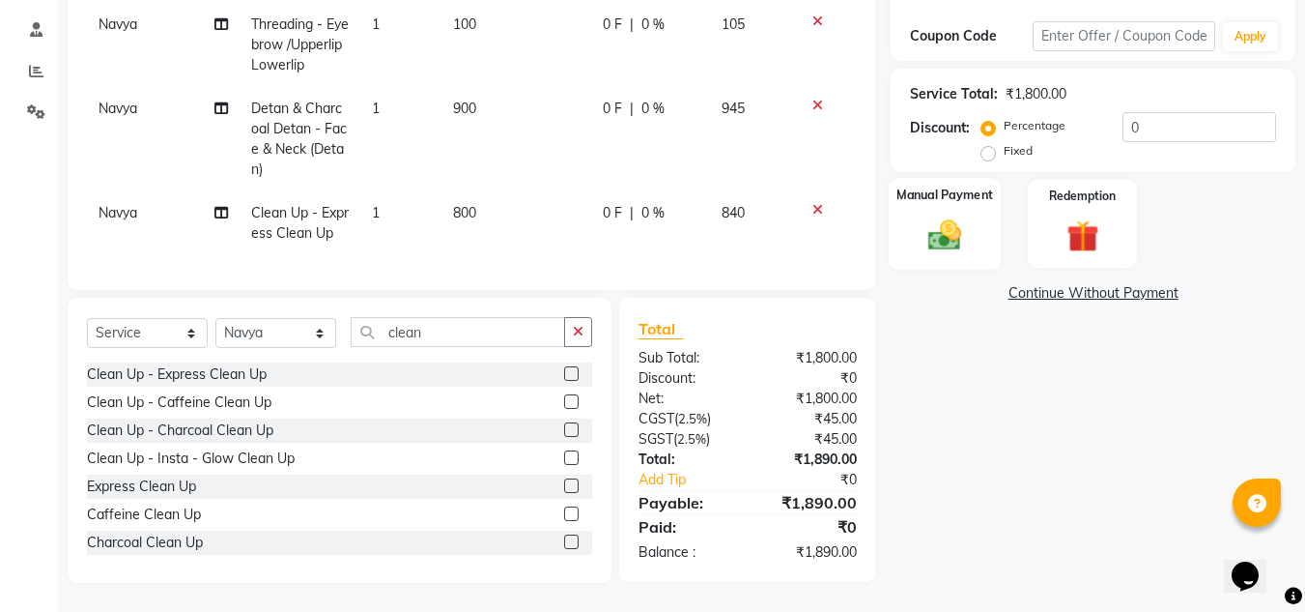
click at [977, 204] on div "Manual Payment" at bounding box center [945, 224] width 113 height 92
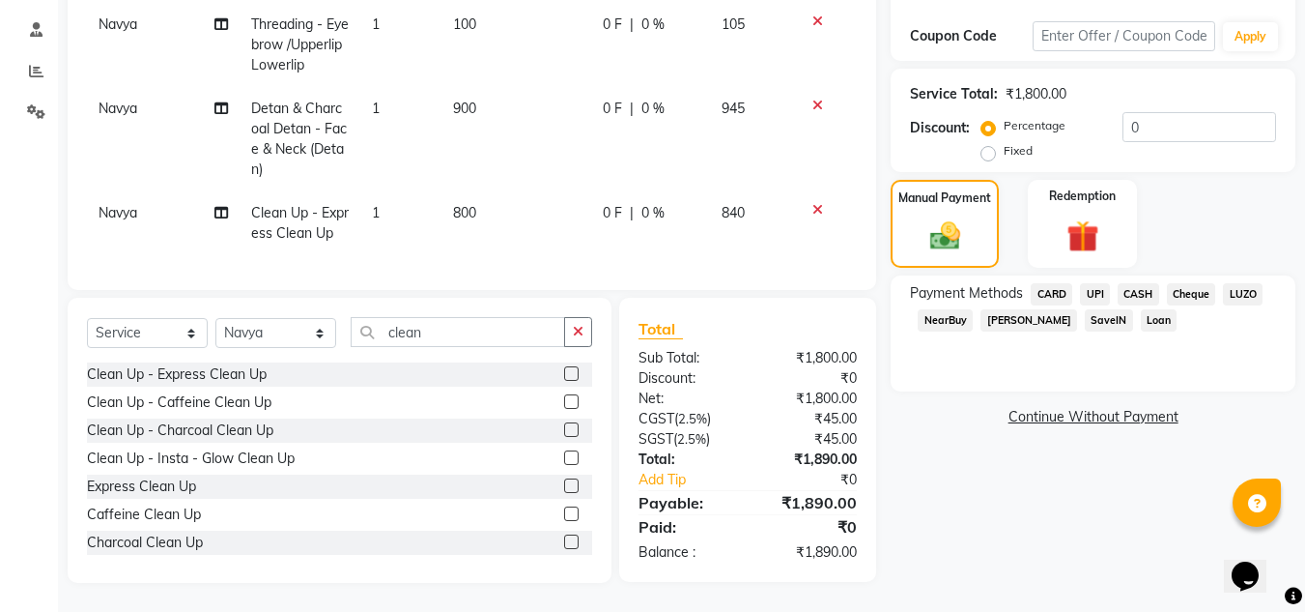
click at [1106, 283] on span "UPI" at bounding box center [1095, 294] width 30 height 22
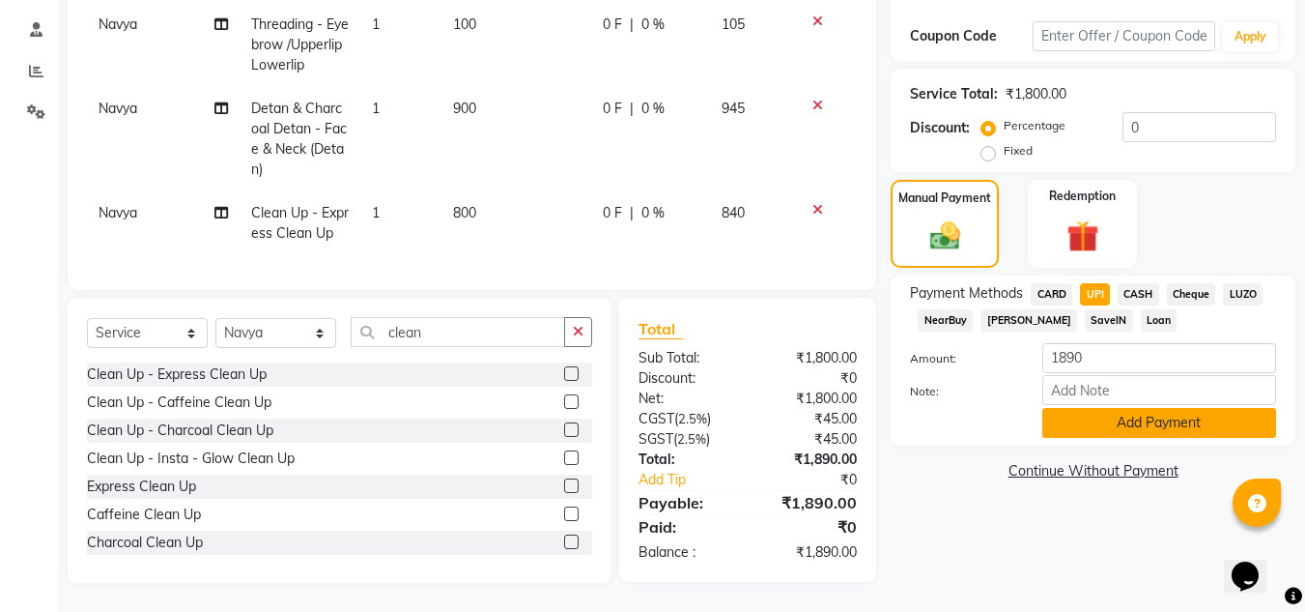
click at [1127, 408] on button "Add Payment" at bounding box center [1159, 423] width 234 height 30
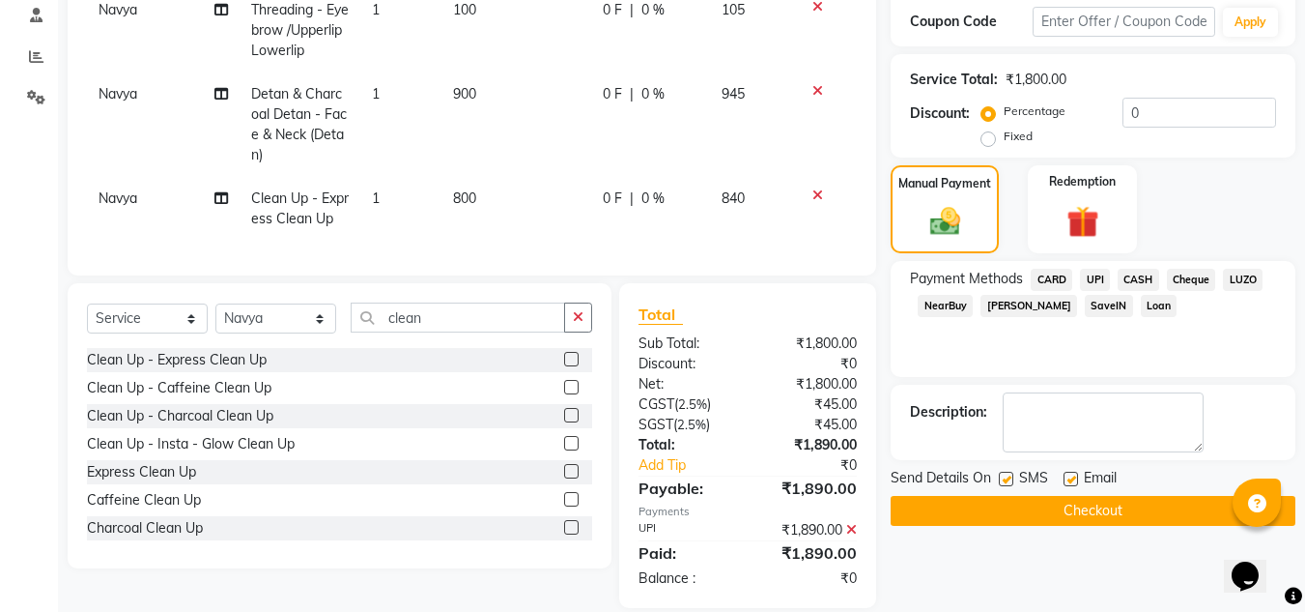
click at [1136, 521] on button "Checkout" at bounding box center [1093, 511] width 405 height 30
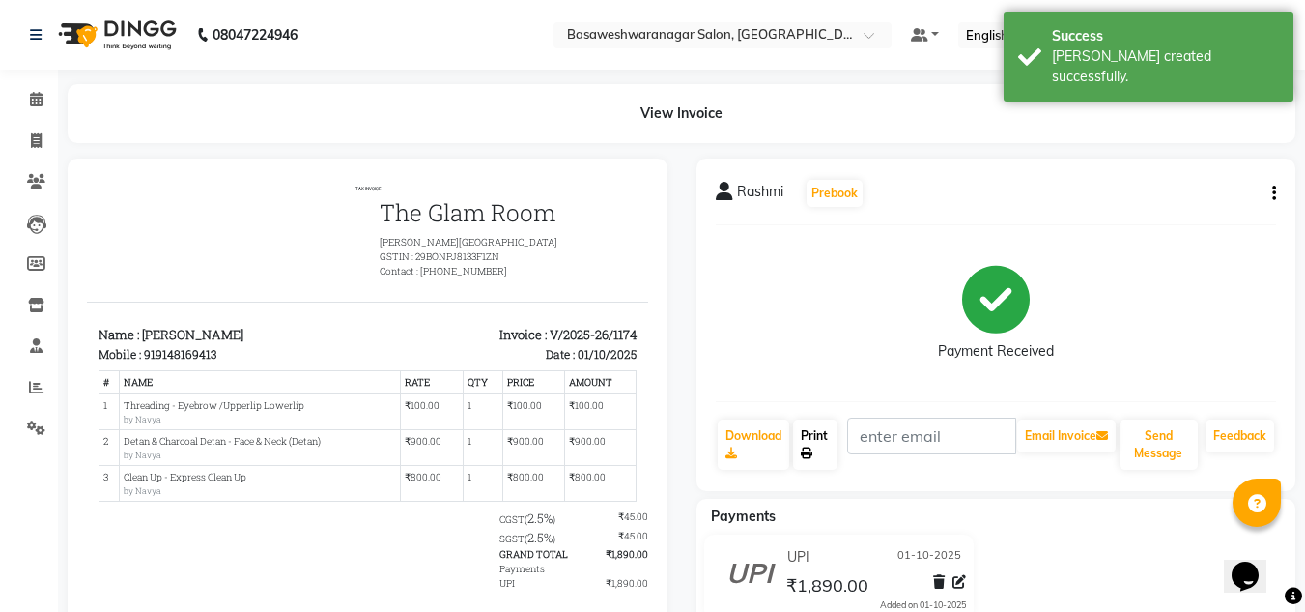
click at [812, 436] on link "Print" at bounding box center [815, 444] width 44 height 50
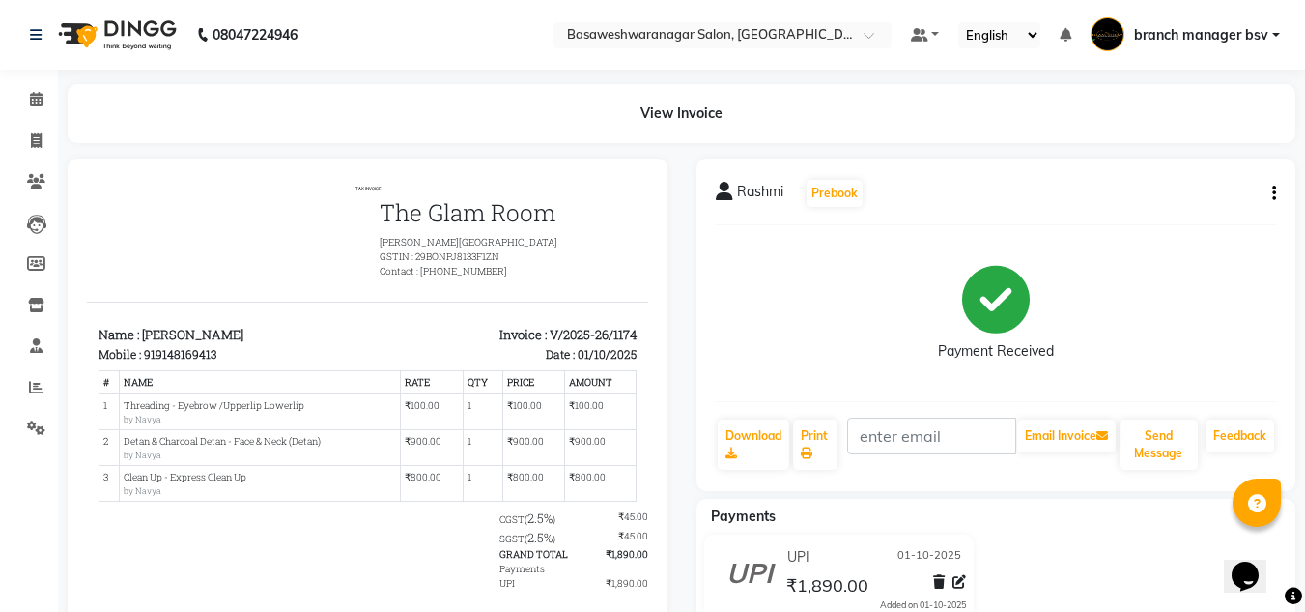
click at [1116, 180] on div "Rashmi Prebook" at bounding box center [996, 193] width 561 height 31
click at [42, 137] on icon at bounding box center [36, 140] width 11 height 14
select select "842"
select select "service"
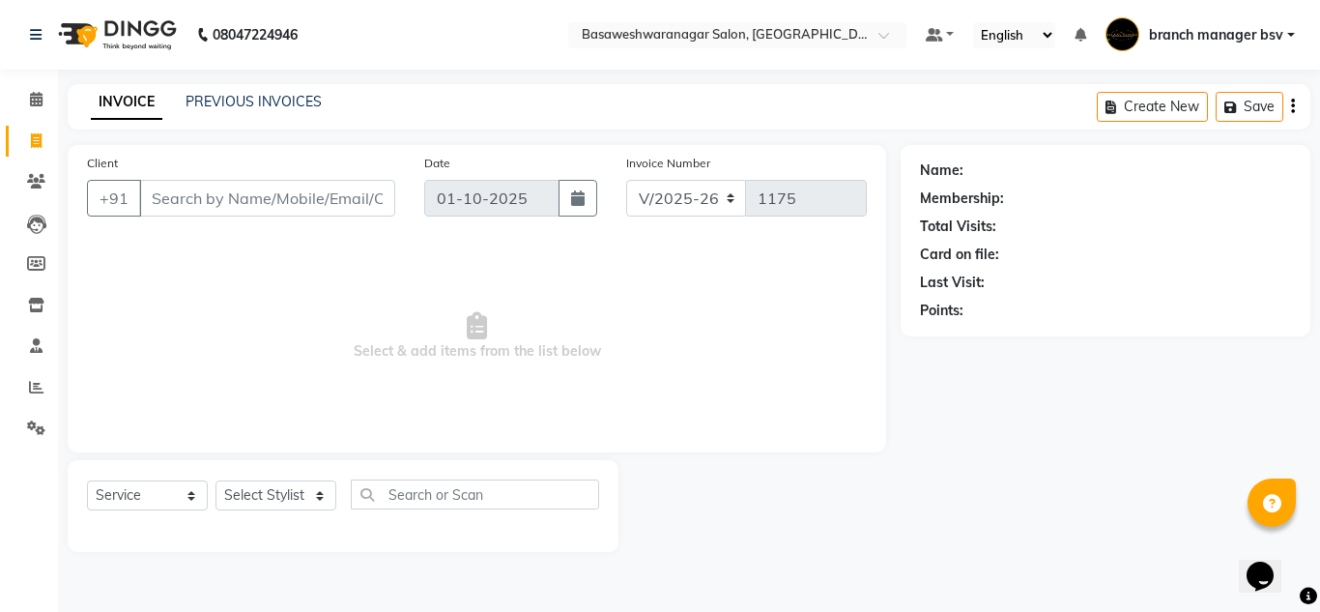
click at [195, 199] on input "Client" at bounding box center [267, 198] width 256 height 37
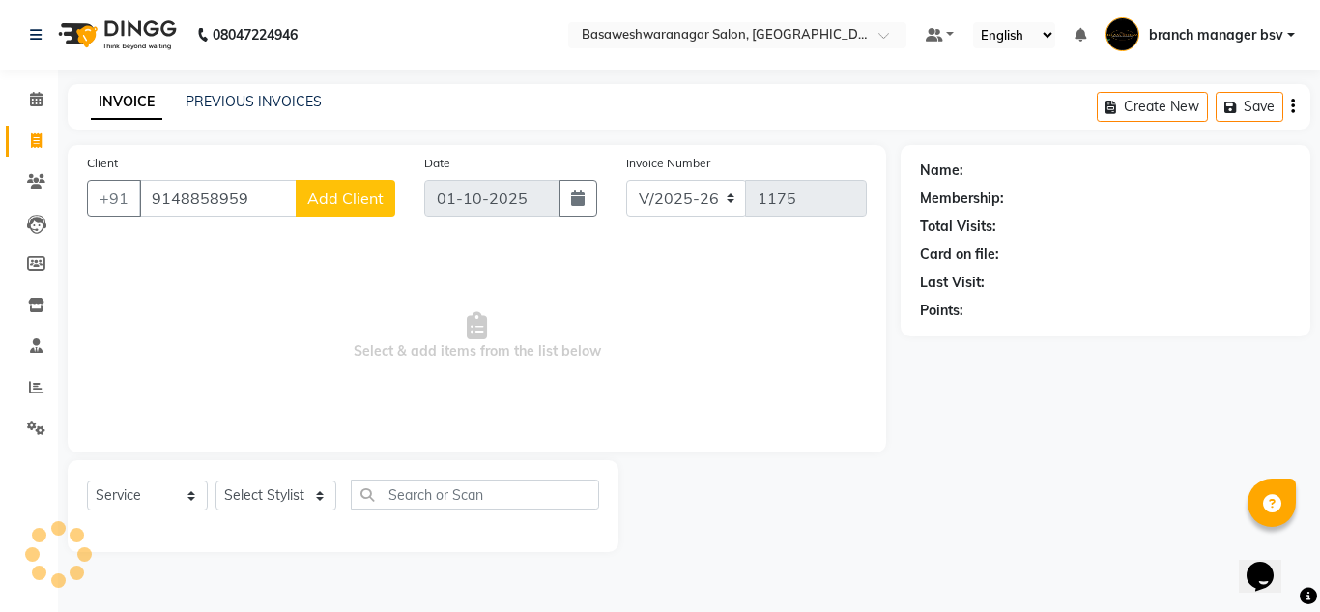
type input "9148858959"
click at [336, 211] on button "Add Client" at bounding box center [346, 198] width 100 height 37
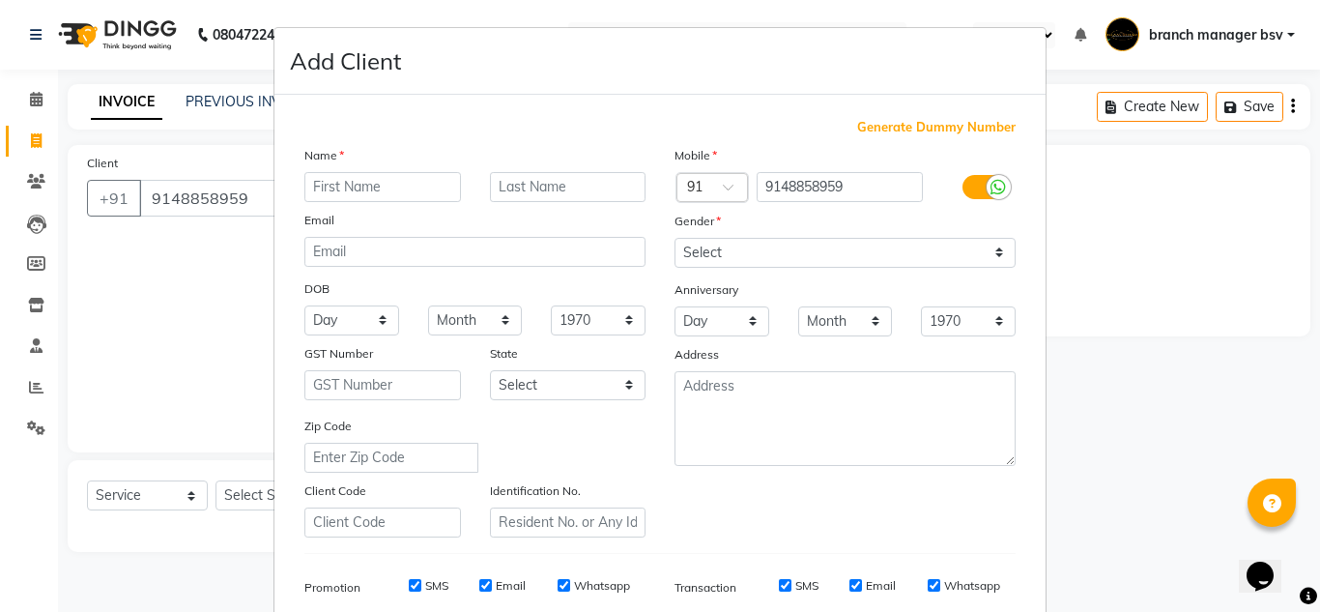
click at [349, 189] on input "text" at bounding box center [382, 187] width 157 height 30
type input "g"
type input "treading"
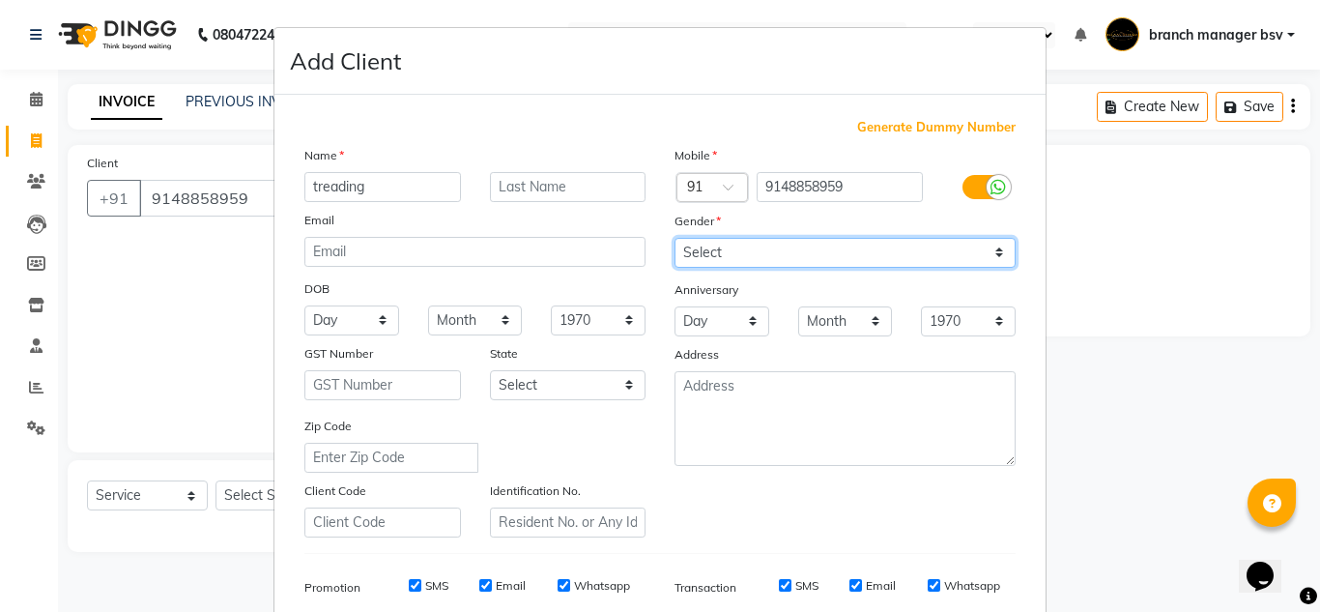
click at [726, 250] on select "Select [DEMOGRAPHIC_DATA] [DEMOGRAPHIC_DATA] Other Prefer Not To Say" at bounding box center [844, 253] width 341 height 30
select select "[DEMOGRAPHIC_DATA]"
click at [674, 238] on select "Select [DEMOGRAPHIC_DATA] [DEMOGRAPHIC_DATA] Other Prefer Not To Say" at bounding box center [844, 253] width 341 height 30
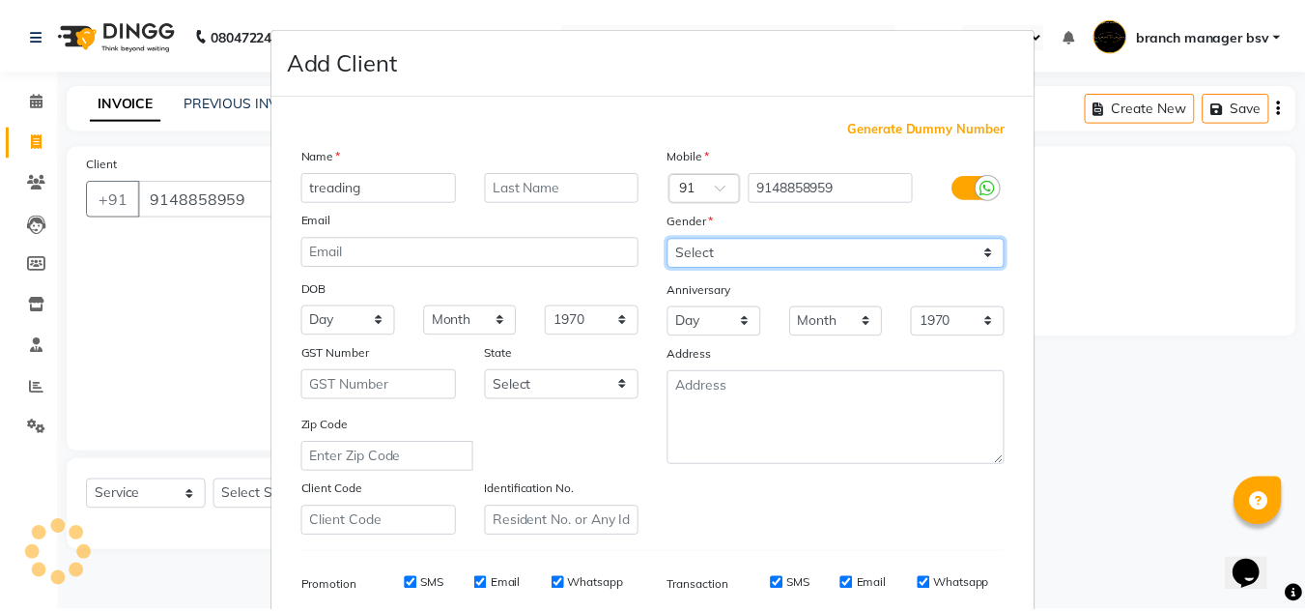
scroll to position [280, 0]
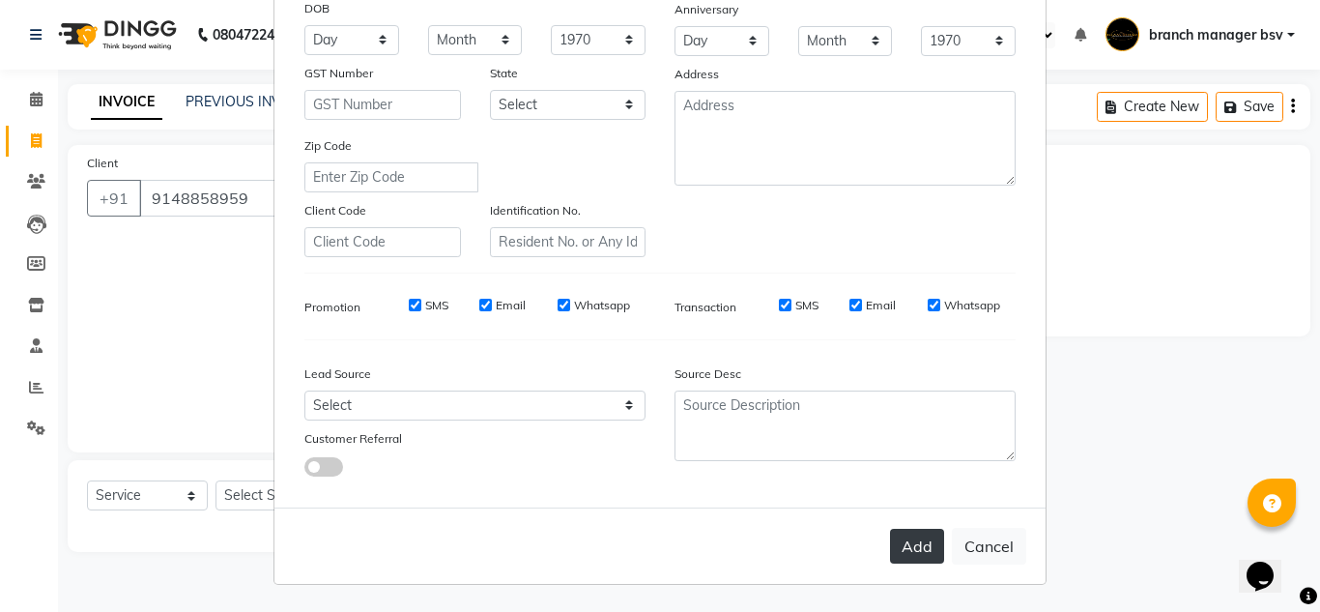
click at [904, 545] on button "Add" at bounding box center [917, 545] width 54 height 35
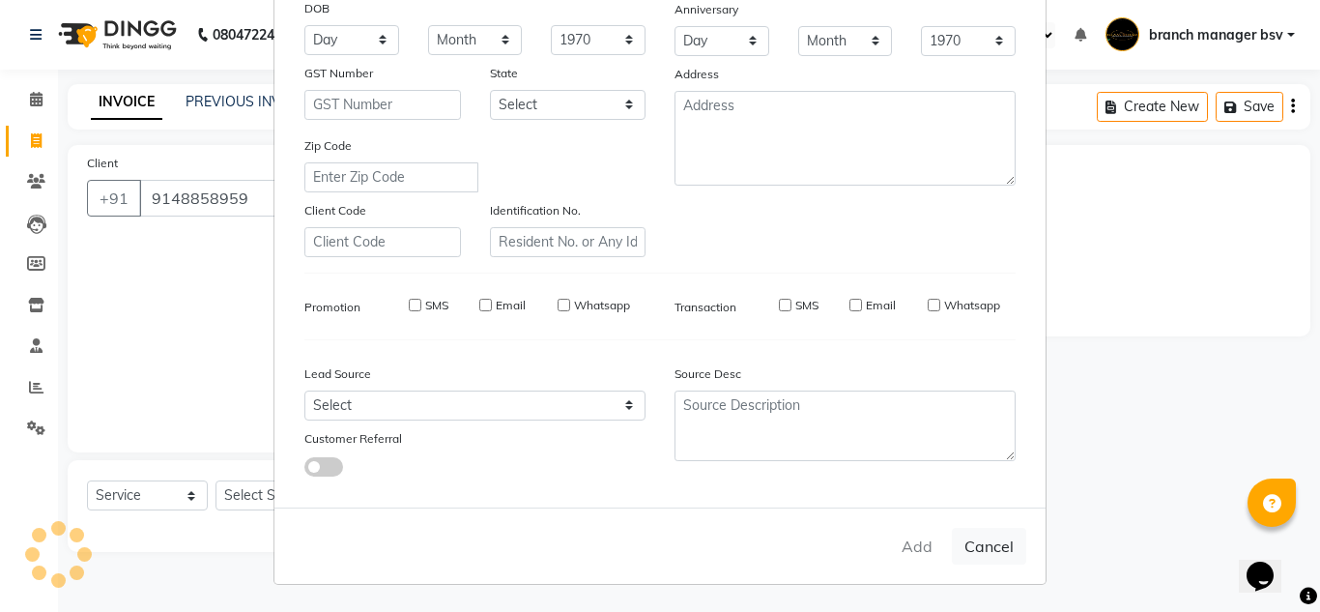
select select
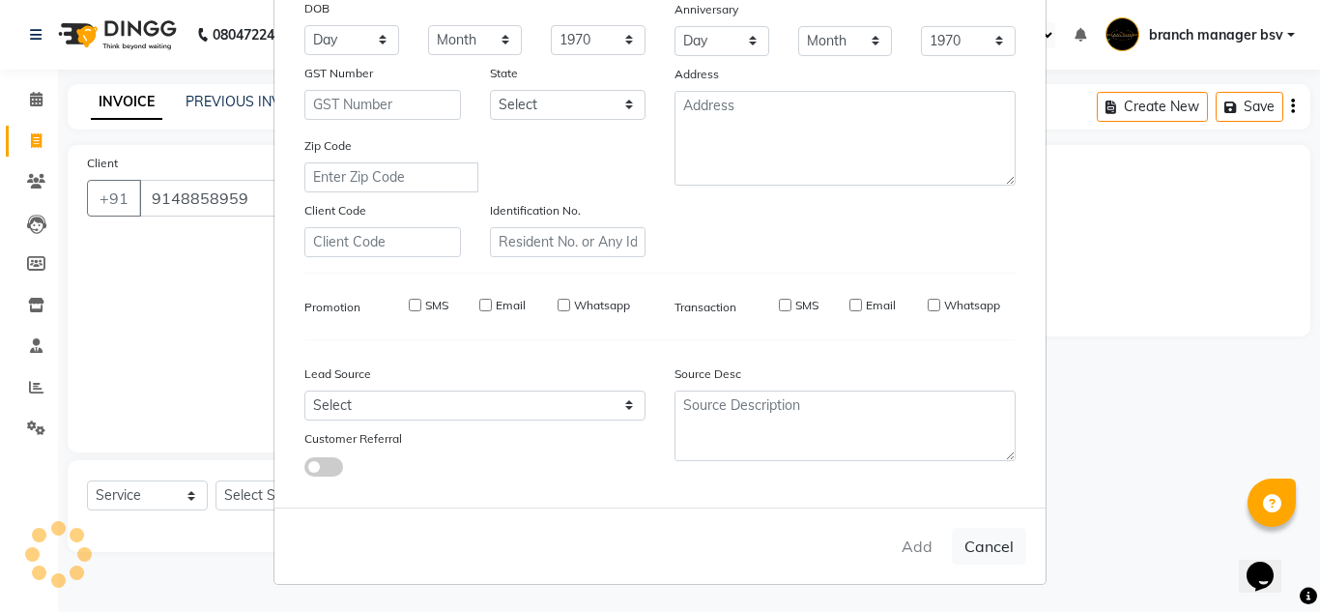
select select
checkbox input "false"
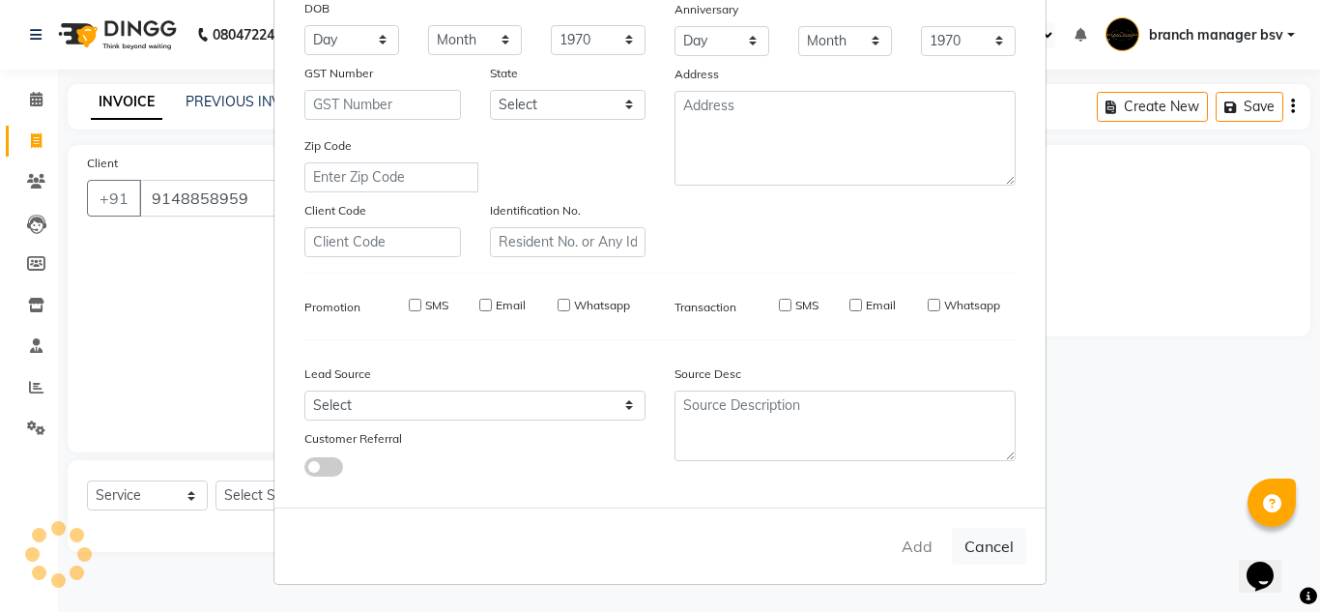
checkbox input "false"
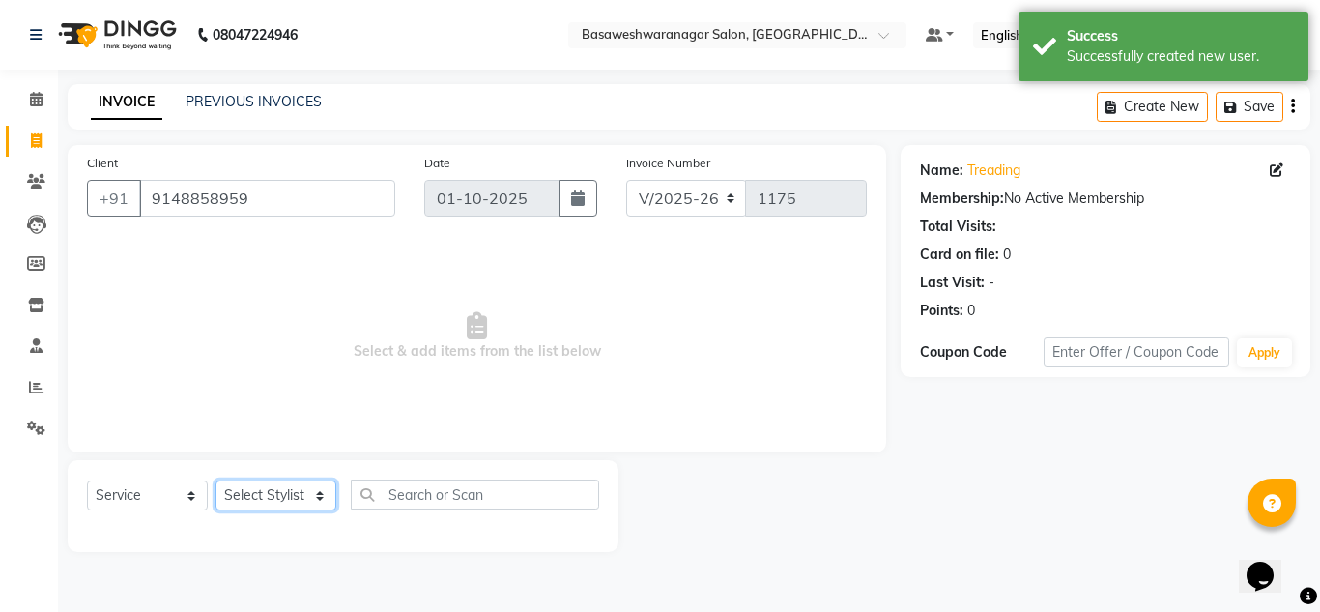
click at [313, 492] on select "Select Stylist branch manager bsv [PERSON_NAME] Dr [PERSON_NAME] [PERSON_NAME] …" at bounding box center [275, 495] width 121 height 30
select select "46115"
click at [215, 480] on select "Select Stylist branch manager bsv [PERSON_NAME] Dr [PERSON_NAME] [PERSON_NAME] …" at bounding box center [275, 495] width 121 height 30
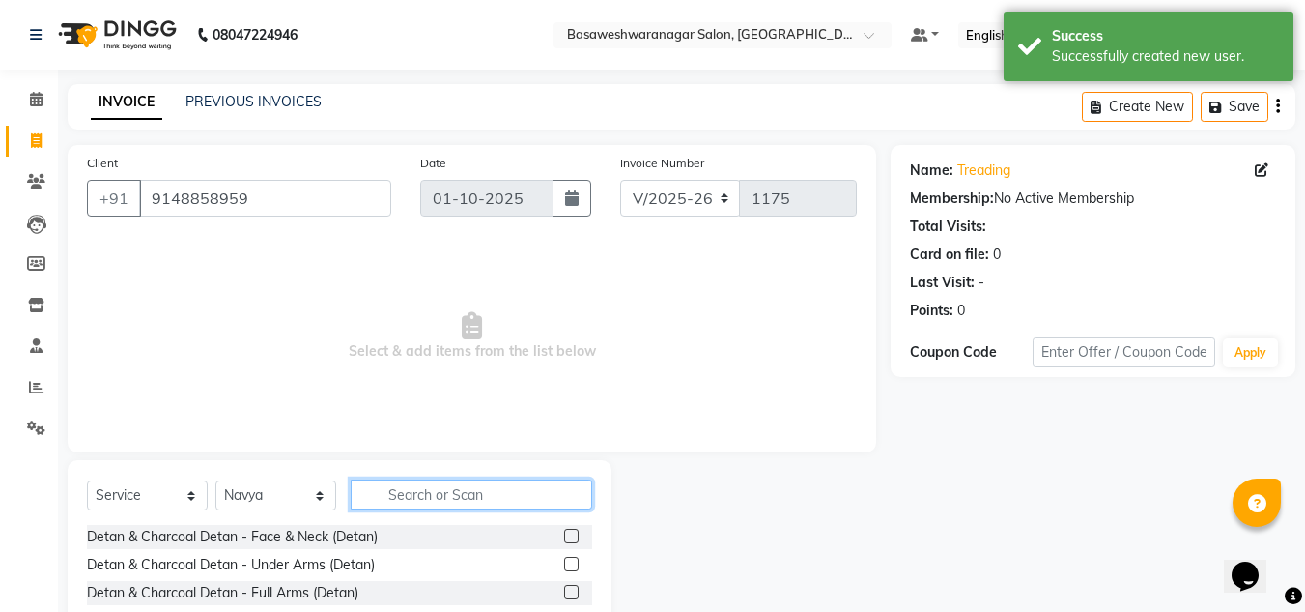
click at [437, 485] on input "text" at bounding box center [472, 494] width 242 height 30
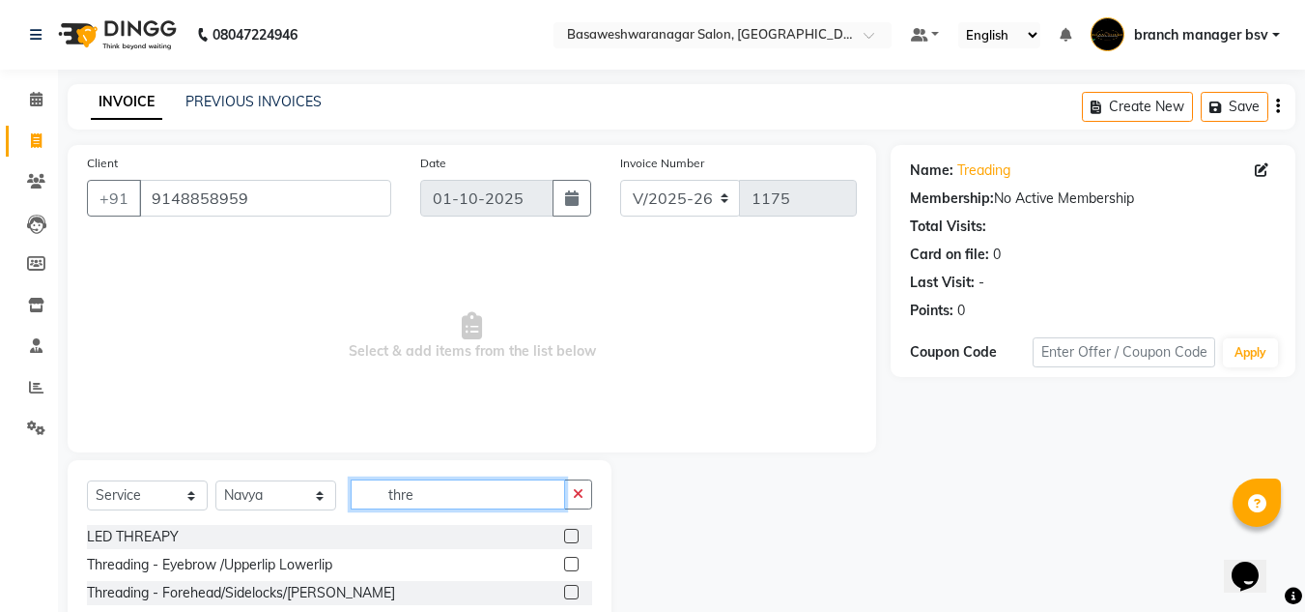
type input "thre"
click at [575, 558] on label at bounding box center [571, 563] width 14 height 14
click at [575, 558] on input "checkbox" at bounding box center [570, 564] width 13 height 13
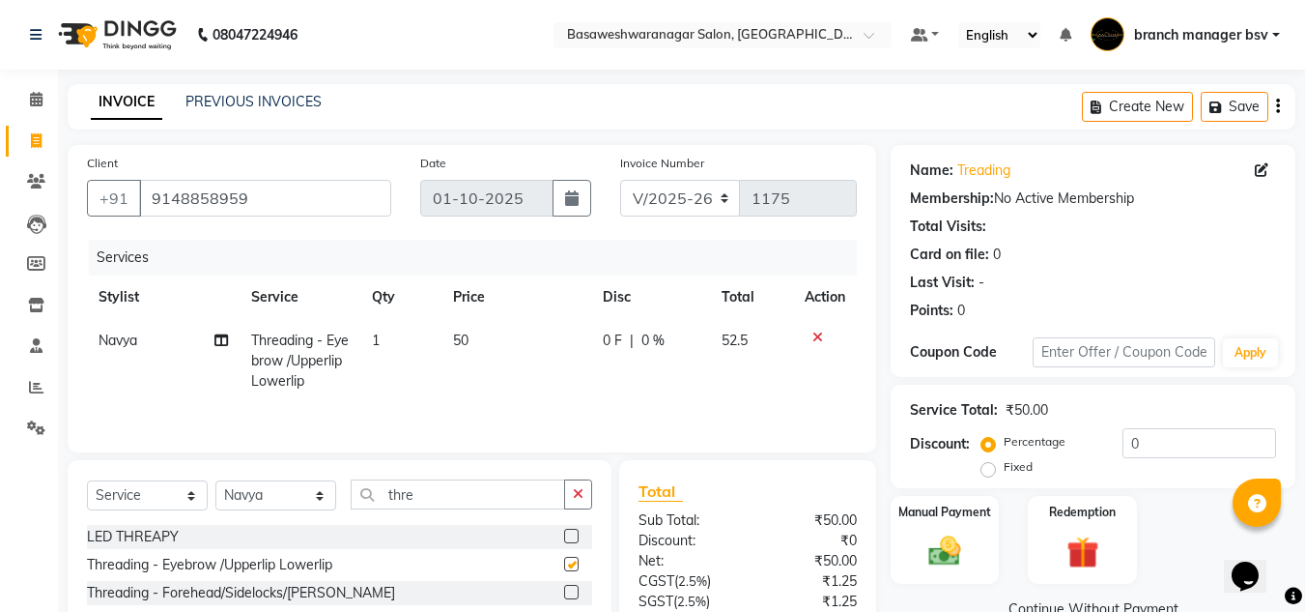
checkbox input "false"
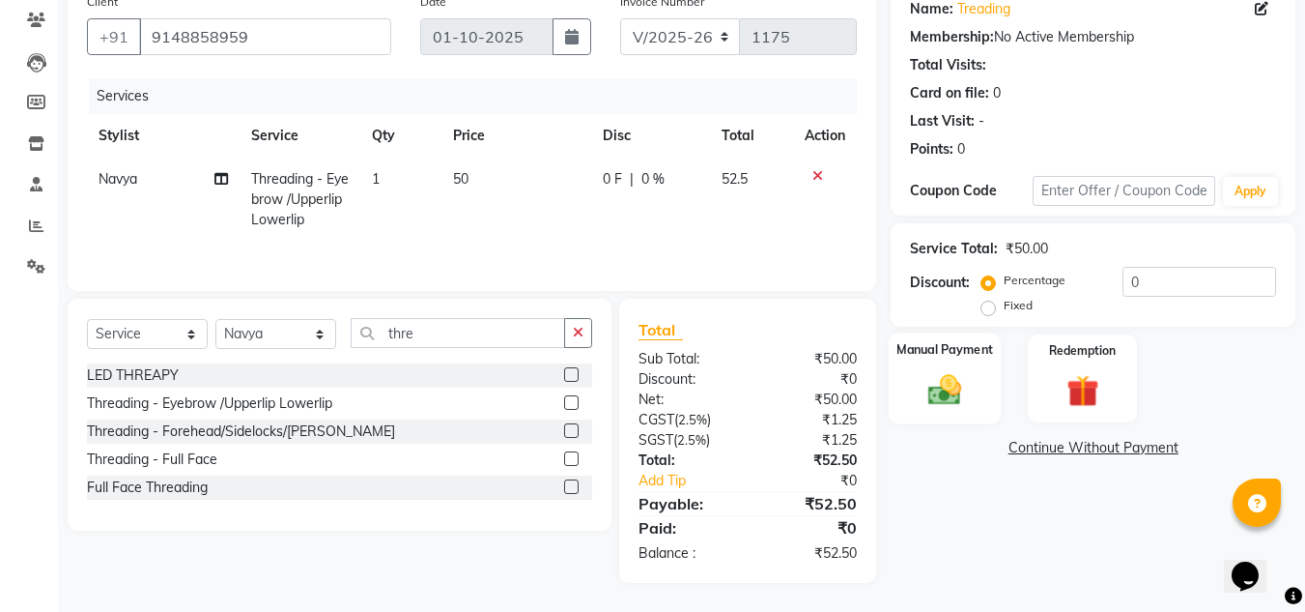
click at [950, 397] on img at bounding box center [945, 389] width 54 height 39
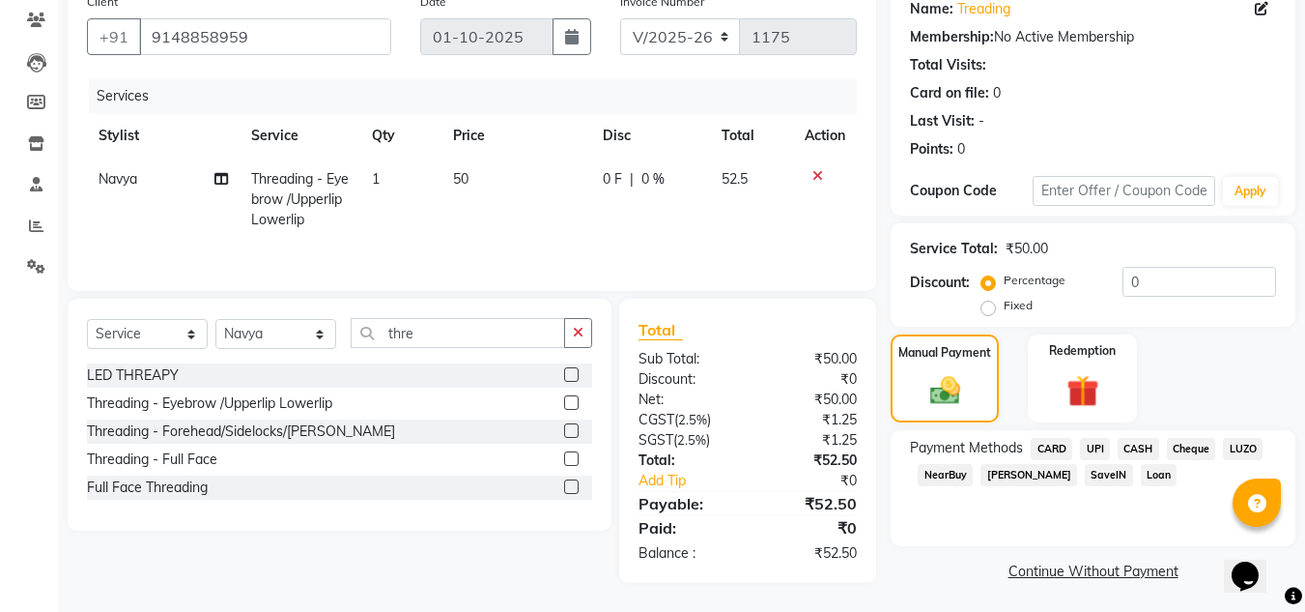
click at [1103, 441] on span "UPI" at bounding box center [1095, 449] width 30 height 22
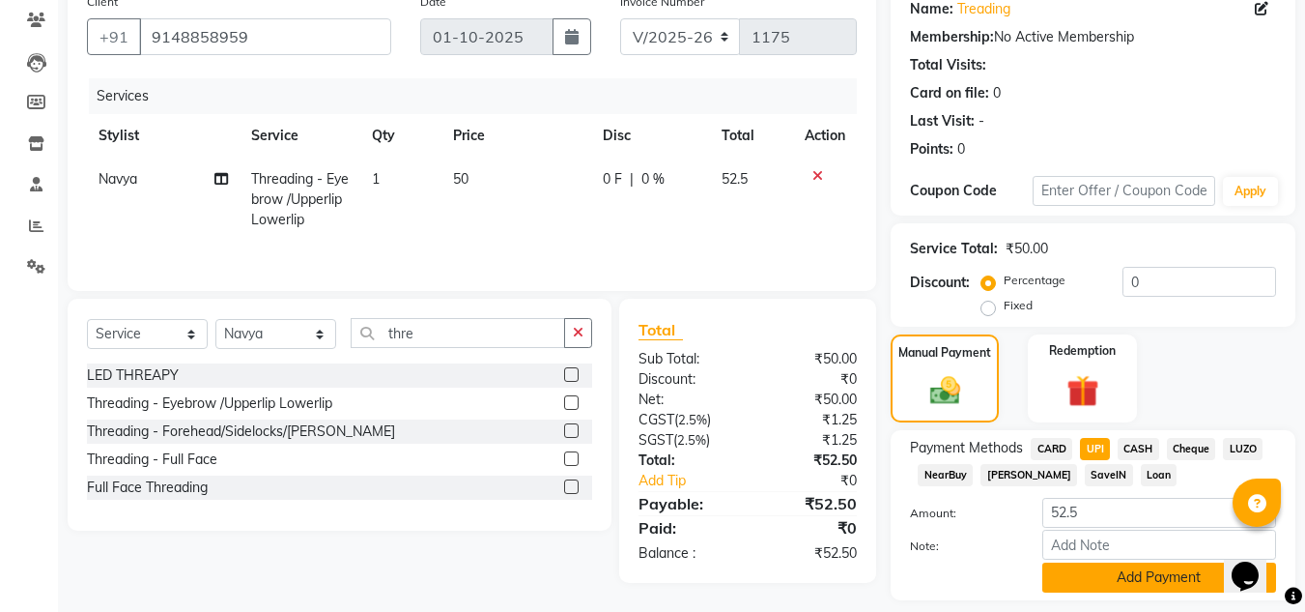
click at [1096, 577] on button "Add Payment" at bounding box center [1159, 577] width 234 height 30
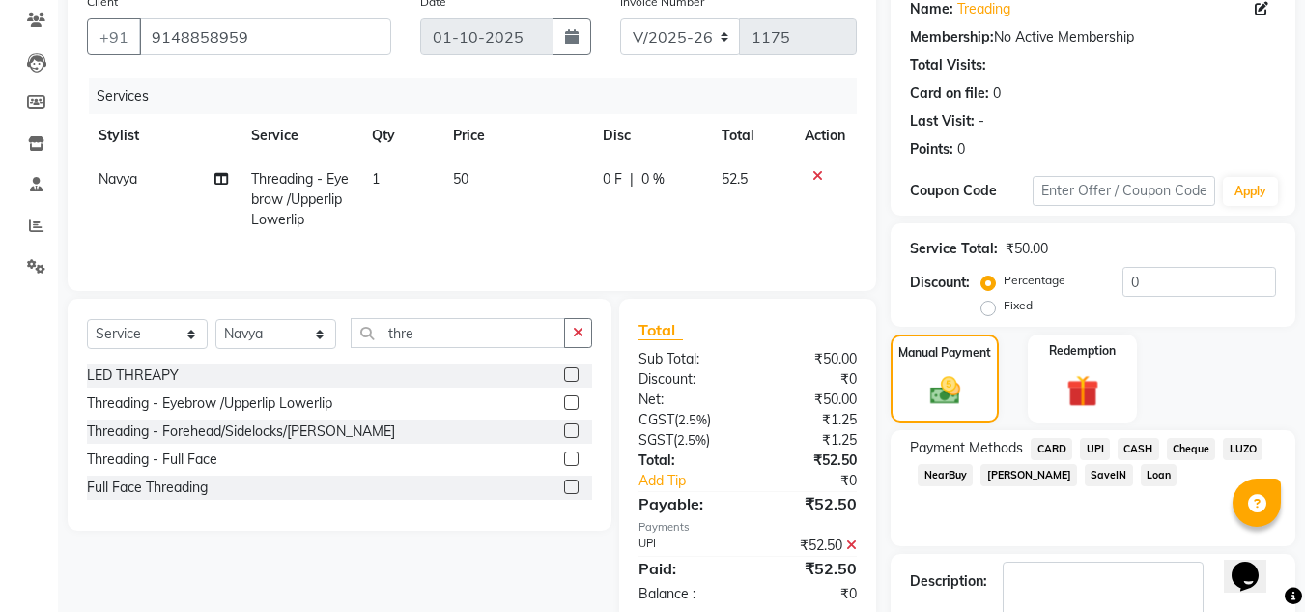
scroll to position [273, 0]
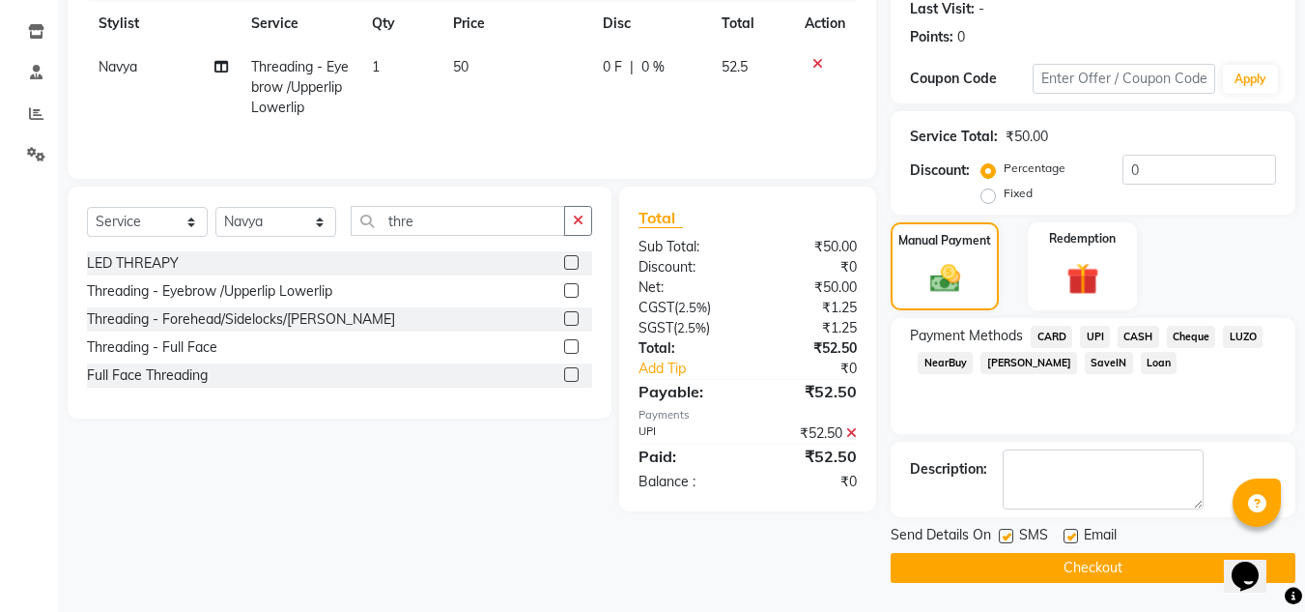
click at [1089, 570] on button "Checkout" at bounding box center [1093, 568] width 405 height 30
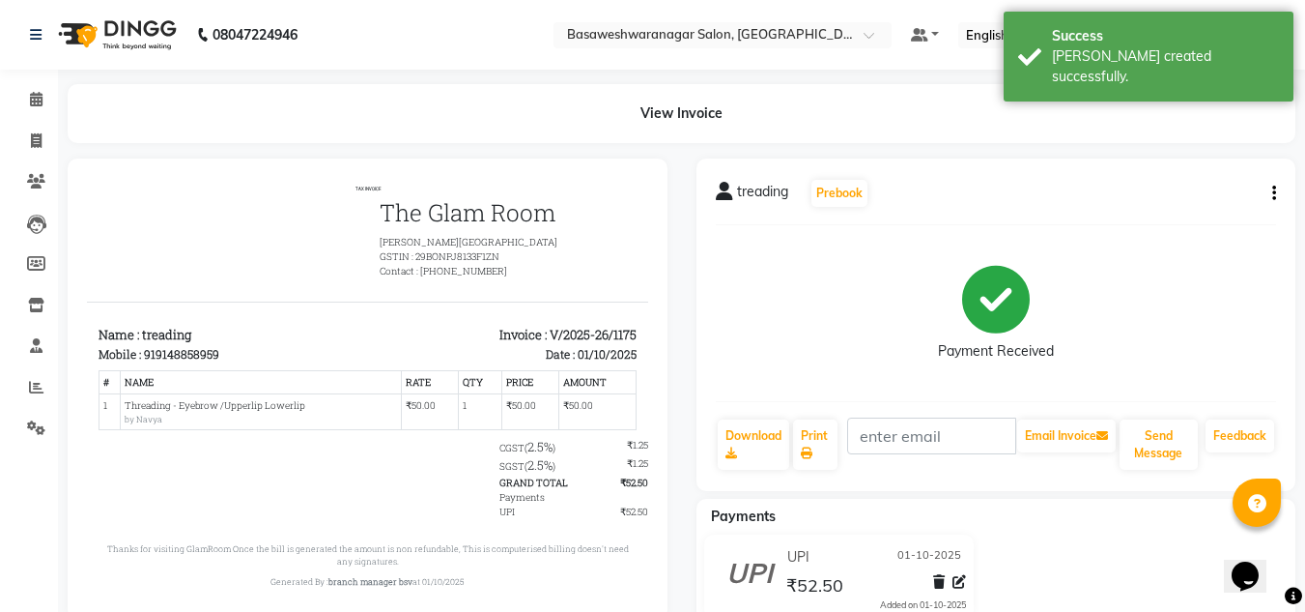
scroll to position [60, 0]
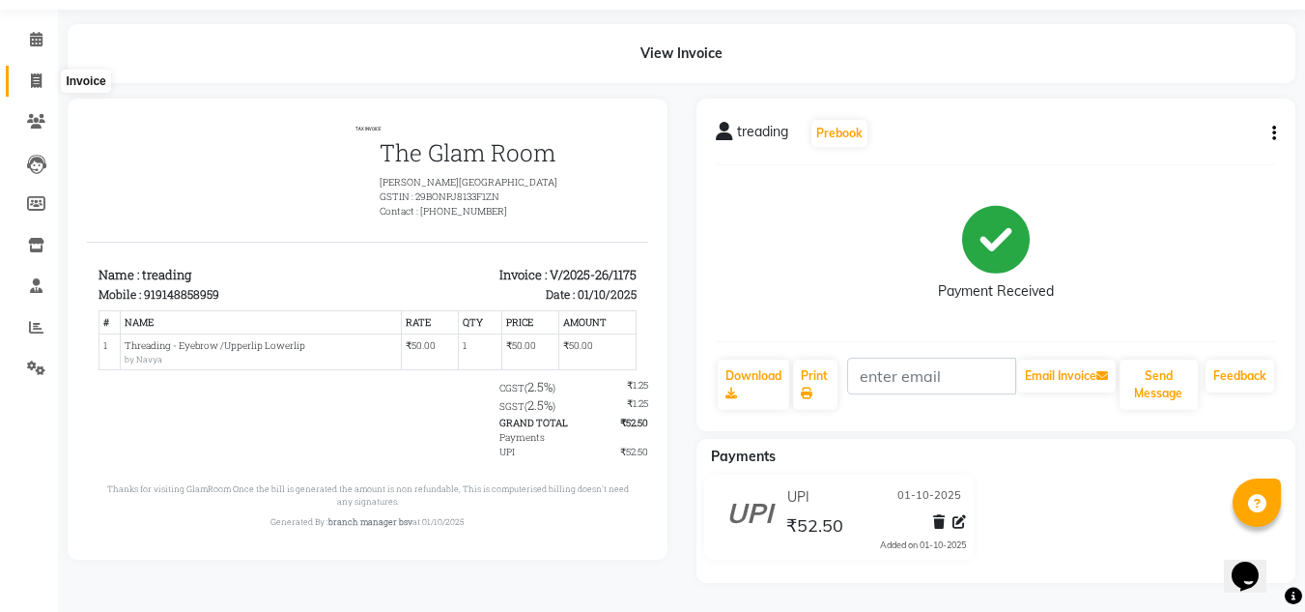
click at [39, 81] on icon at bounding box center [36, 80] width 11 height 14
select select "service"
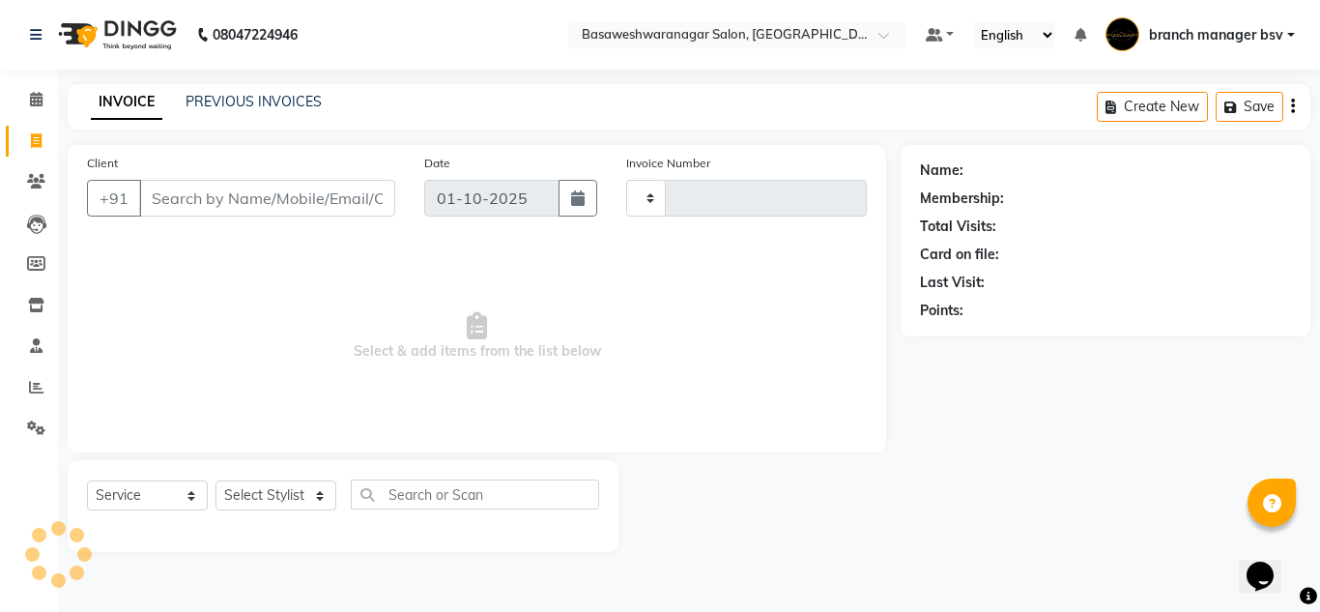
type input "1176"
select select "842"
click at [286, 91] on div "INVOICE PREVIOUS INVOICES Create New Save" at bounding box center [689, 106] width 1242 height 45
click at [286, 99] on link "PREVIOUS INVOICES" at bounding box center [253, 101] width 136 height 17
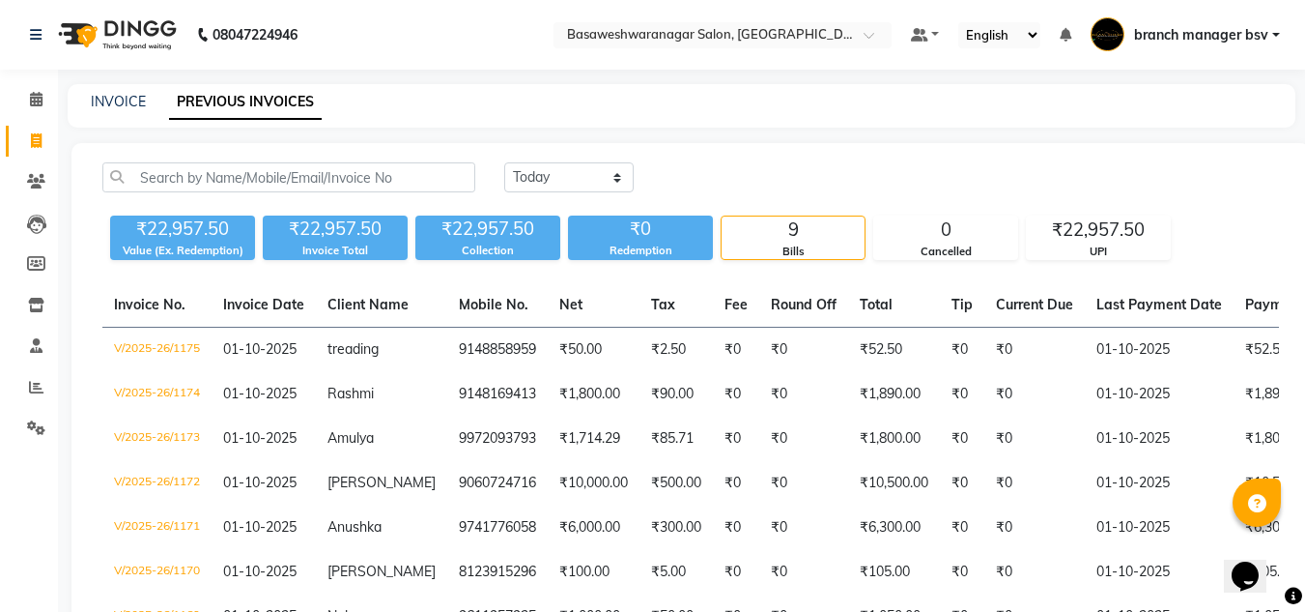
scroll to position [236, 0]
